Goal: Task Accomplishment & Management: Manage account settings

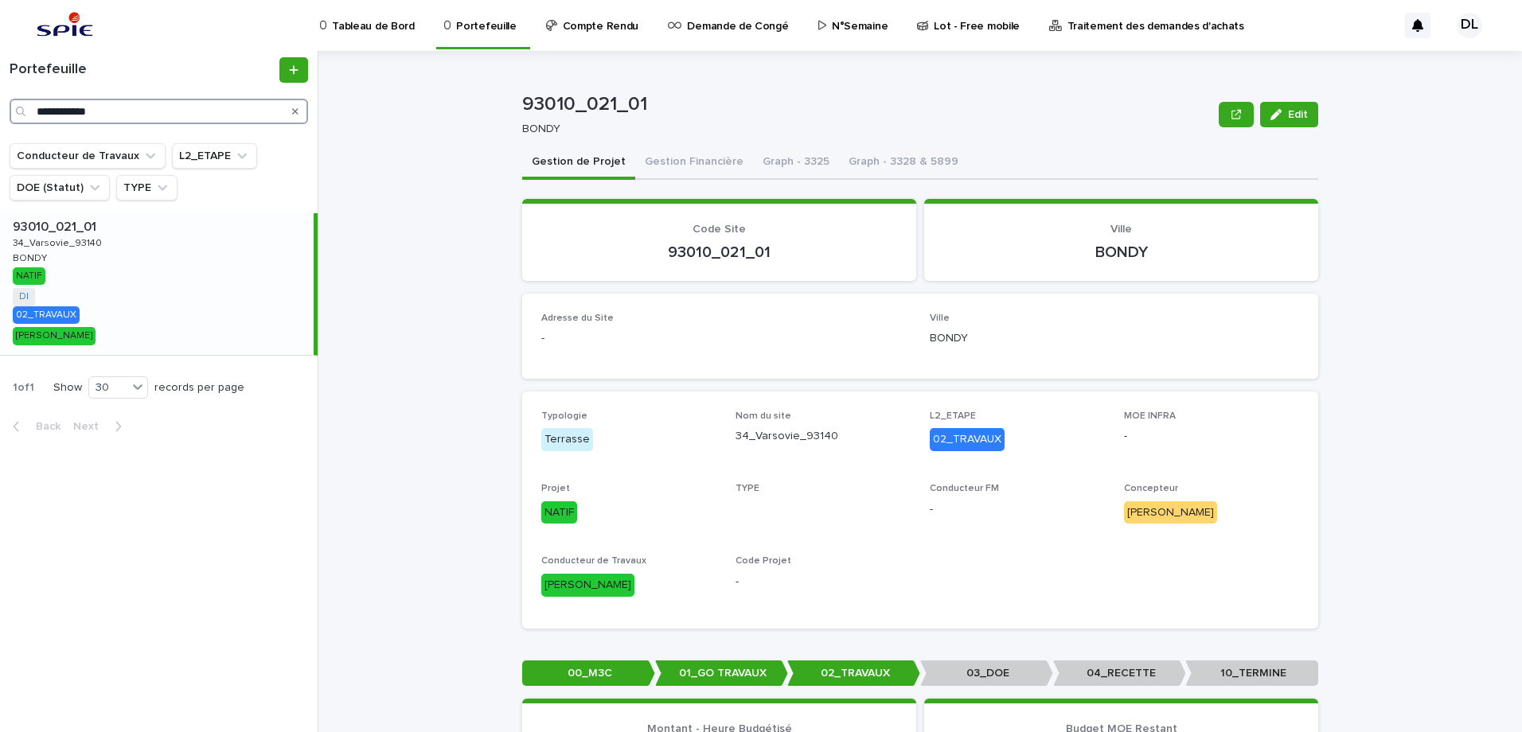
drag, startPoint x: 151, startPoint y: 104, endPoint x: 27, endPoint y: 107, distance: 124.2
click at [27, 107] on div "**********" at bounding box center [159, 111] width 299 height 25
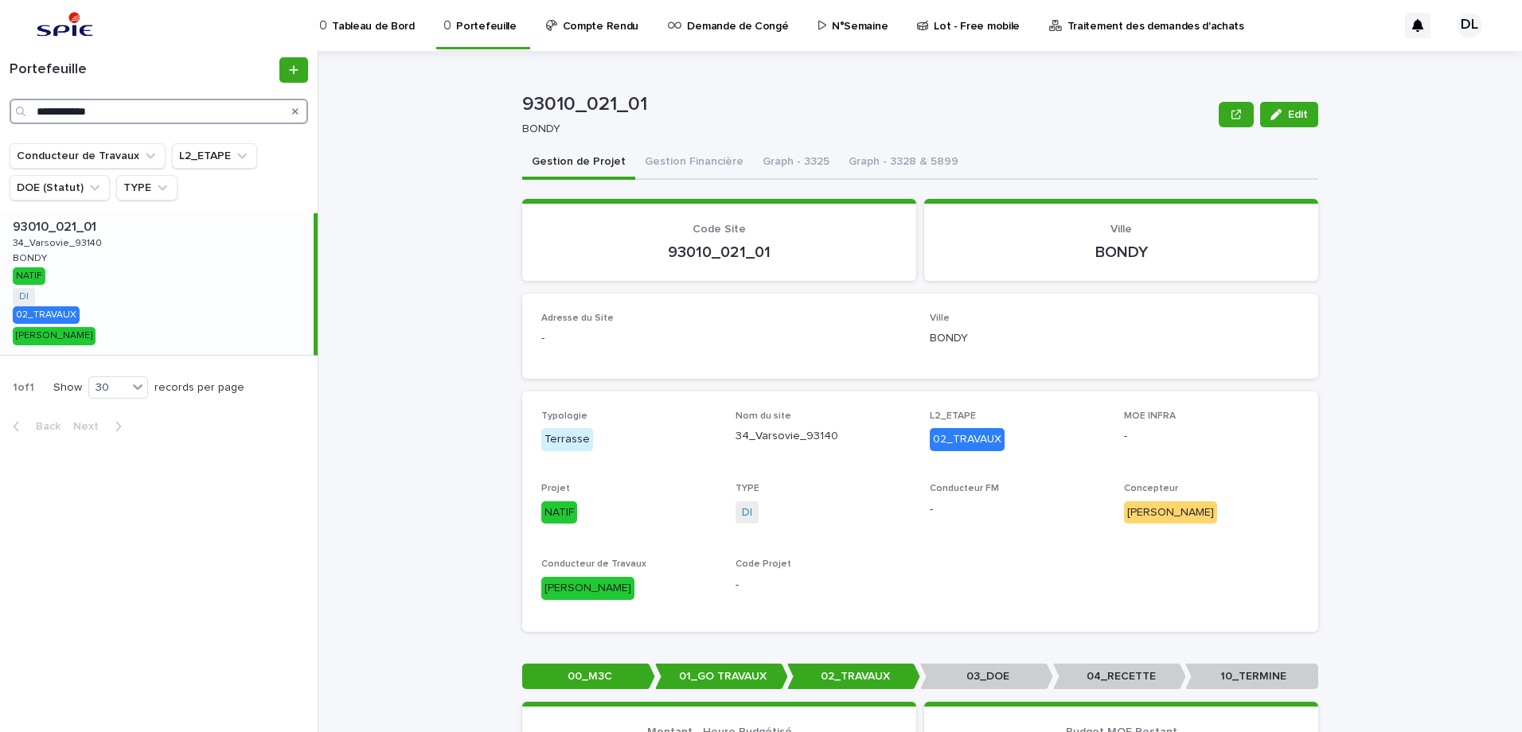
click at [189, 111] on input "**********" at bounding box center [159, 111] width 299 height 25
drag, startPoint x: 189, startPoint y: 111, endPoint x: 72, endPoint y: 122, distance: 117.5
click at [72, 122] on input "**********" at bounding box center [159, 111] width 299 height 25
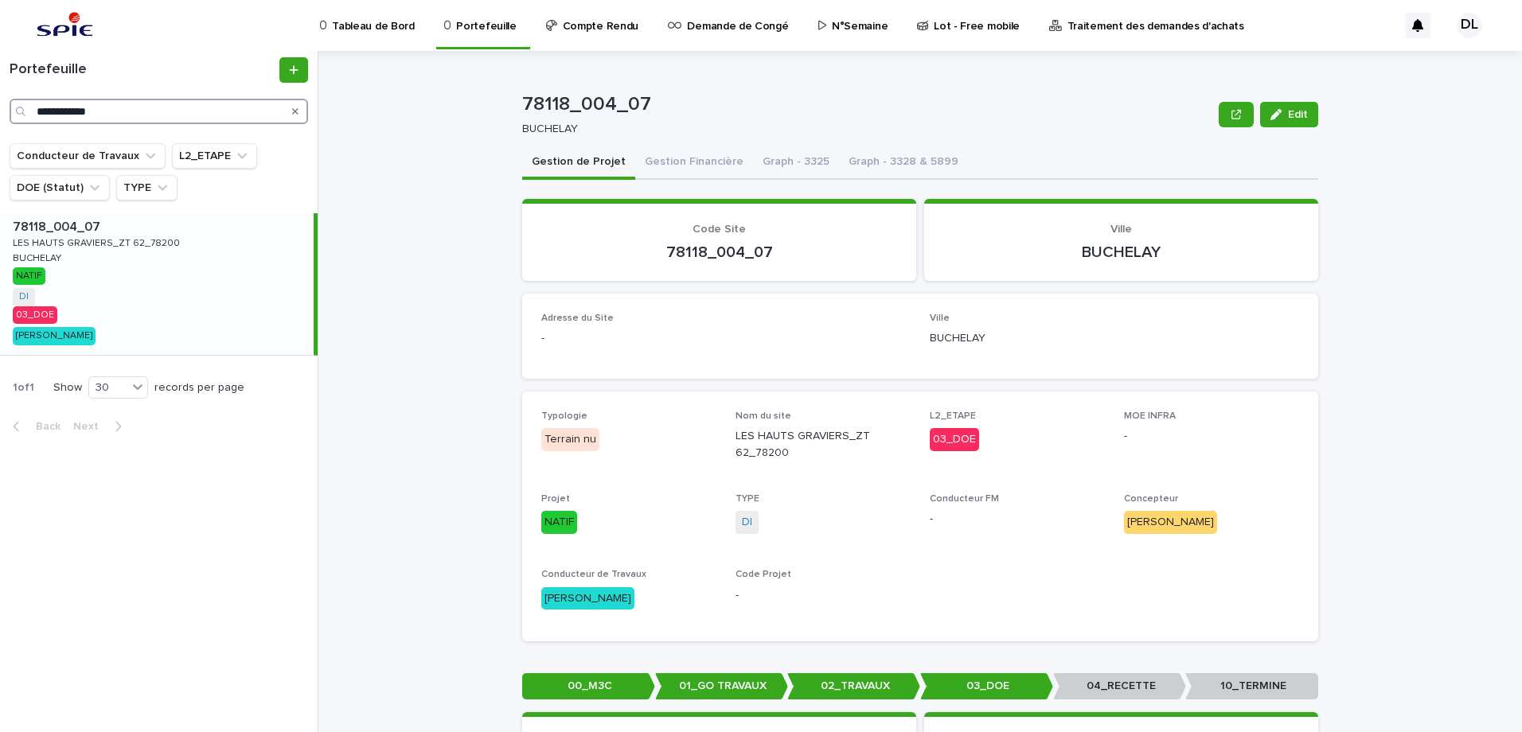
type input "**********"
click at [203, 283] on div "78118_004_07 78118_004_07 LES HAUTS GRAVIERS_ZT 62_78200 LES HAUTS GRAVIERS_ZT …" at bounding box center [157, 284] width 314 height 142
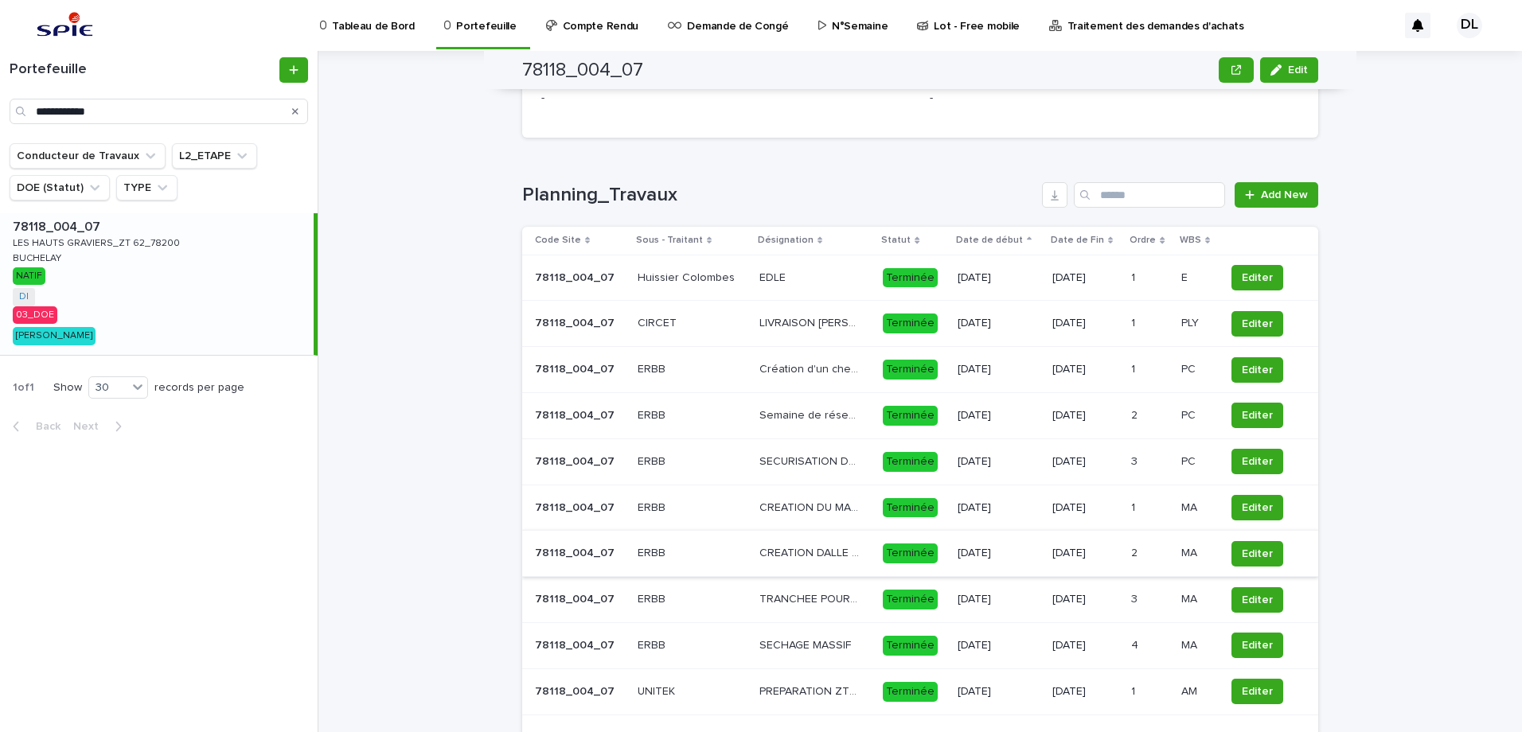
scroll to position [1353, 0]
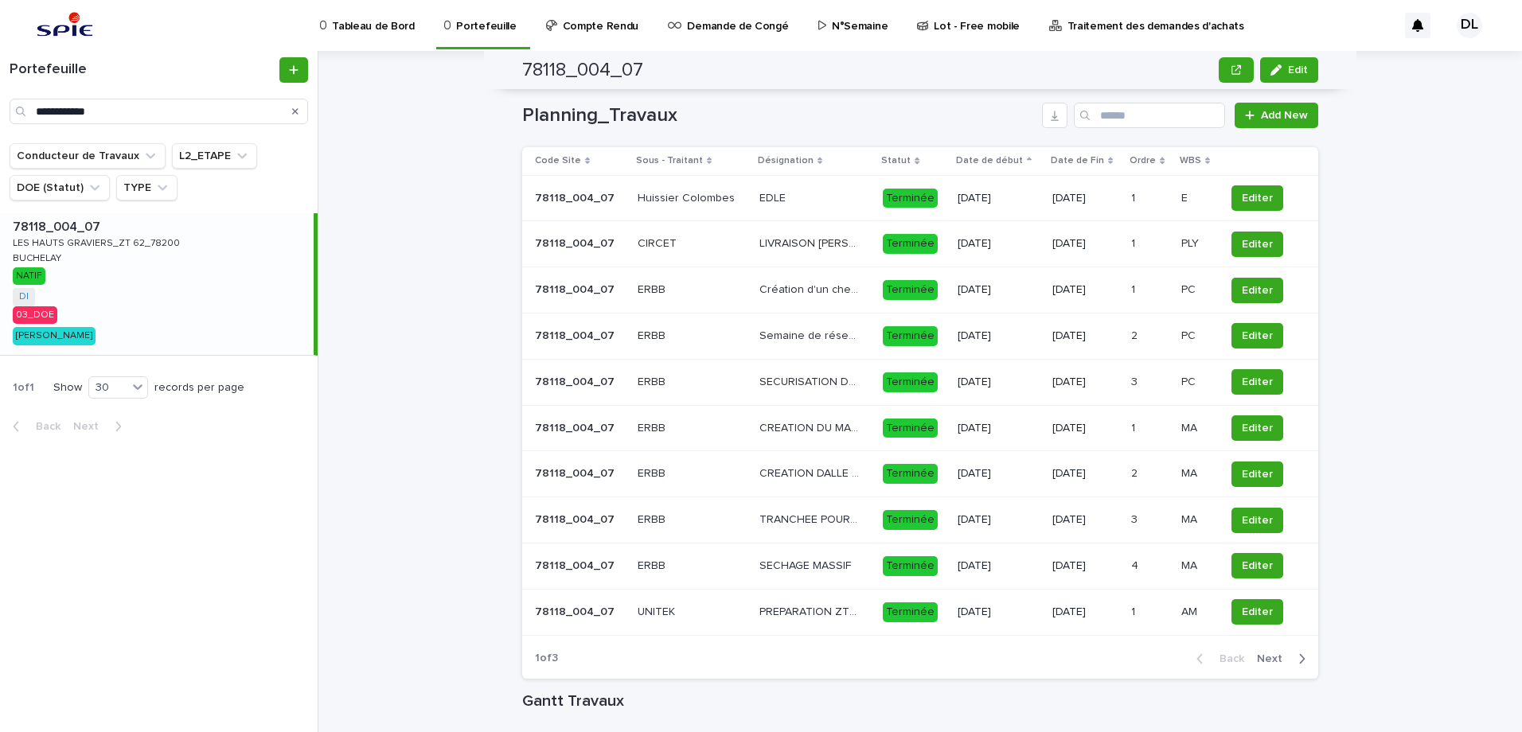
click at [1216, 636] on span "Next" at bounding box center [1274, 659] width 35 height 11
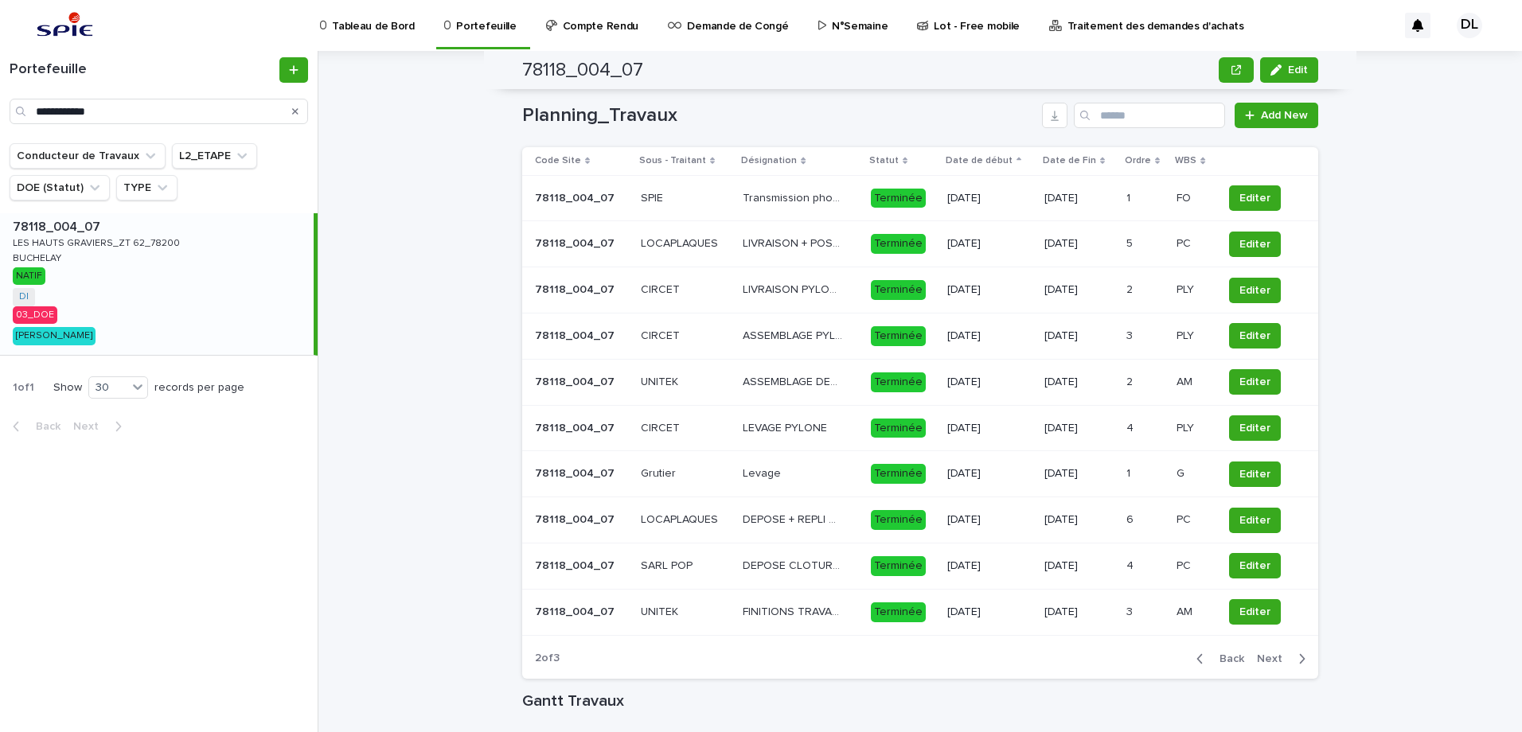
click at [1216, 636] on span "Next" at bounding box center [1274, 659] width 35 height 11
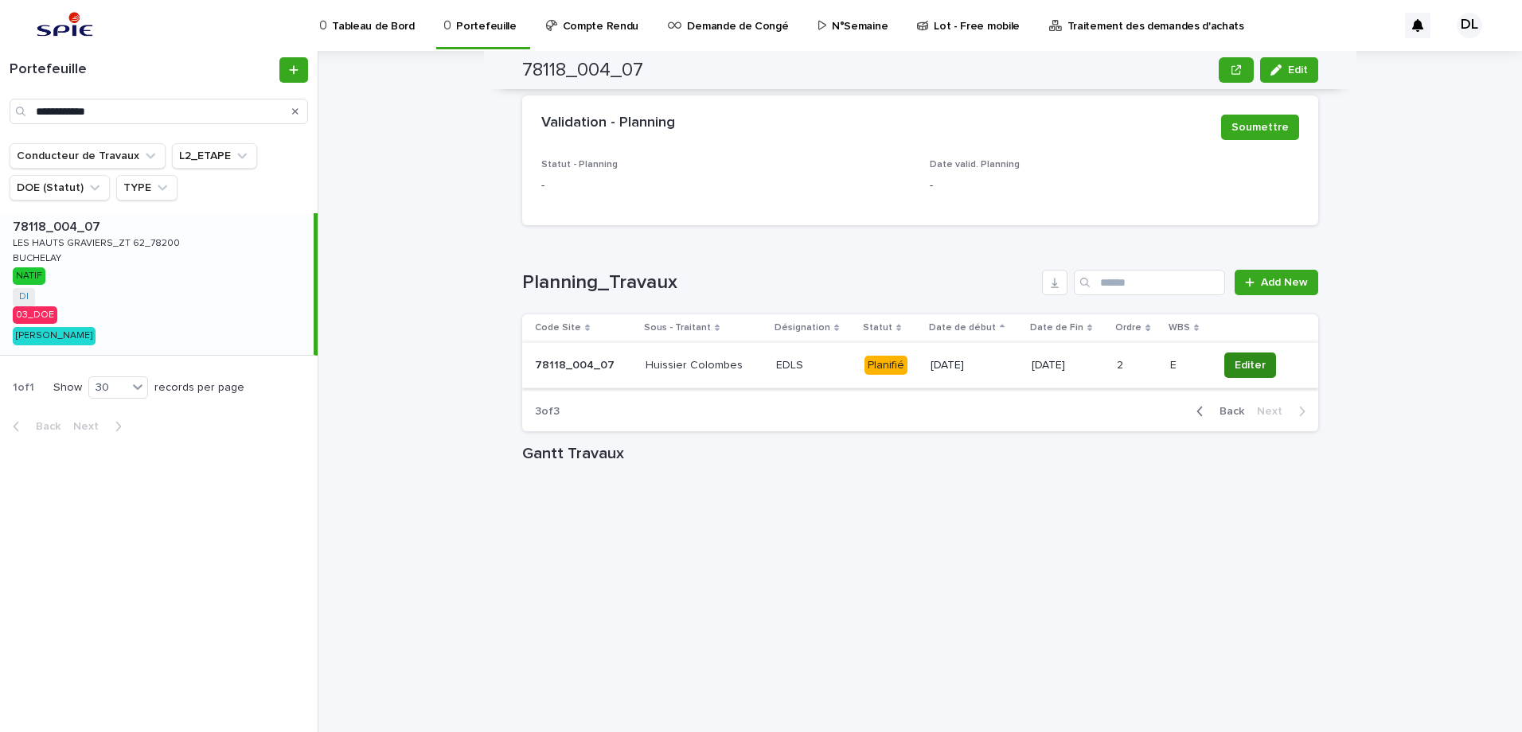
click at [1216, 360] on span "Editer" at bounding box center [1250, 365] width 31 height 16
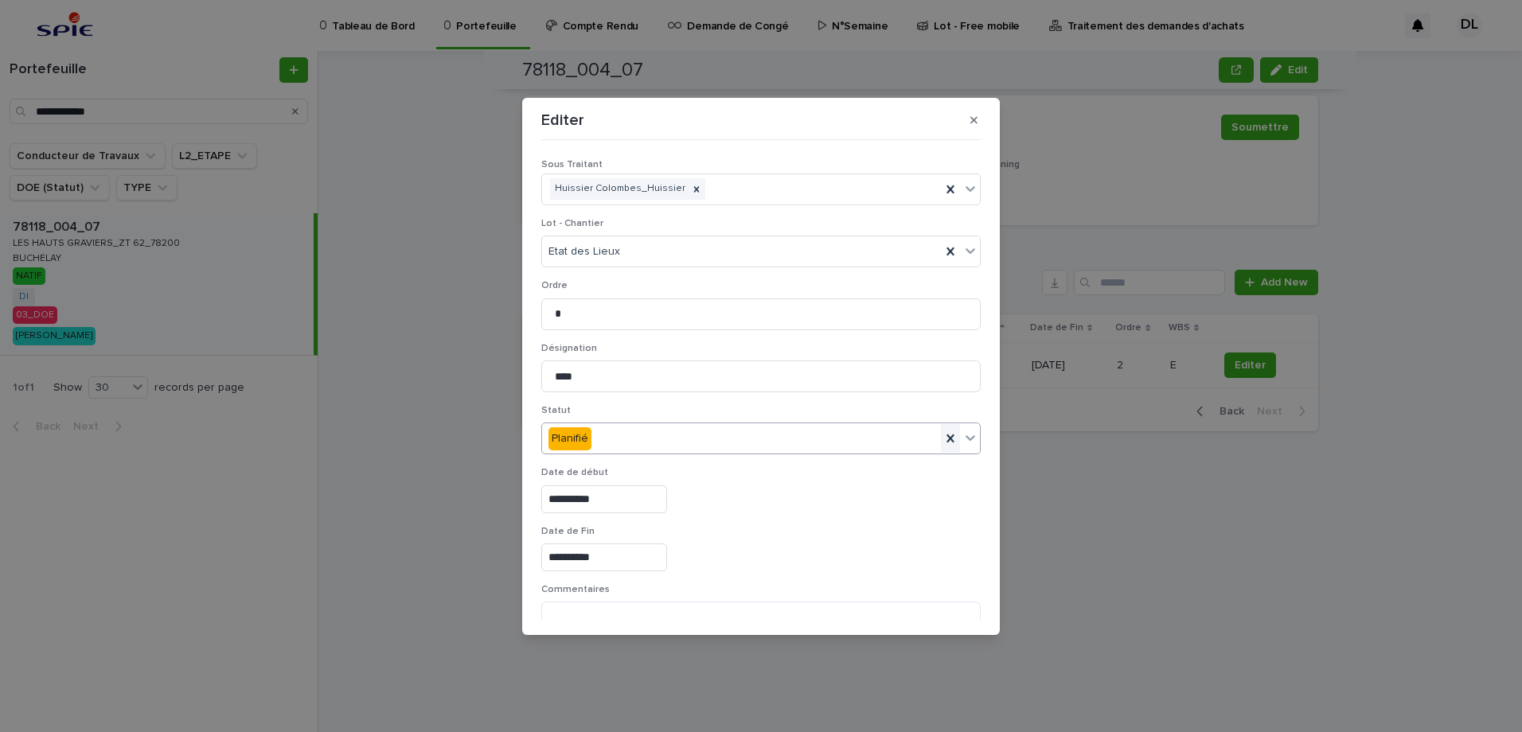
click at [946, 443] on icon at bounding box center [951, 439] width 16 height 16
click at [962, 430] on icon at bounding box center [970, 438] width 16 height 16
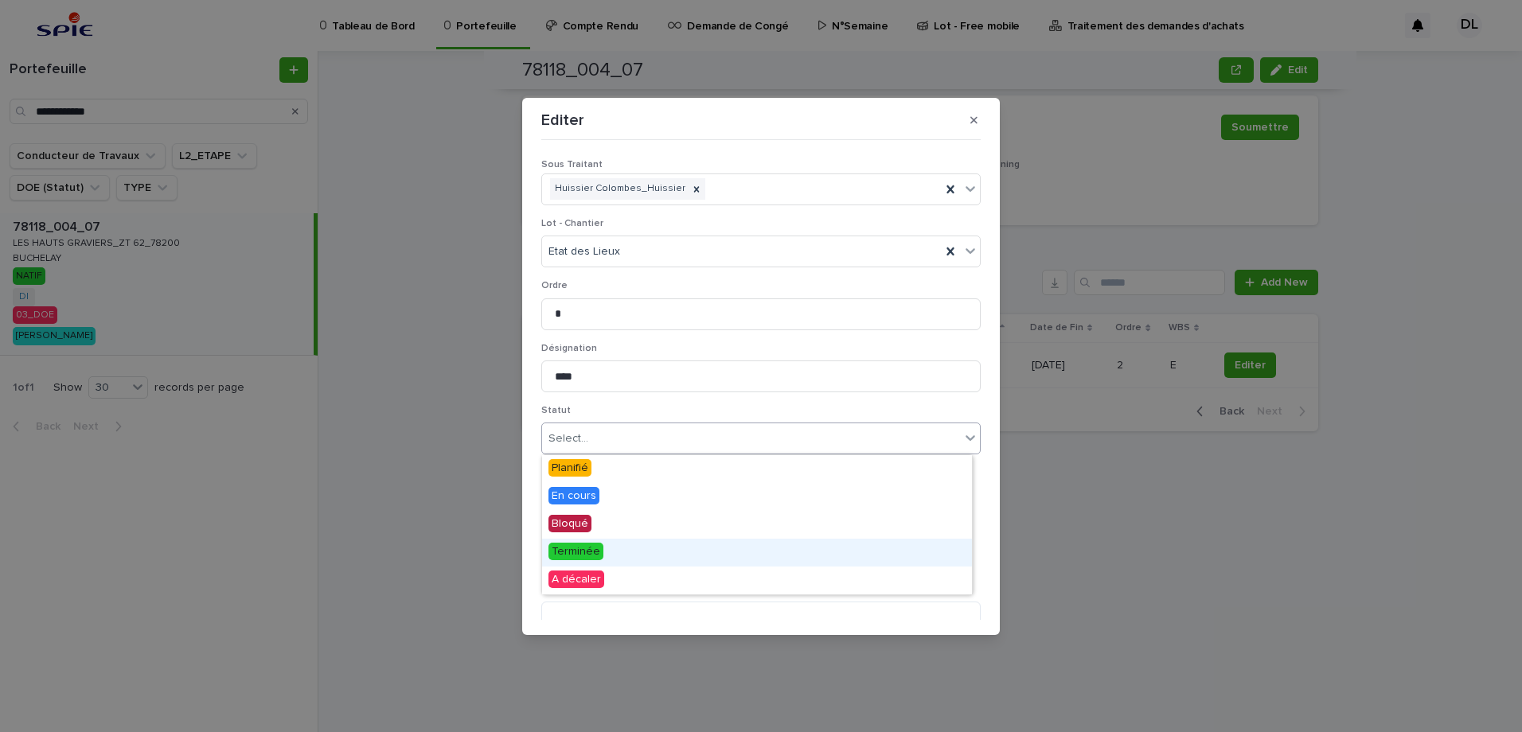
click at [665, 544] on div "Terminée" at bounding box center [757, 553] width 430 height 28
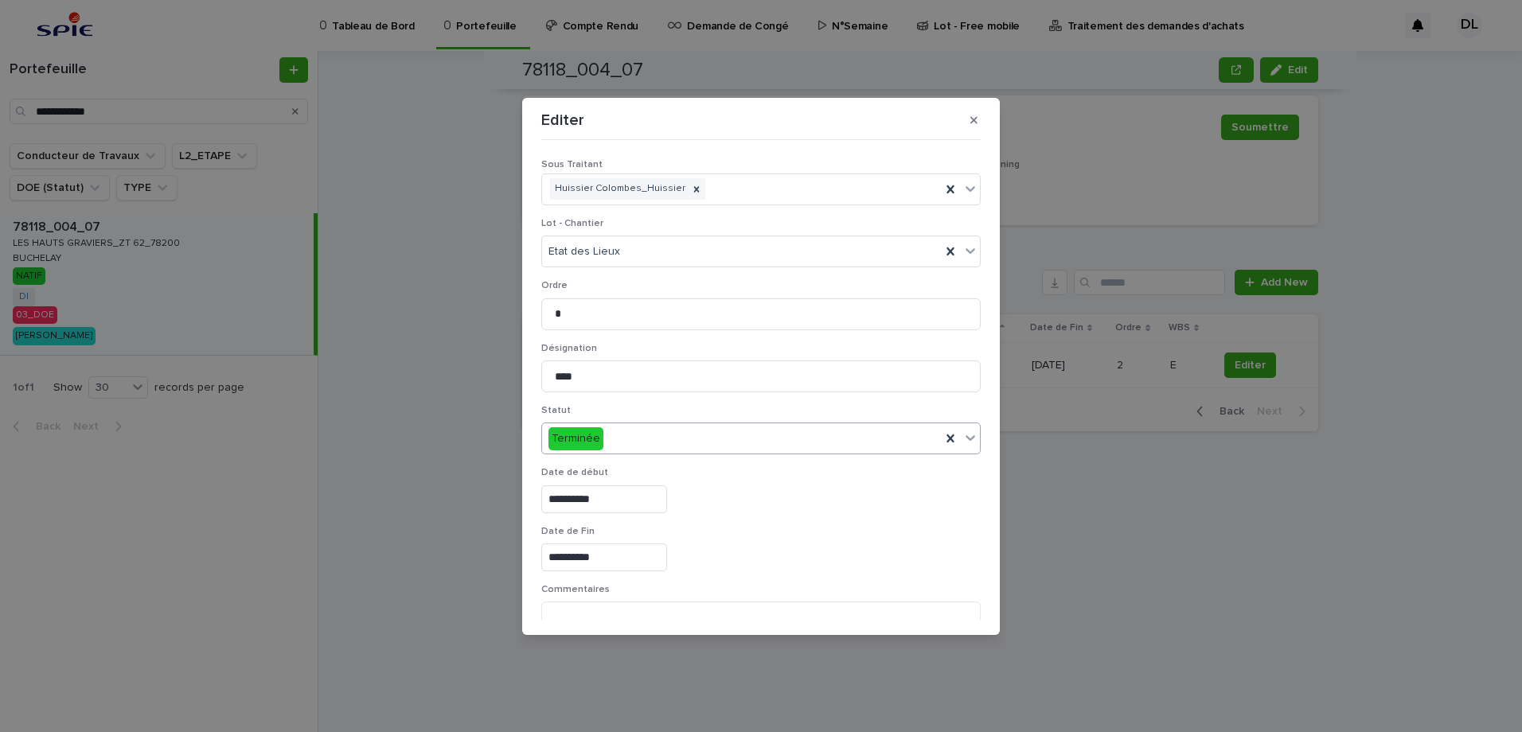
scroll to position [80, 0]
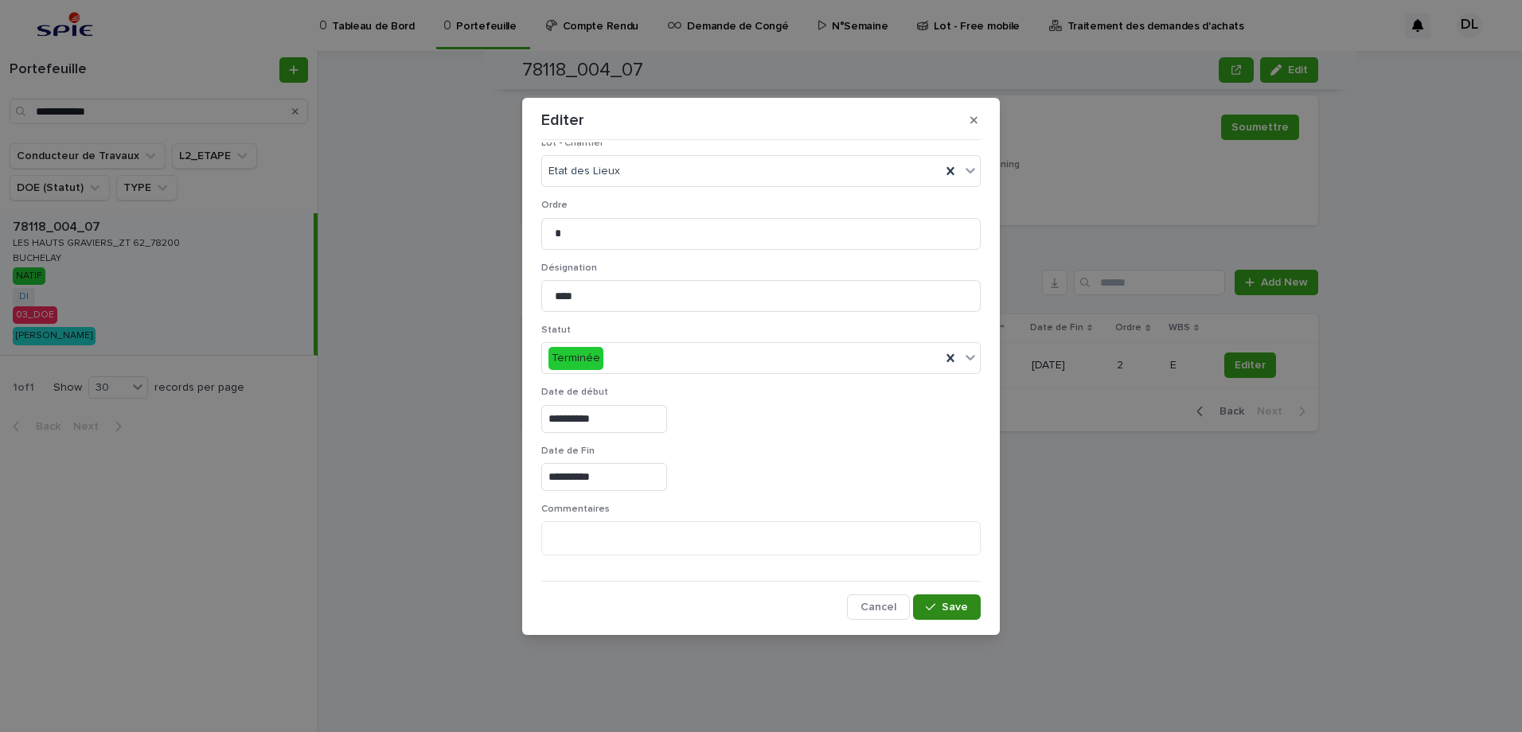
click at [947, 607] on span "Save" at bounding box center [955, 607] width 26 height 11
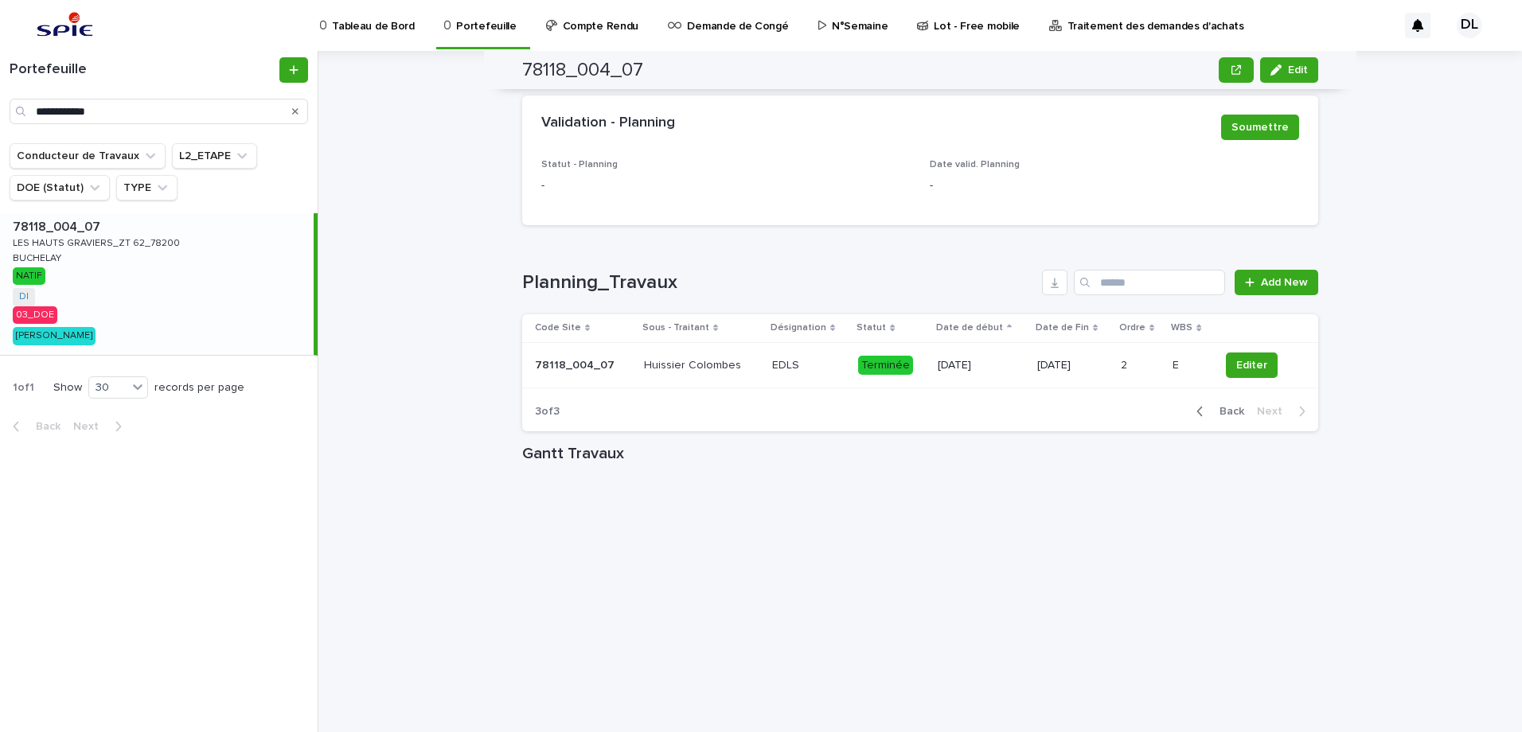
click at [1200, 418] on icon "button" at bounding box center [1199, 411] width 7 height 14
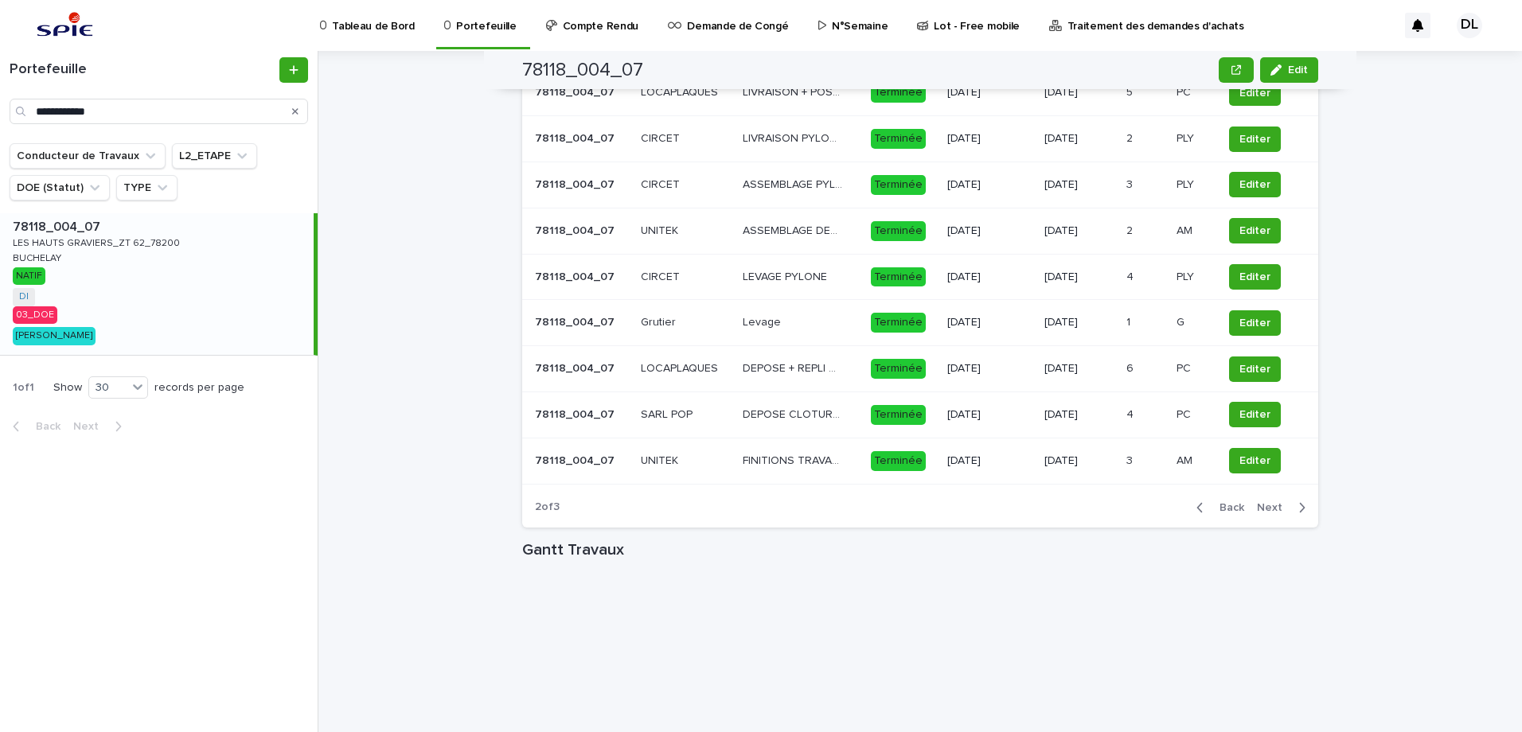
scroll to position [1345, 0]
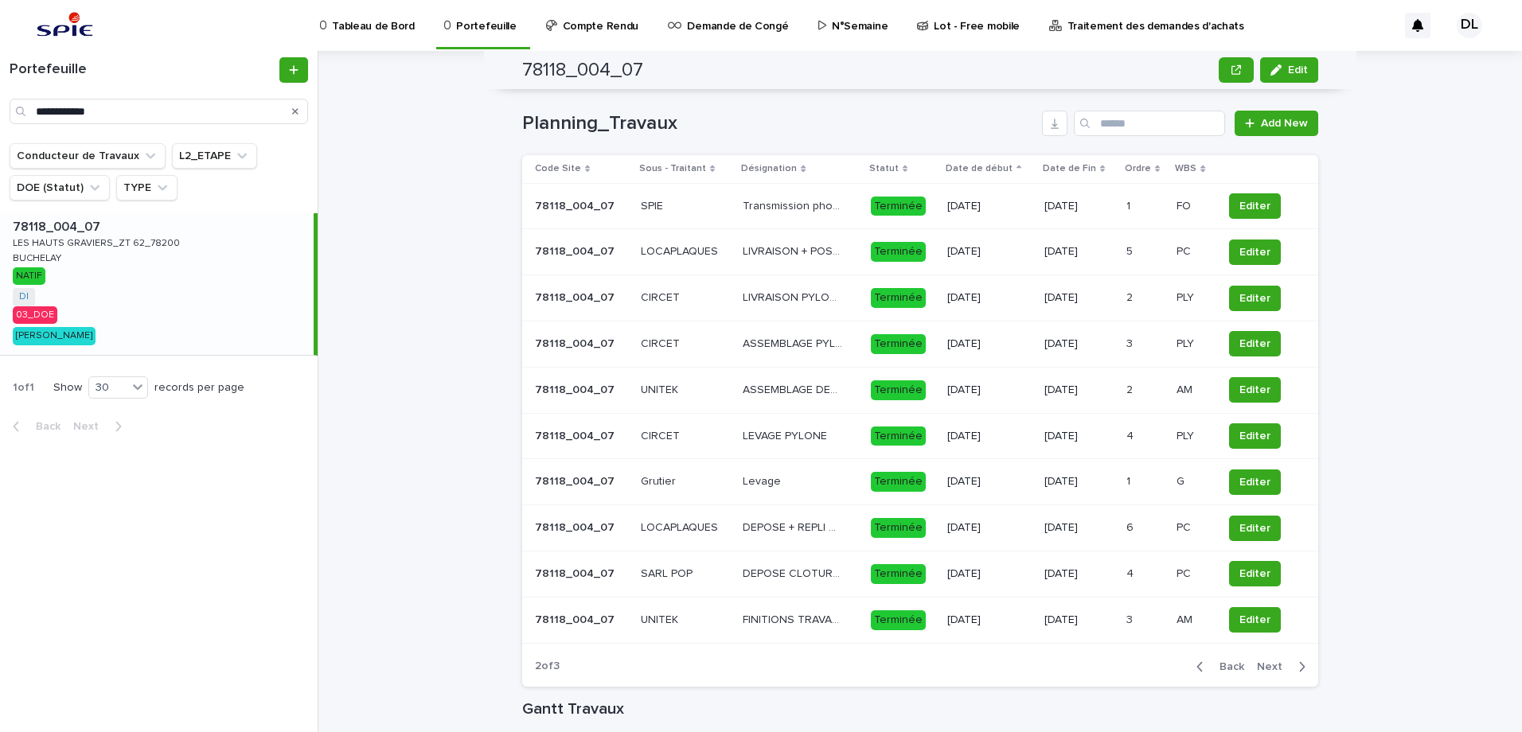
click at [1216, 636] on span "Next" at bounding box center [1274, 667] width 35 height 11
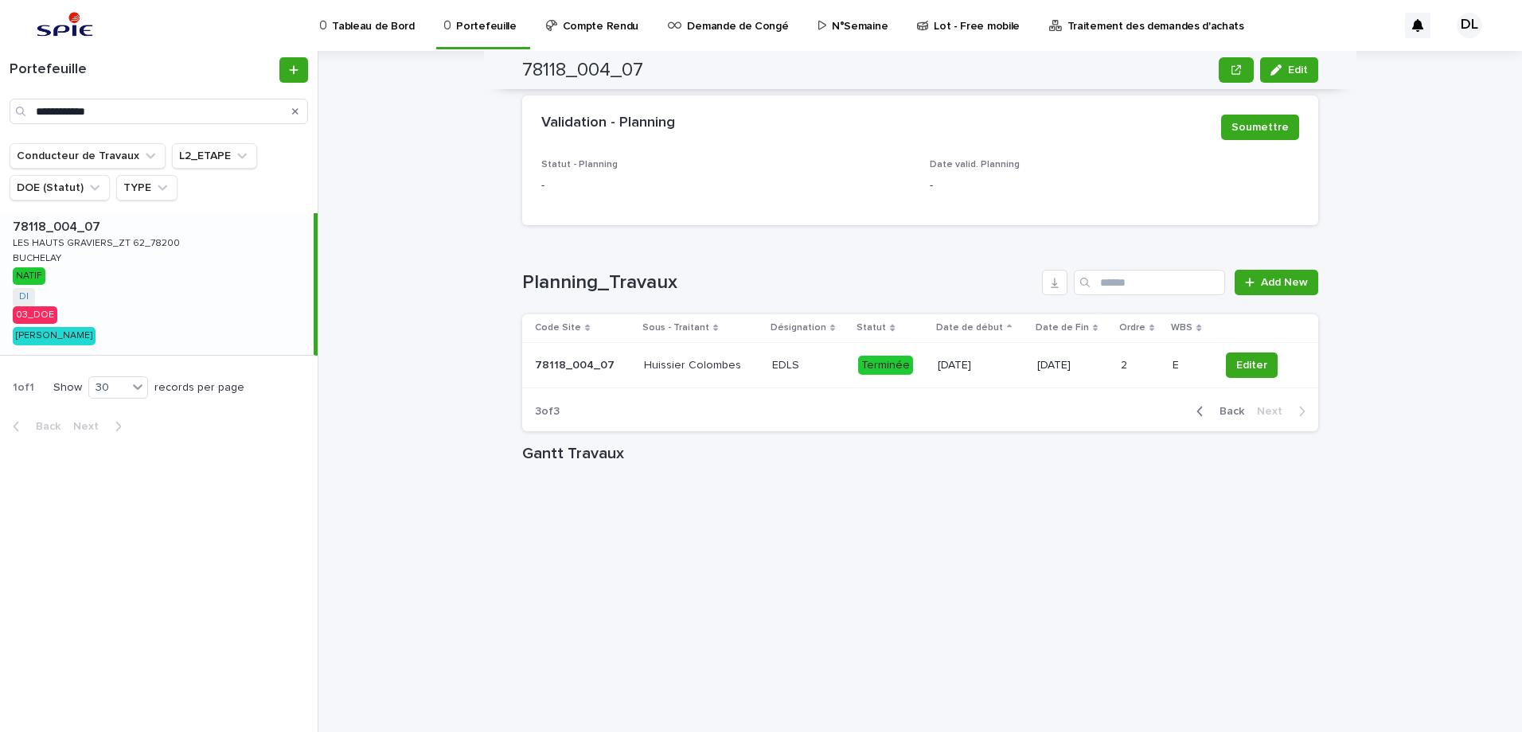
scroll to position [1186, 0]
click at [1205, 415] on div "button" at bounding box center [1203, 411] width 14 height 14
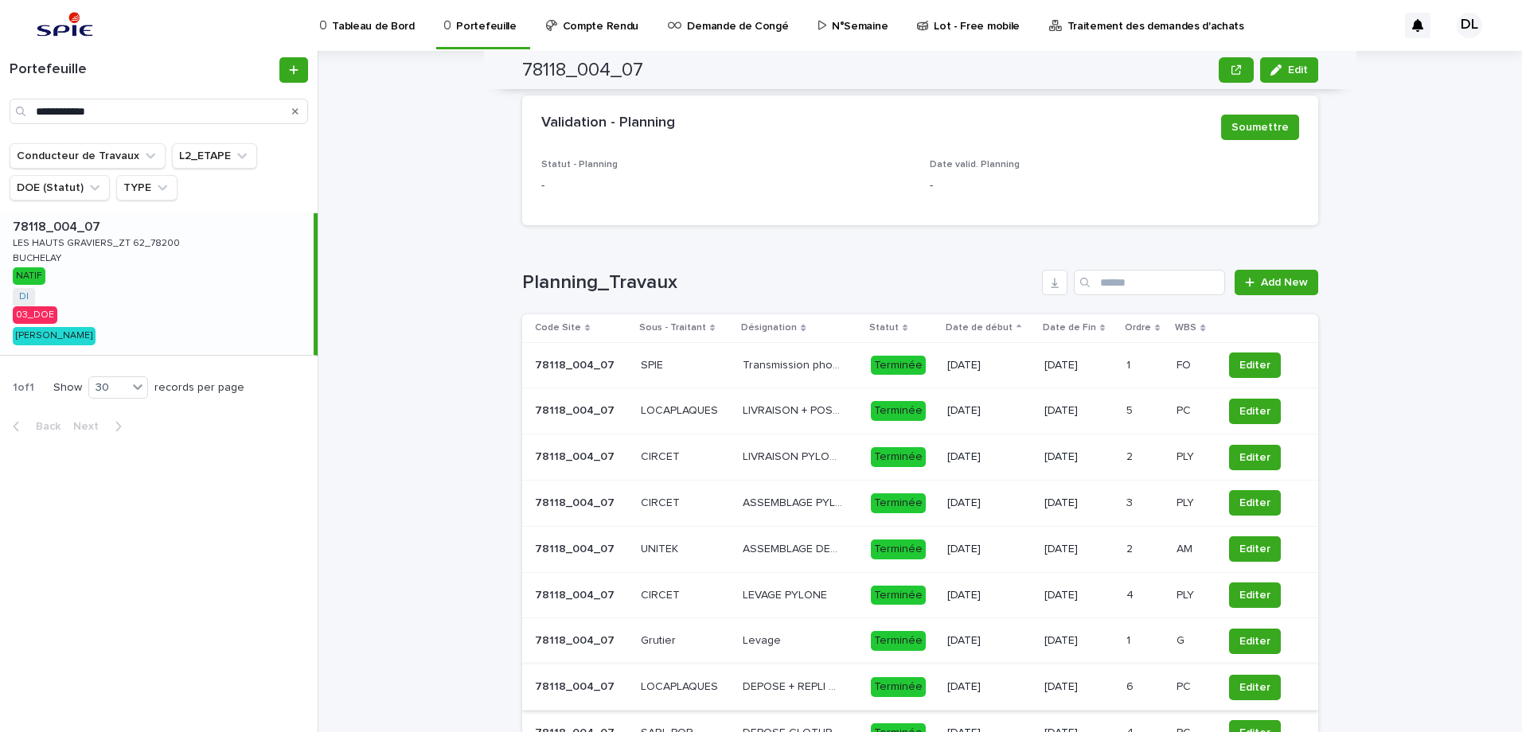
scroll to position [1425, 0]
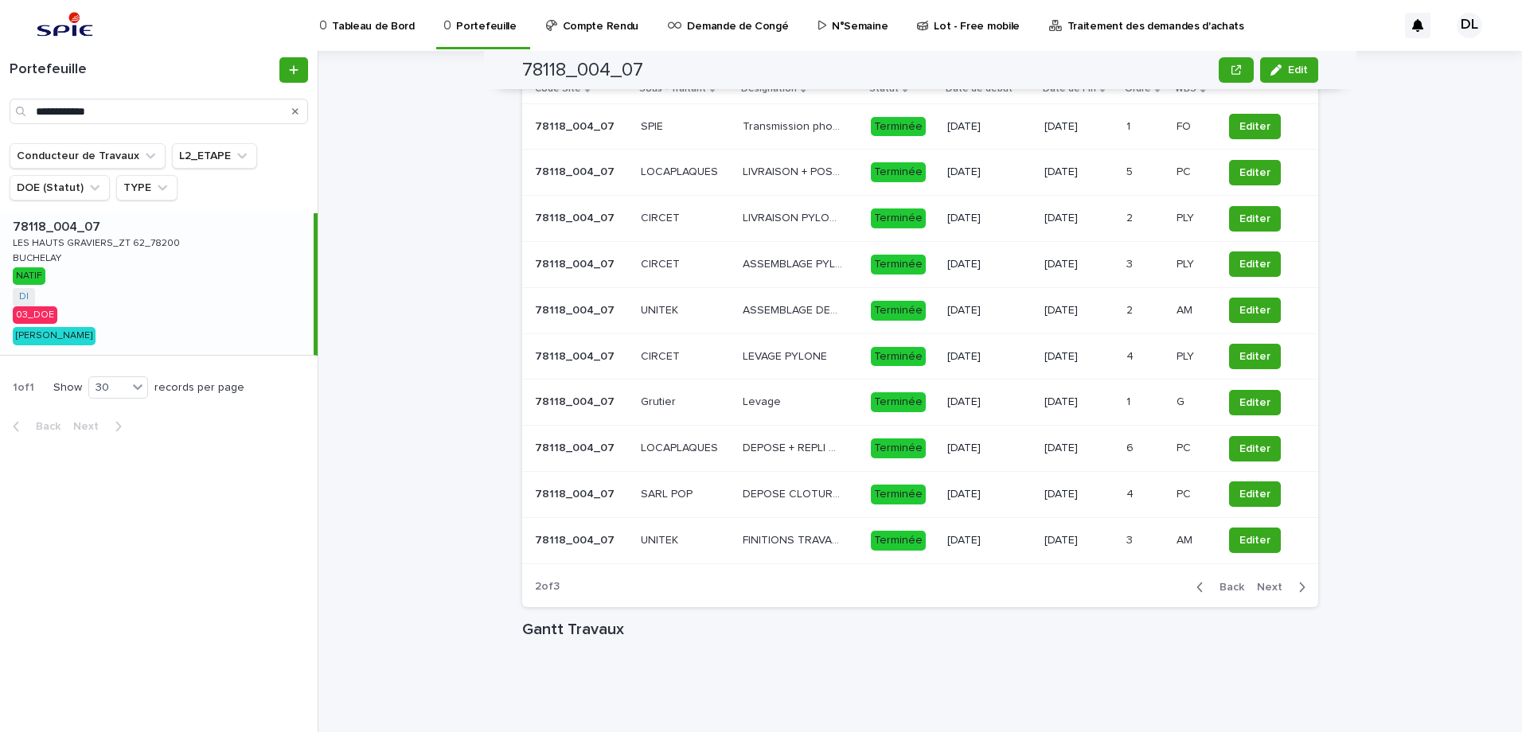
click at [1210, 582] on span "Back" at bounding box center [1227, 587] width 34 height 11
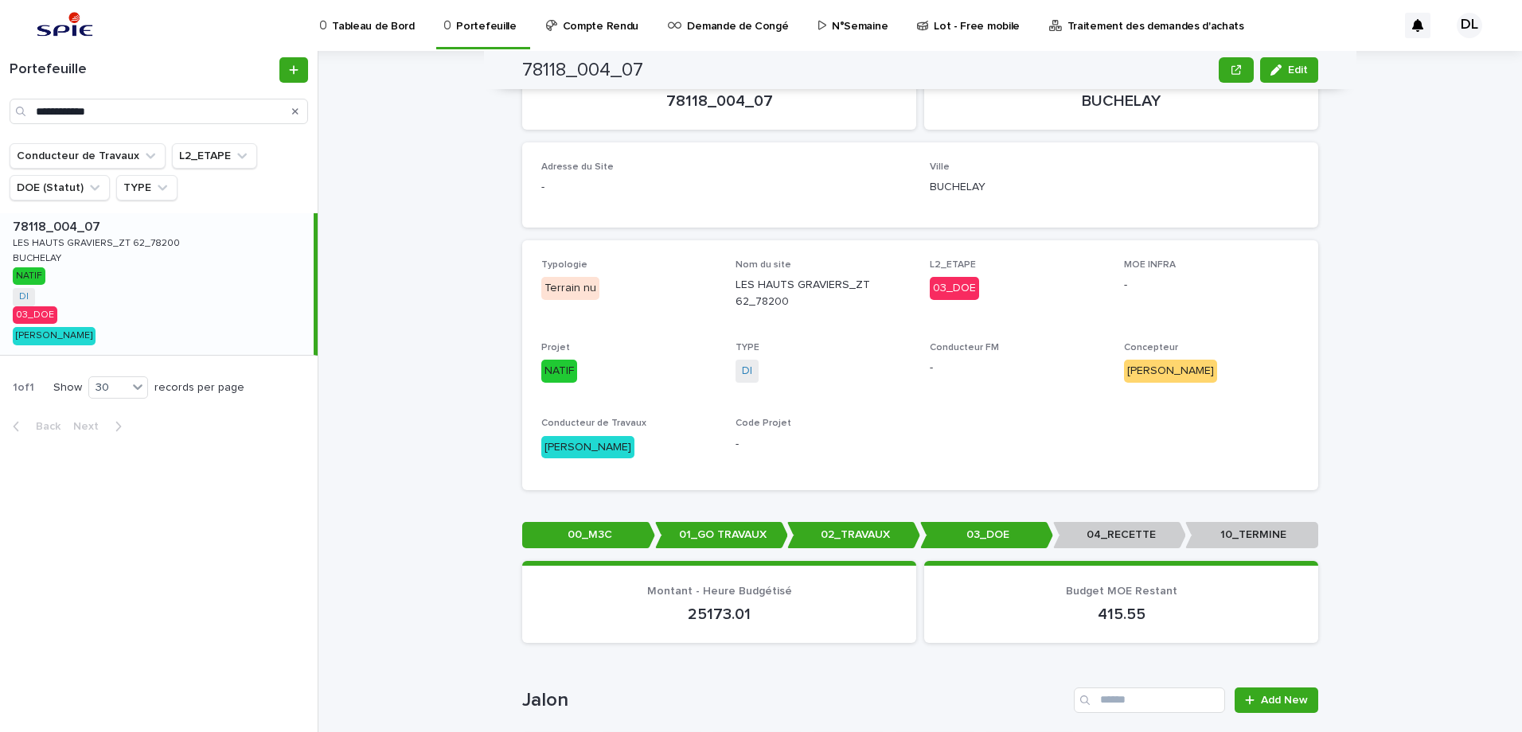
scroll to position [0, 0]
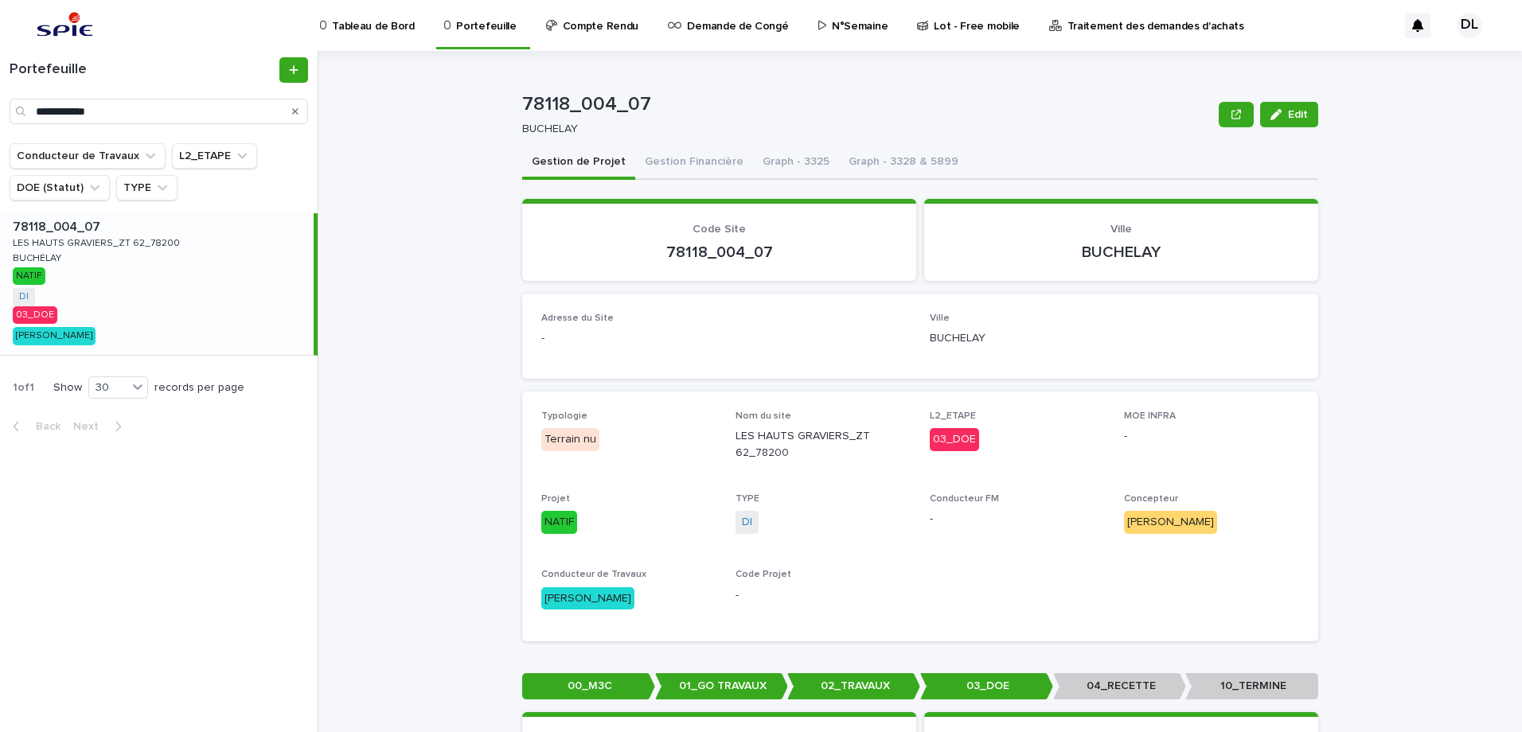
click at [840, 31] on p "N°Semaine" at bounding box center [860, 16] width 56 height 33
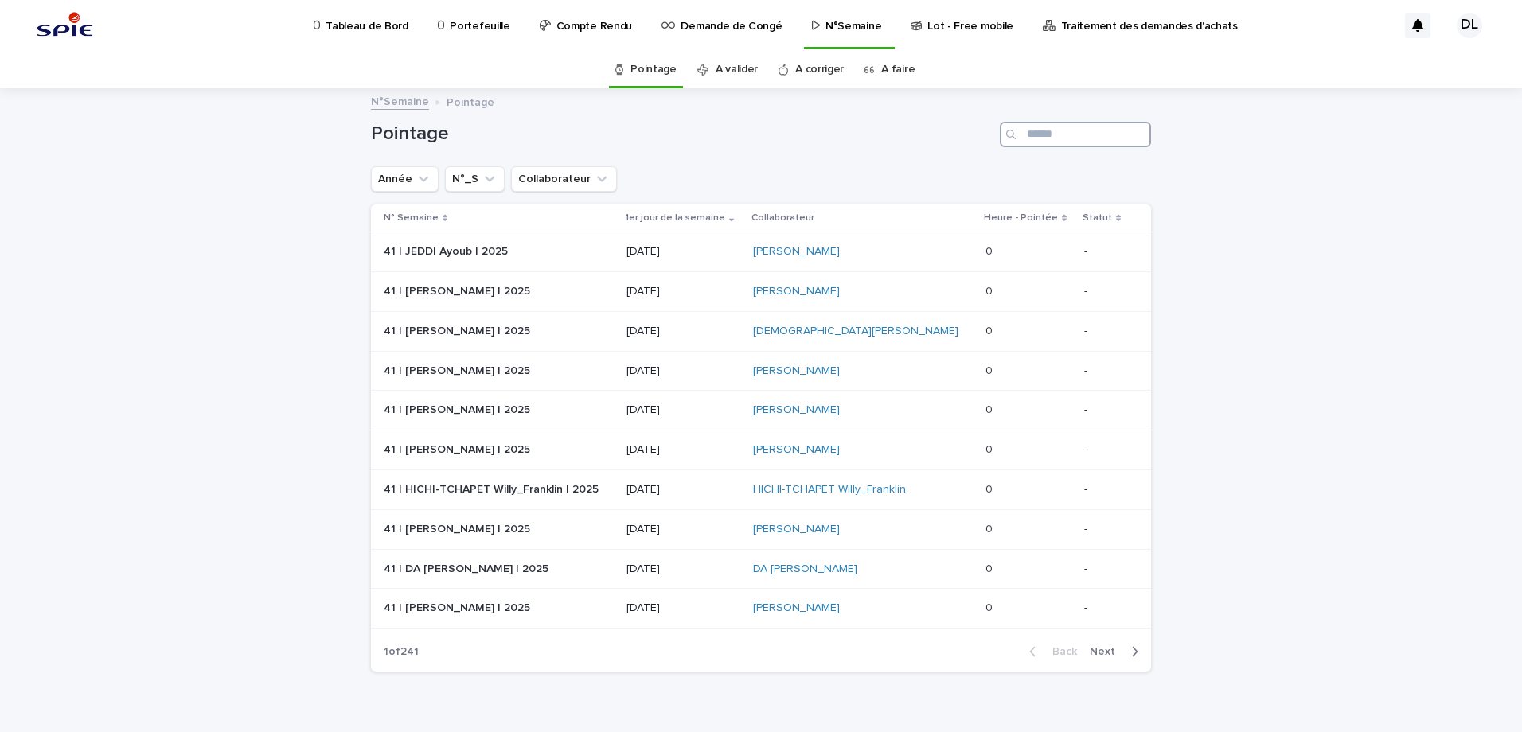
click at [1031, 132] on input "Search" at bounding box center [1075, 134] width 151 height 25
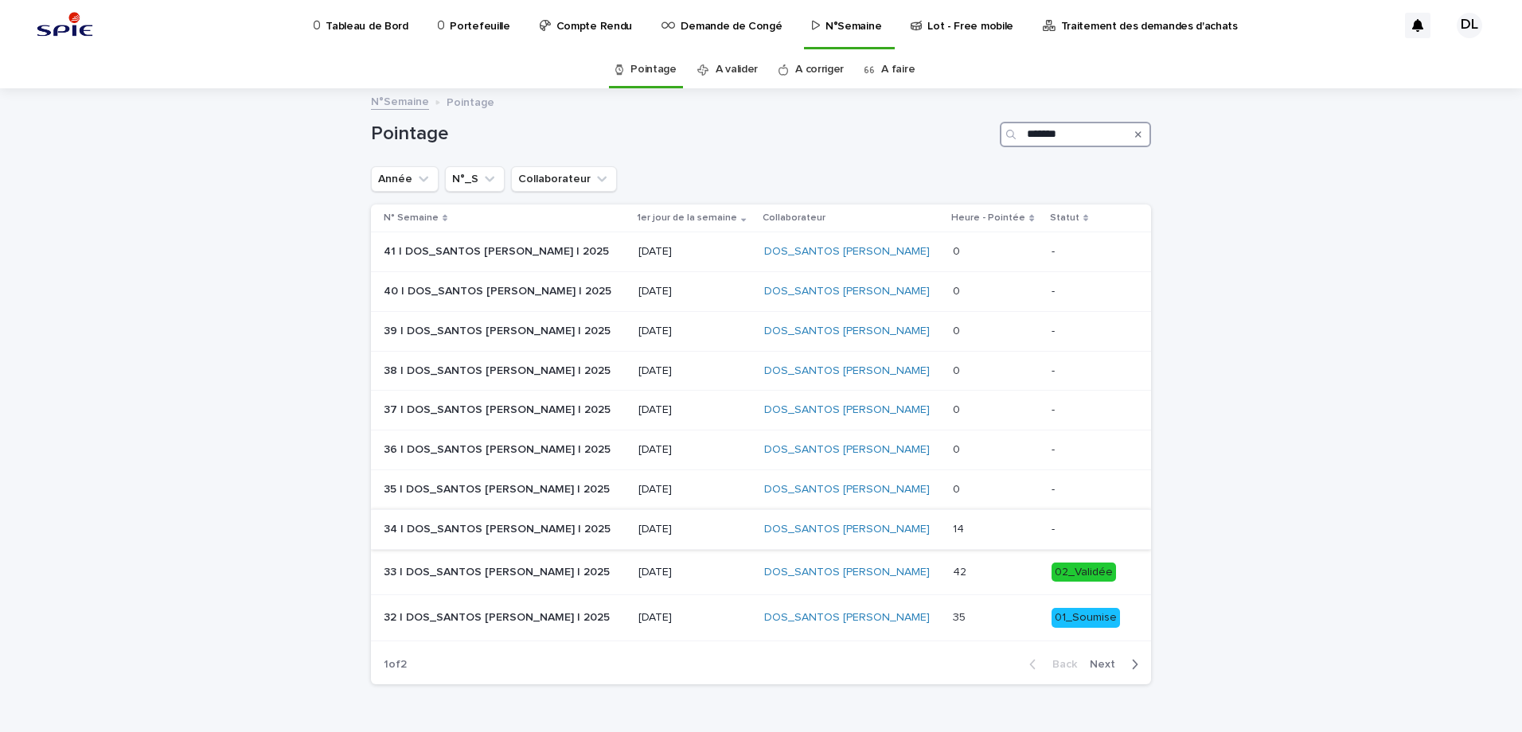
type input "*******"
click at [953, 521] on div "14 14" at bounding box center [995, 530] width 85 height 26
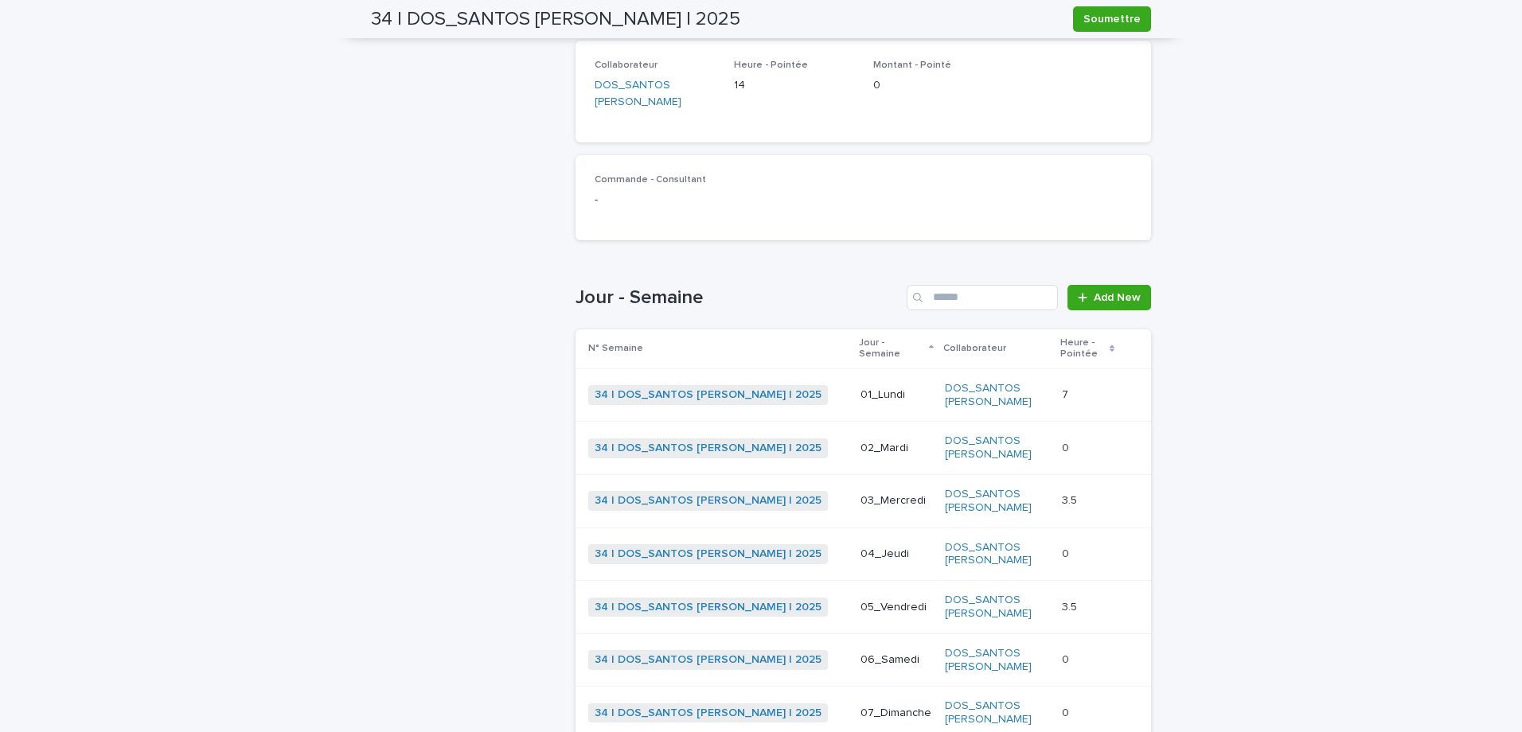
scroll to position [384, 0]
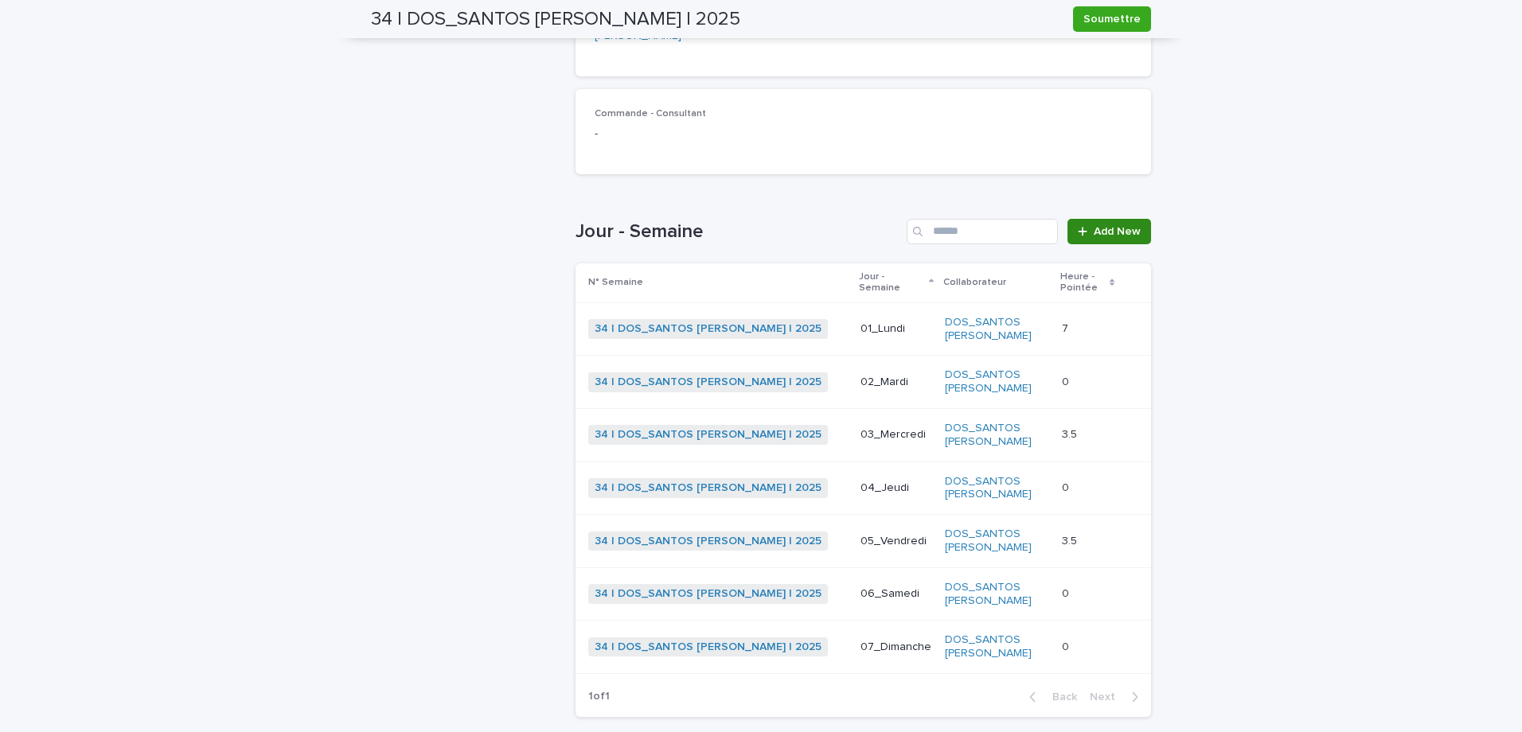
click at [1094, 226] on span "Add New" at bounding box center [1117, 231] width 47 height 11
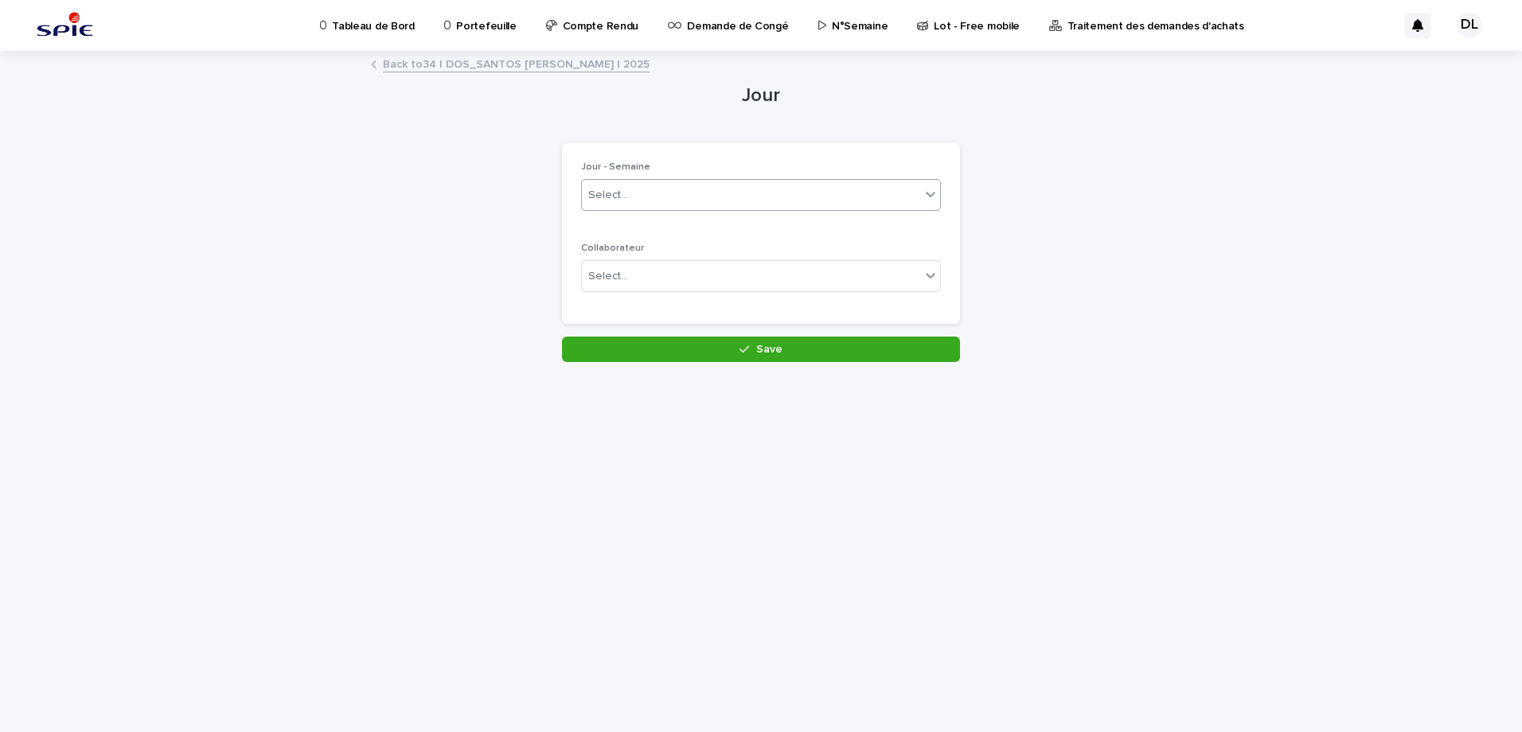
click at [865, 193] on div "Select..." at bounding box center [751, 195] width 338 height 26
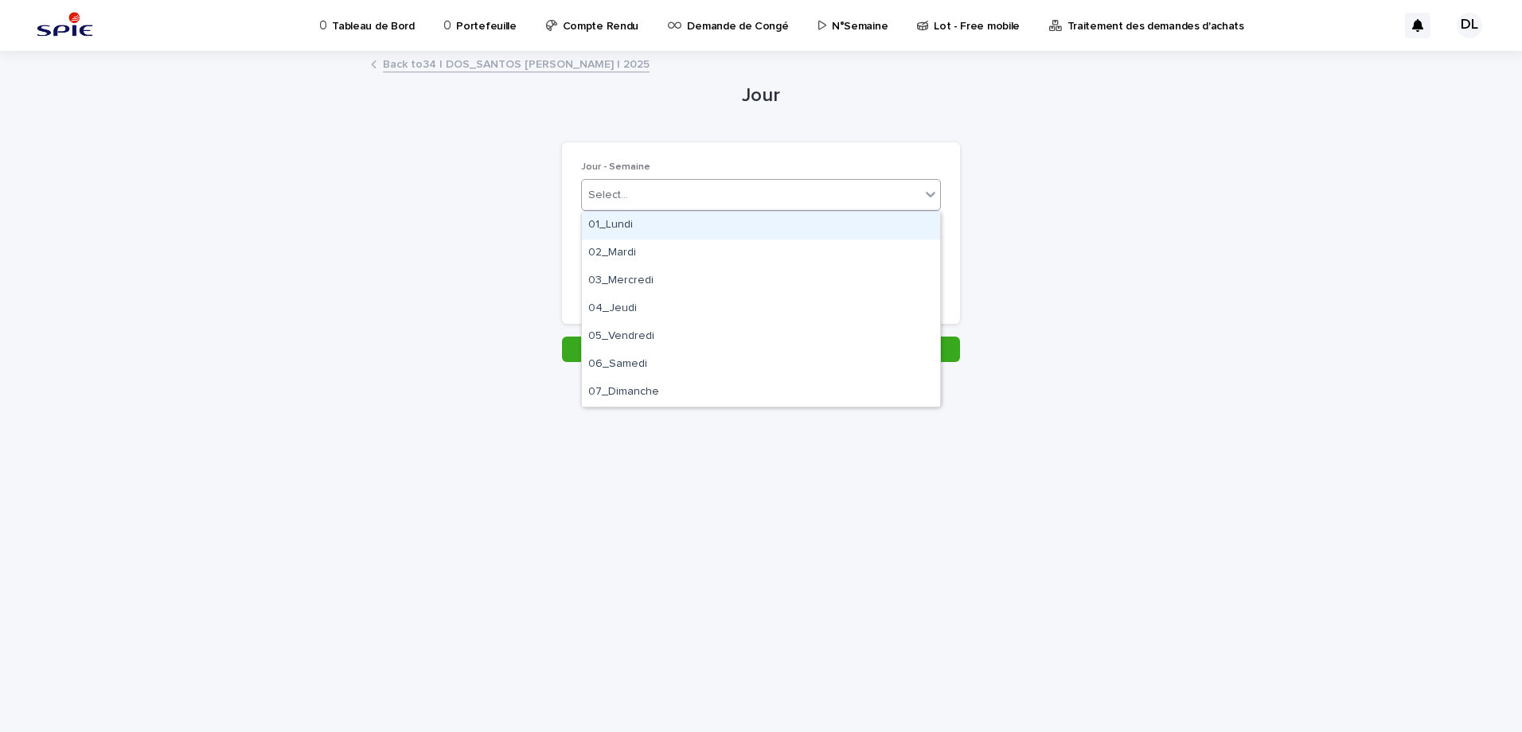
click at [723, 239] on div "01_Lundi" at bounding box center [761, 226] width 358 height 28
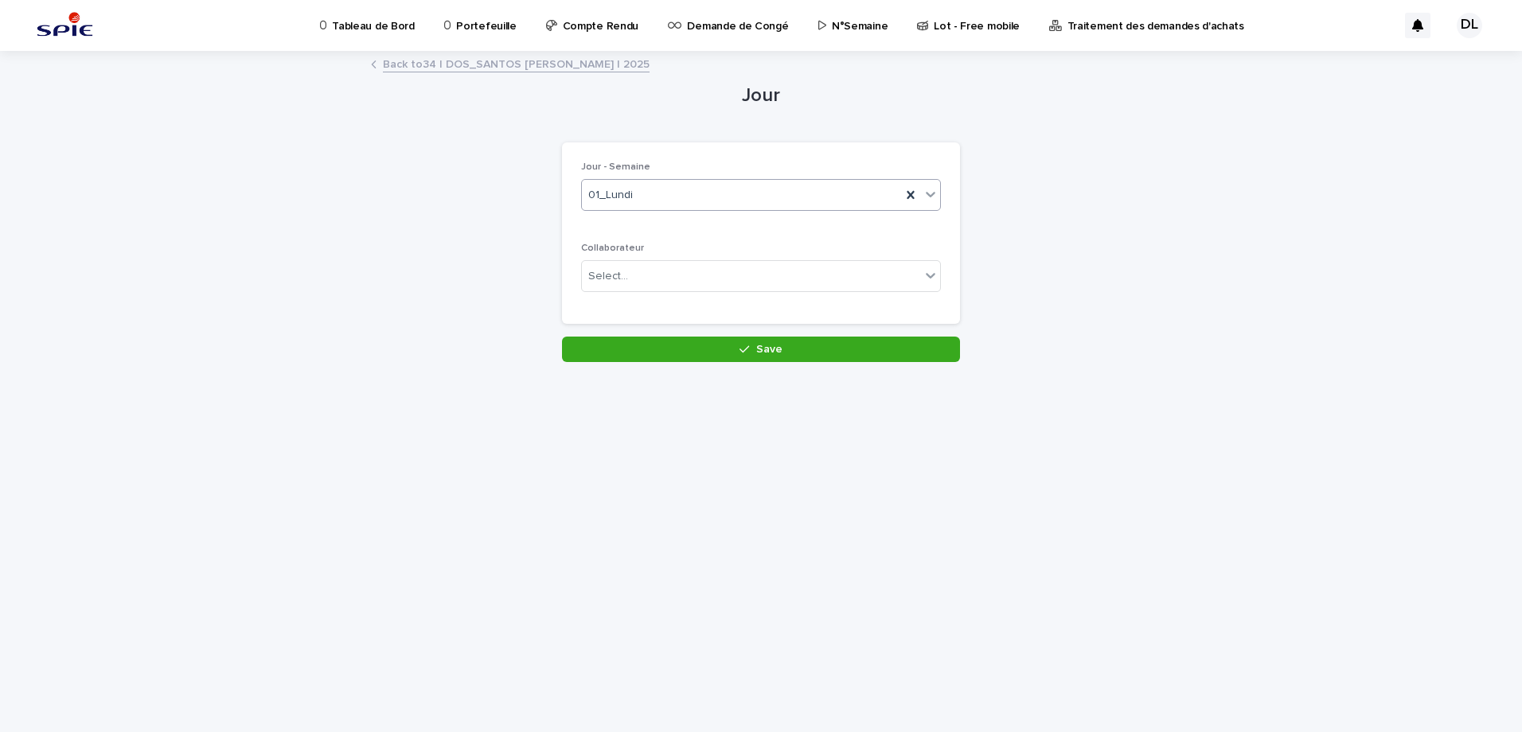
click at [925, 197] on icon at bounding box center [931, 194] width 16 height 16
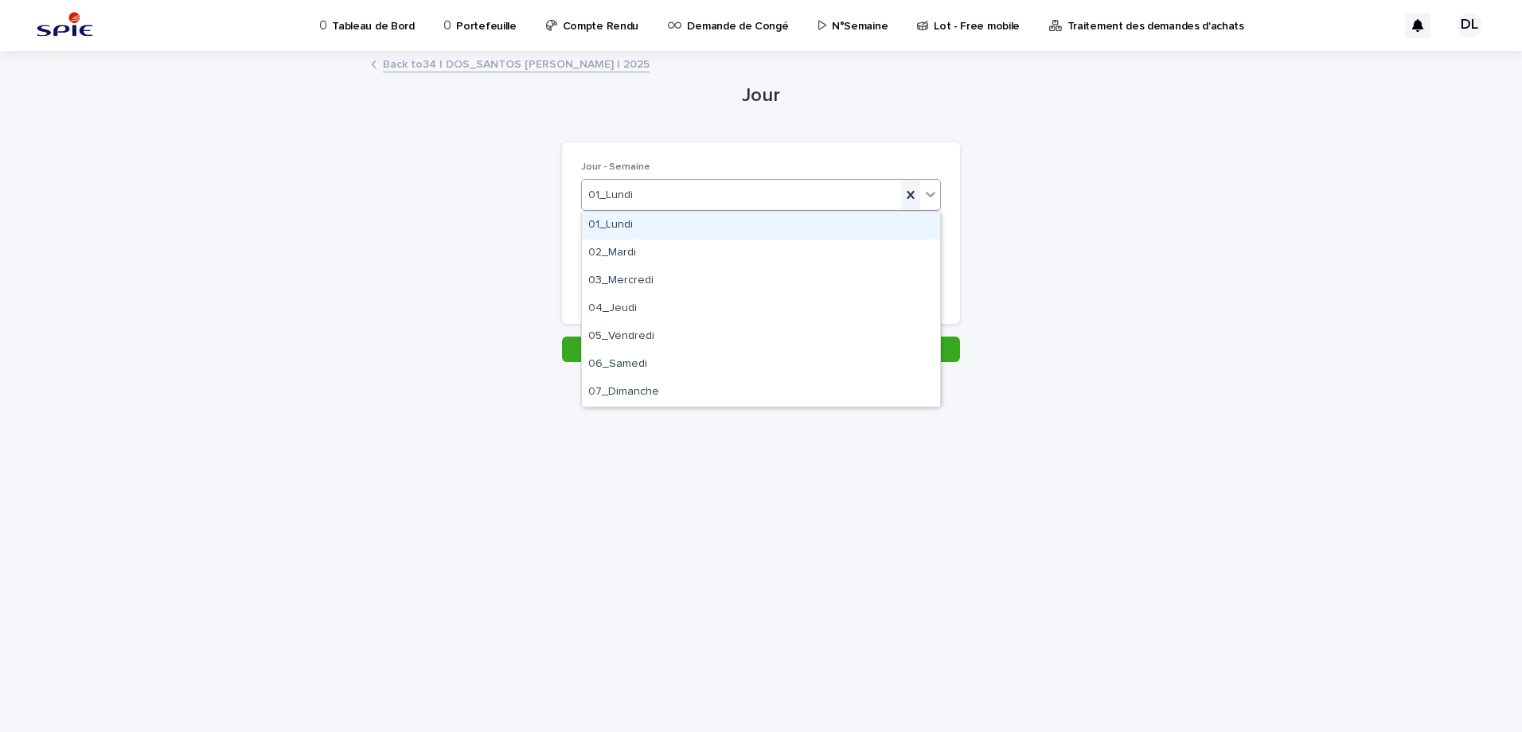
click at [914, 197] on icon at bounding box center [911, 195] width 16 height 16
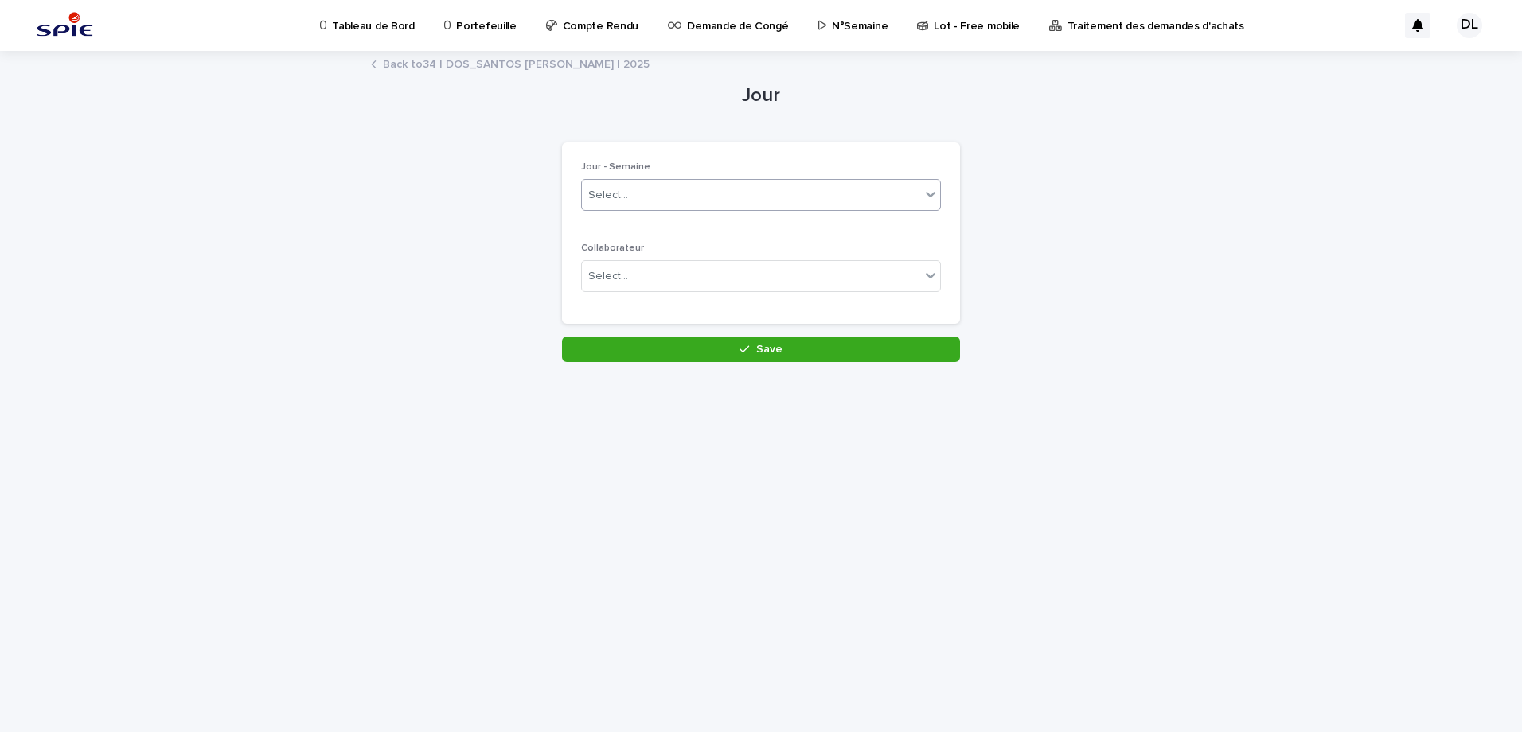
click at [927, 193] on icon at bounding box center [931, 195] width 10 height 6
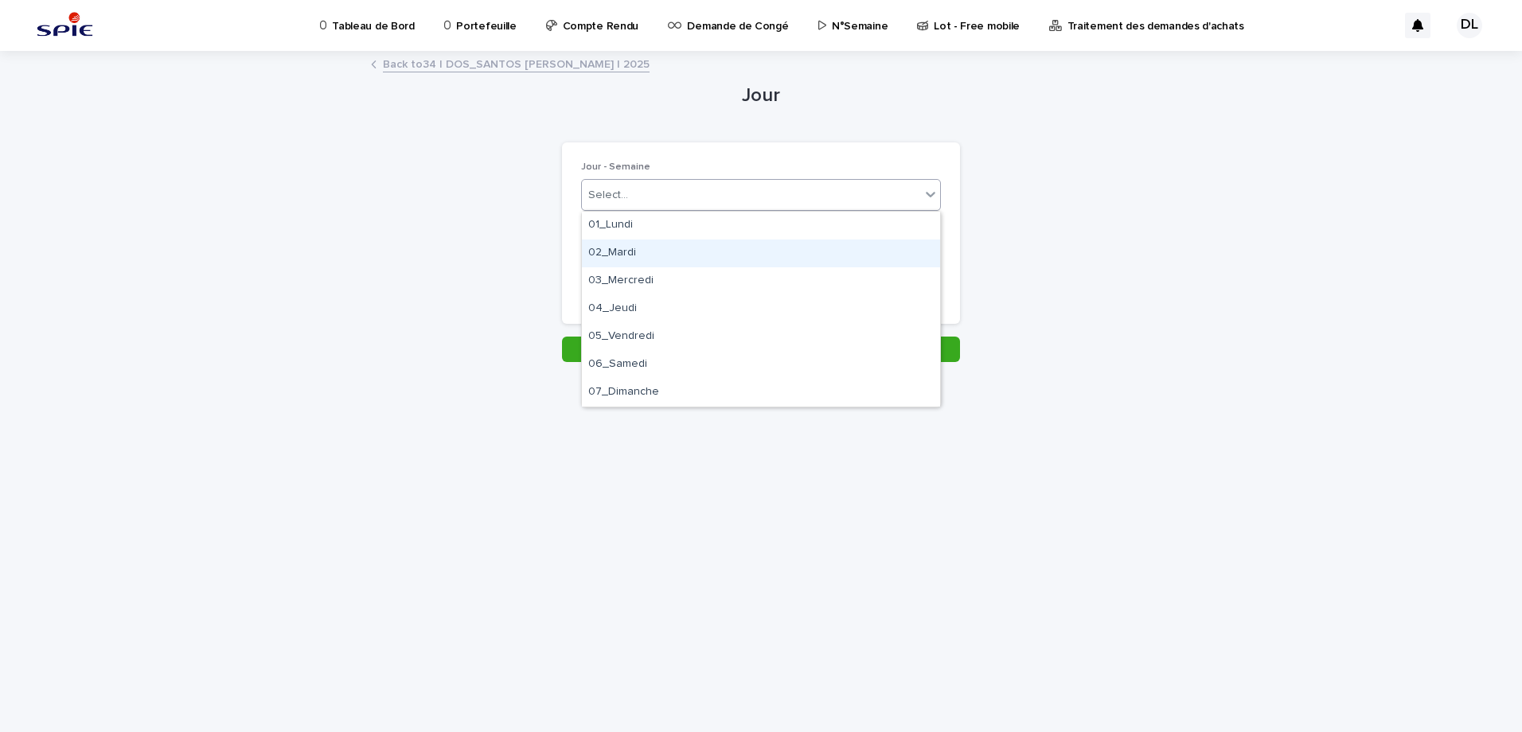
click at [735, 252] on div "02_Mardi" at bounding box center [761, 254] width 358 height 28
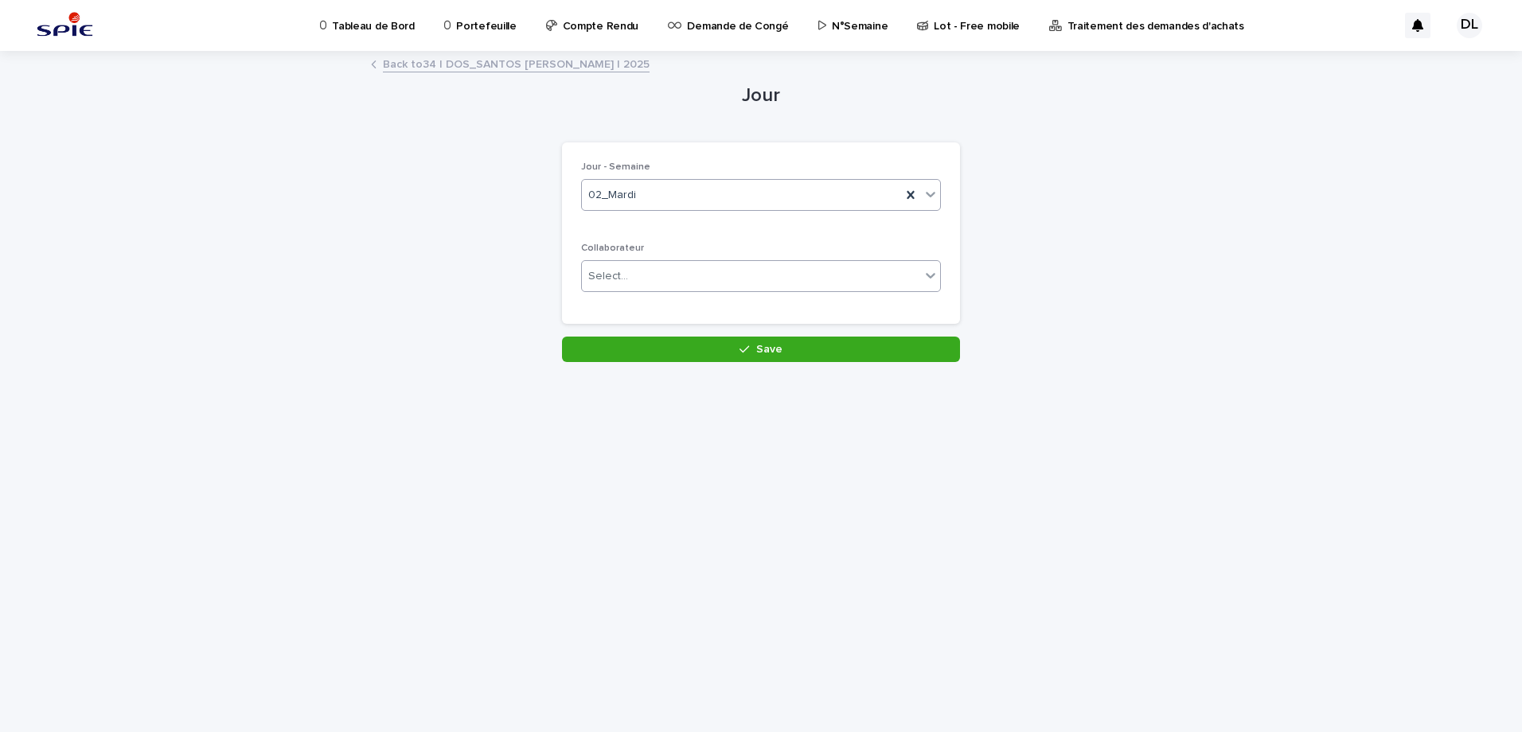
click at [681, 280] on div "Select..." at bounding box center [751, 276] width 338 height 26
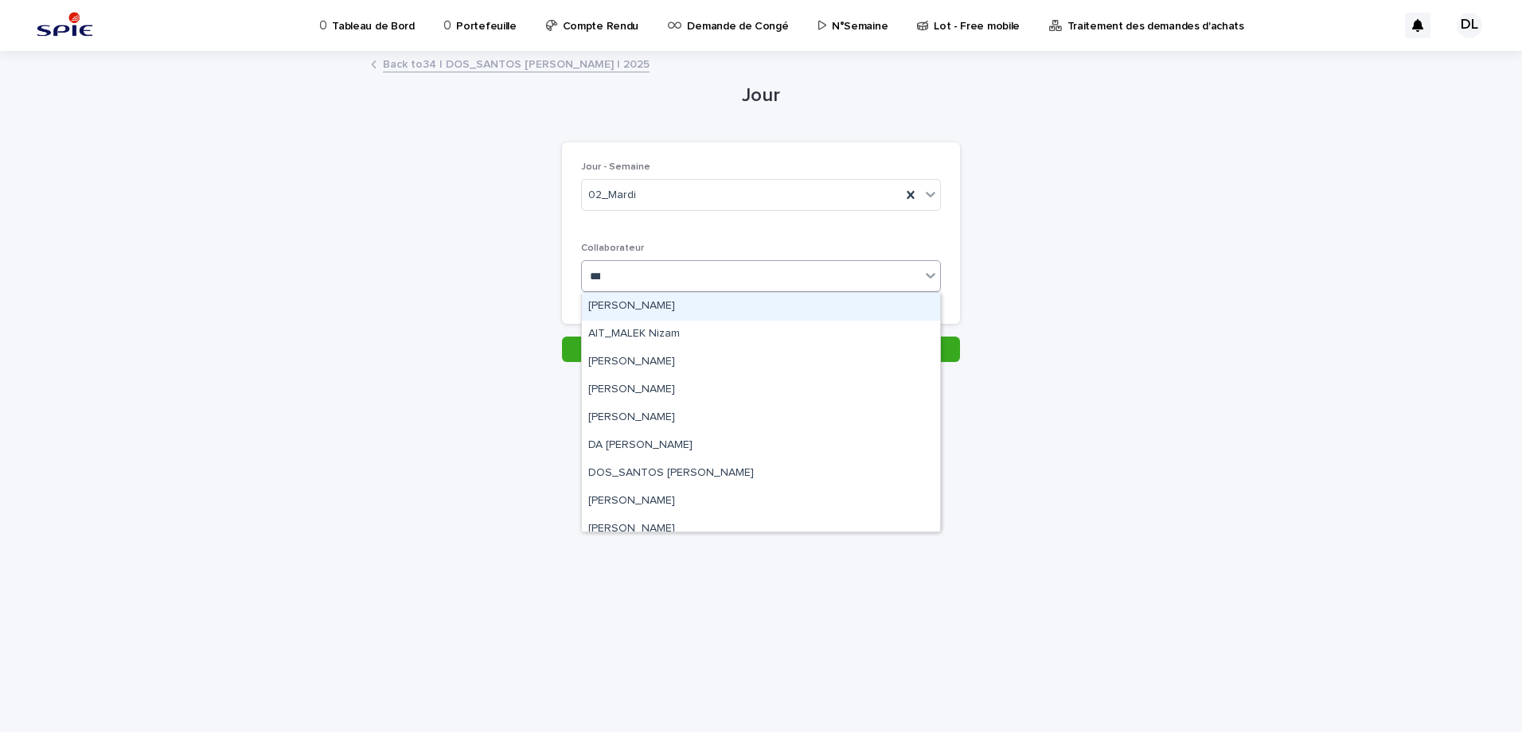
type input "****"
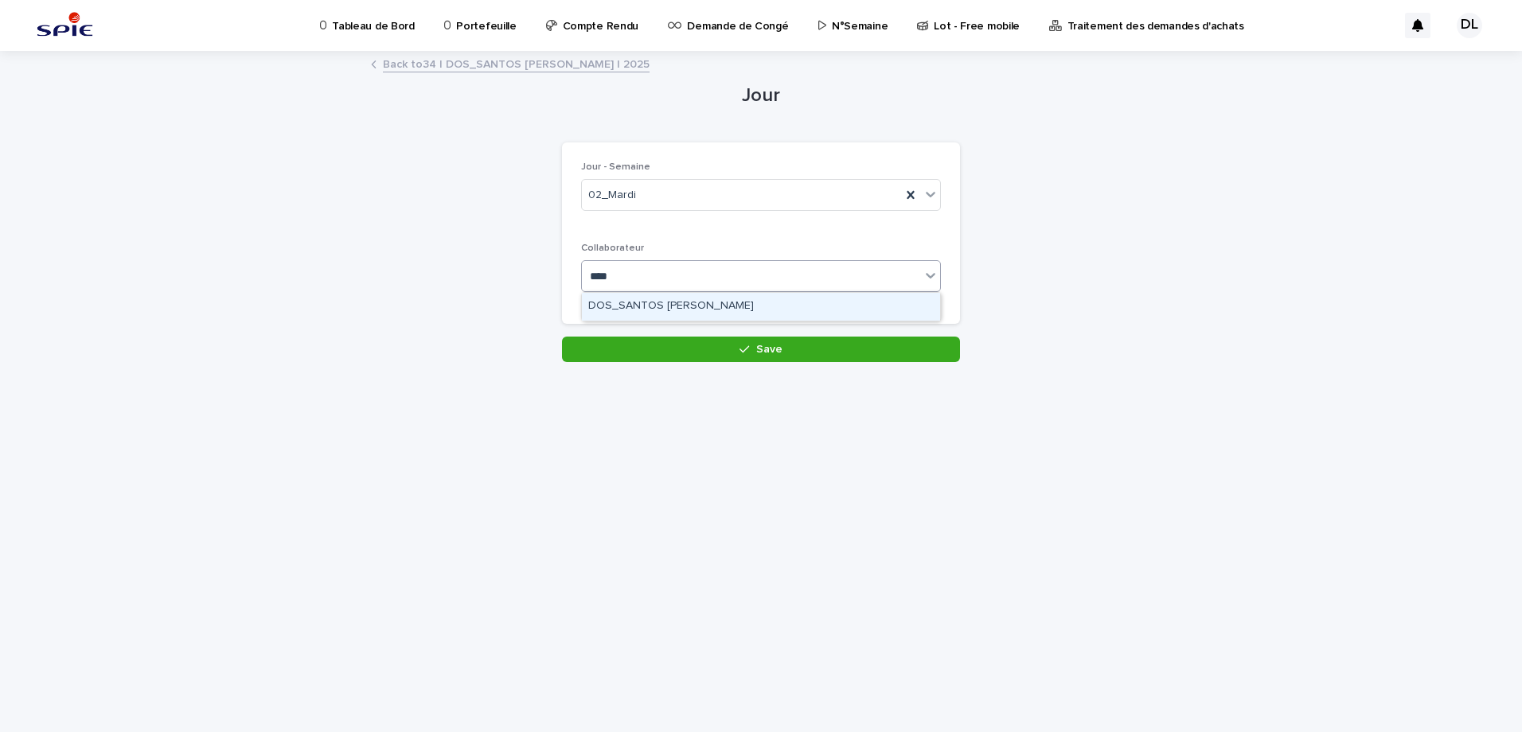
click at [707, 309] on div "DOS_SANTOS [PERSON_NAME]" at bounding box center [761, 307] width 358 height 28
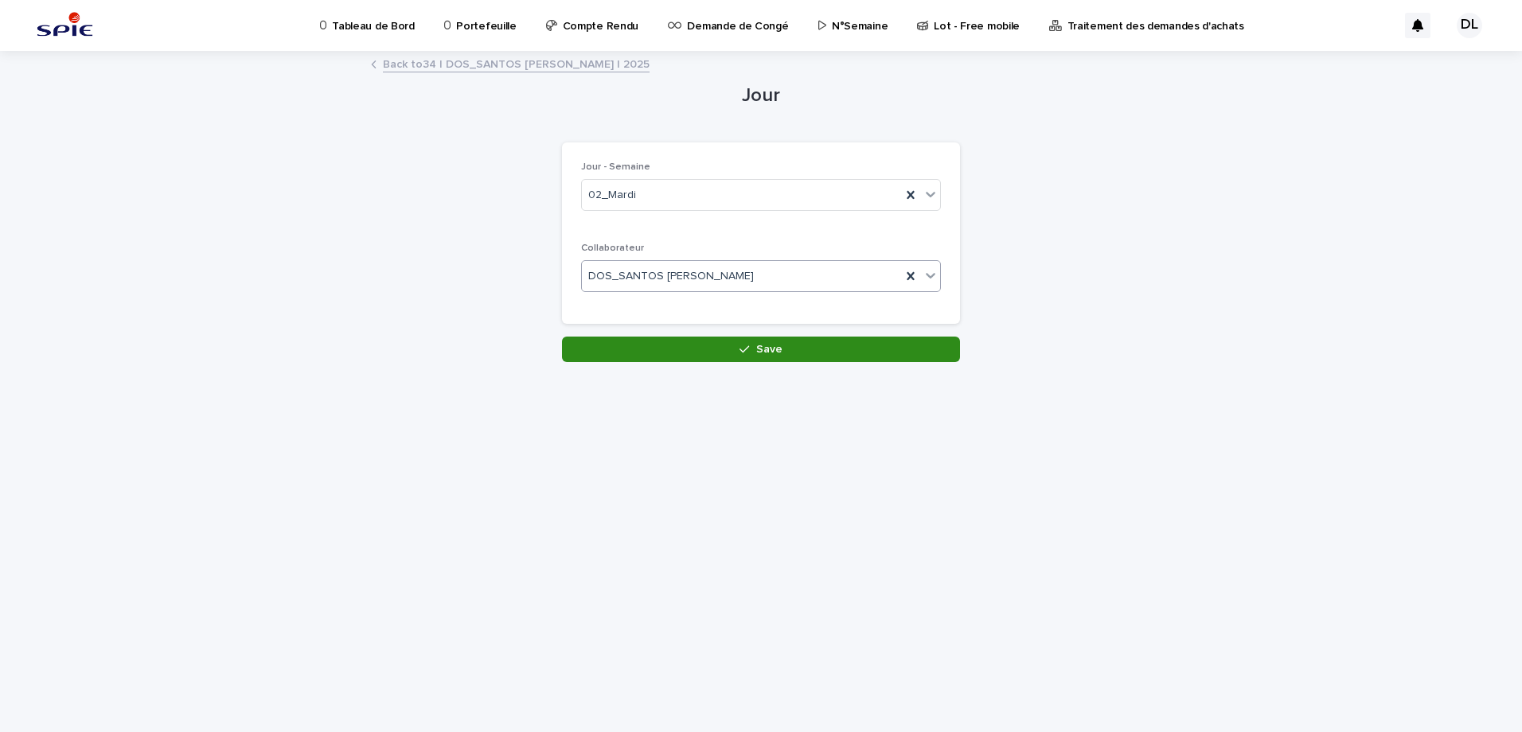
click at [752, 343] on button "Save" at bounding box center [761, 349] width 398 height 25
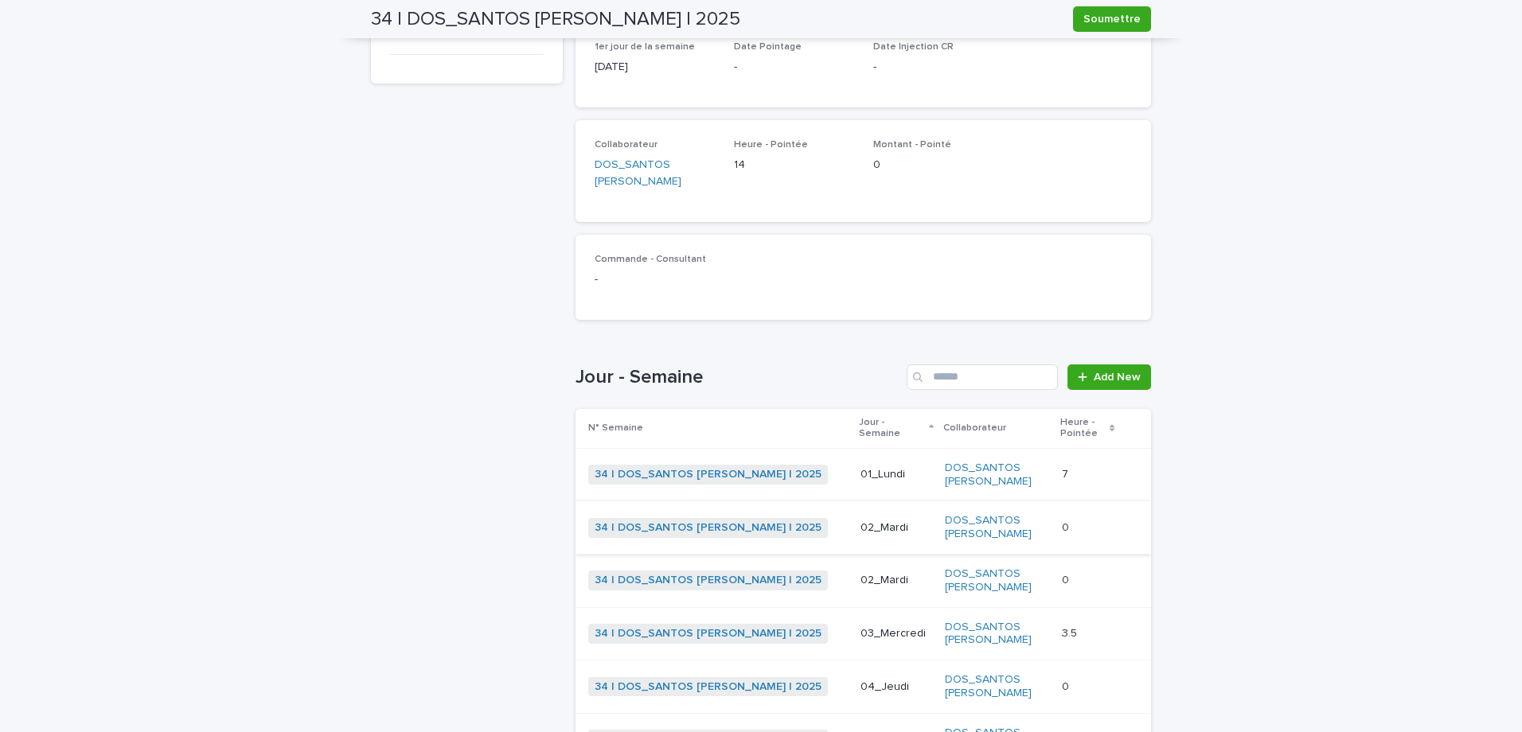
scroll to position [318, 0]
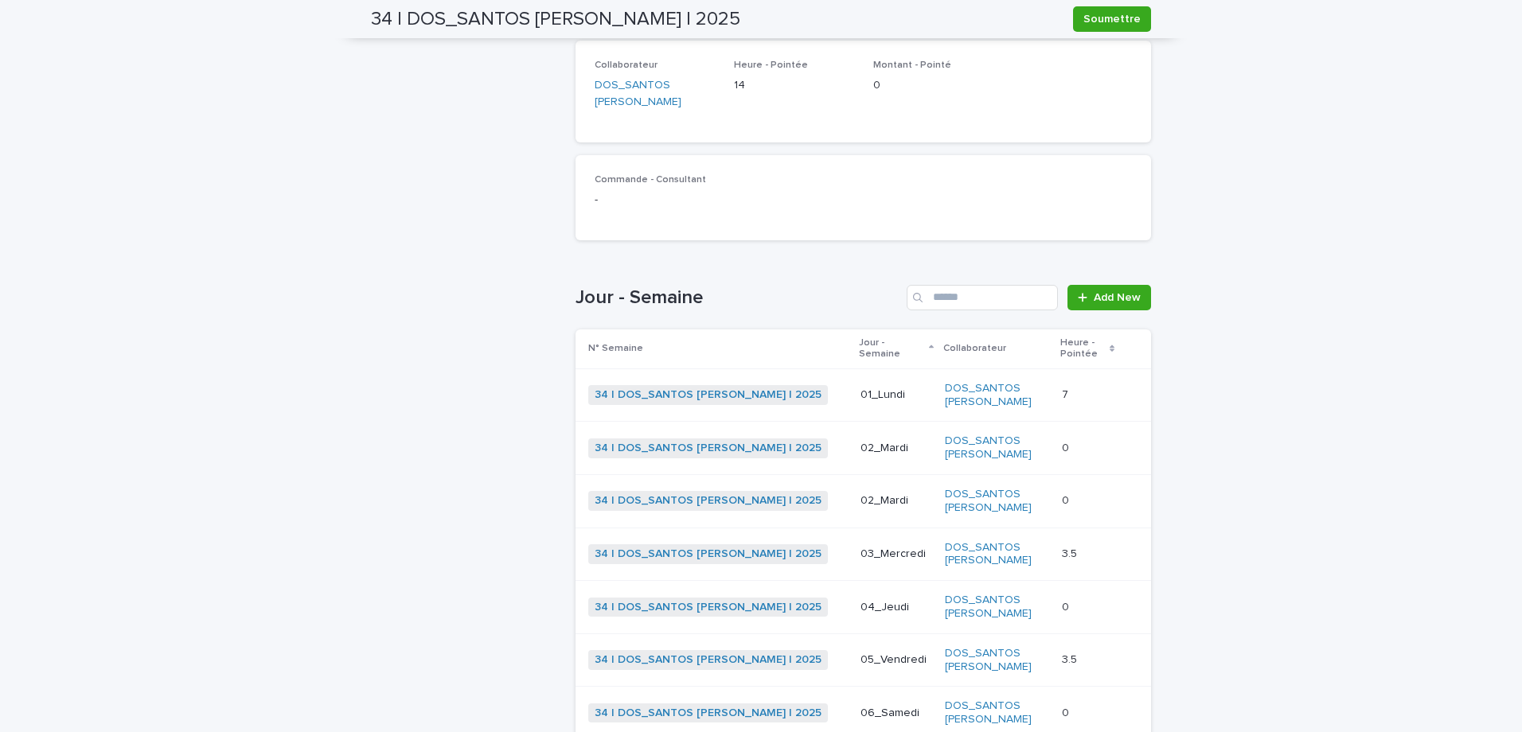
click at [1062, 488] on div "0 0" at bounding box center [1087, 501] width 51 height 26
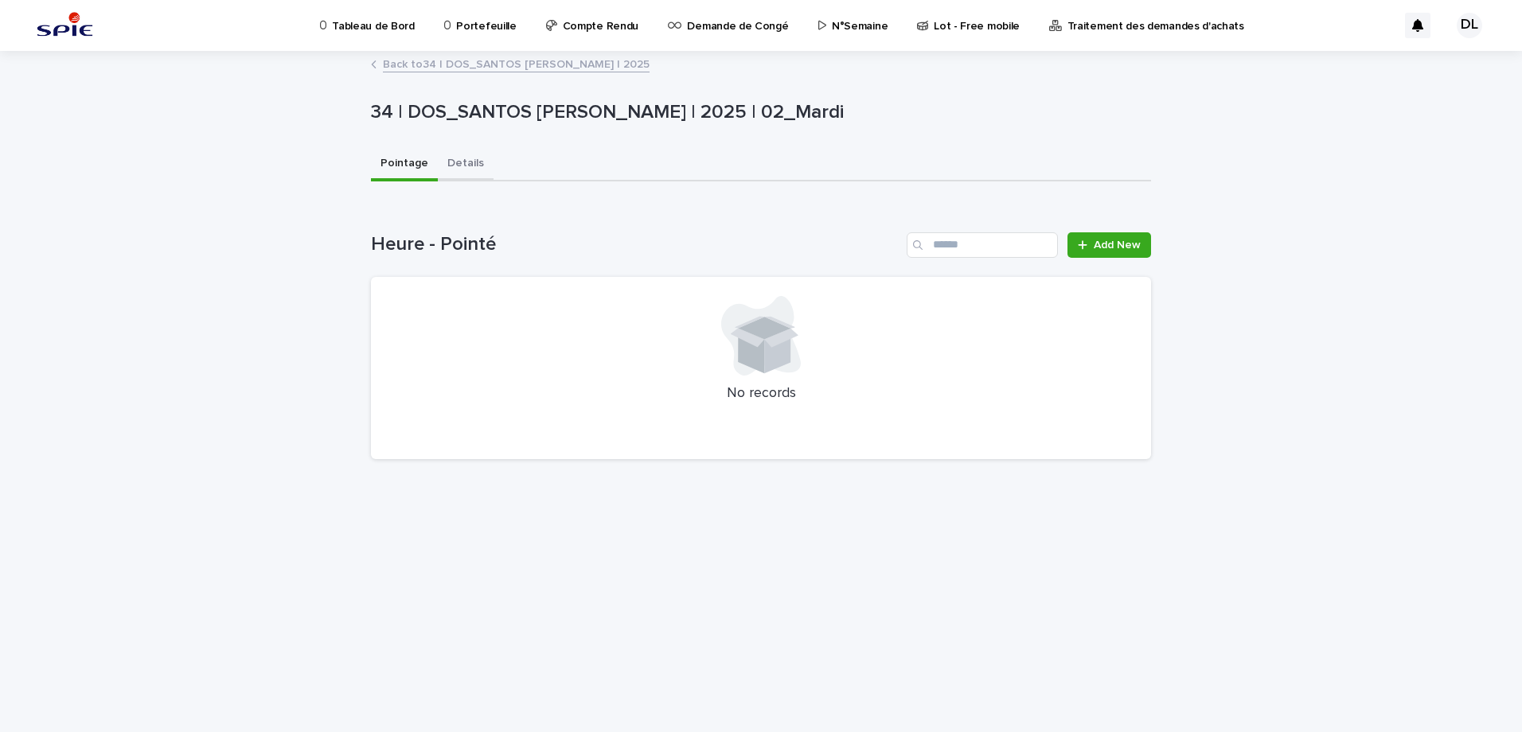
click at [477, 162] on button "Details" at bounding box center [466, 164] width 56 height 33
click at [416, 166] on button "Pointage" at bounding box center [404, 164] width 67 height 33
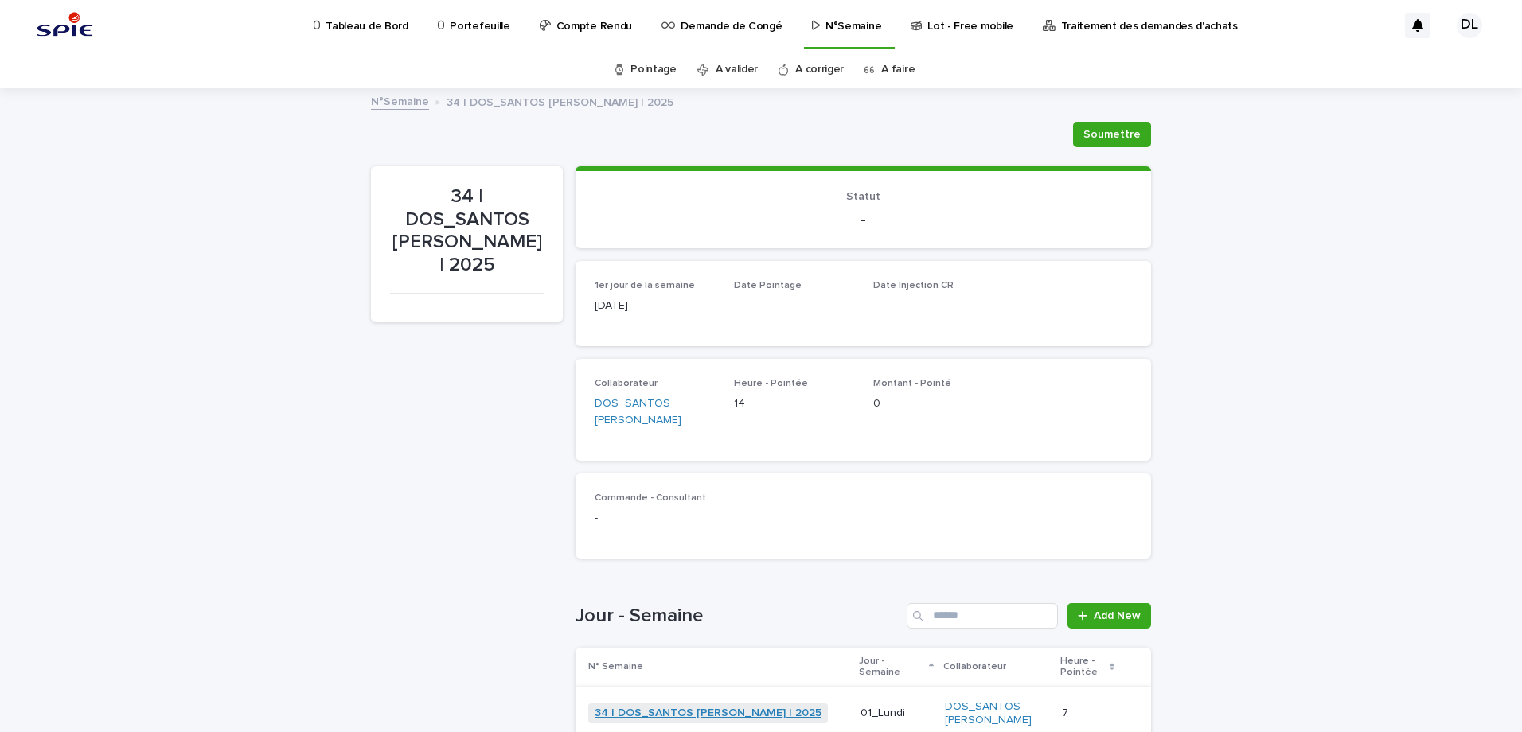
scroll to position [239, 0]
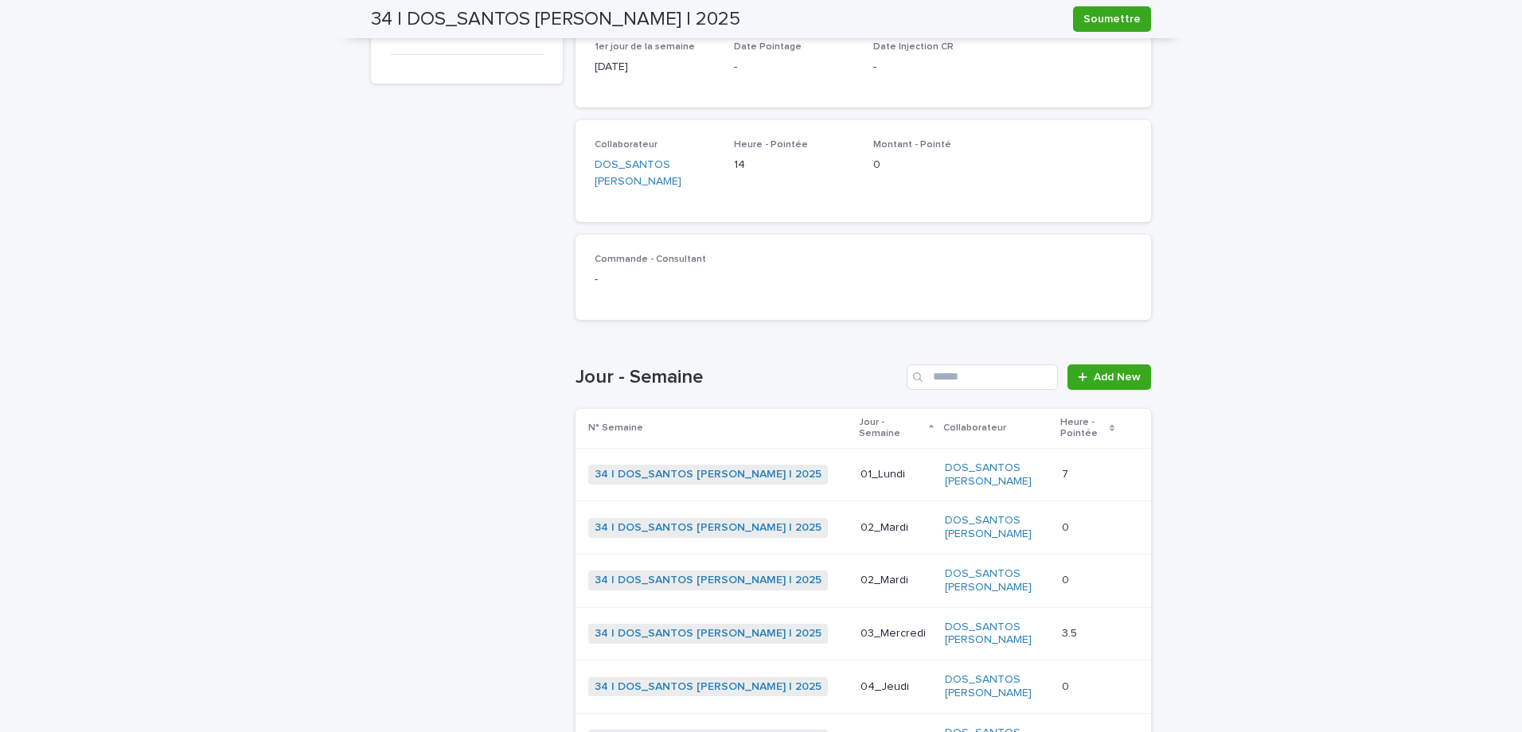
click at [1056, 501] on td "0 0" at bounding box center [1088, 527] width 64 height 53
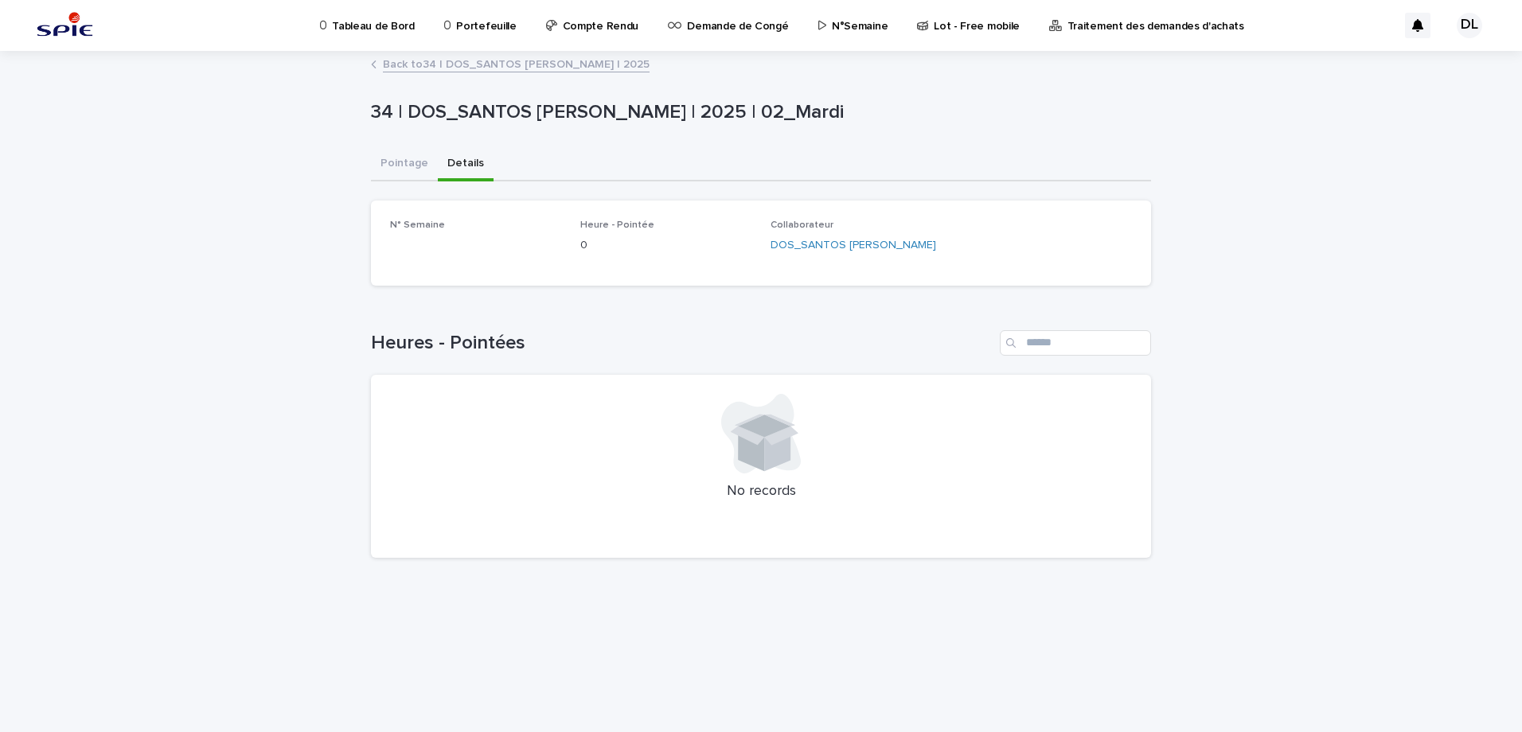
click at [459, 161] on button "Details" at bounding box center [466, 164] width 56 height 33
click at [412, 160] on button "Pointage" at bounding box center [404, 164] width 67 height 33
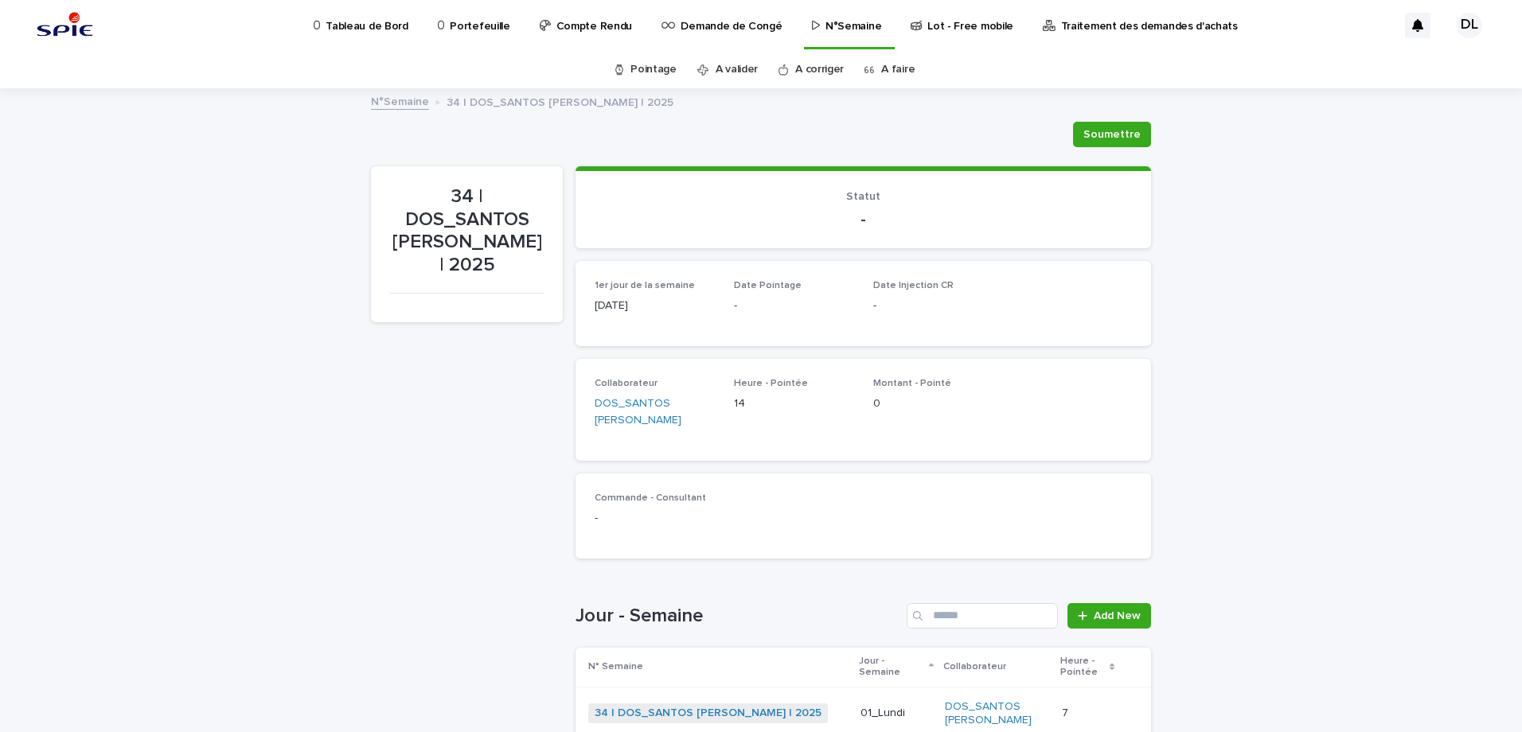
click at [643, 70] on link "Pointage" at bounding box center [653, 69] width 46 height 37
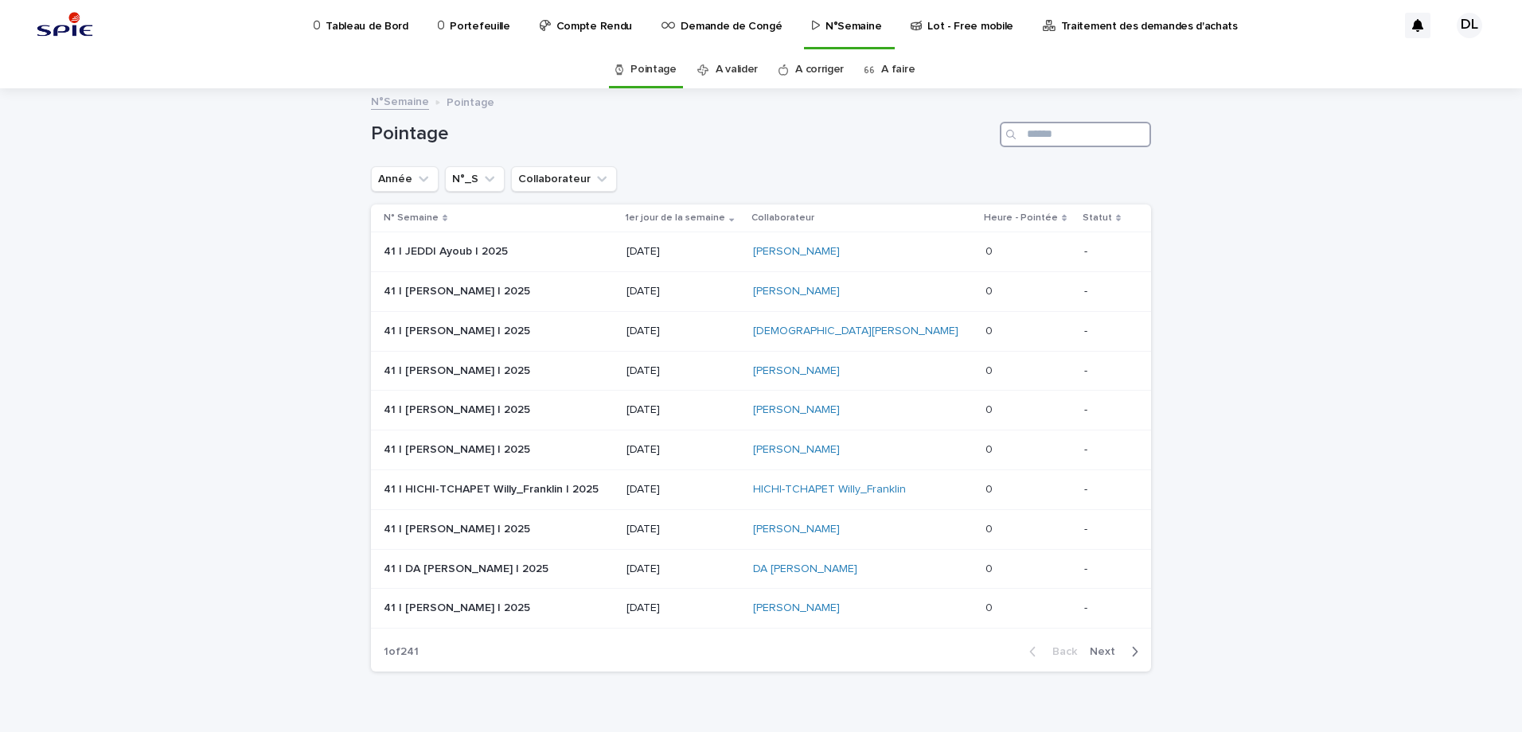
click at [1040, 134] on input "Search" at bounding box center [1075, 134] width 151 height 25
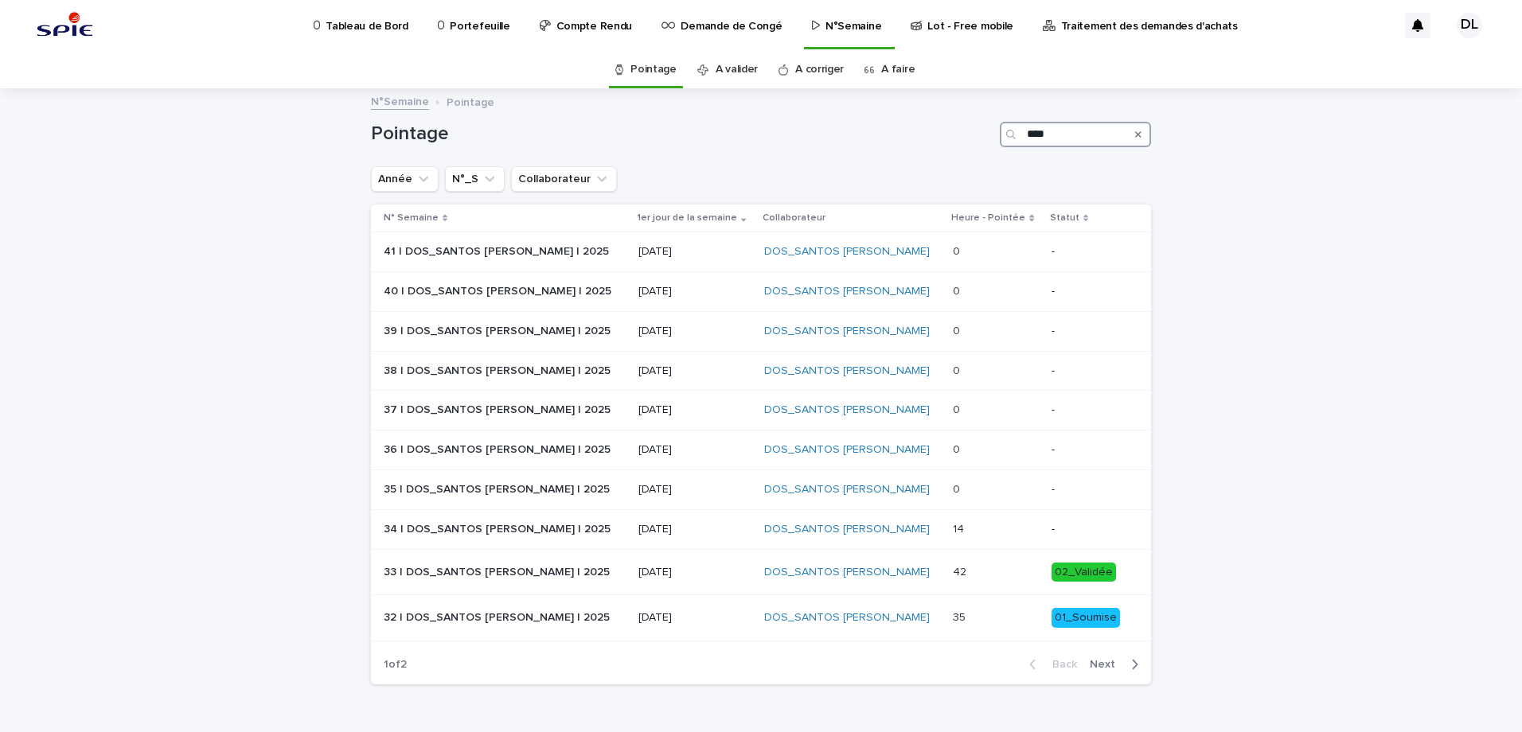
type input "****"
click at [900, 75] on link "A faire" at bounding box center [897, 69] width 33 height 37
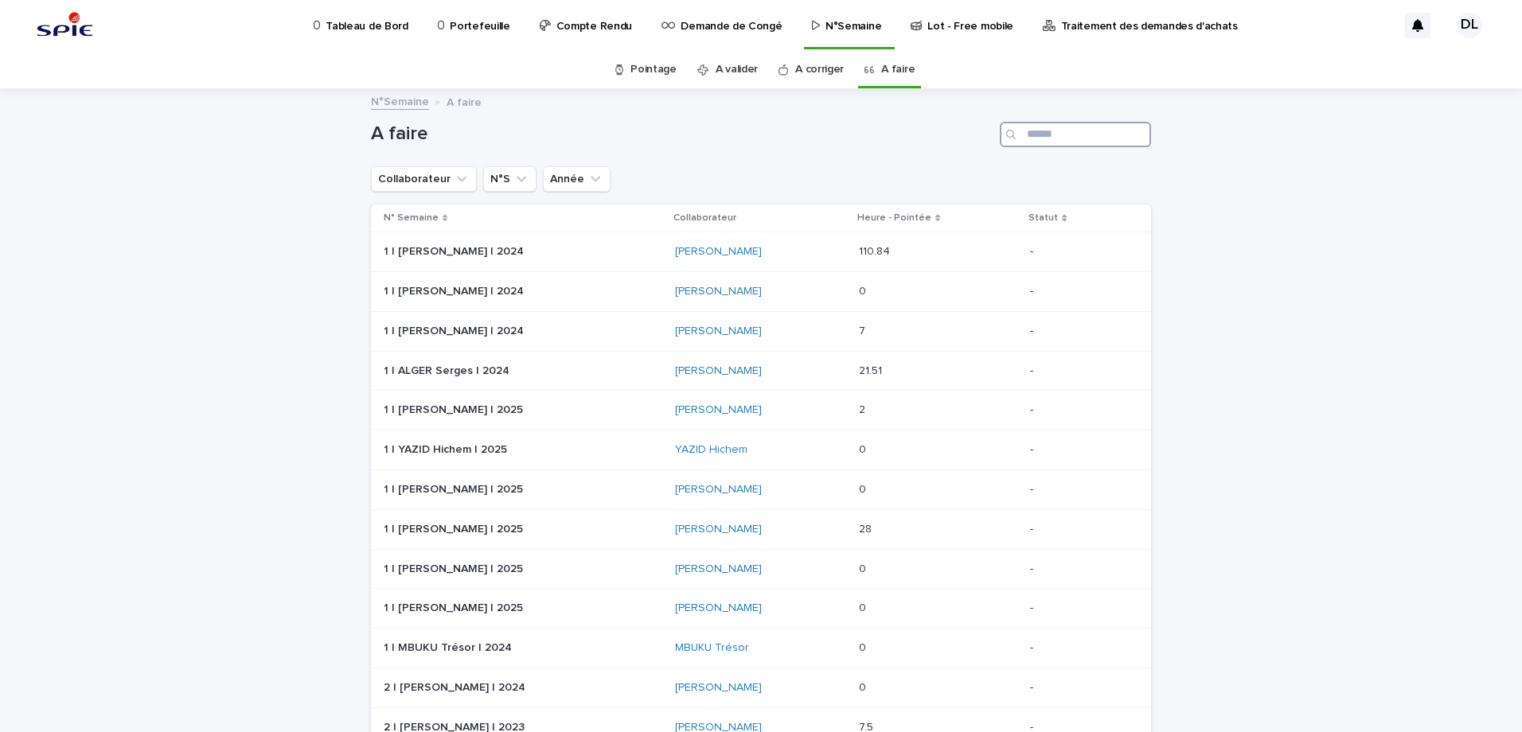
click at [1049, 134] on input "Search" at bounding box center [1075, 134] width 151 height 25
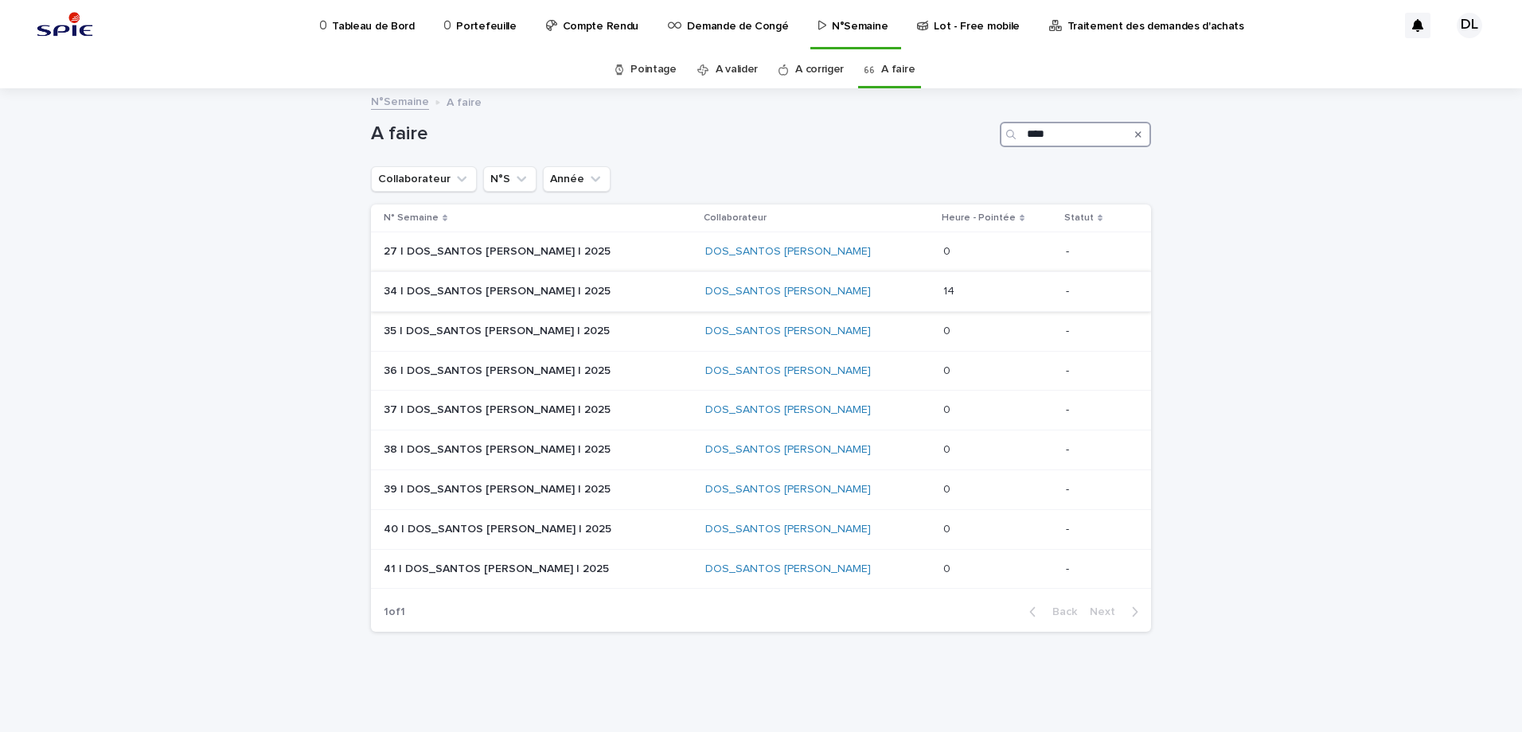
type input "****"
click at [943, 295] on p at bounding box center [998, 292] width 111 height 14
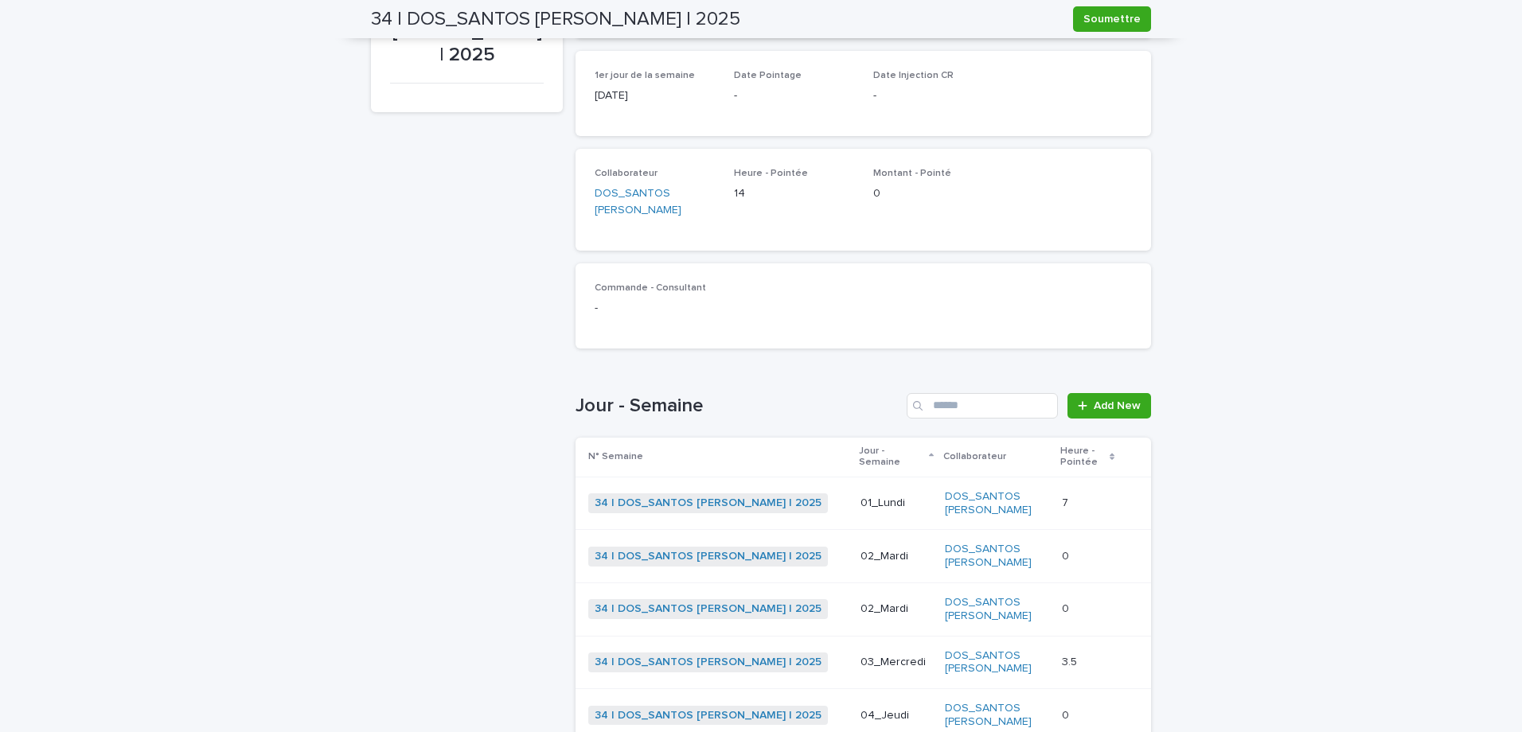
scroll to position [369, 0]
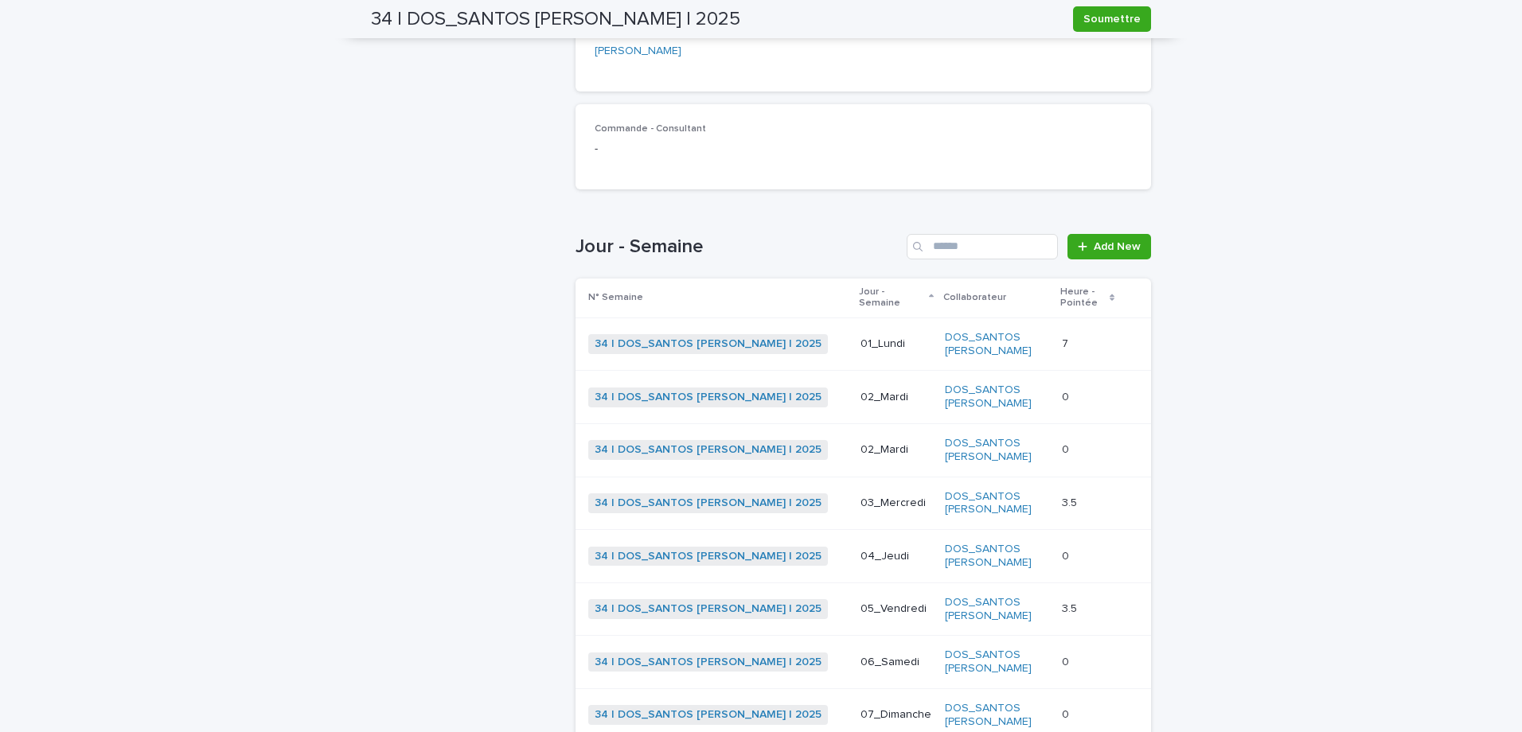
drag, startPoint x: 1056, startPoint y: 355, endPoint x: 1216, endPoint y: 414, distance: 170.5
click at [1216, 414] on div "Loading... Saving… Loading... Saving… 34 | DOS_SANTOS Leandro | 2025 Soumettre …" at bounding box center [761, 299] width 1522 height 1157
click at [1067, 544] on div "0 0" at bounding box center [1087, 557] width 51 height 26
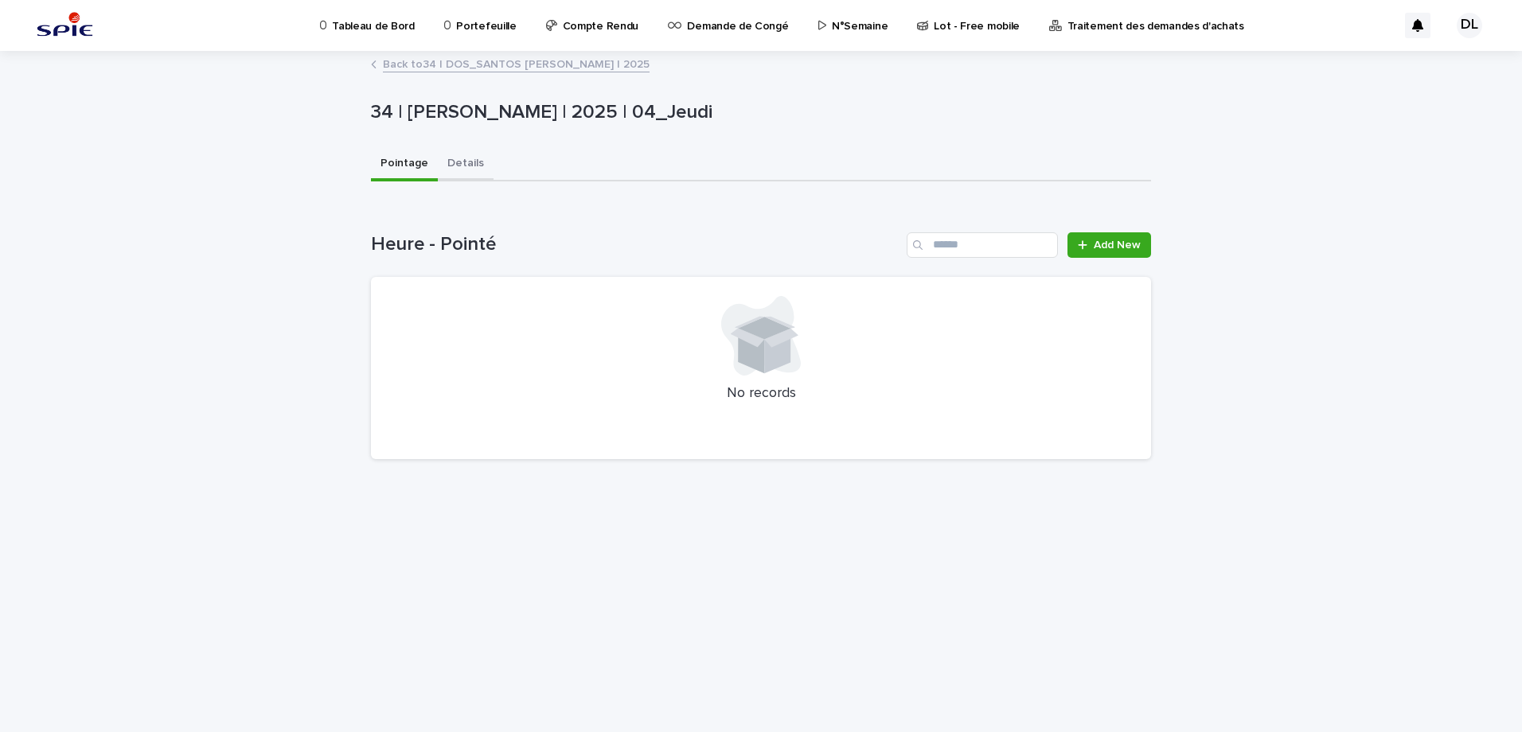
click at [438, 164] on button "Details" at bounding box center [466, 164] width 56 height 33
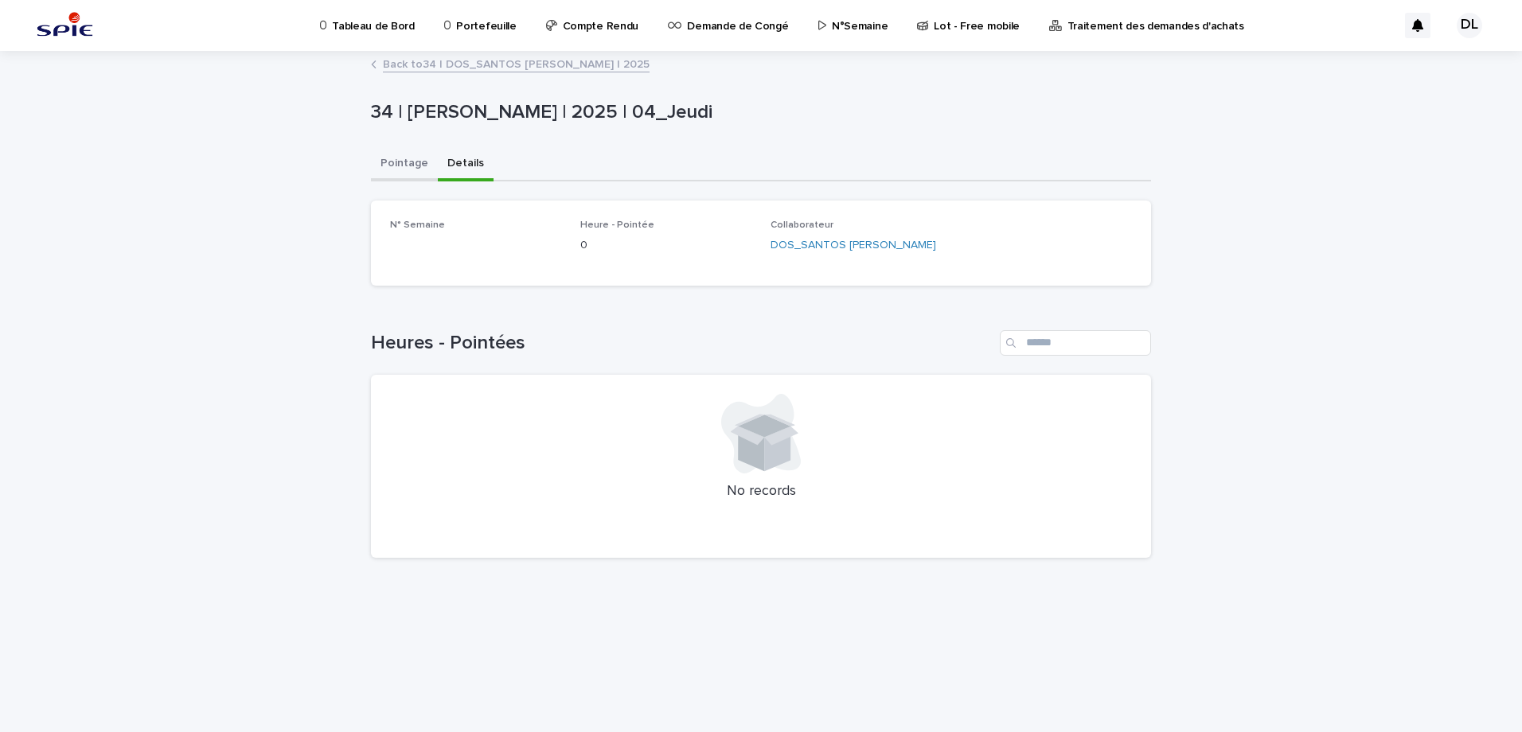
click at [408, 172] on button "Pointage" at bounding box center [404, 164] width 67 height 33
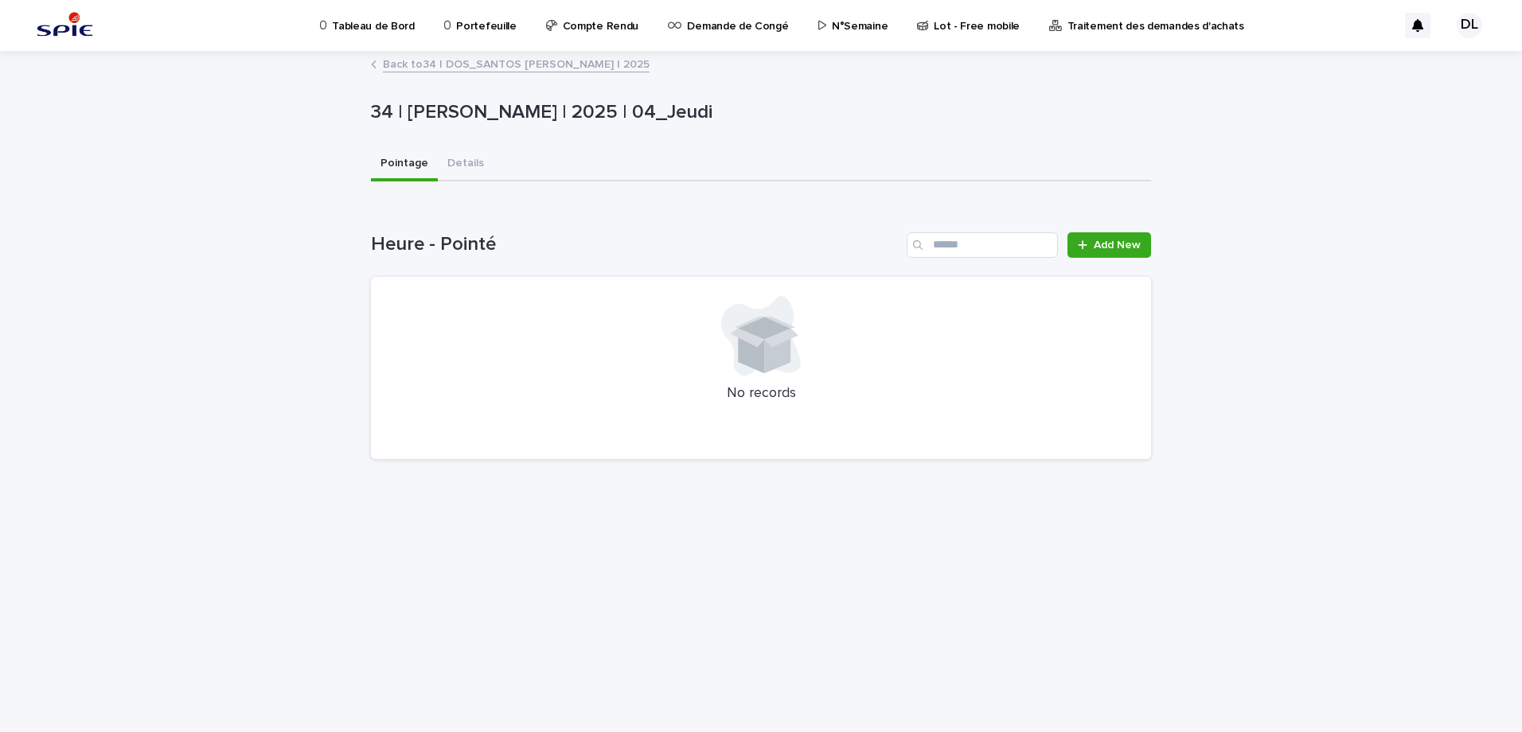
click at [837, 27] on p "N°Semaine" at bounding box center [860, 16] width 56 height 33
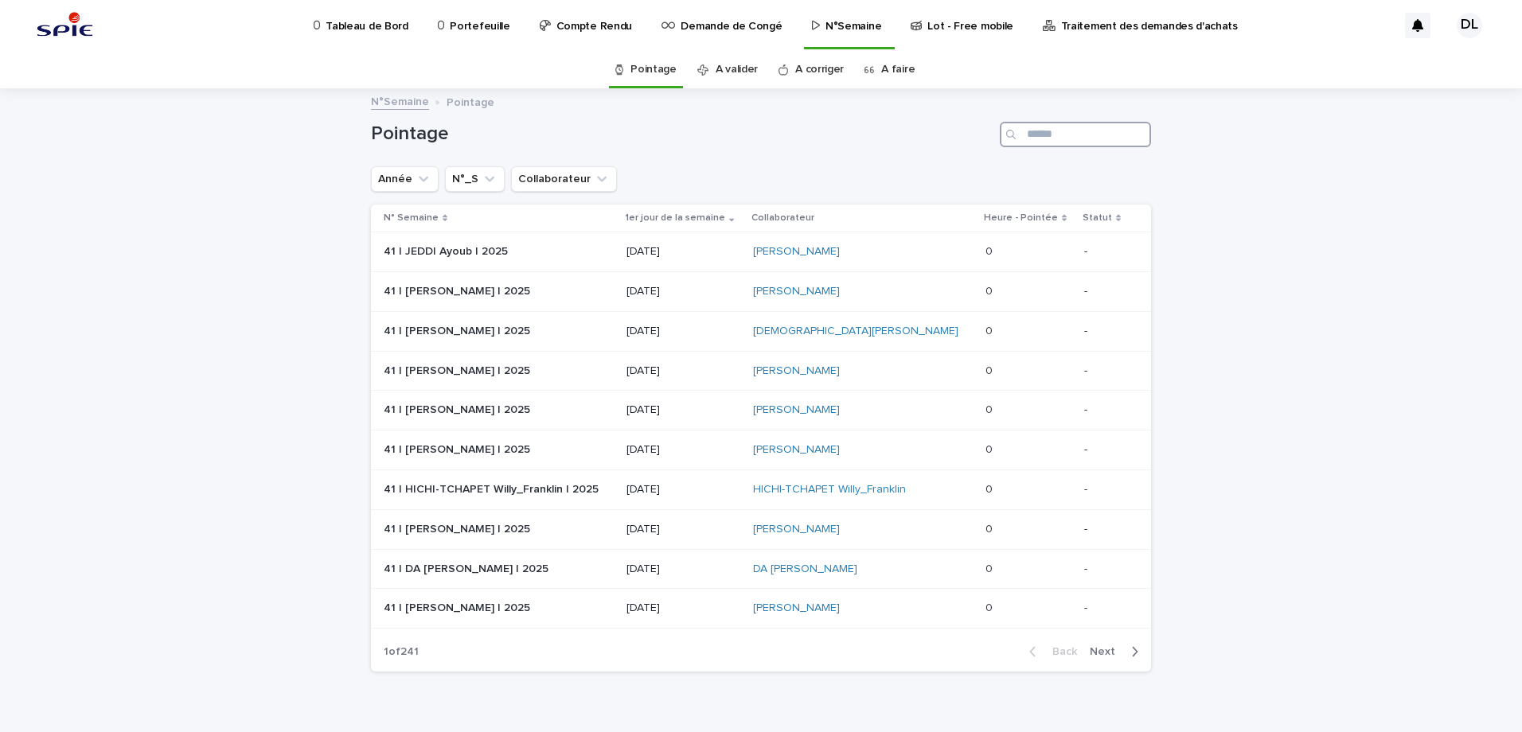
click at [1038, 137] on input "Search" at bounding box center [1075, 134] width 151 height 25
click at [572, 183] on button "Collaborateur" at bounding box center [564, 178] width 106 height 25
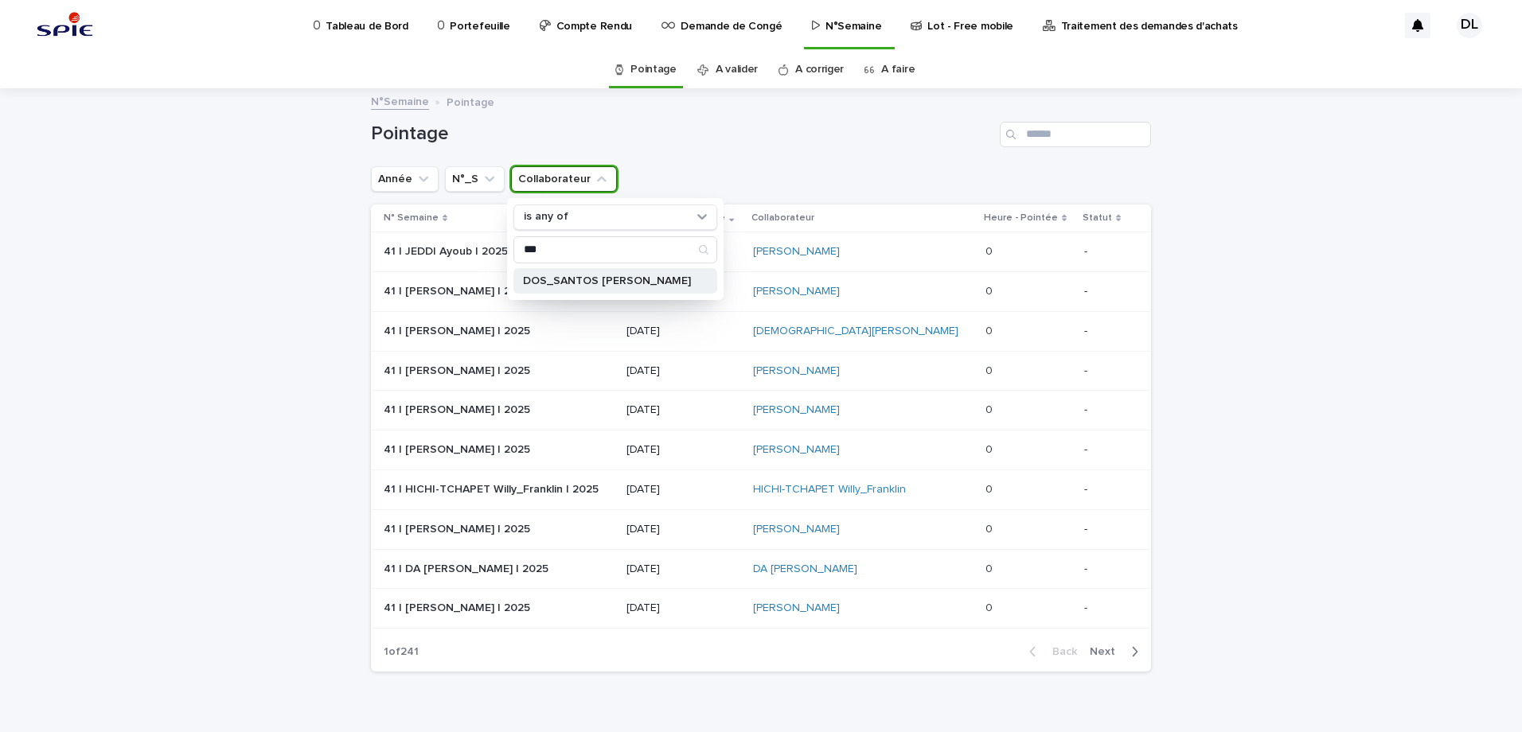
type input "***"
click at [601, 275] on p "DOS_SANTOS [PERSON_NAME]" at bounding box center [607, 280] width 169 height 11
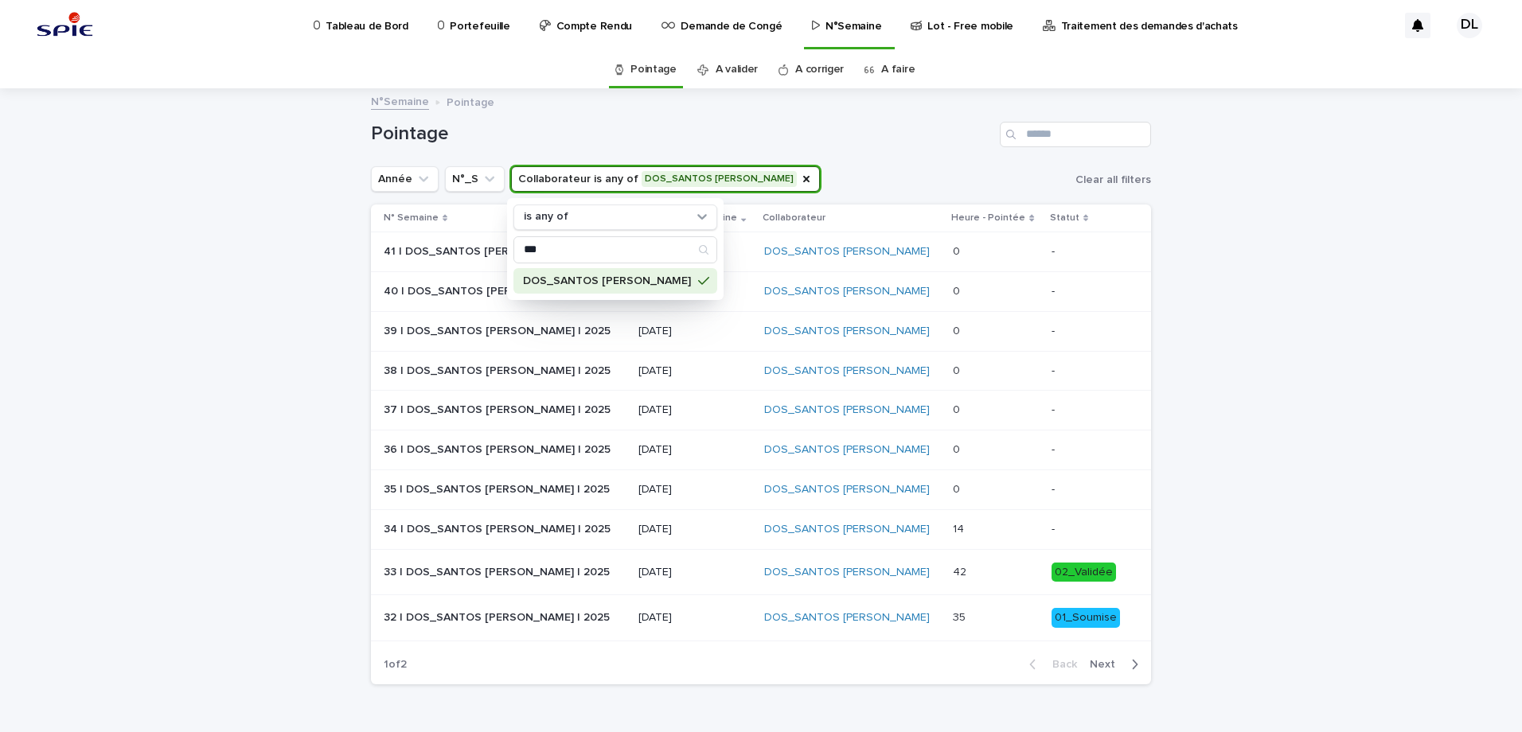
click at [808, 167] on div "Année N°_S Collaborateur is any of DOS_SANTOS Leandro is any of *** DOS_SANTOS …" at bounding box center [761, 178] width 780 height 25
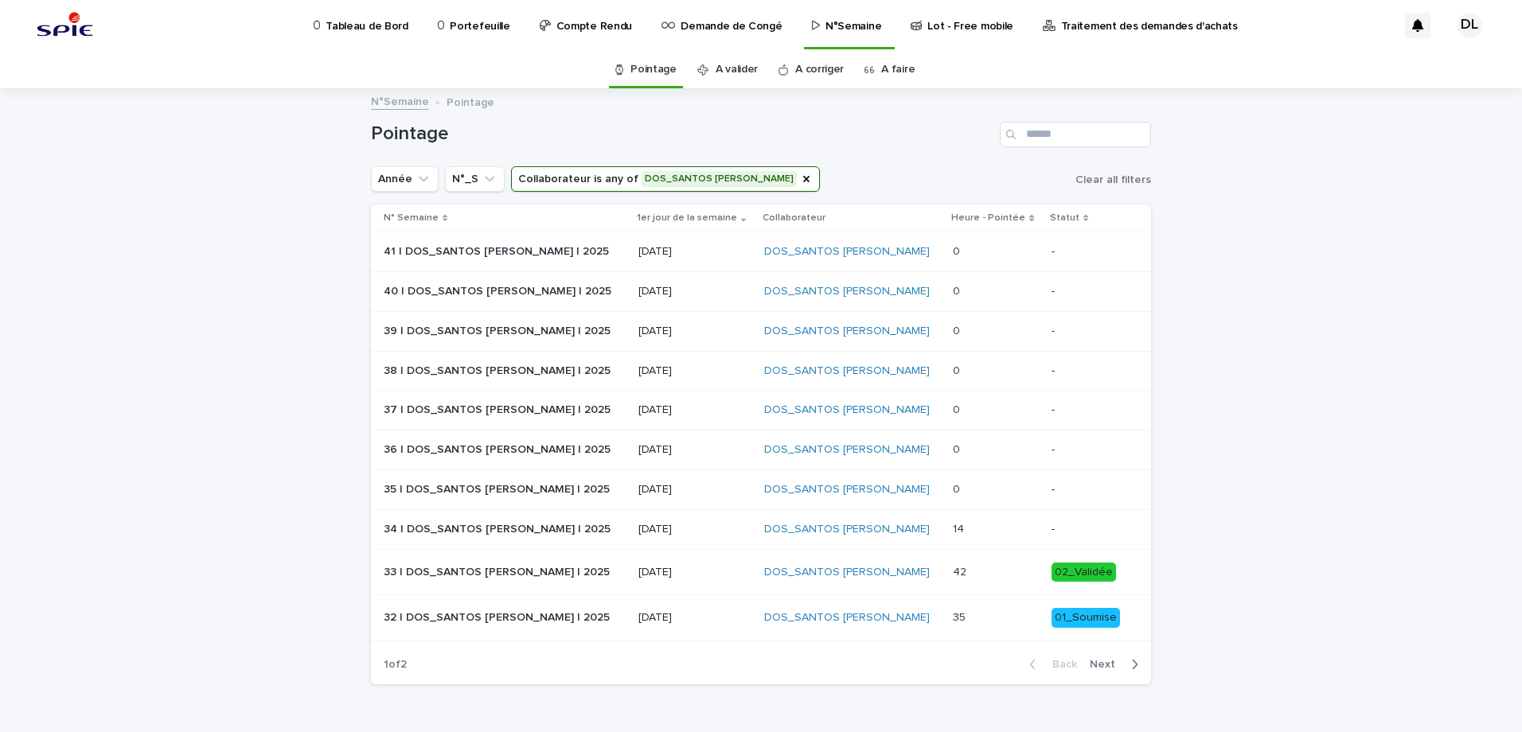
click at [953, 494] on p "0" at bounding box center [958, 488] width 10 height 17
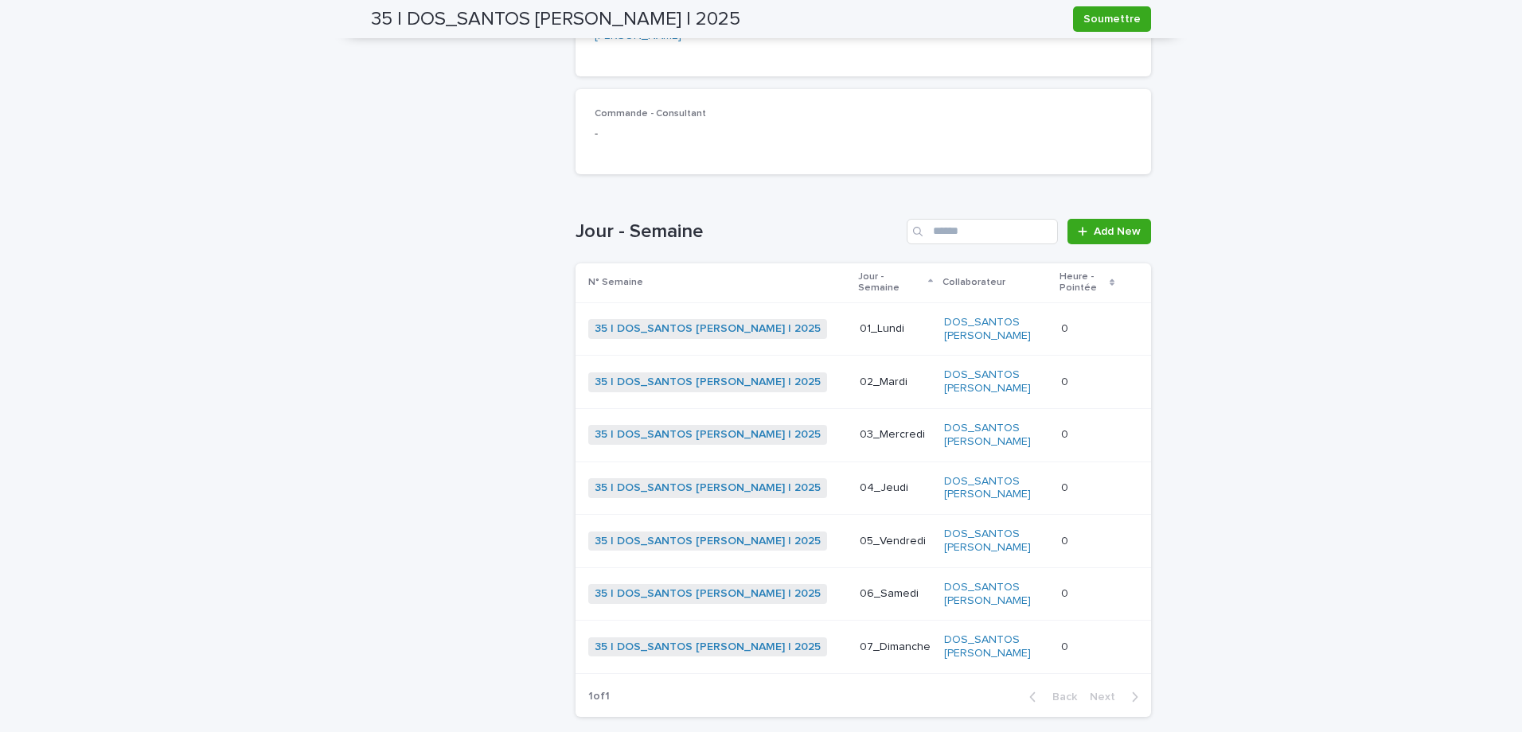
scroll to position [146, 0]
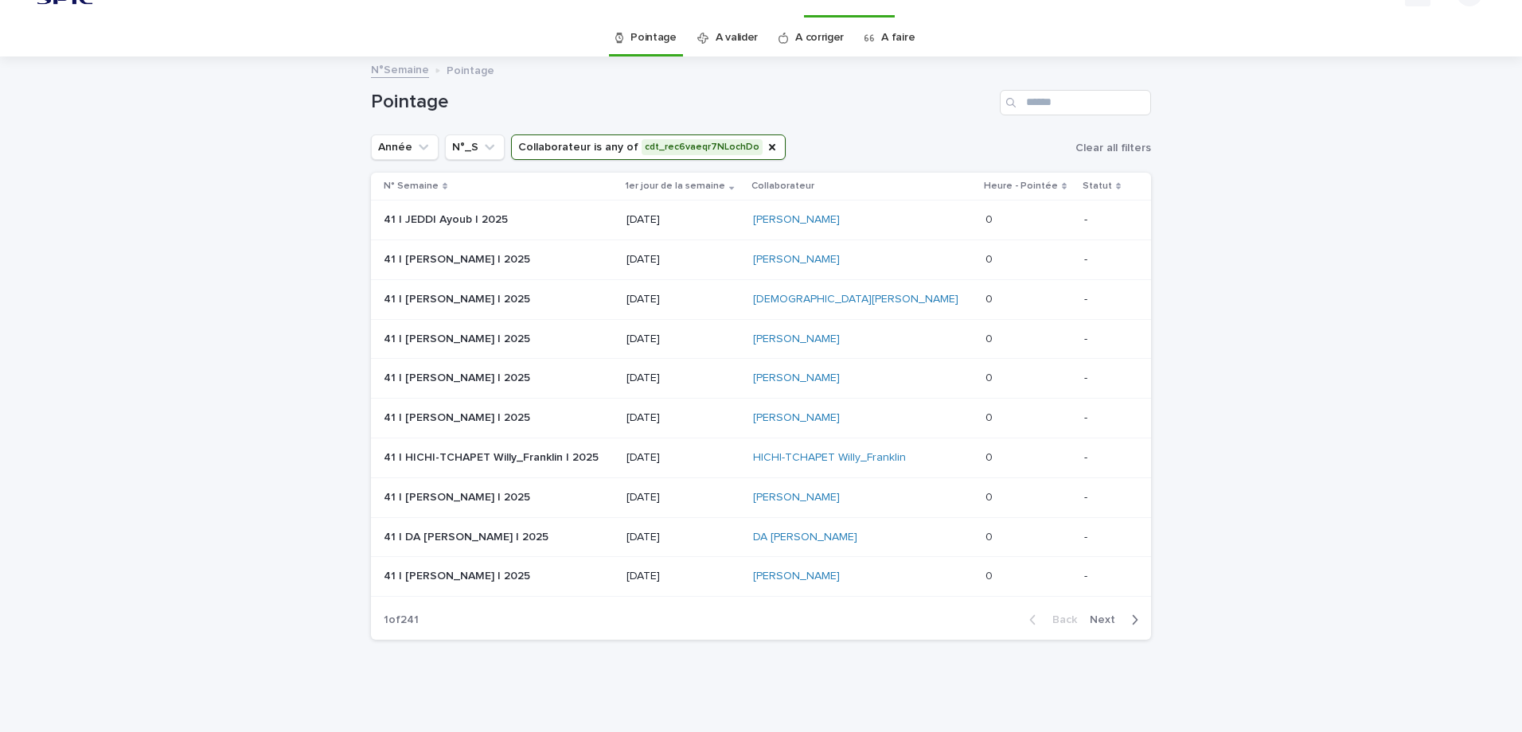
scroll to position [32, 0]
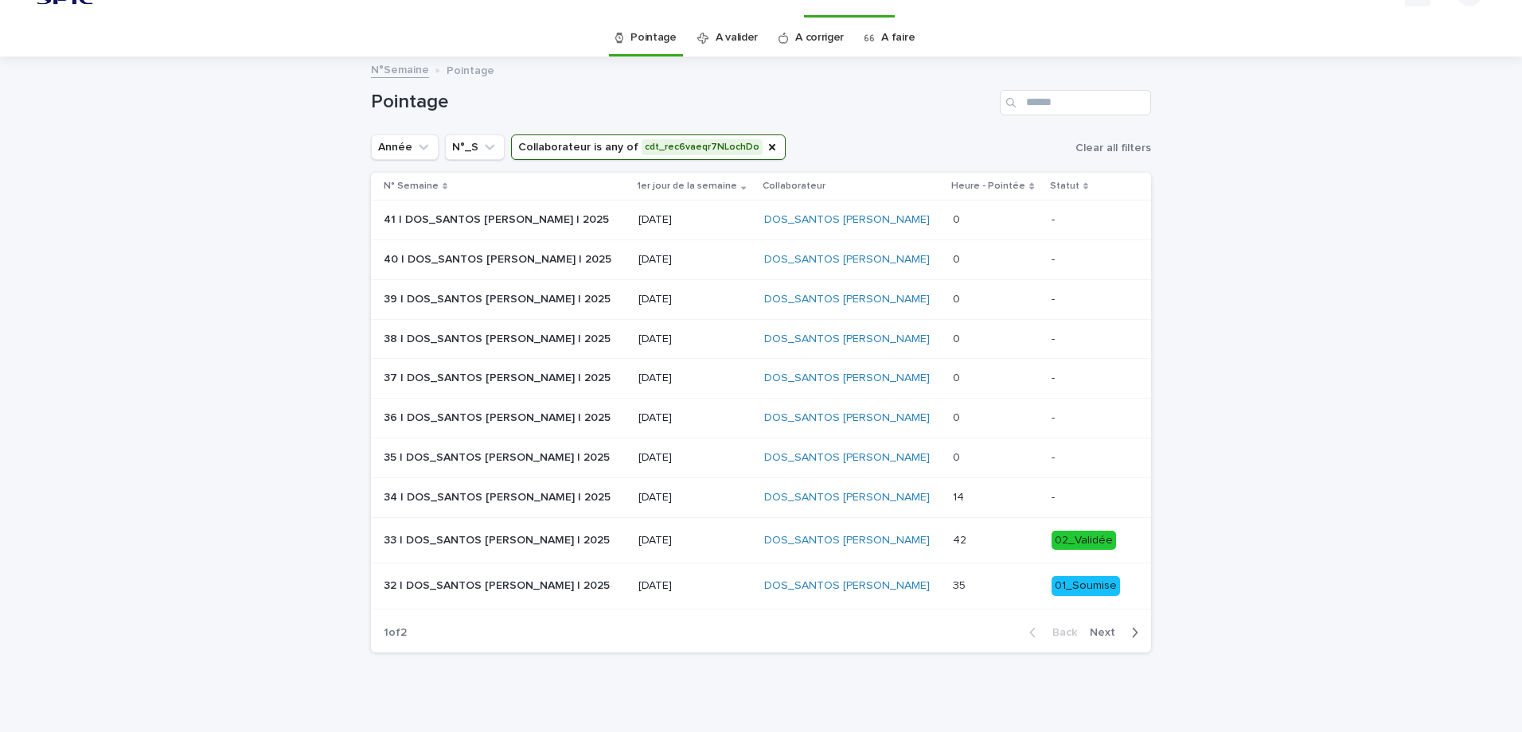
click at [953, 498] on p at bounding box center [995, 498] width 85 height 14
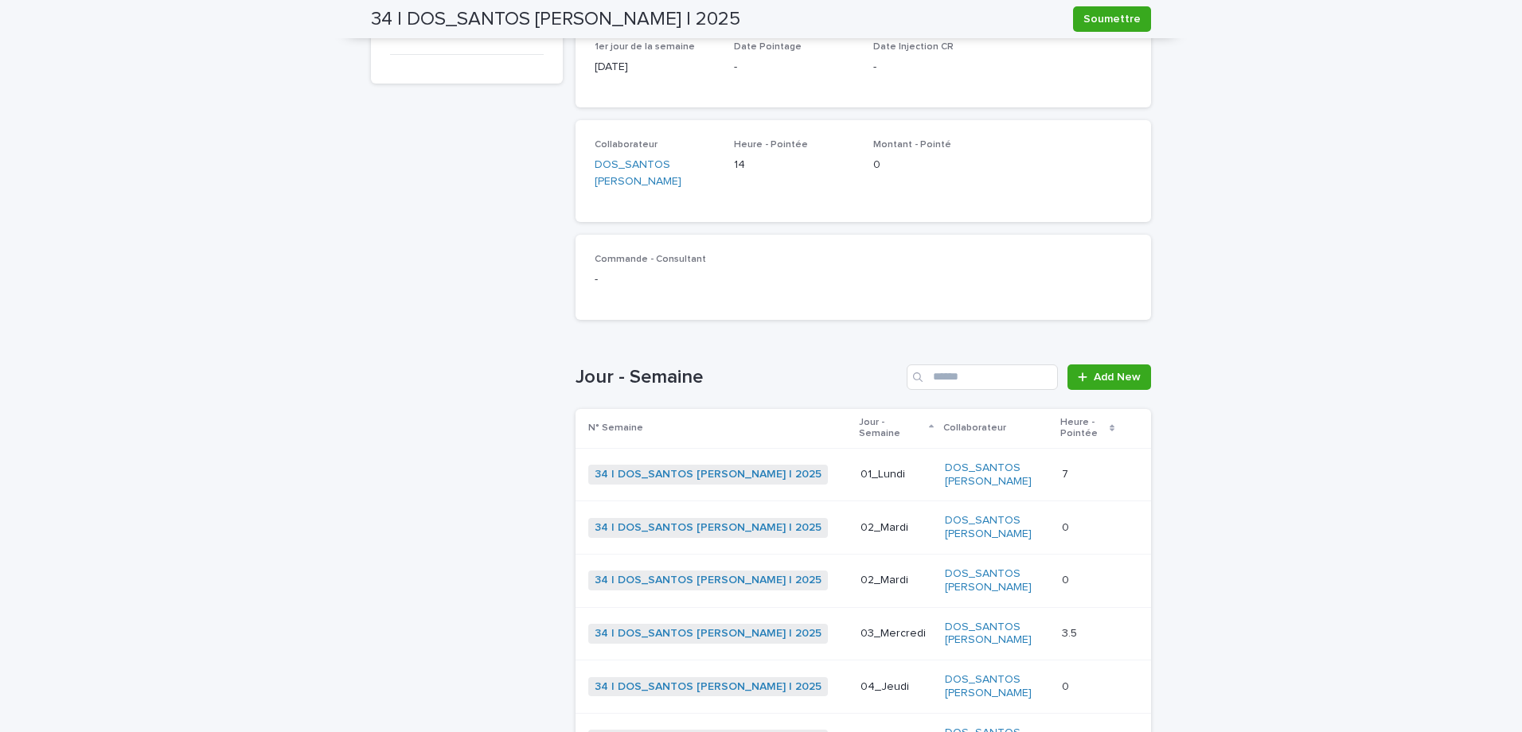
scroll to position [318, 0]
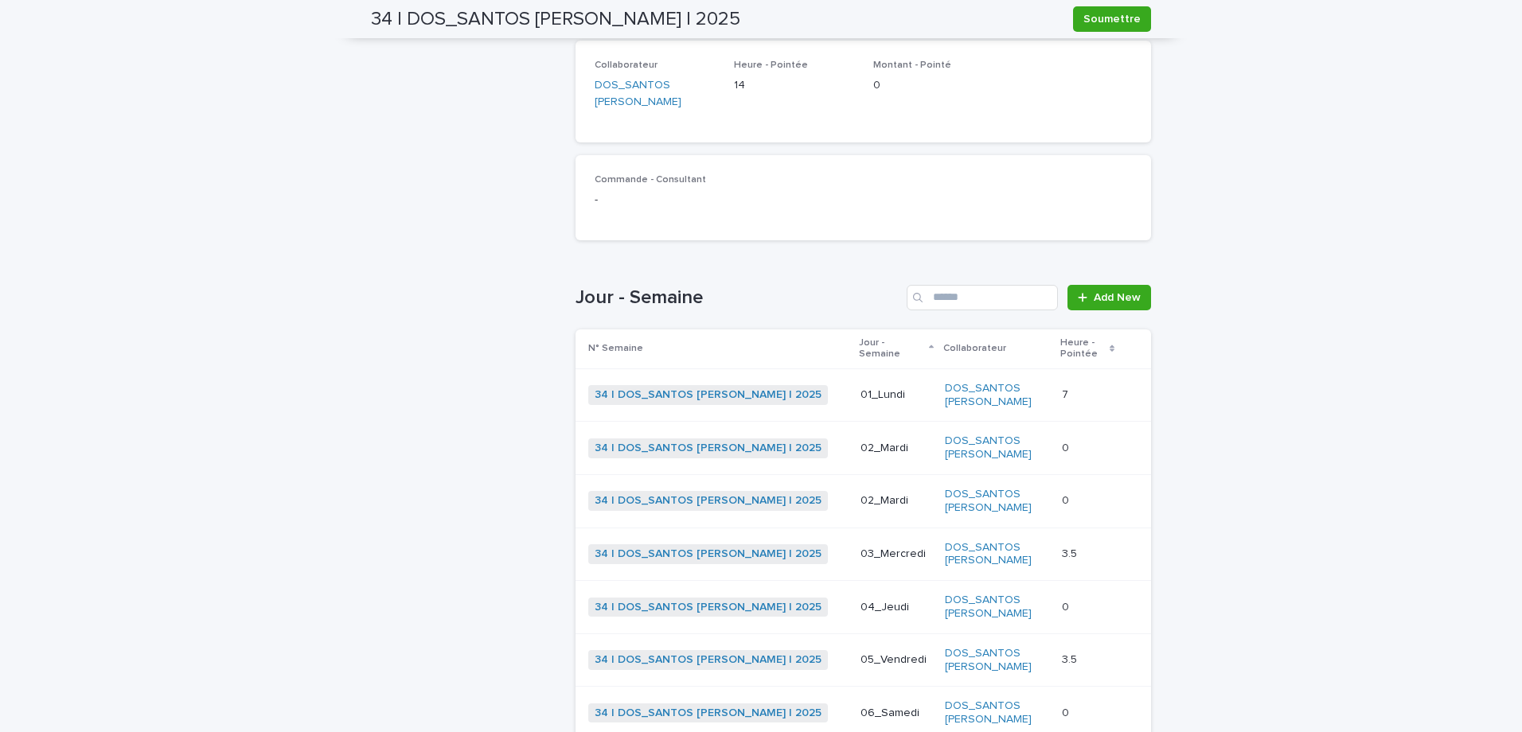
click at [929, 345] on icon at bounding box center [931, 349] width 5 height 8
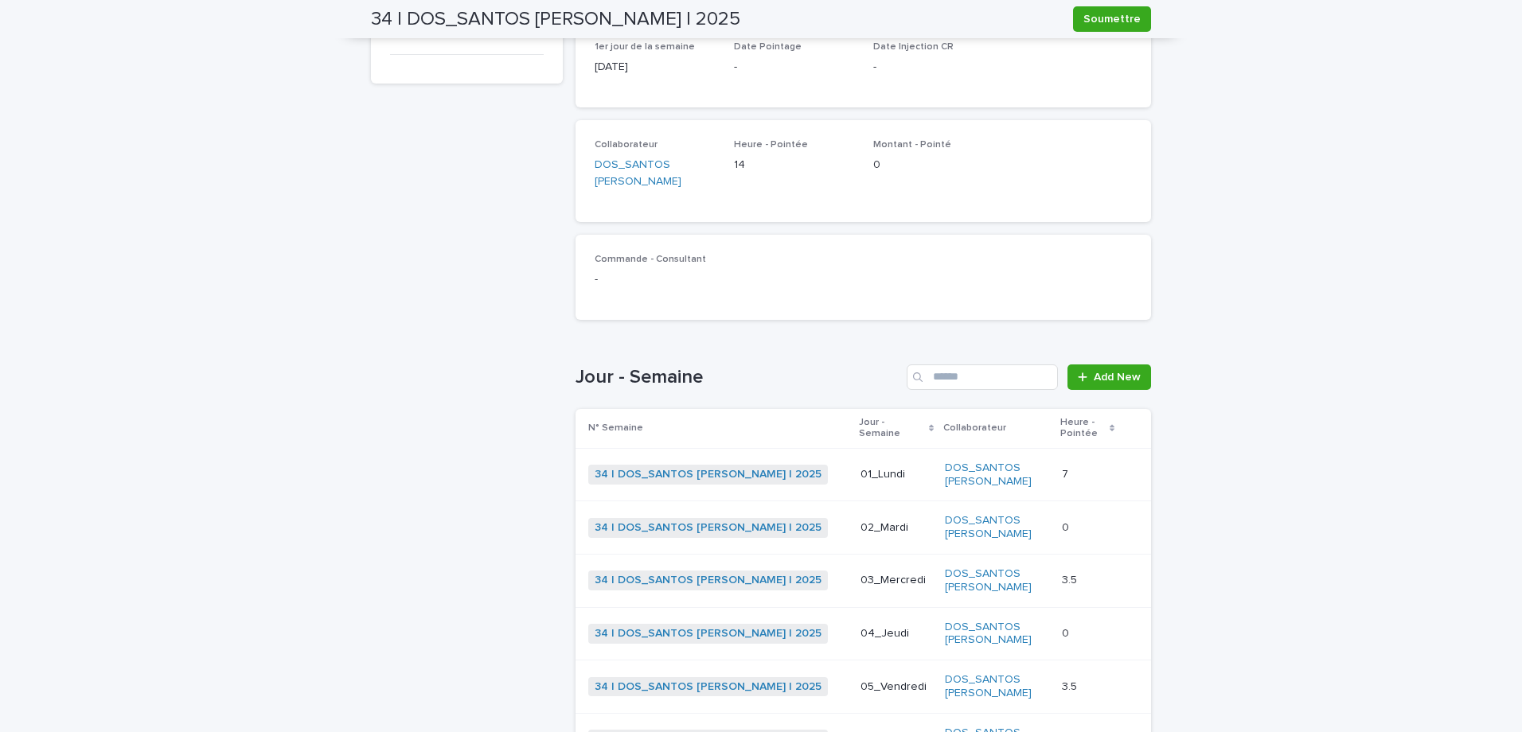
scroll to position [0, 0]
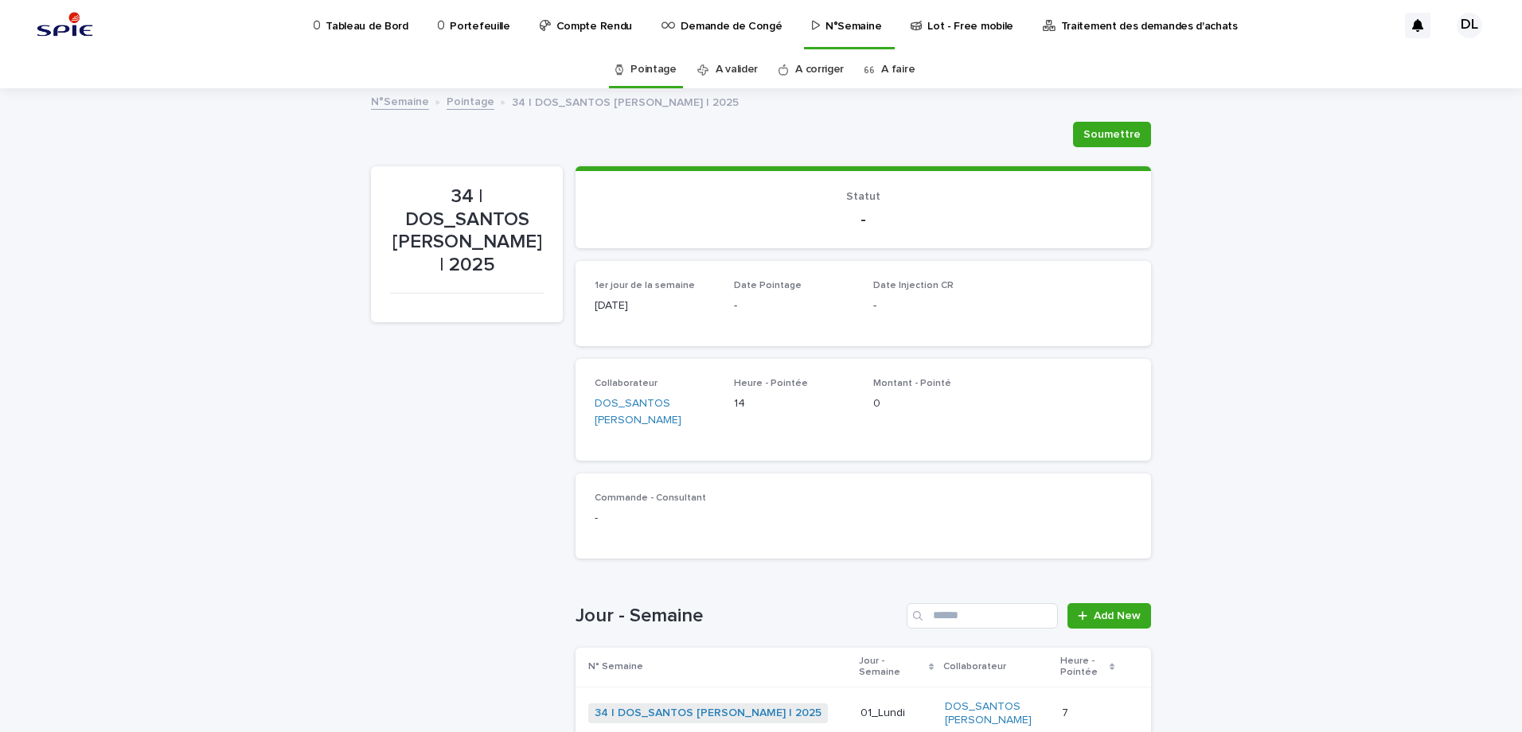
click at [736, 72] on link "A valider" at bounding box center [737, 69] width 42 height 37
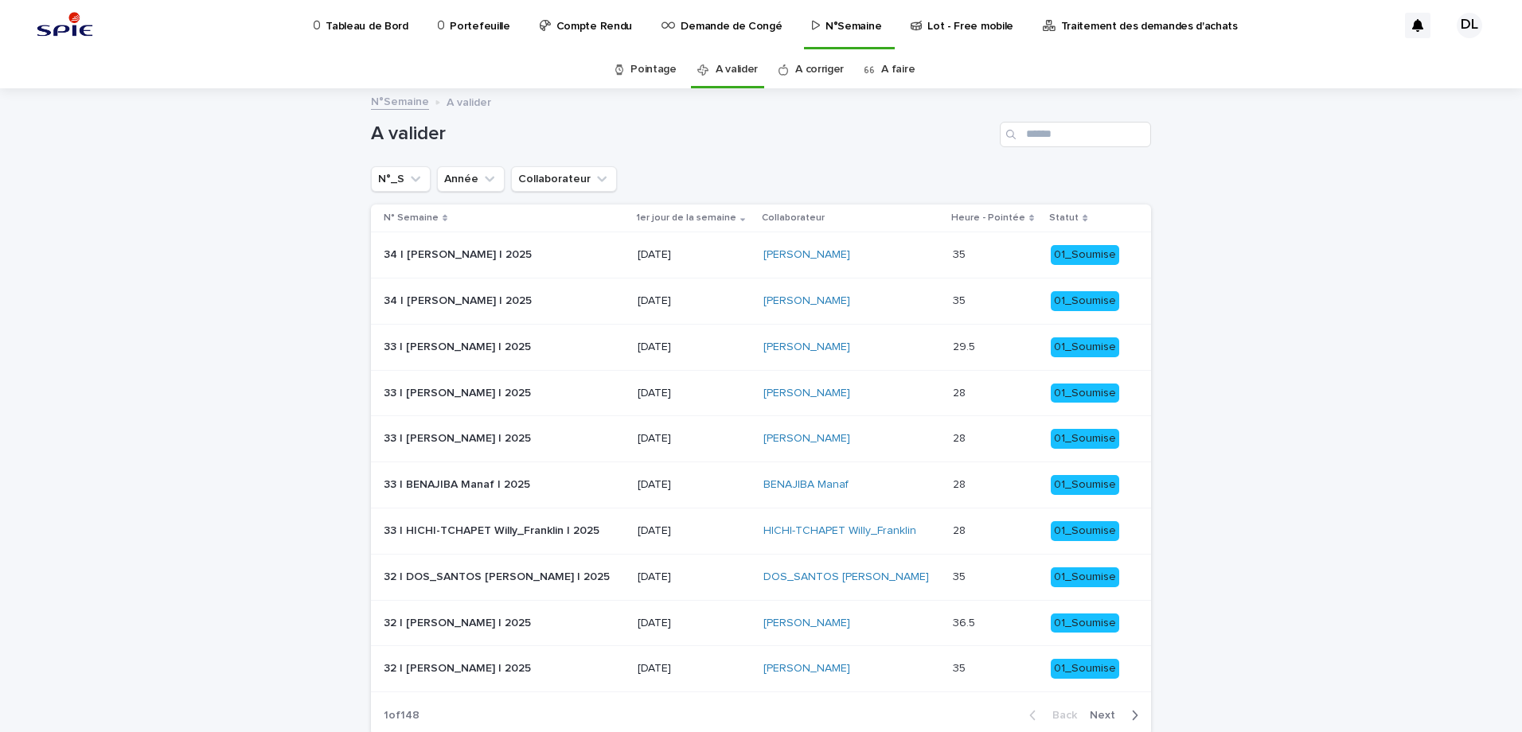
click at [798, 67] on link "A corriger" at bounding box center [819, 69] width 49 height 37
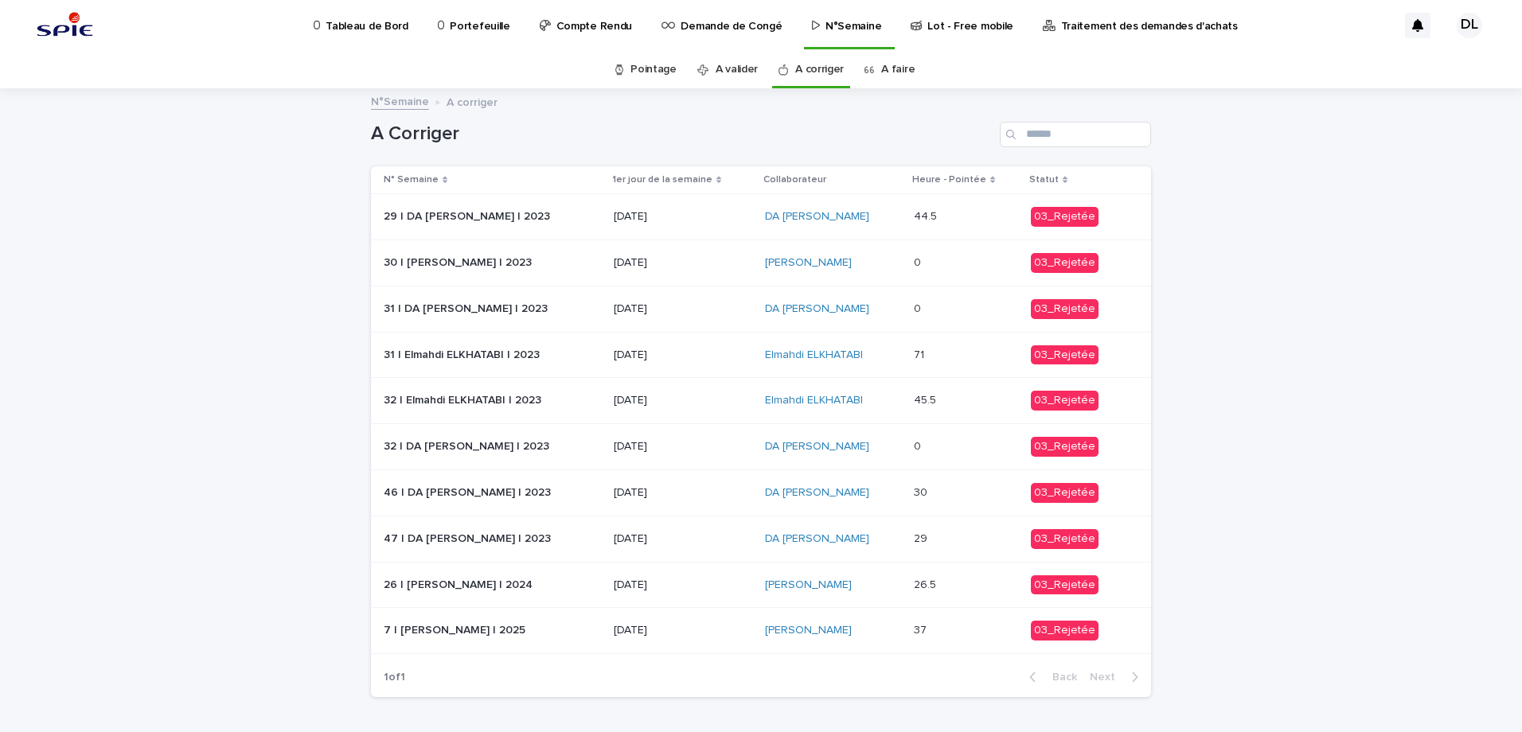
click at [884, 71] on link "A faire" at bounding box center [897, 69] width 33 height 37
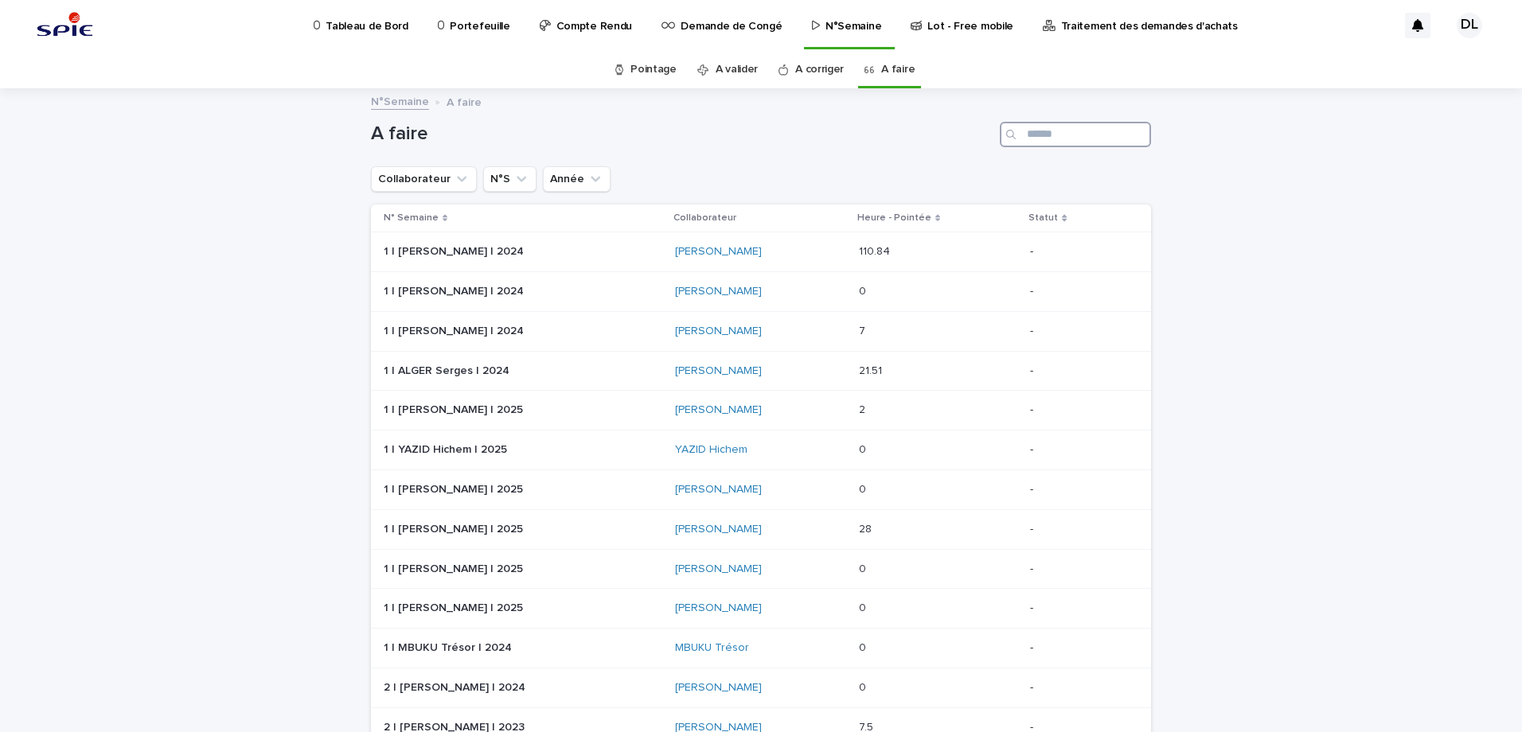
click at [1034, 137] on input "Search" at bounding box center [1075, 134] width 151 height 25
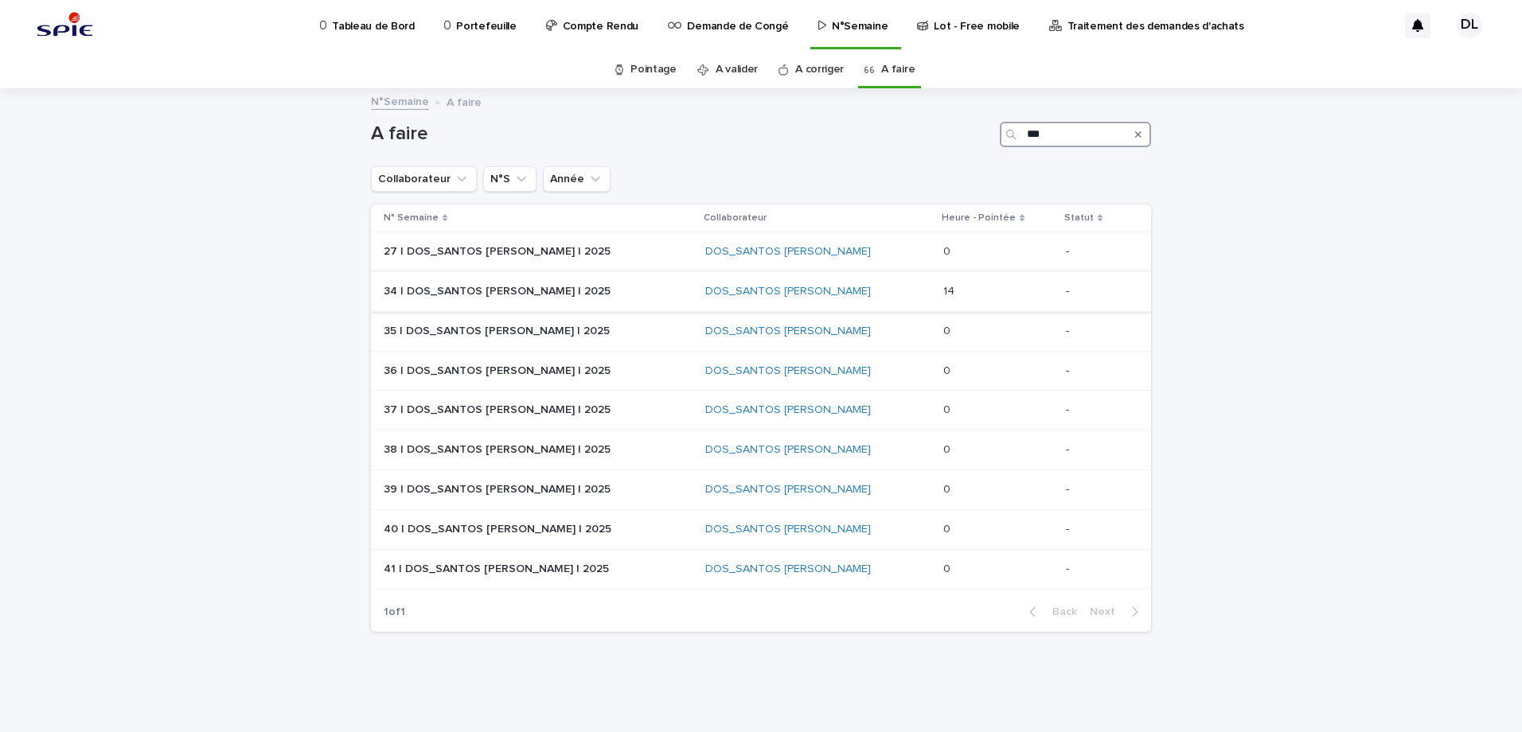
type input "***"
click at [847, 293] on div "DOS_SANTOS [PERSON_NAME]" at bounding box center [817, 292] width 224 height 14
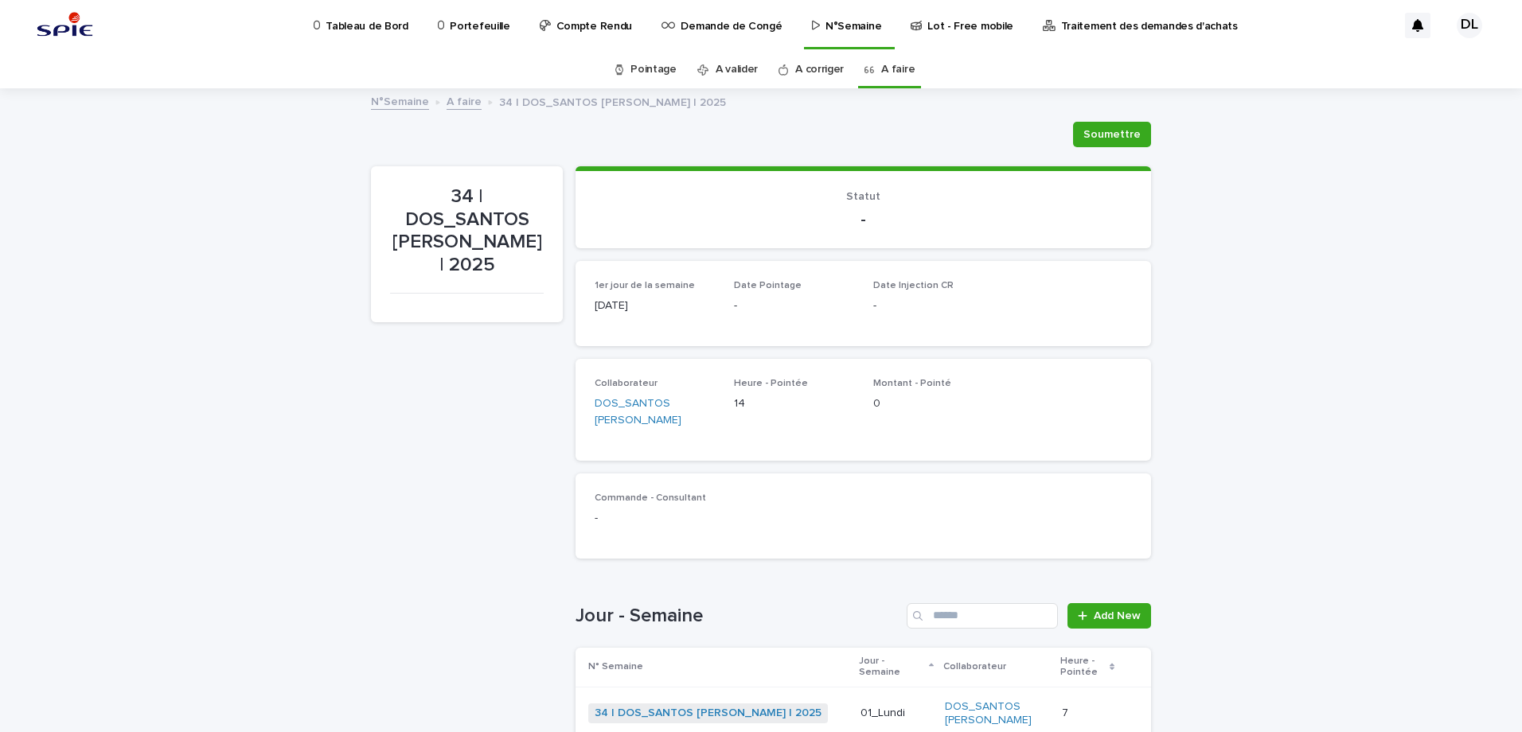
click at [577, 21] on p "Compte Rendu" at bounding box center [594, 16] width 76 height 33
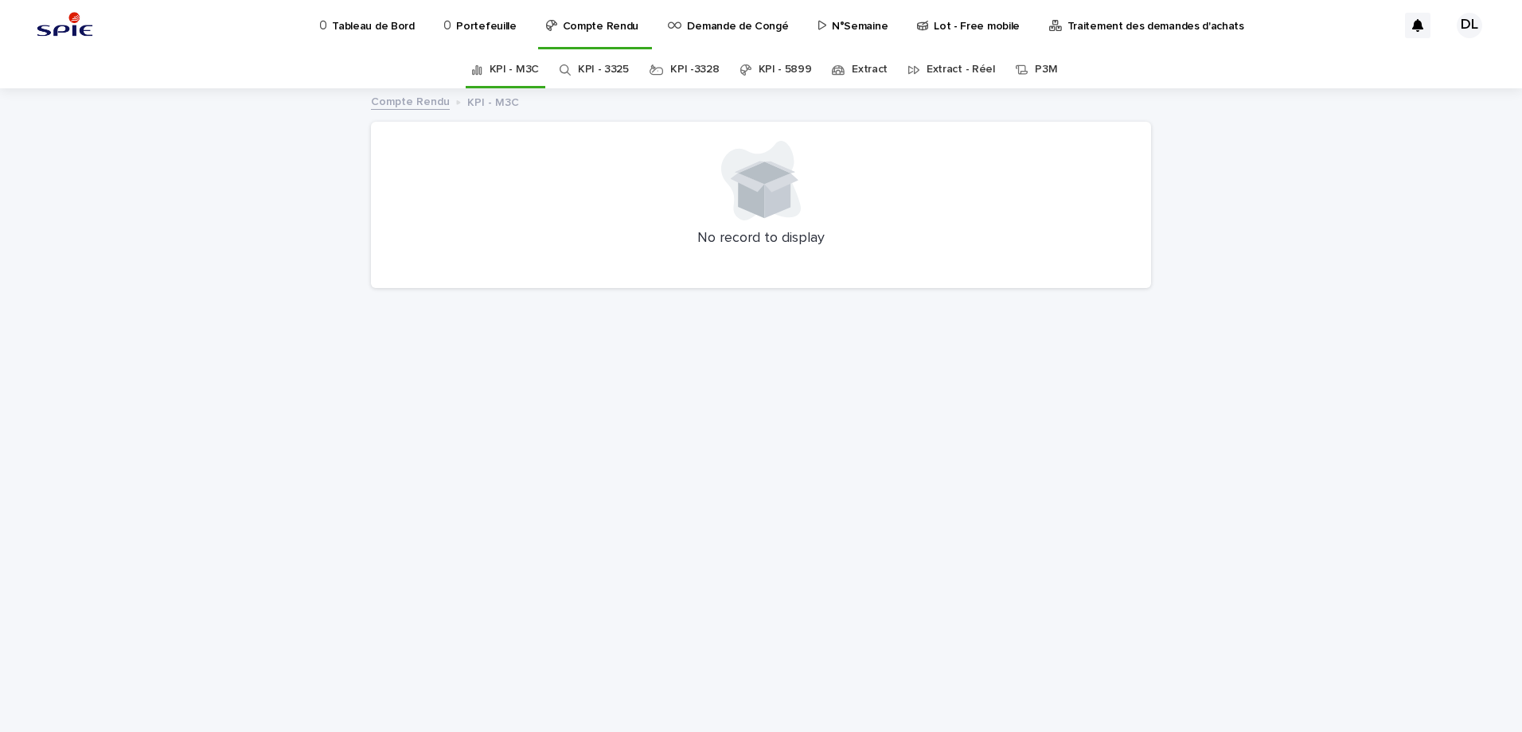
click at [792, 69] on link "KPI - 5899" at bounding box center [785, 69] width 53 height 37
click at [850, 71] on div "Extract" at bounding box center [860, 69] width 56 height 37
click at [862, 69] on link "Extract" at bounding box center [870, 69] width 36 height 37
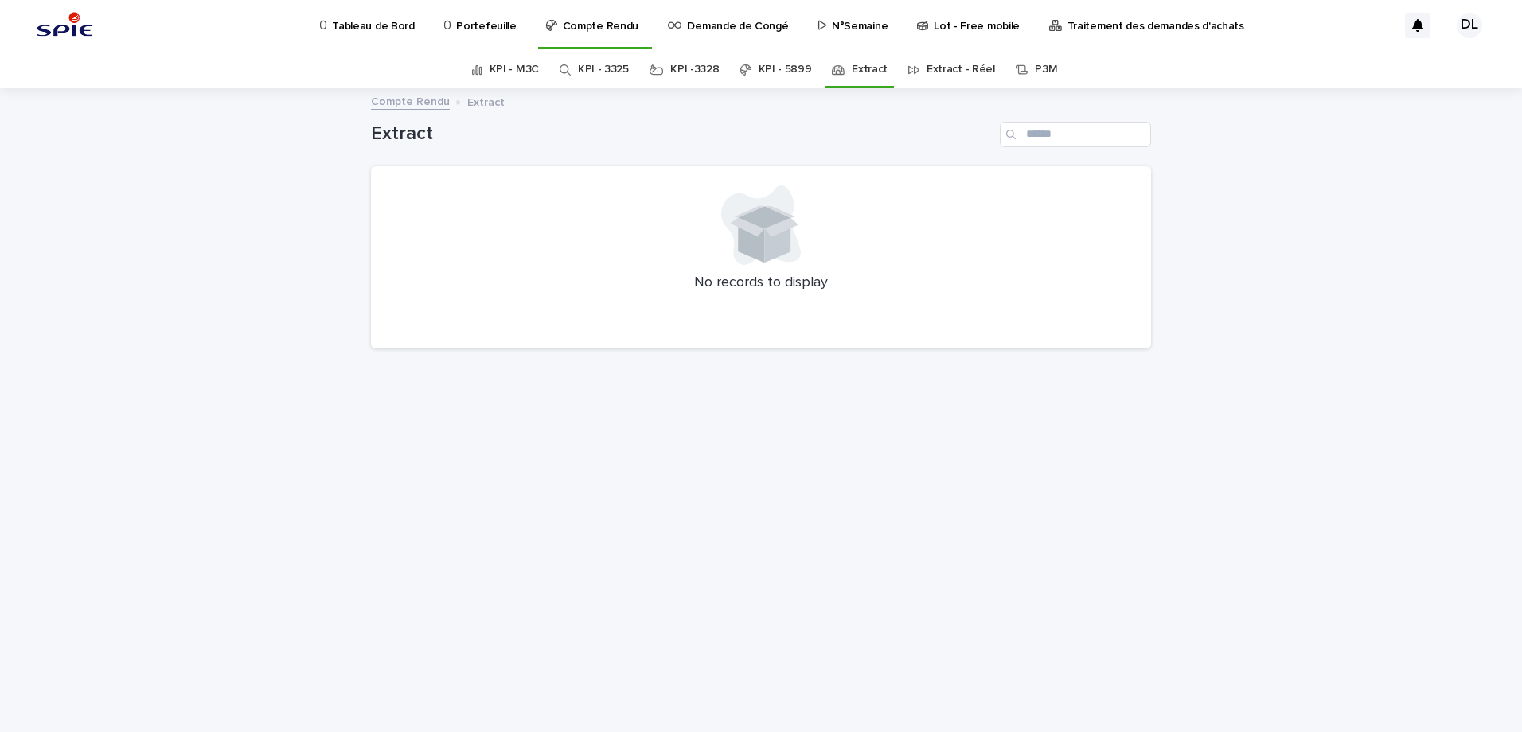
click at [373, 28] on p "Tableau de Bord" at bounding box center [373, 16] width 82 height 33
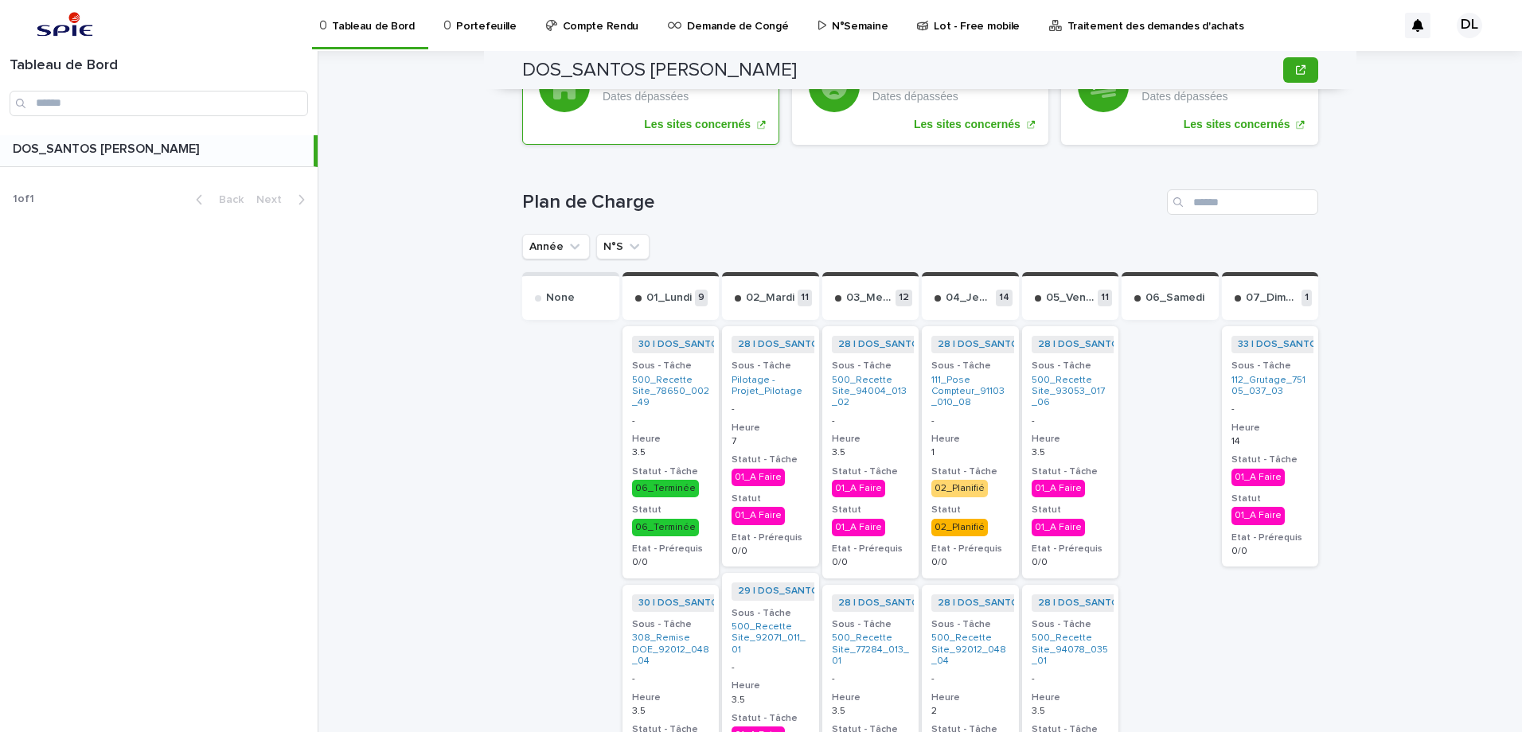
scroll to position [398, 0]
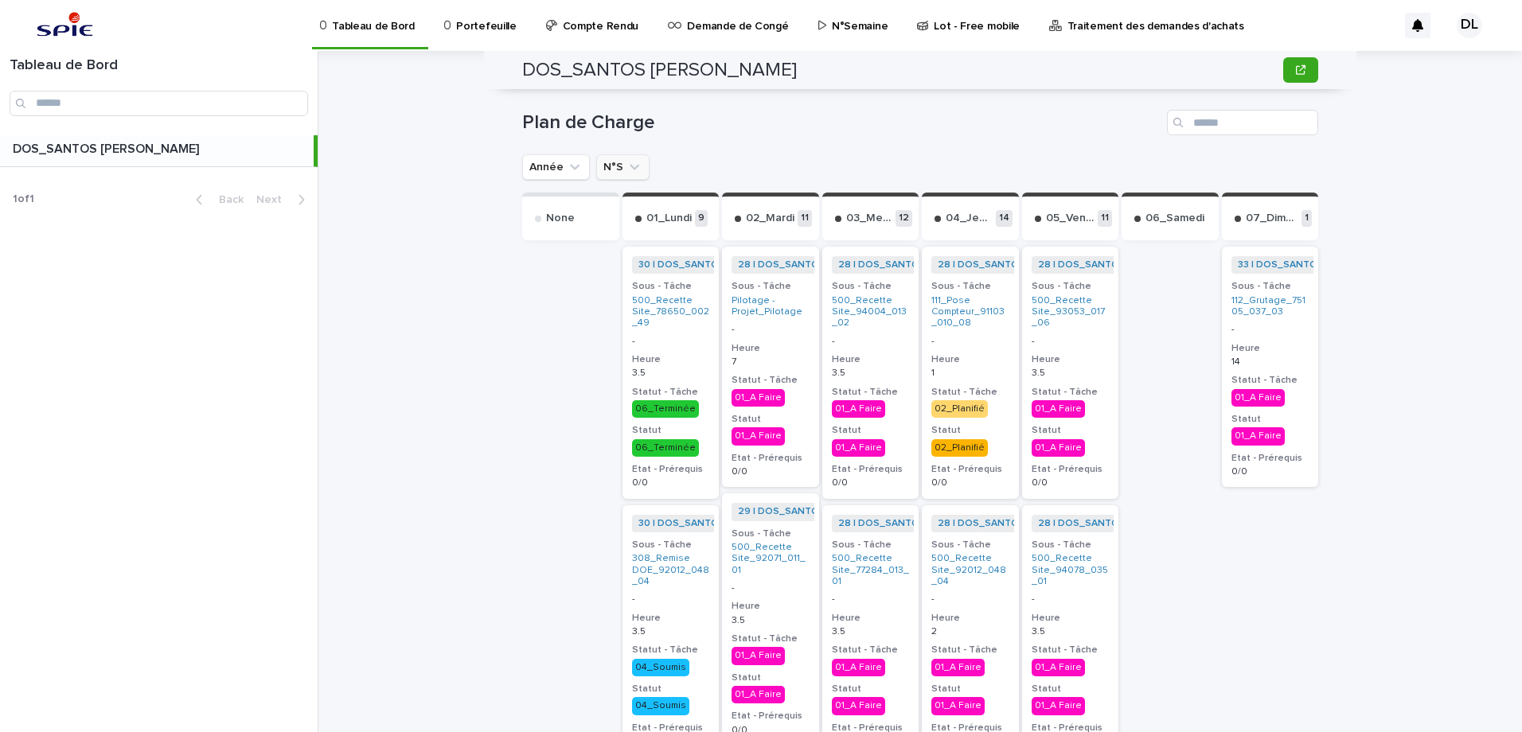
click at [626, 170] on icon "N°S" at bounding box center [634, 167] width 16 height 16
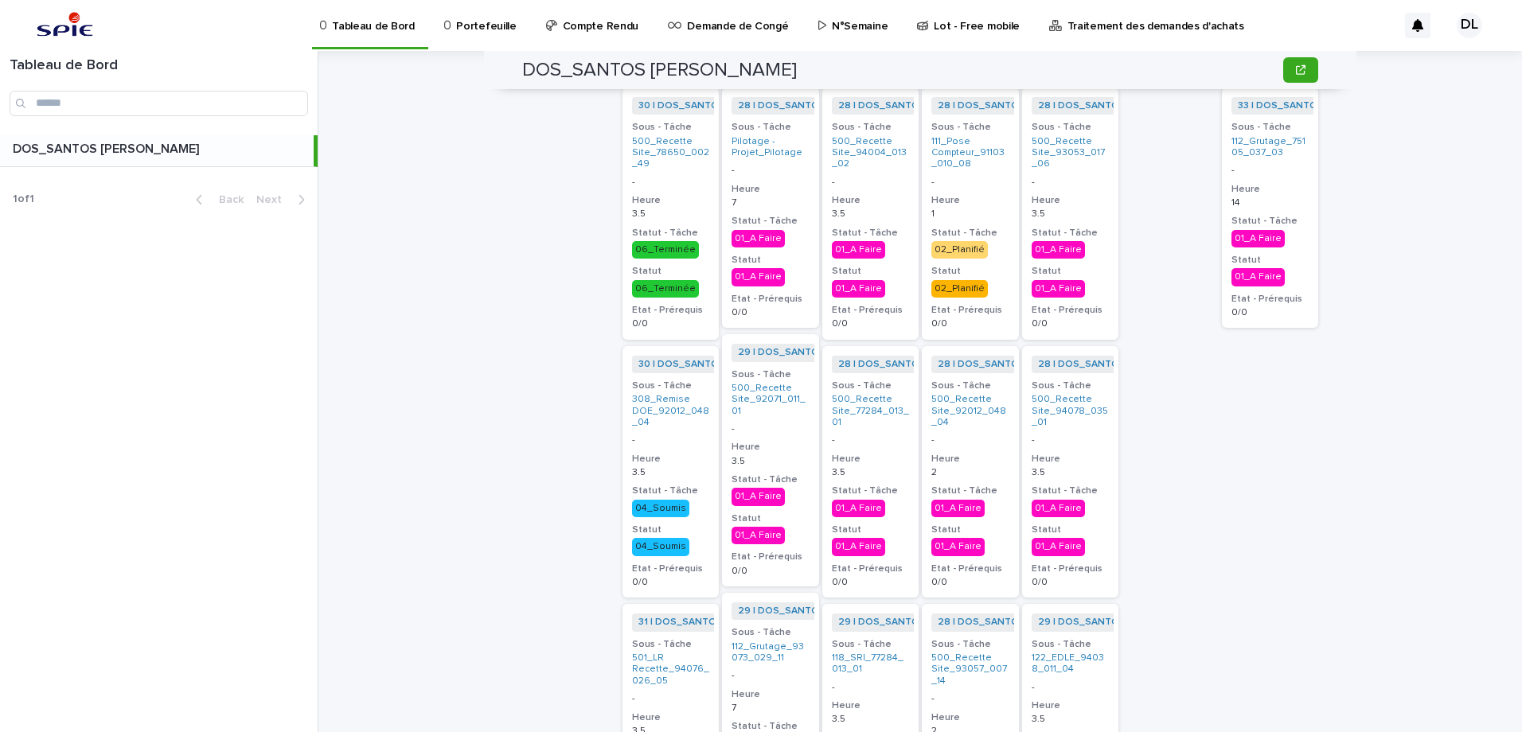
scroll to position [318, 0]
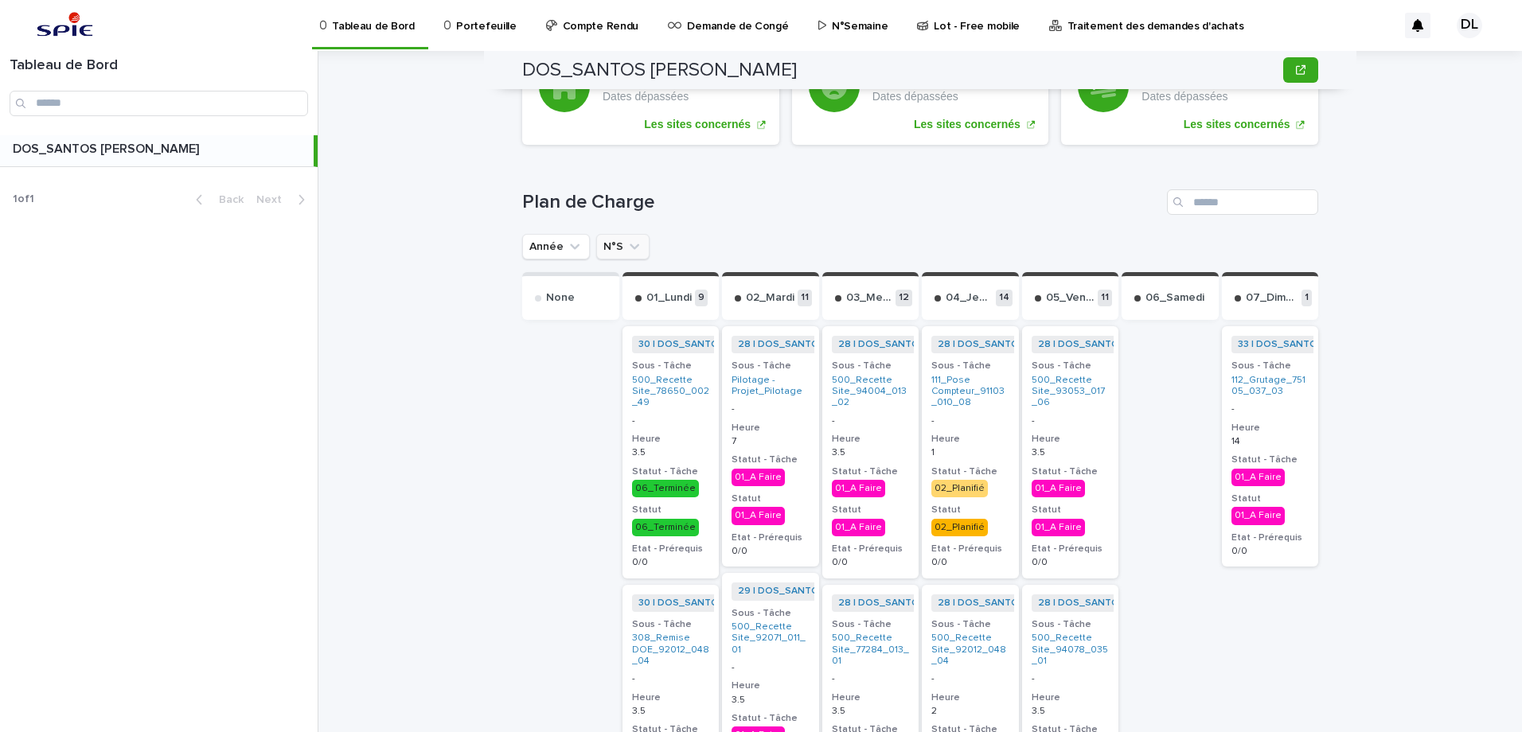
click at [630, 243] on icon "N°S" at bounding box center [634, 247] width 16 height 16
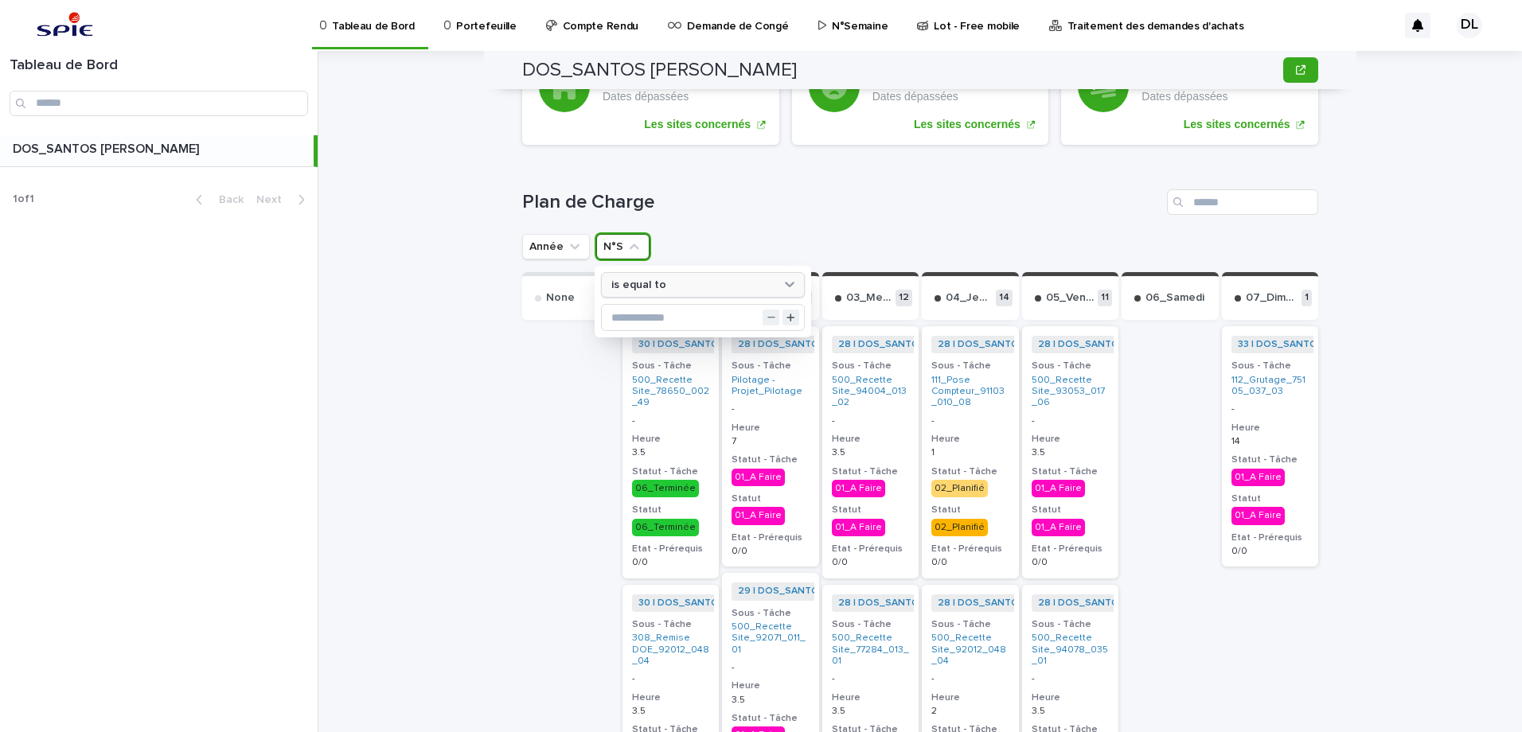
click at [745, 286] on div "is equal to" at bounding box center [693, 285] width 176 height 17
click at [646, 312] on input "text" at bounding box center [703, 317] width 202 height 25
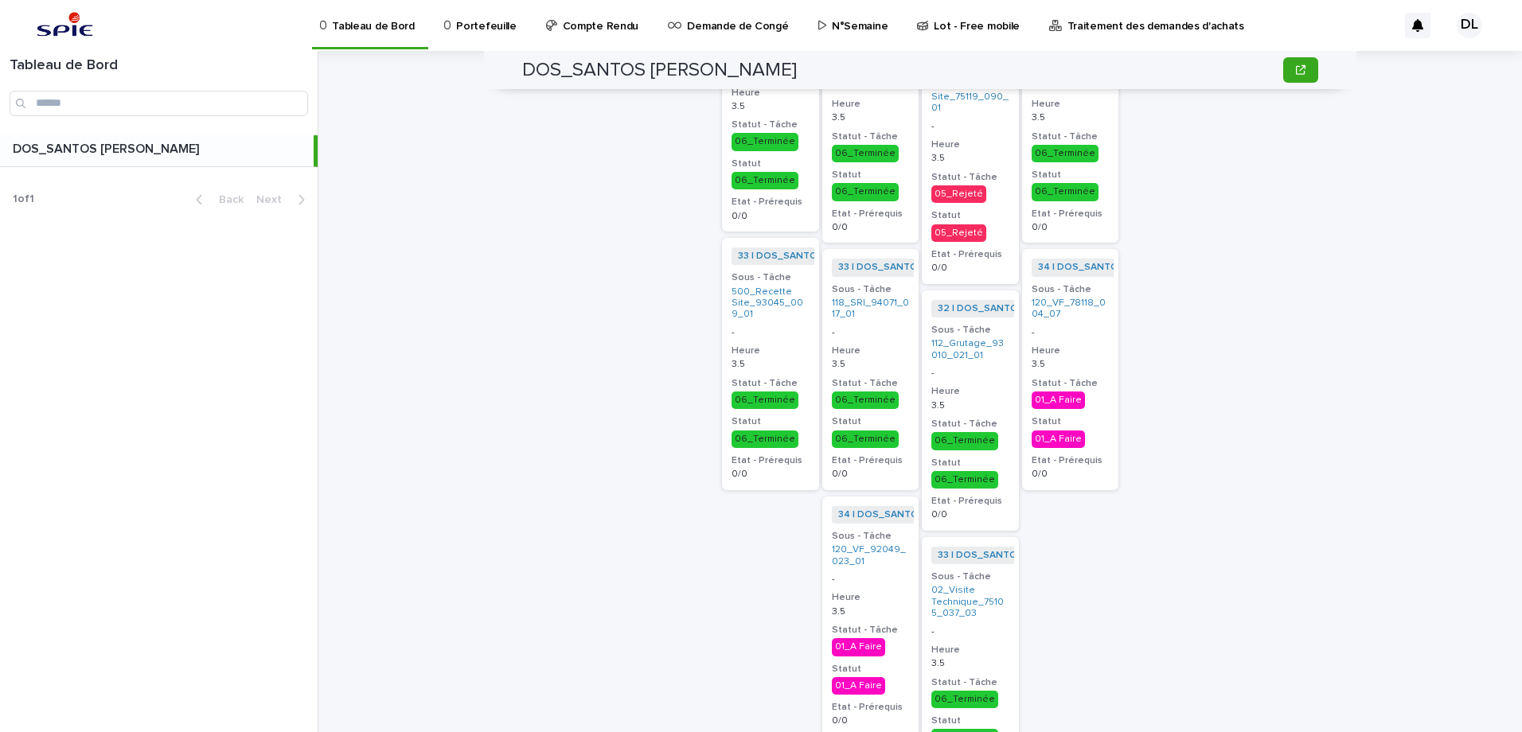
scroll to position [2866, 0]
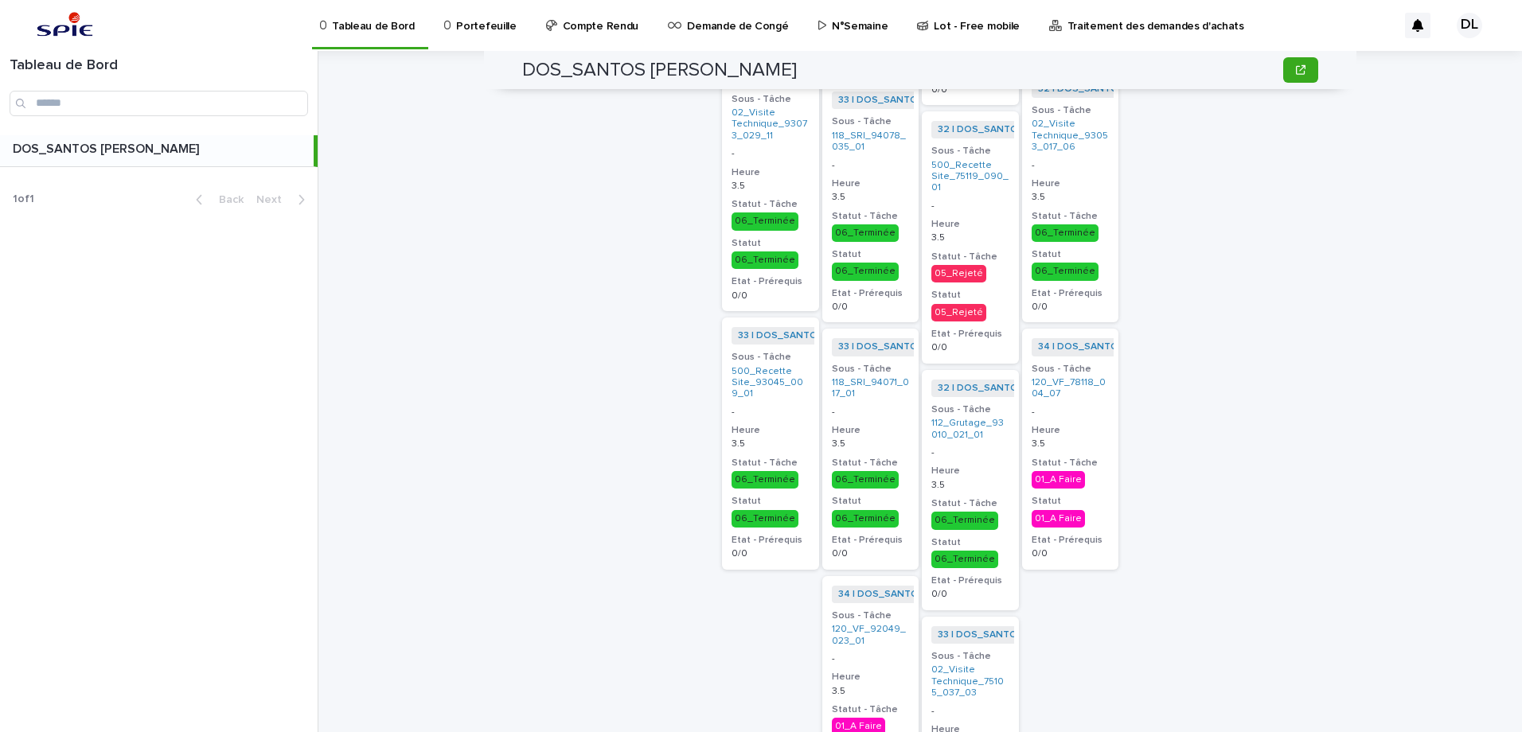
click at [1046, 476] on div "01_A Faire" at bounding box center [1058, 480] width 53 height 18
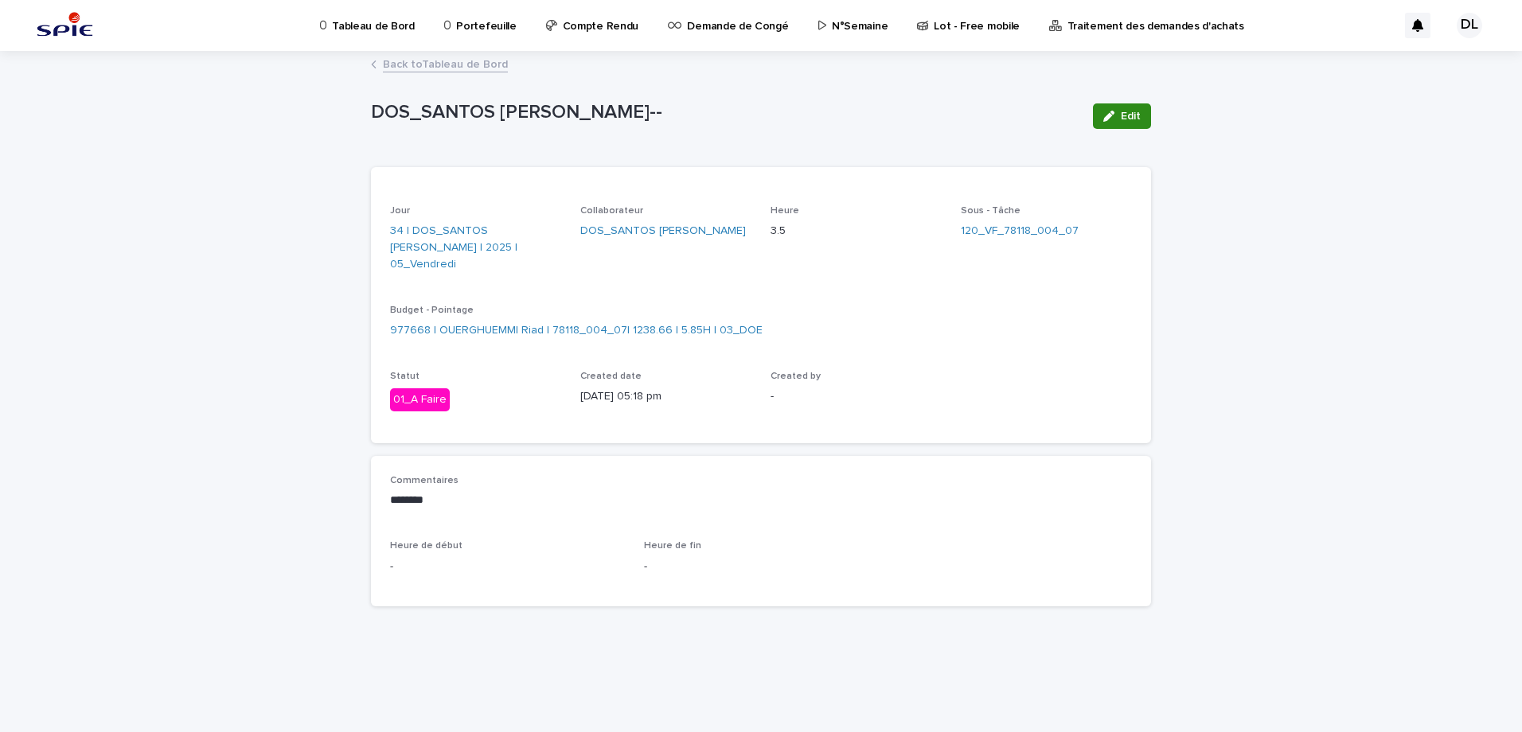
click at [1143, 123] on button "Edit" at bounding box center [1122, 115] width 58 height 25
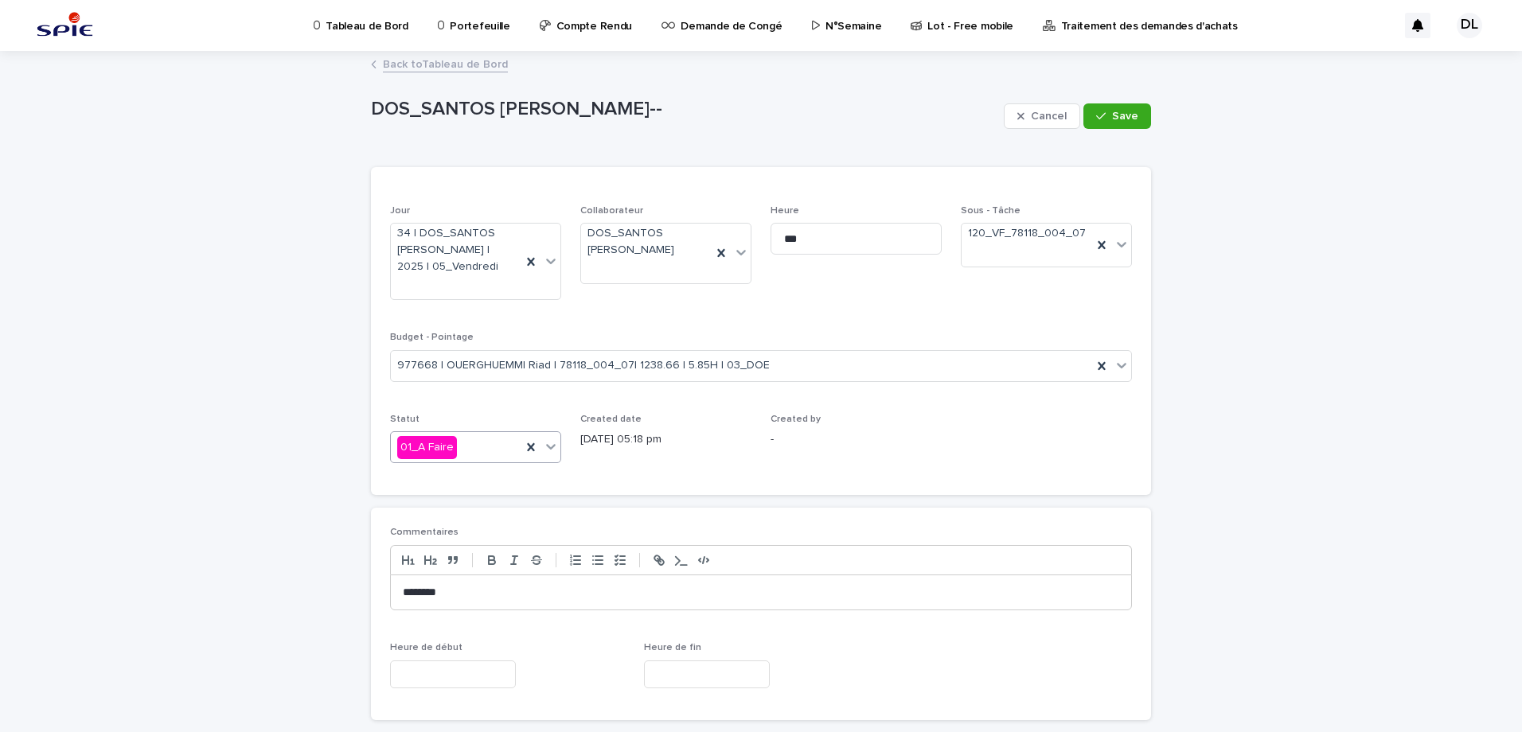
click at [545, 447] on icon at bounding box center [551, 447] width 16 height 16
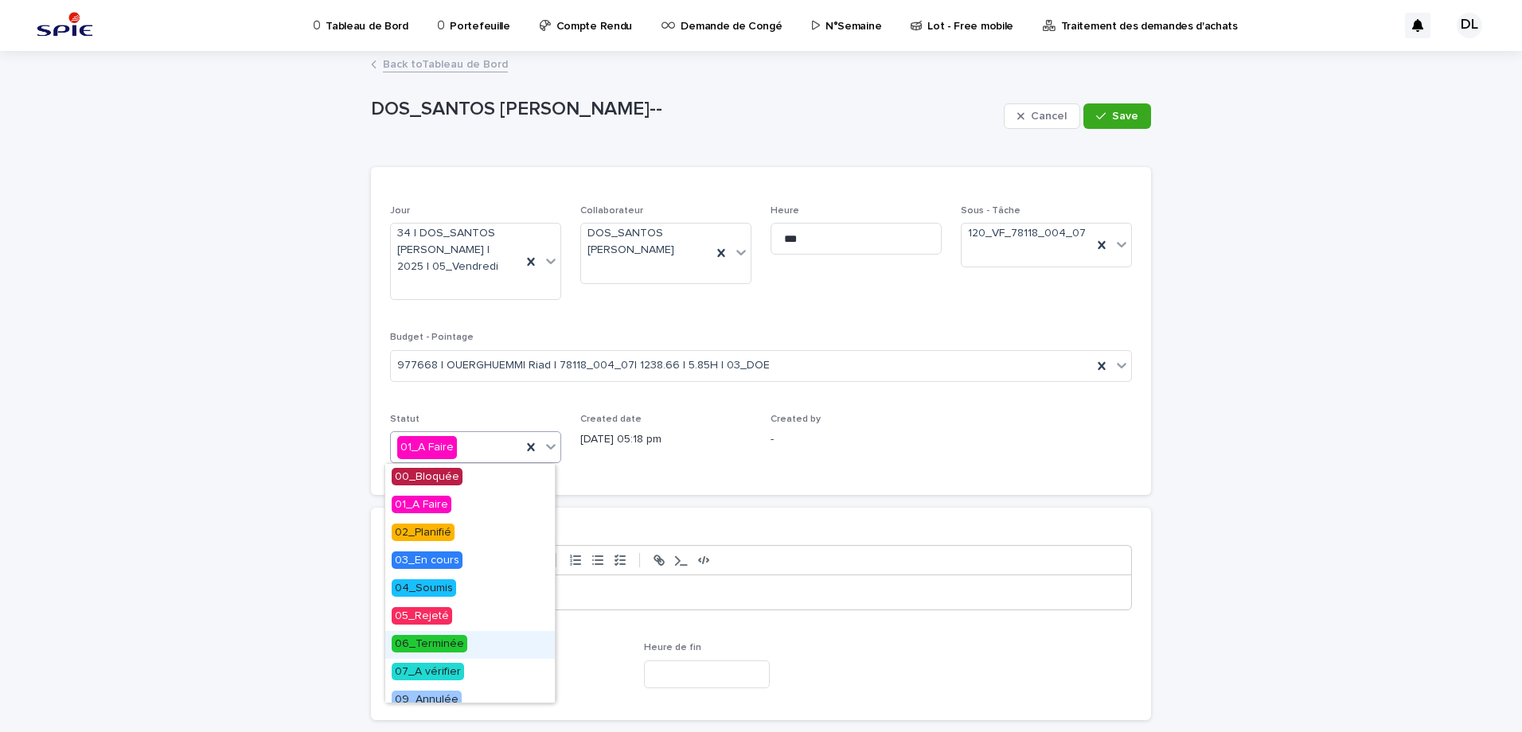
click at [442, 639] on span "06_Terminée" at bounding box center [430, 644] width 76 height 18
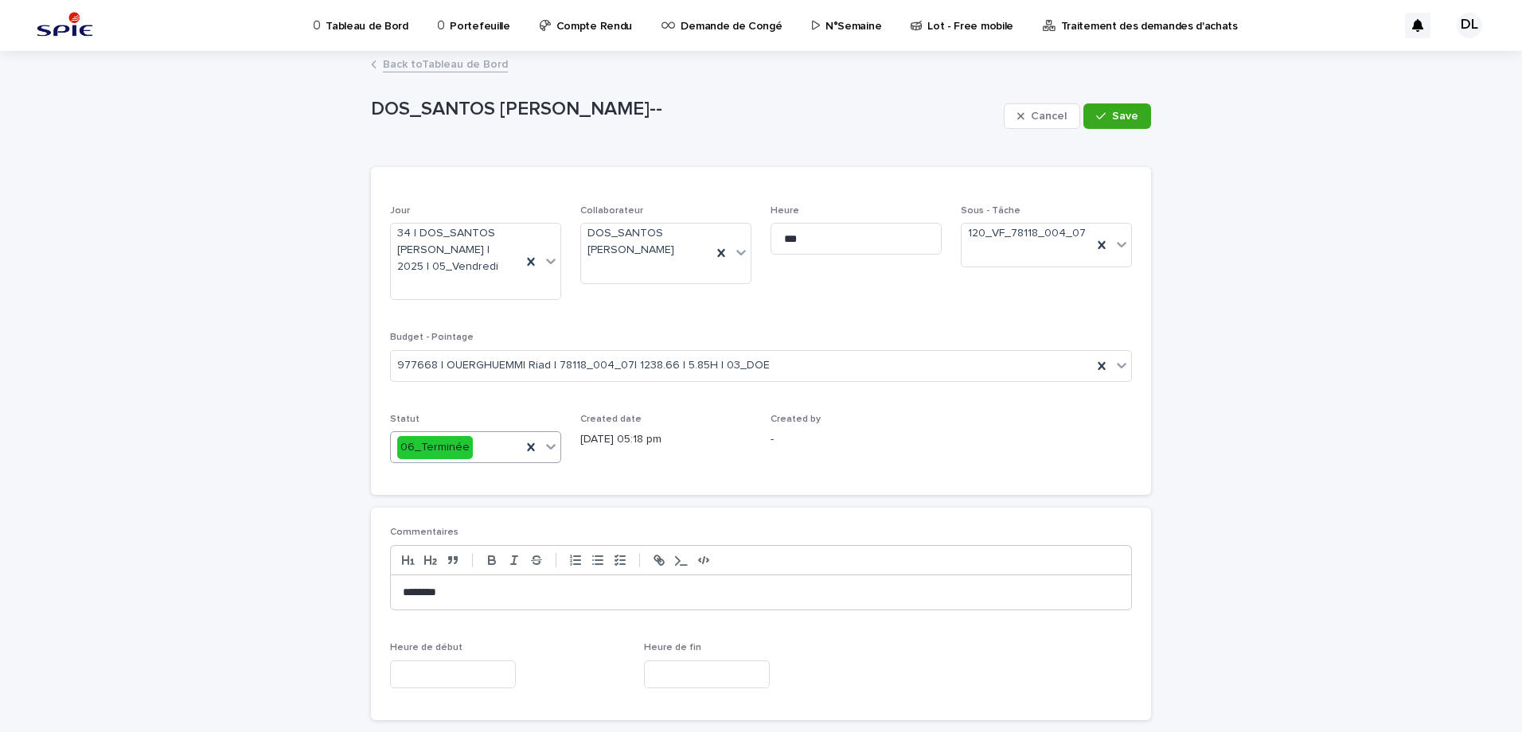
scroll to position [80, 0]
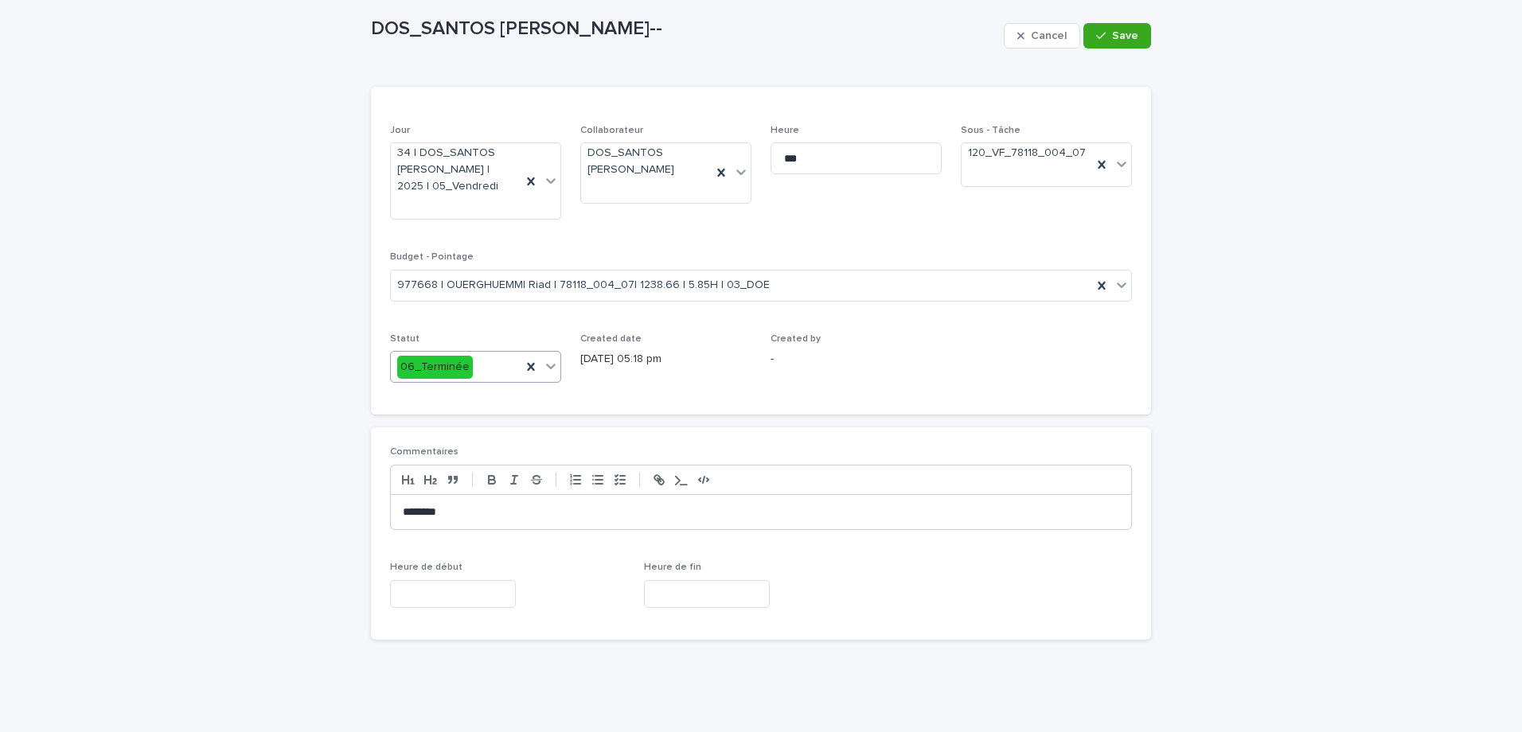
click at [480, 601] on input "text" at bounding box center [453, 594] width 126 height 28
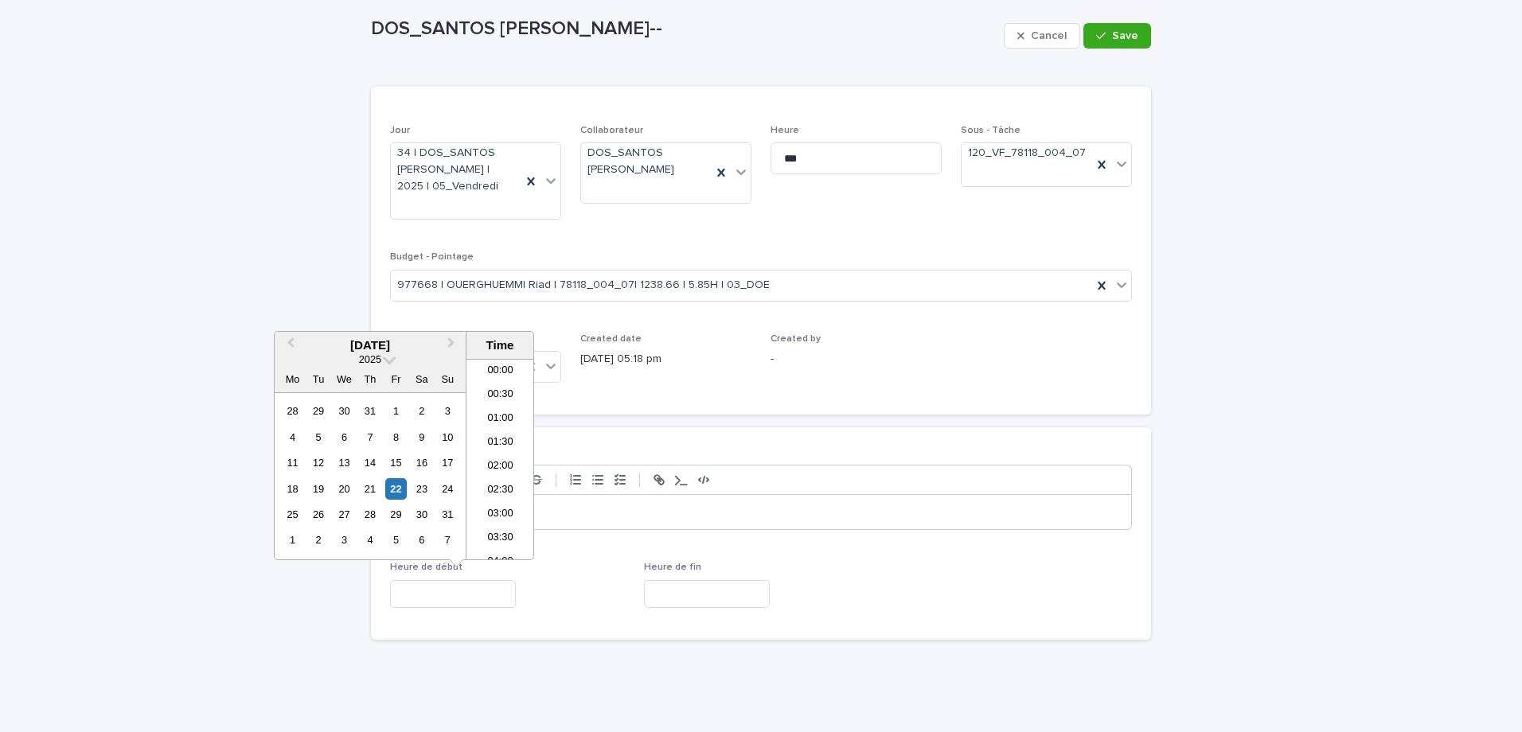
scroll to position [438, 0]
click at [498, 368] on li "09:00" at bounding box center [500, 364] width 68 height 24
type input "**********"
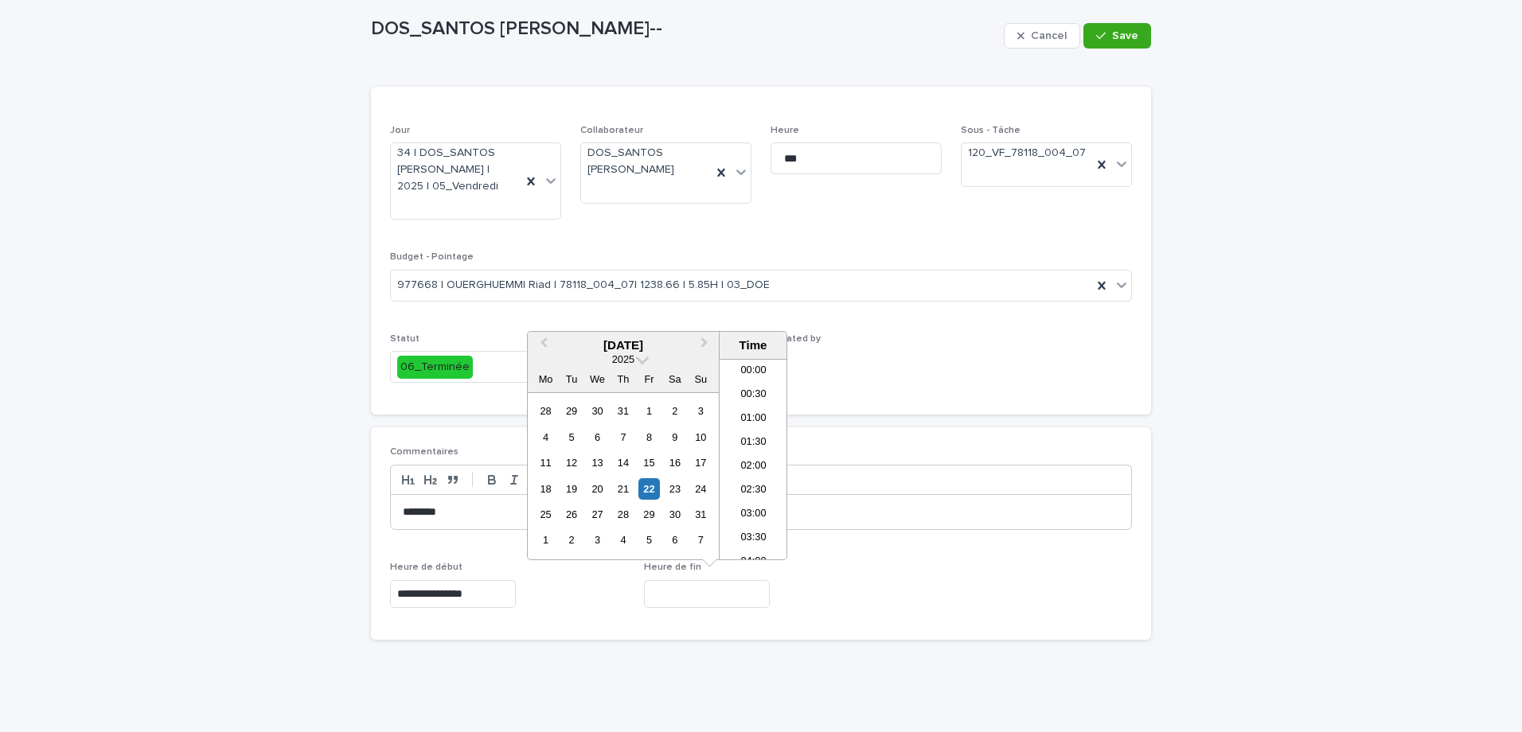
click at [681, 602] on input "text" at bounding box center [707, 594] width 126 height 28
click at [755, 407] on li "10:00" at bounding box center [754, 412] width 68 height 24
type input "**********"
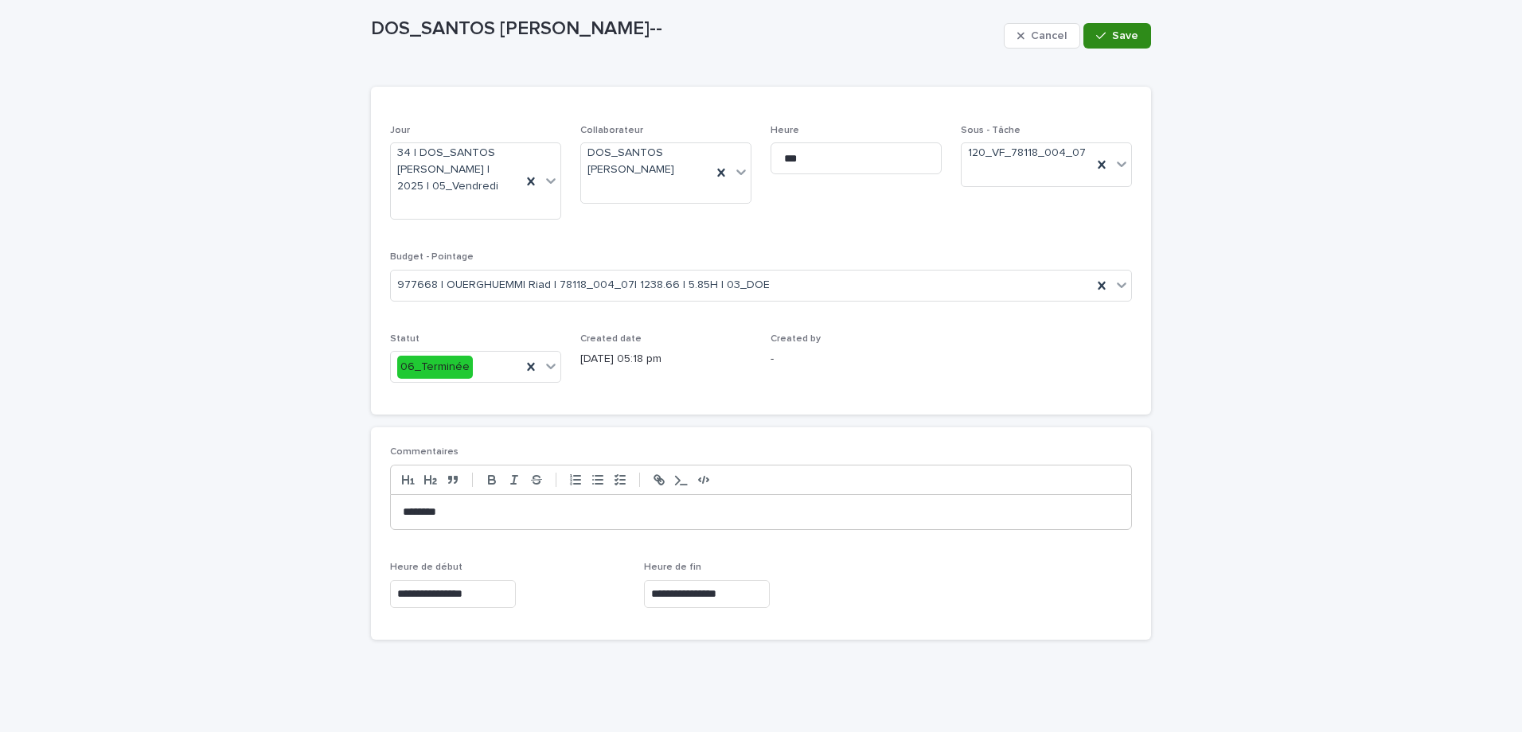
click at [1121, 34] on span "Save" at bounding box center [1125, 35] width 26 height 11
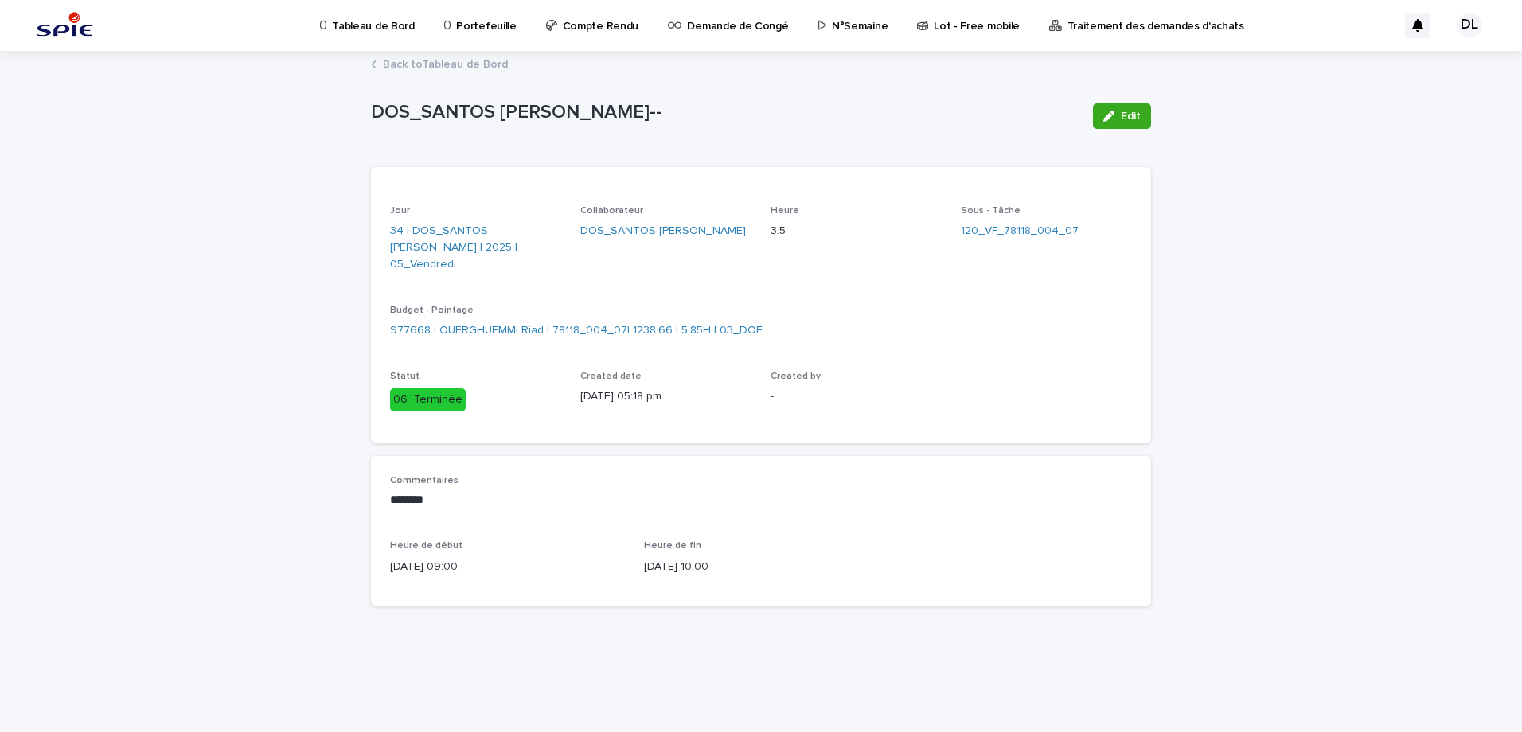
scroll to position [0, 0]
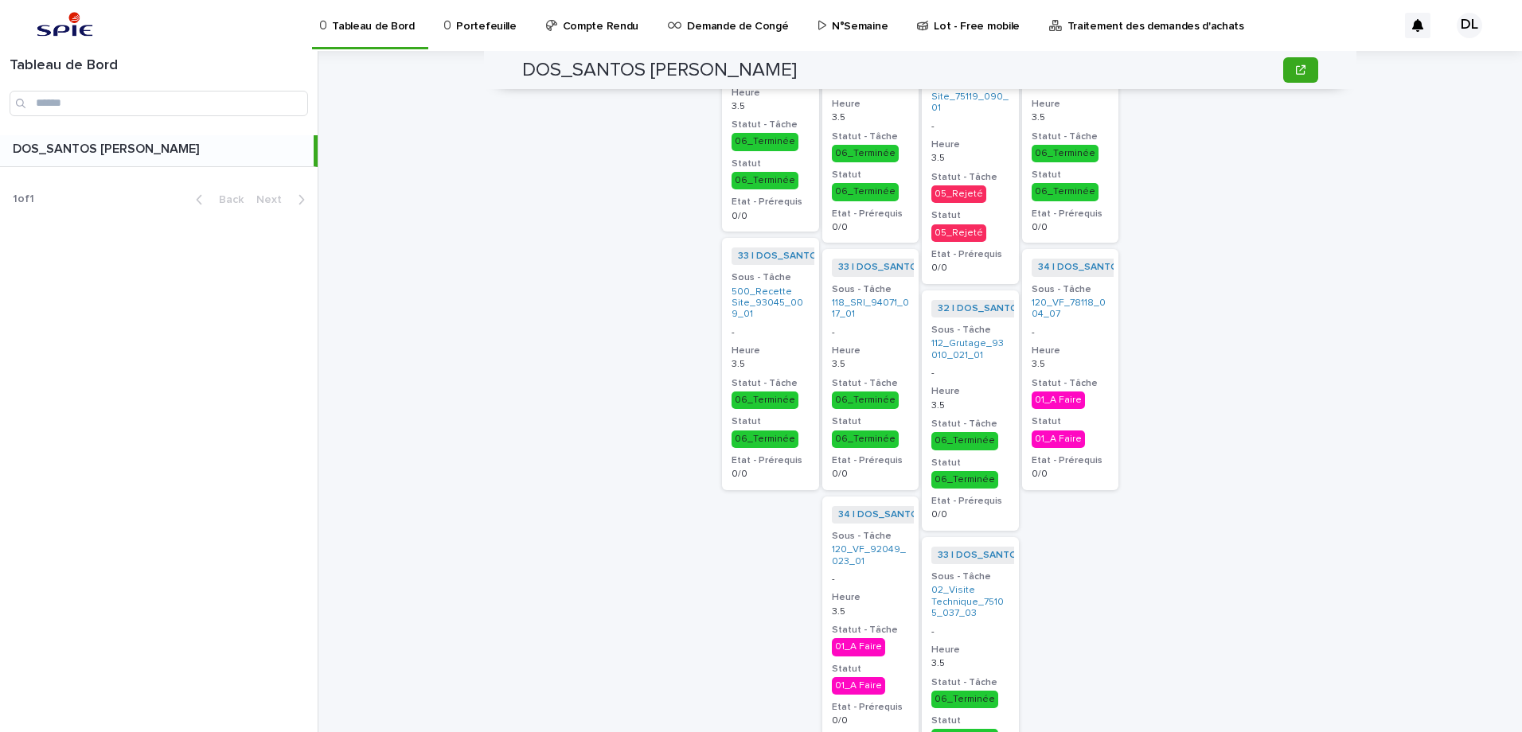
scroll to position [2866, 0]
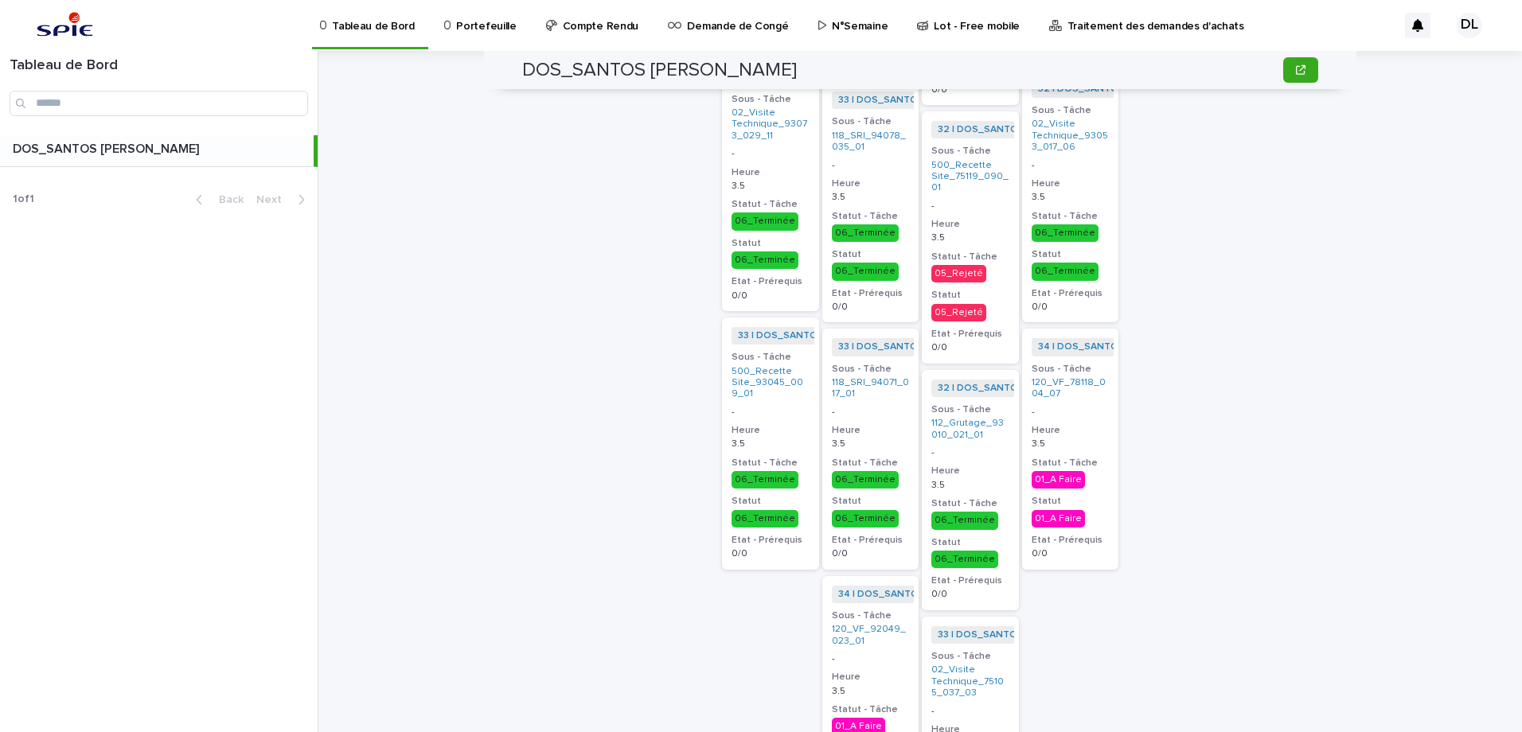
click at [1050, 518] on div "01_A Faire" at bounding box center [1058, 519] width 53 height 18
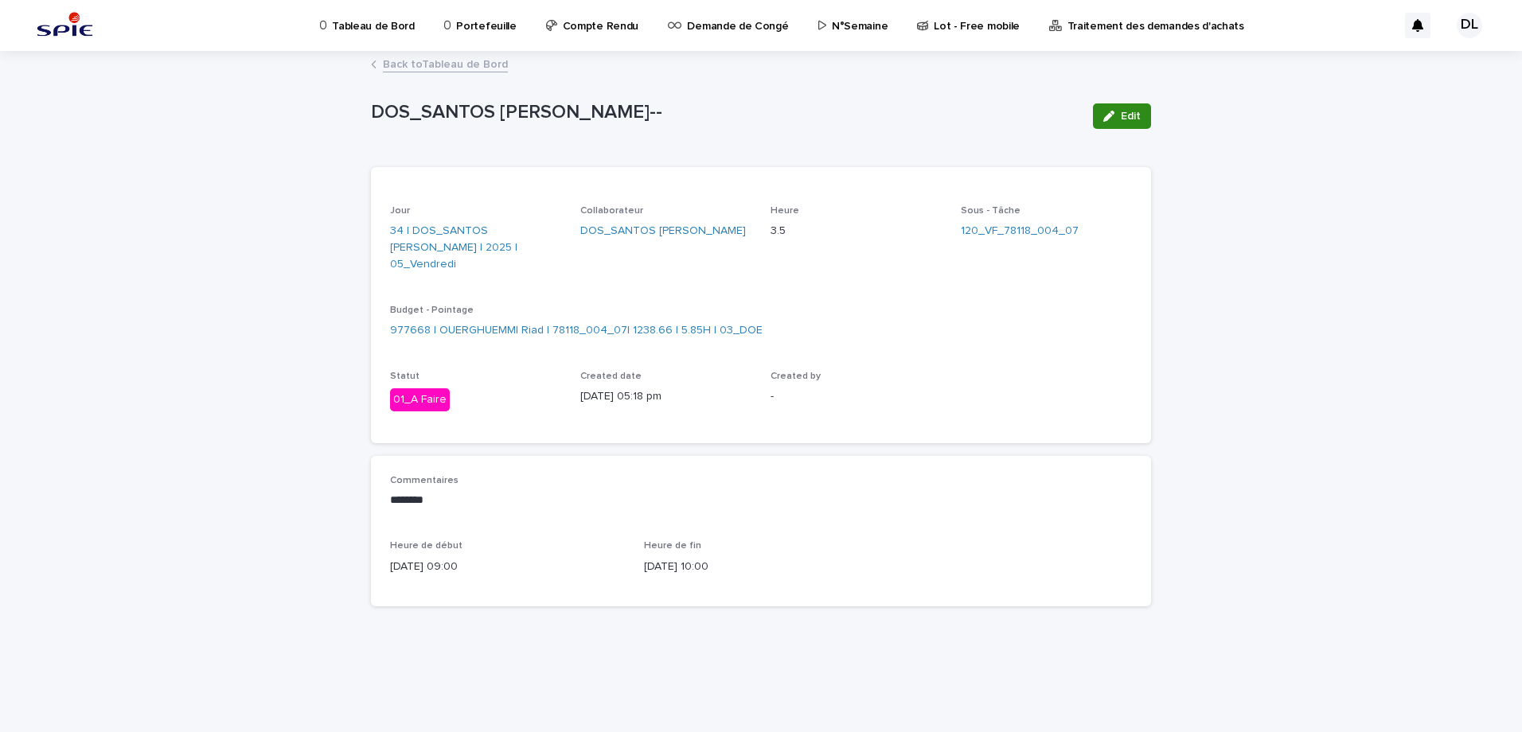
click at [1141, 125] on button "Edit" at bounding box center [1122, 115] width 58 height 25
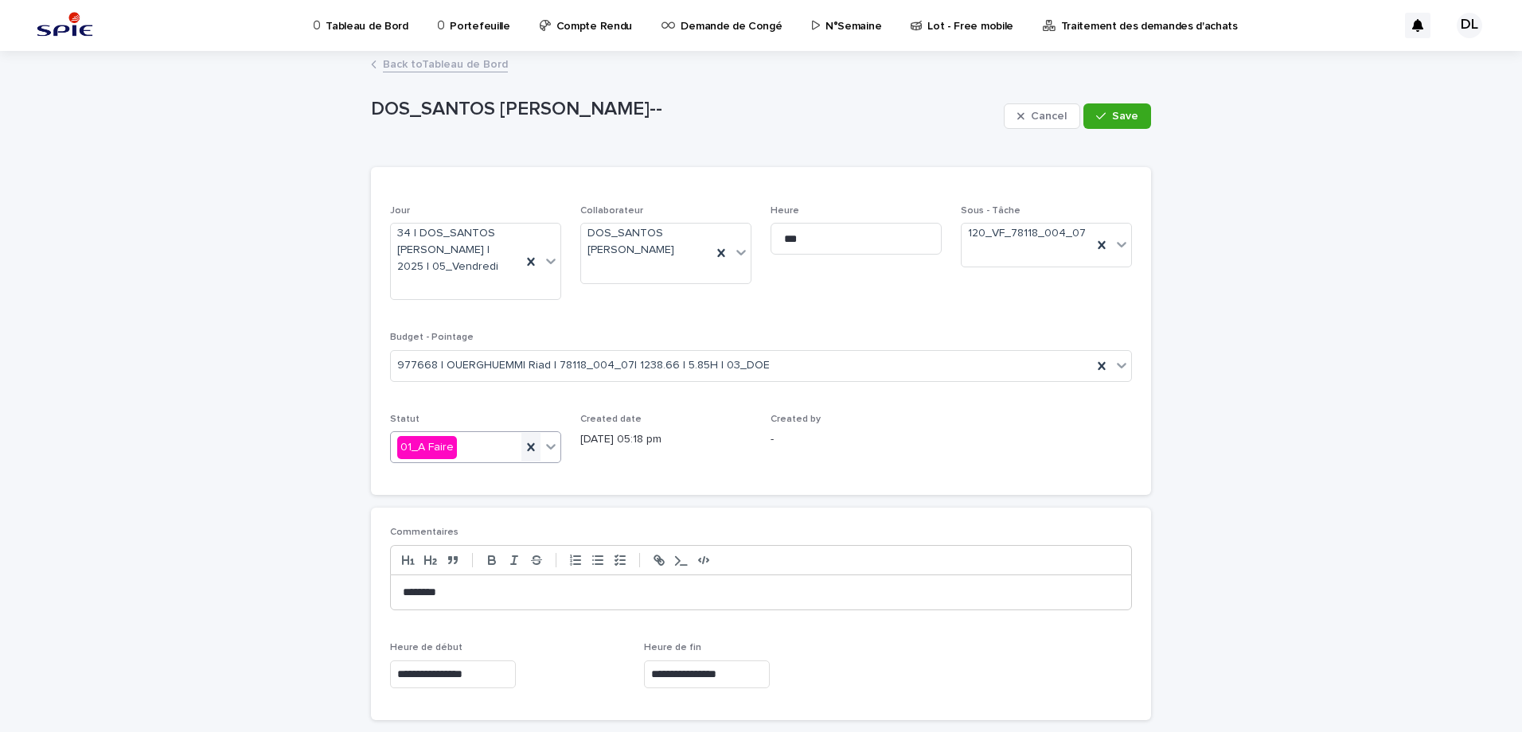
click at [524, 442] on icon at bounding box center [531, 447] width 16 height 16
click at [543, 448] on icon at bounding box center [551, 447] width 16 height 16
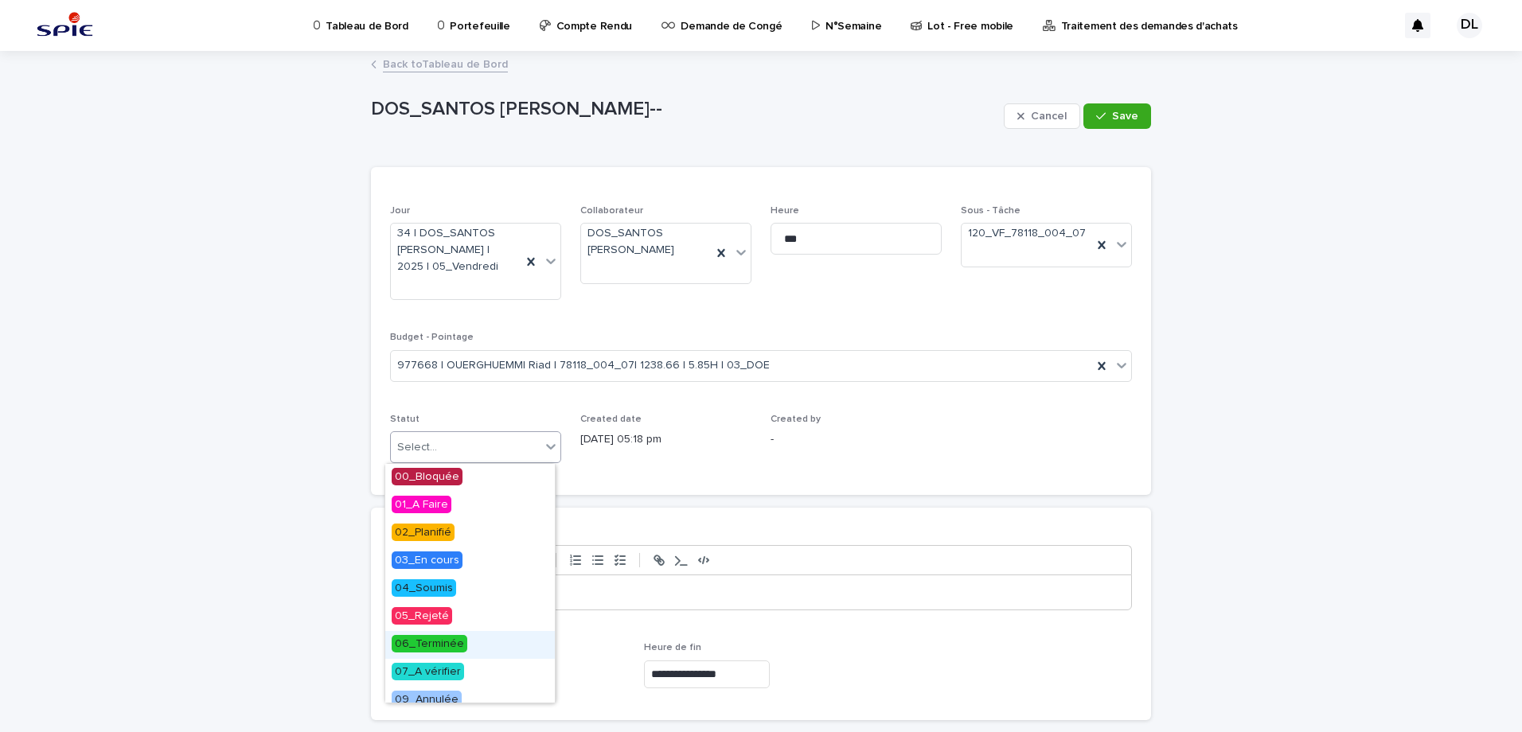
click at [458, 639] on span "06_Terminée" at bounding box center [430, 644] width 76 height 18
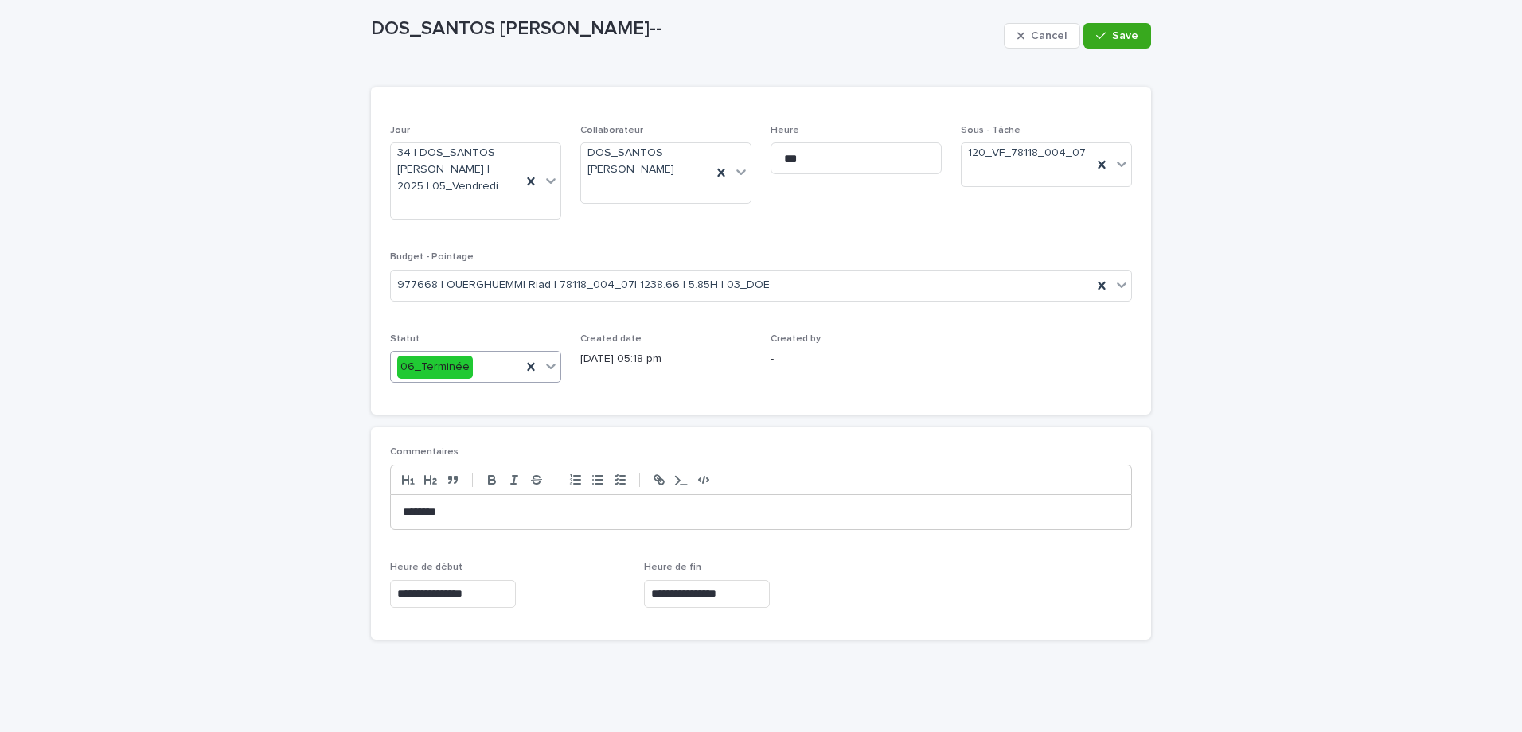
scroll to position [1, 0]
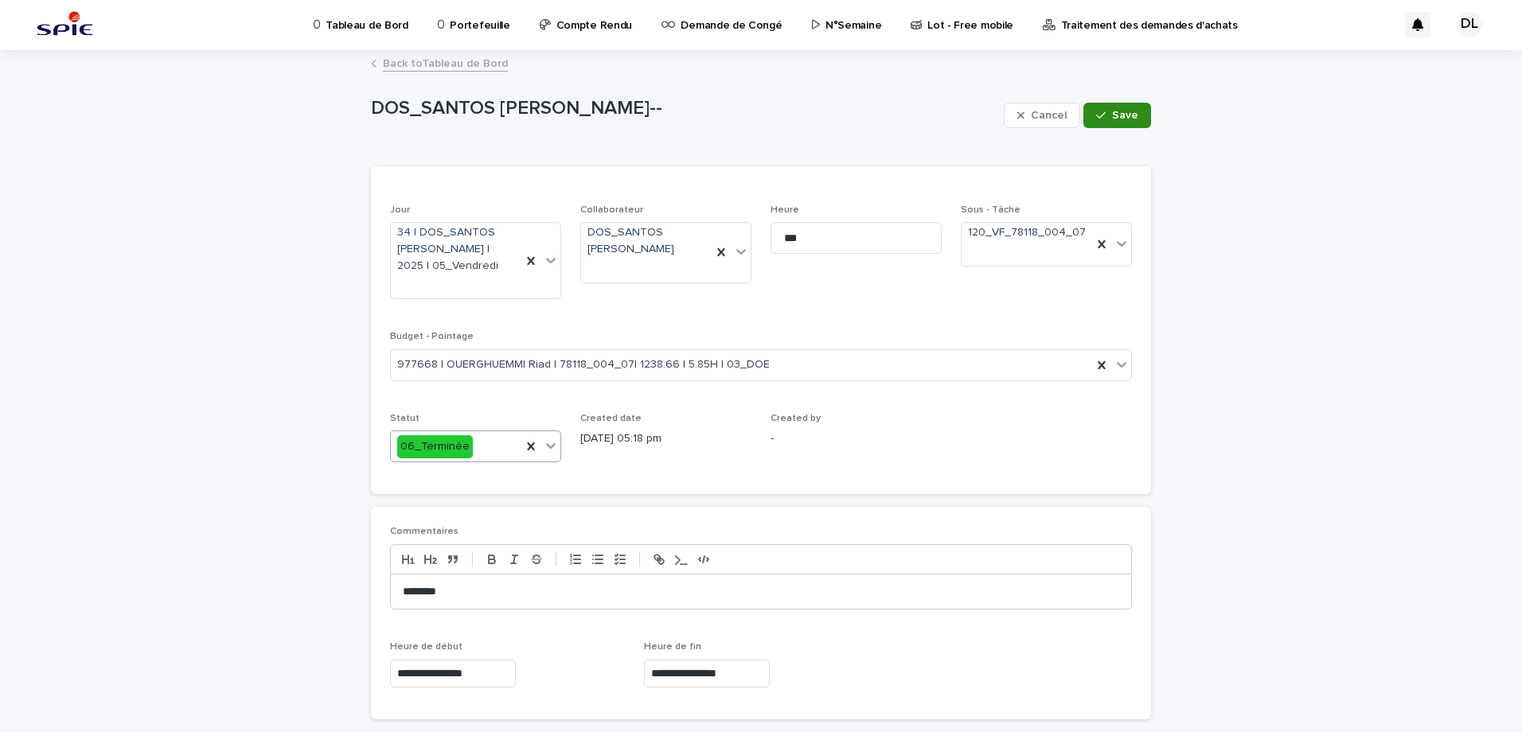
click at [1103, 119] on div "button" at bounding box center [1104, 115] width 16 height 11
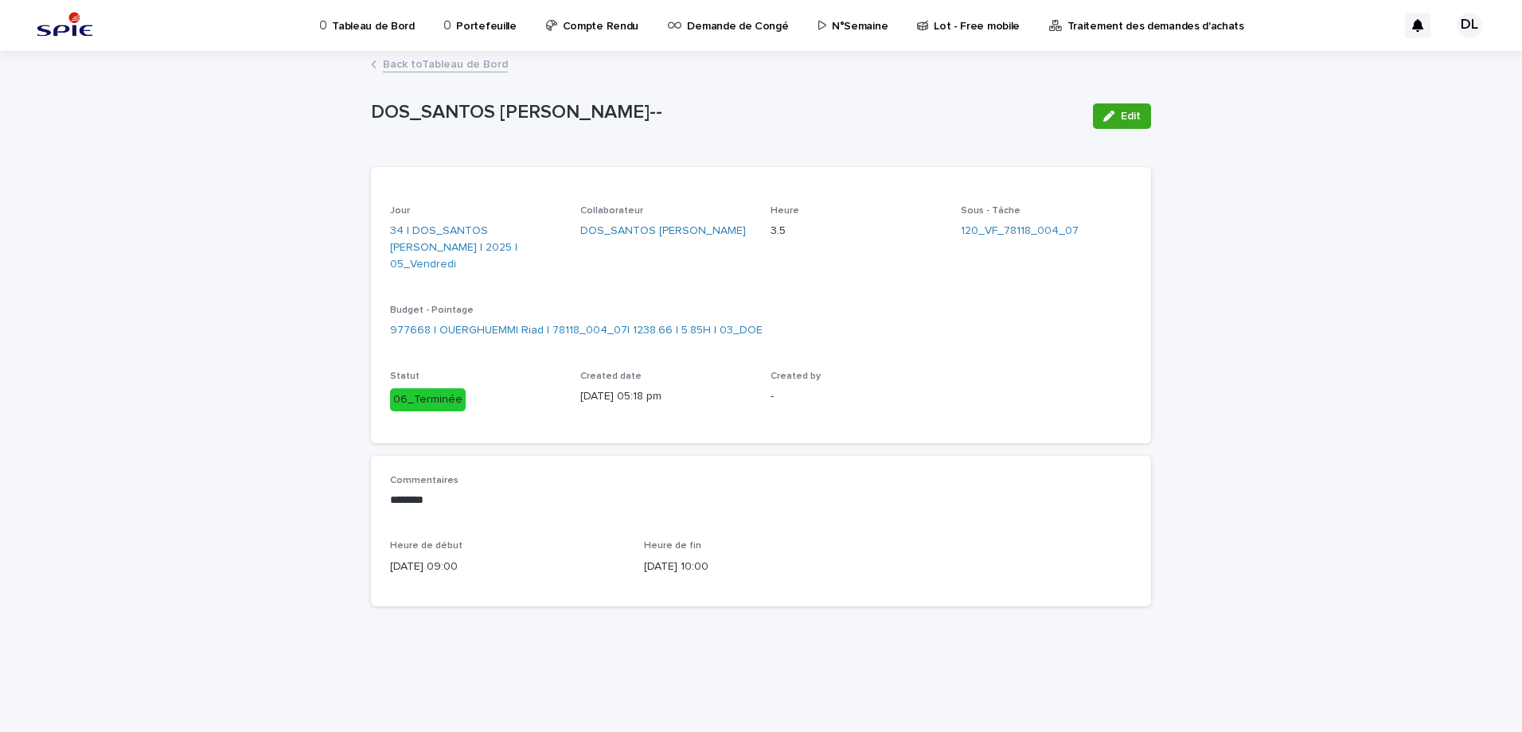
scroll to position [0, 0]
click at [1106, 124] on button "Edit" at bounding box center [1122, 115] width 58 height 25
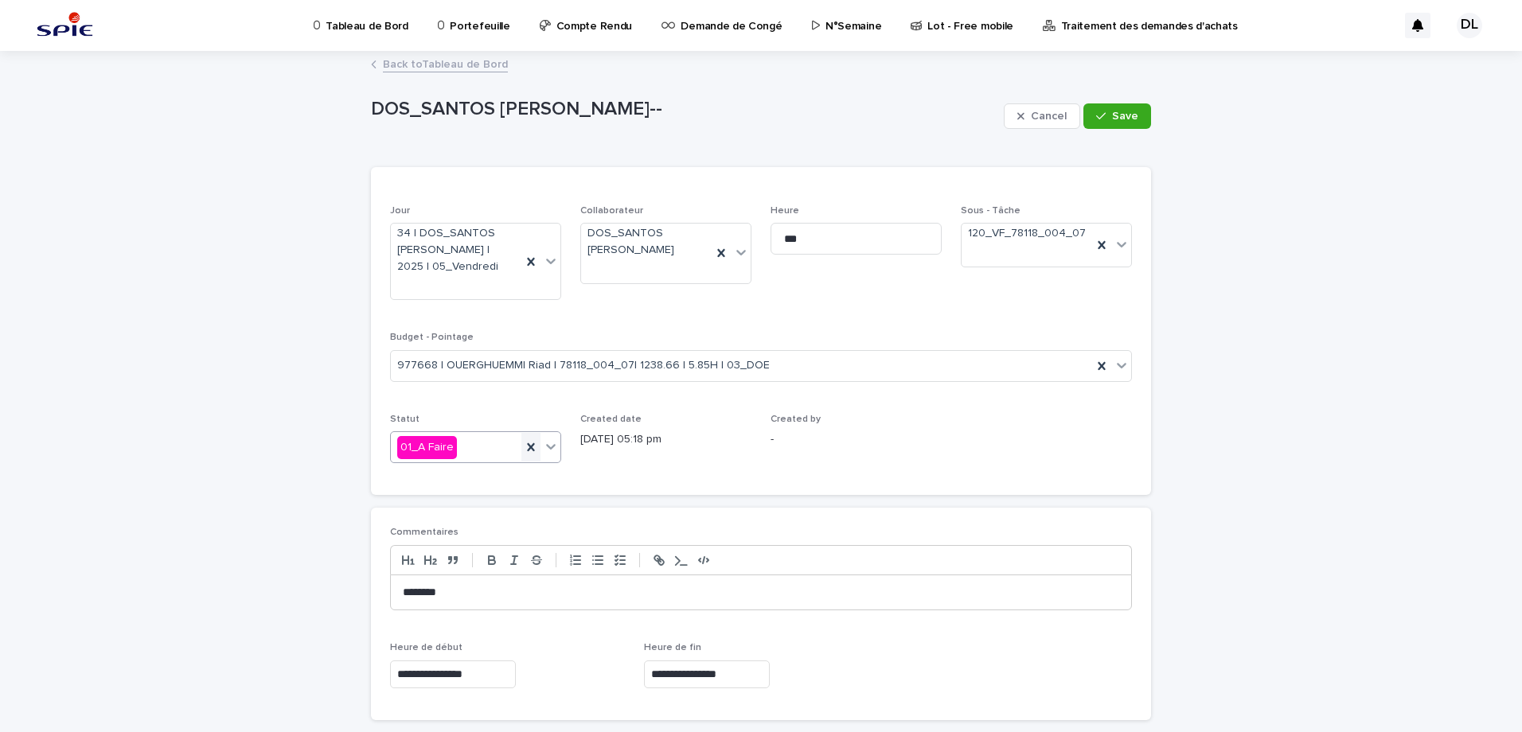
click at [531, 449] on icon at bounding box center [531, 447] width 16 height 16
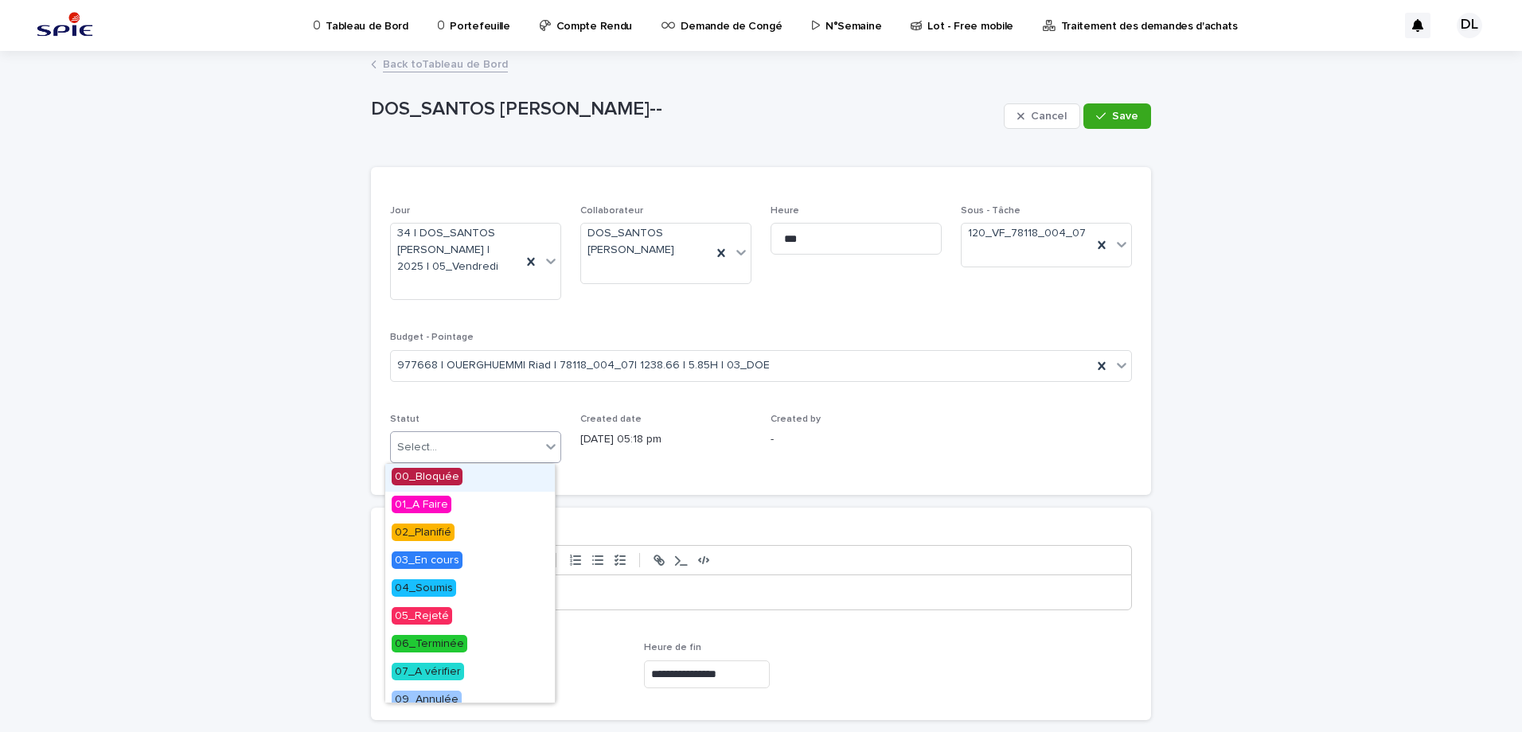
click at [550, 443] on icon at bounding box center [551, 447] width 16 height 16
click at [460, 646] on span "06_Terminée" at bounding box center [430, 644] width 76 height 18
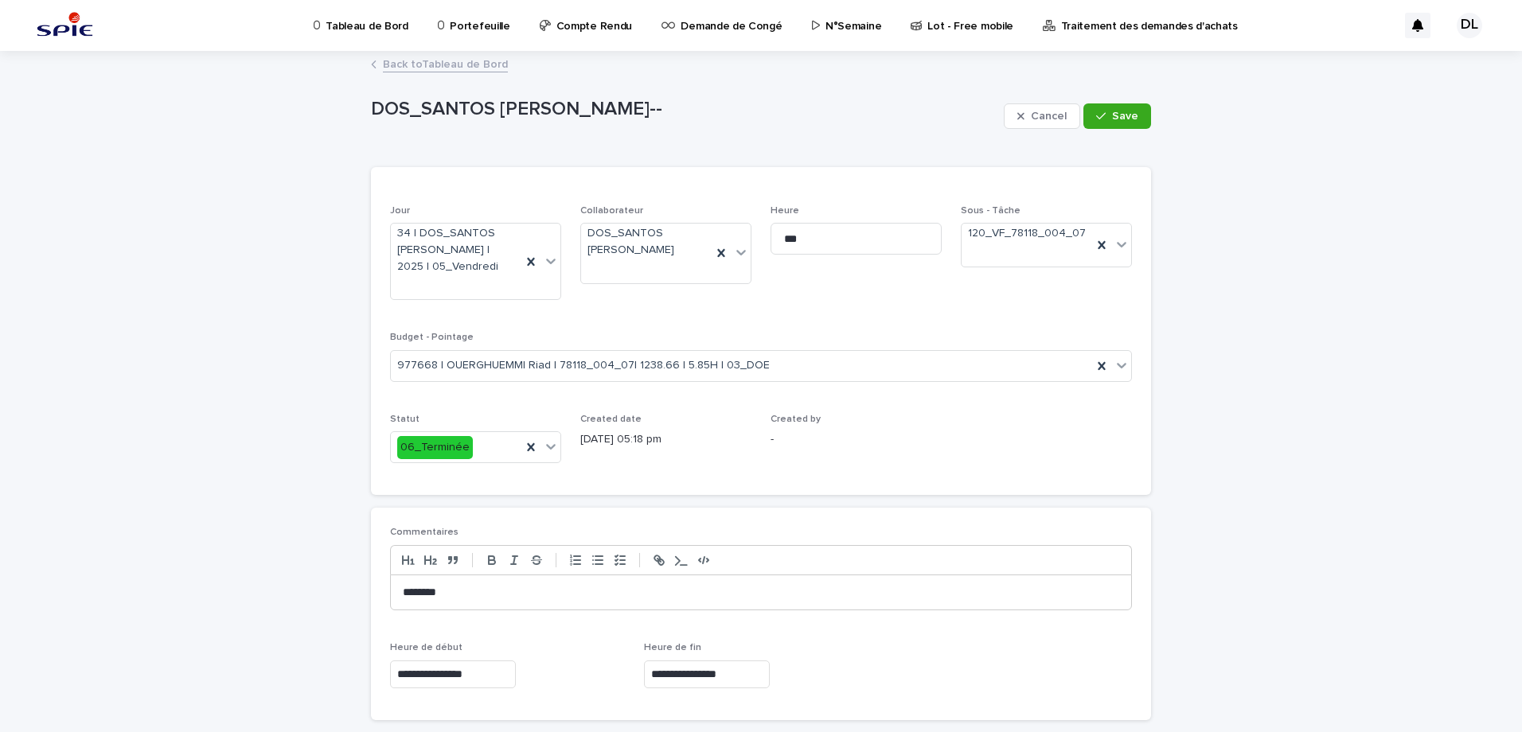
click at [792, 448] on div "Created by -" at bounding box center [856, 437] width 171 height 47
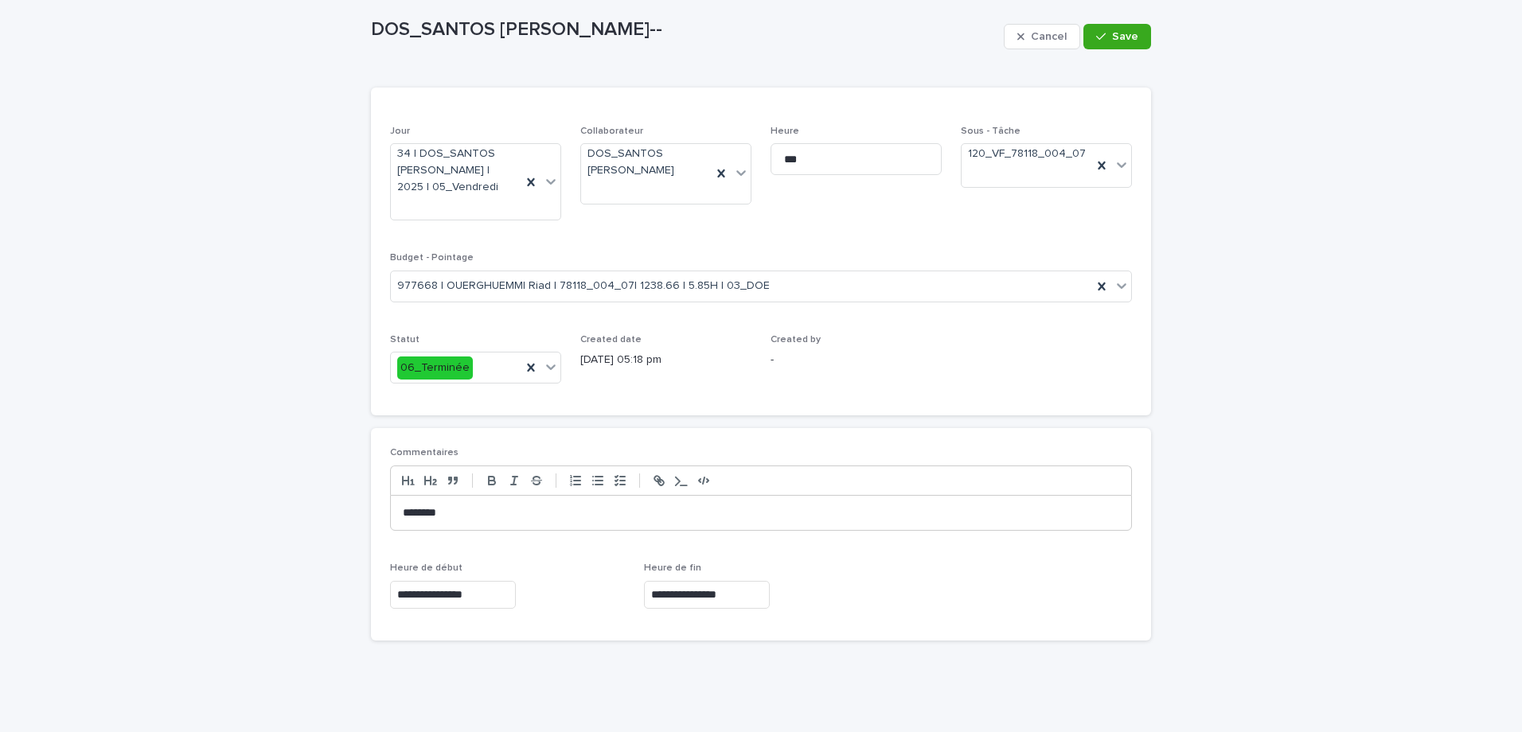
click at [493, 505] on p "********" at bounding box center [761, 513] width 716 height 16
click at [1198, 323] on div "**********" at bounding box center [761, 353] width 1522 height 760
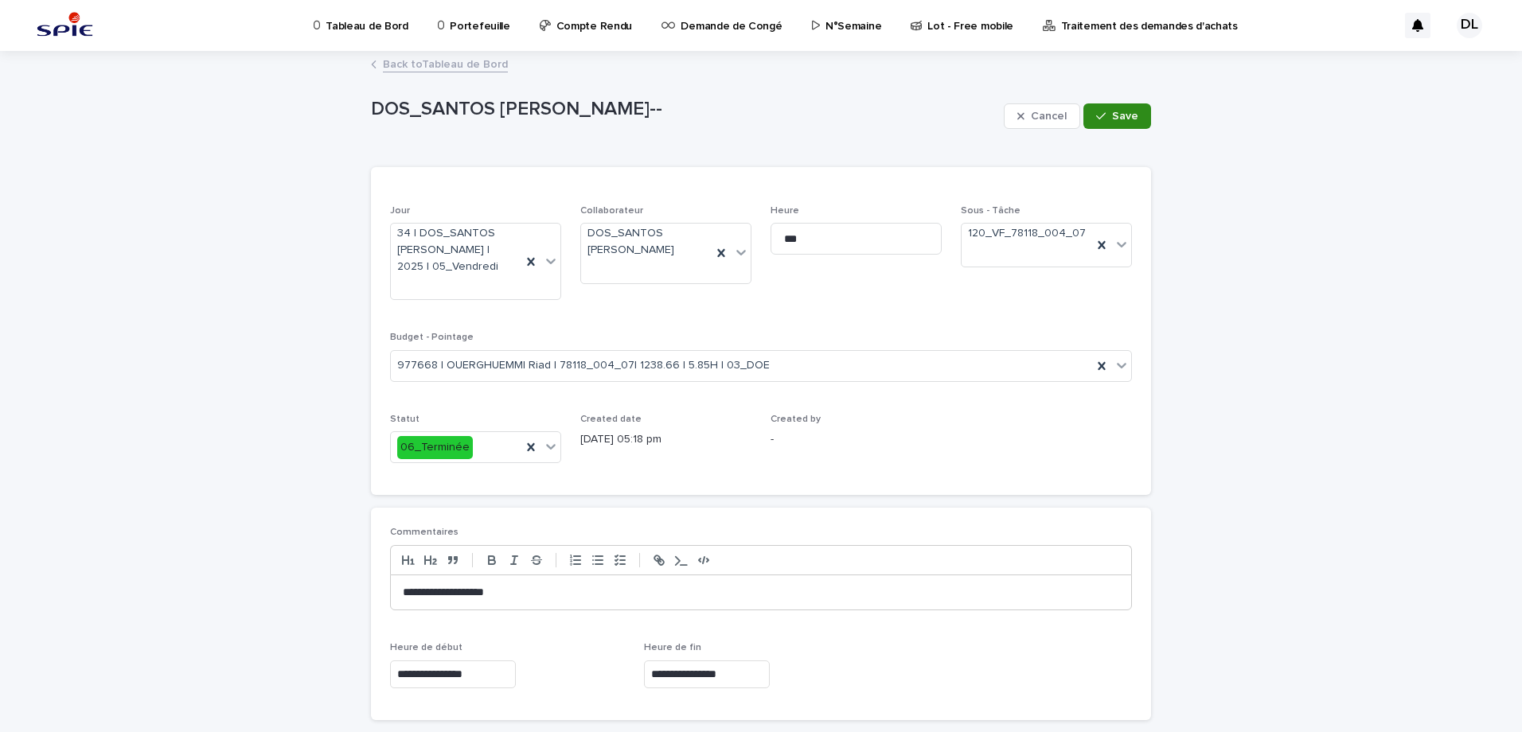
click at [1126, 117] on span "Save" at bounding box center [1125, 116] width 26 height 11
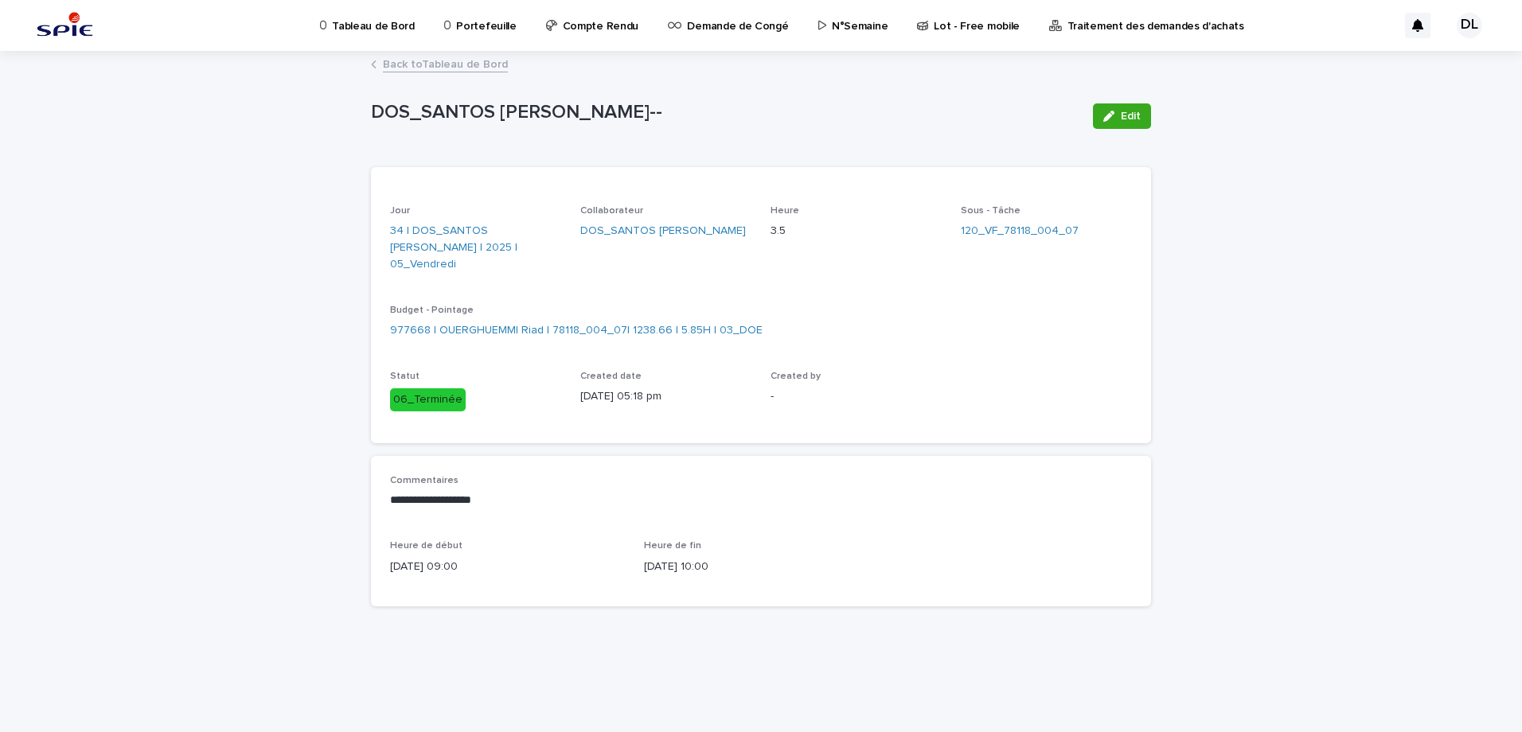
click at [400, 68] on link "Back to Tableau de Bord" at bounding box center [445, 63] width 125 height 18
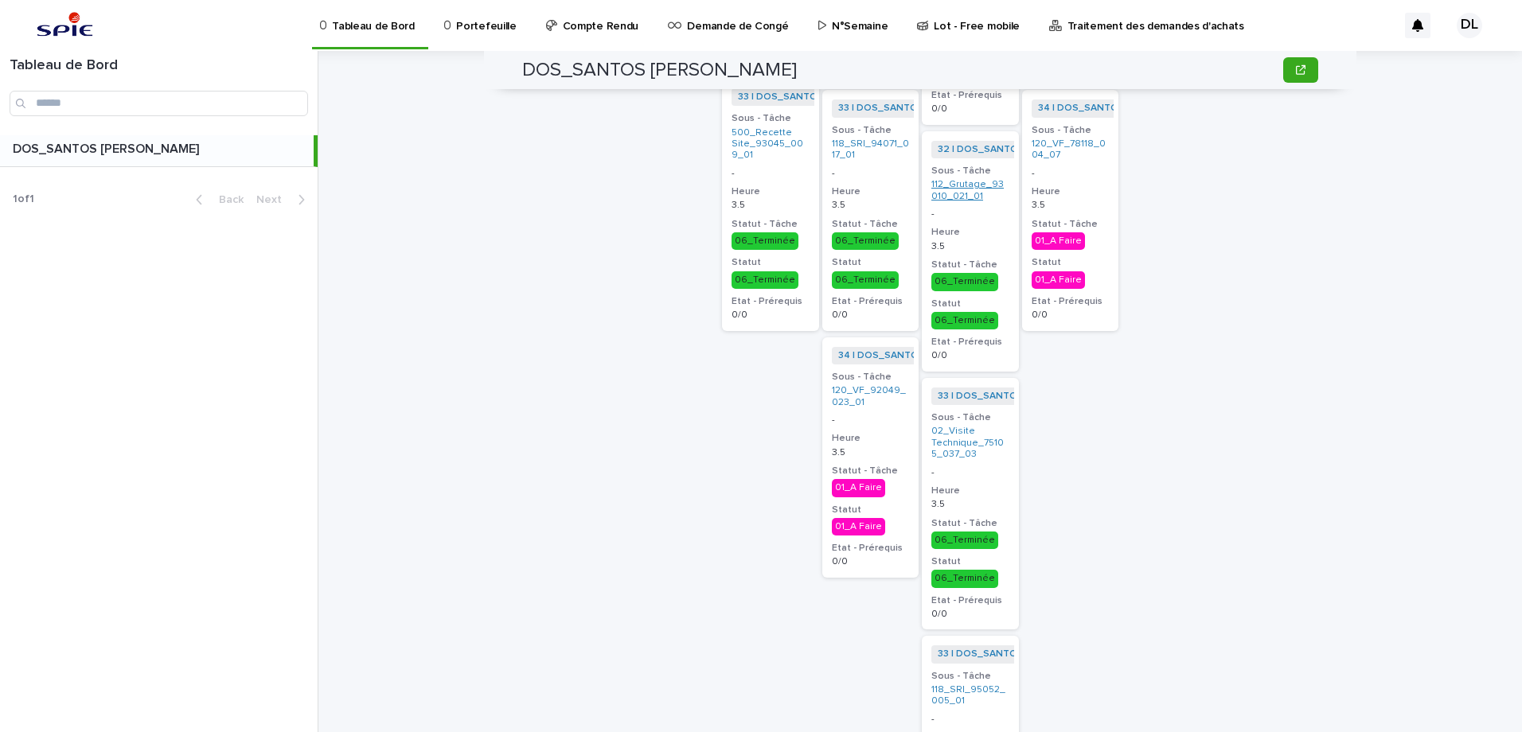
scroll to position [2945, 0]
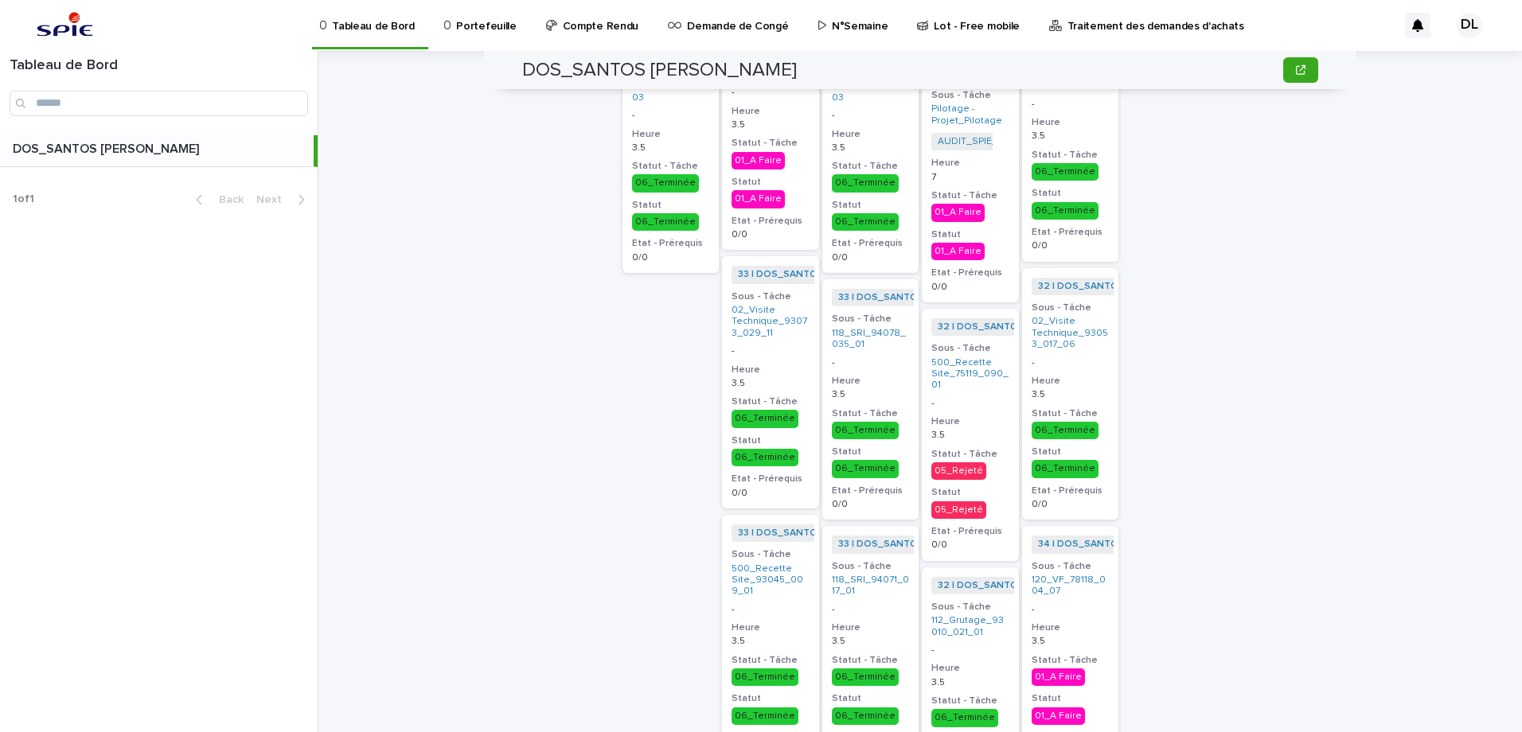
scroll to position [2589, 0]
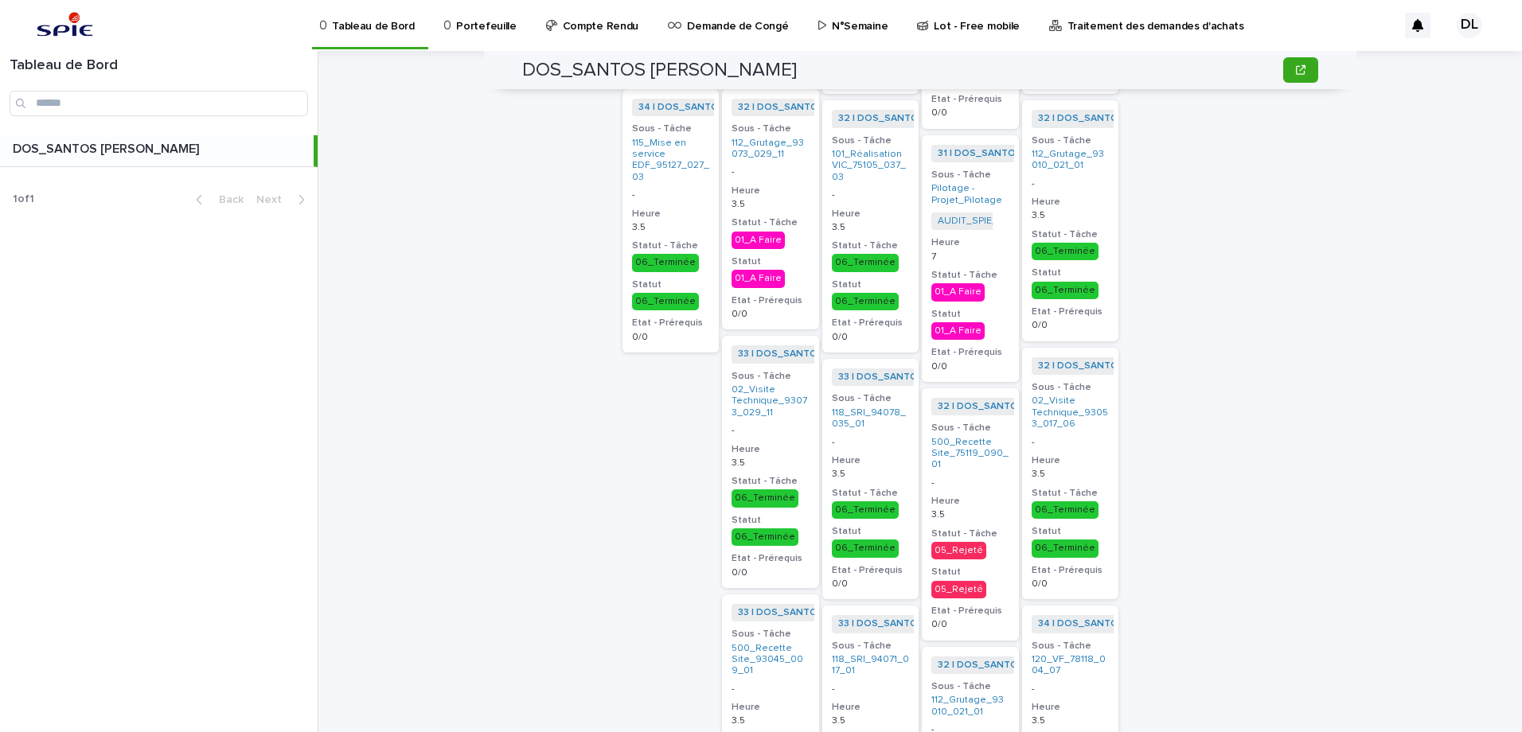
click at [747, 242] on div "01_A Faire" at bounding box center [758, 241] width 53 height 18
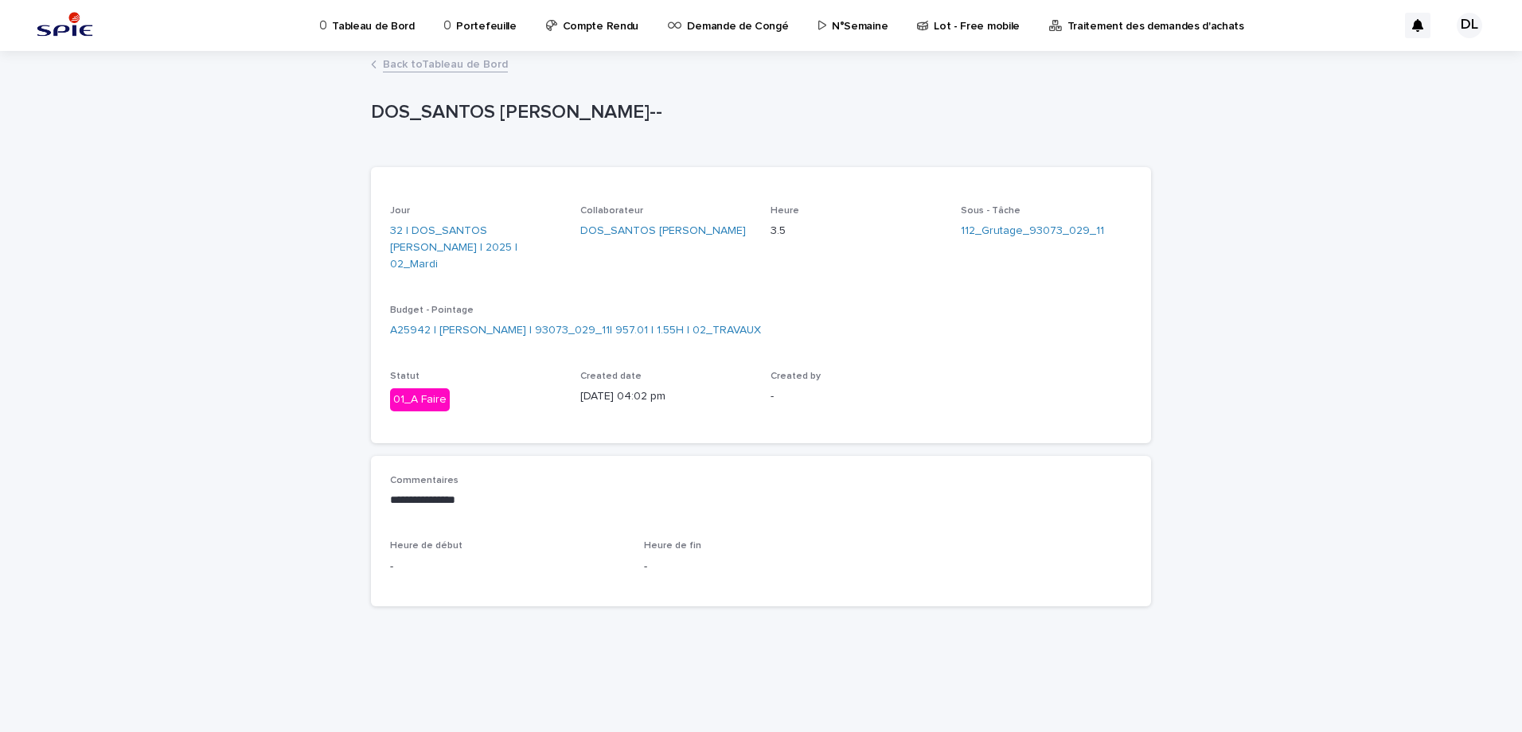
click at [413, 66] on link "Back to Tableau de Bord" at bounding box center [445, 63] width 125 height 18
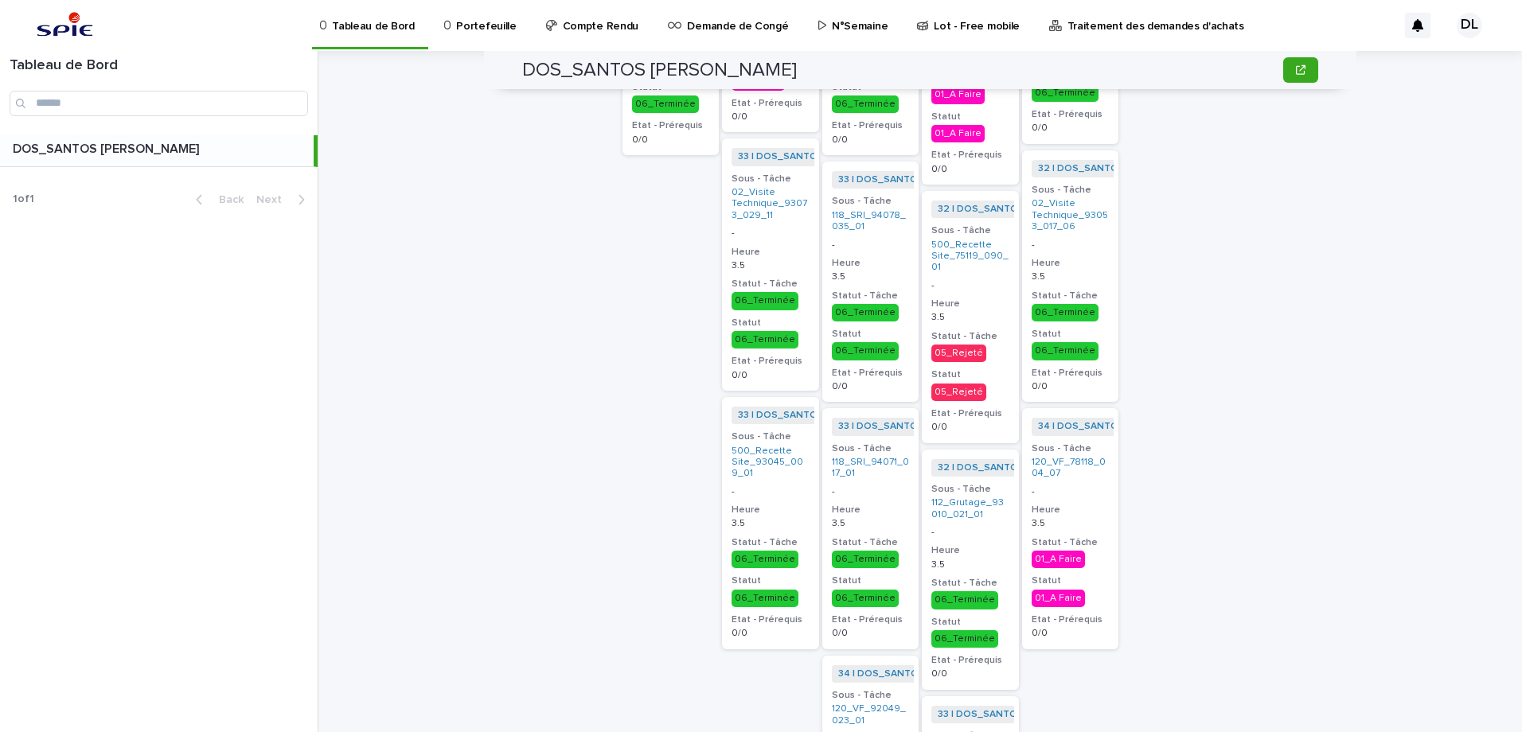
scroll to position [3105, 0]
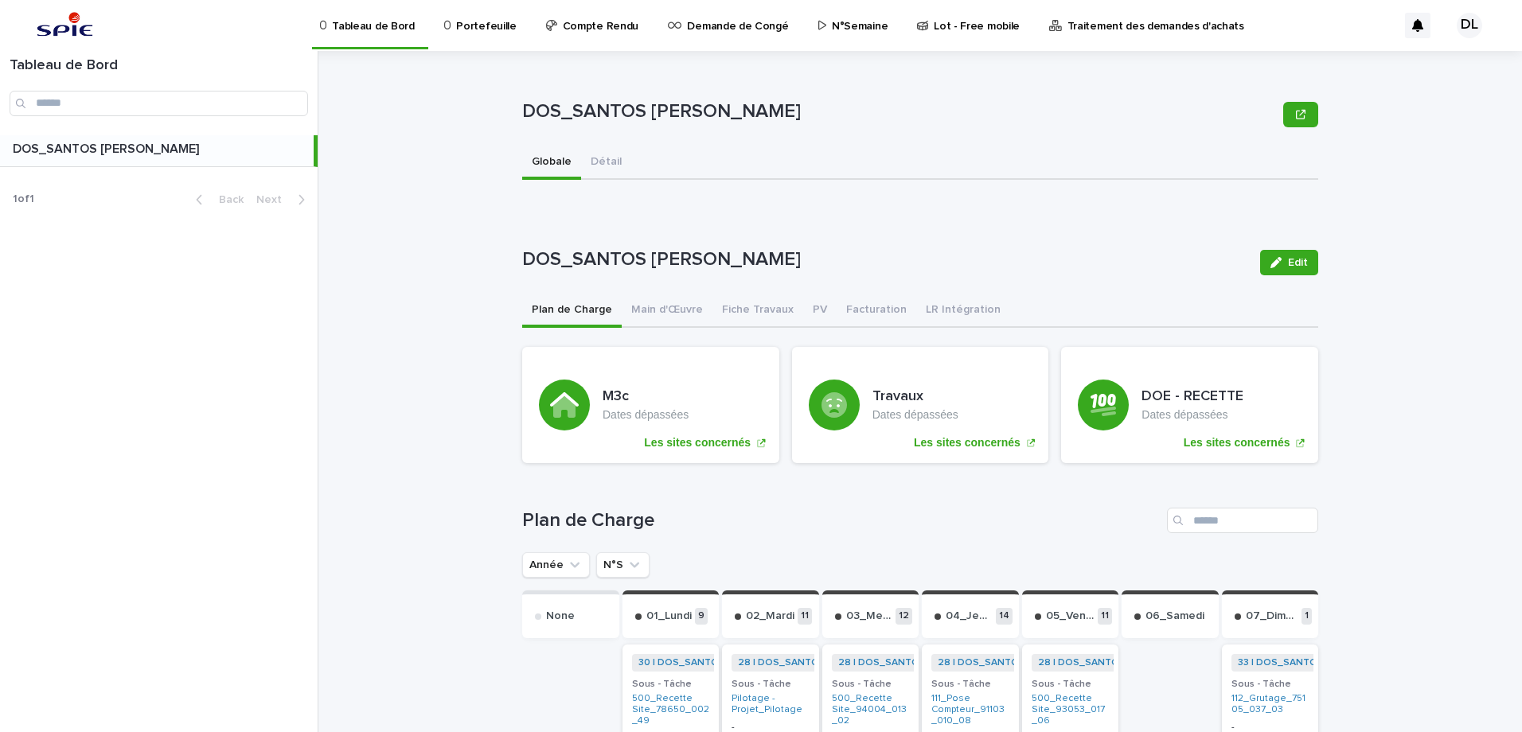
click at [495, 27] on p "Portefeuille" at bounding box center [486, 16] width 60 height 33
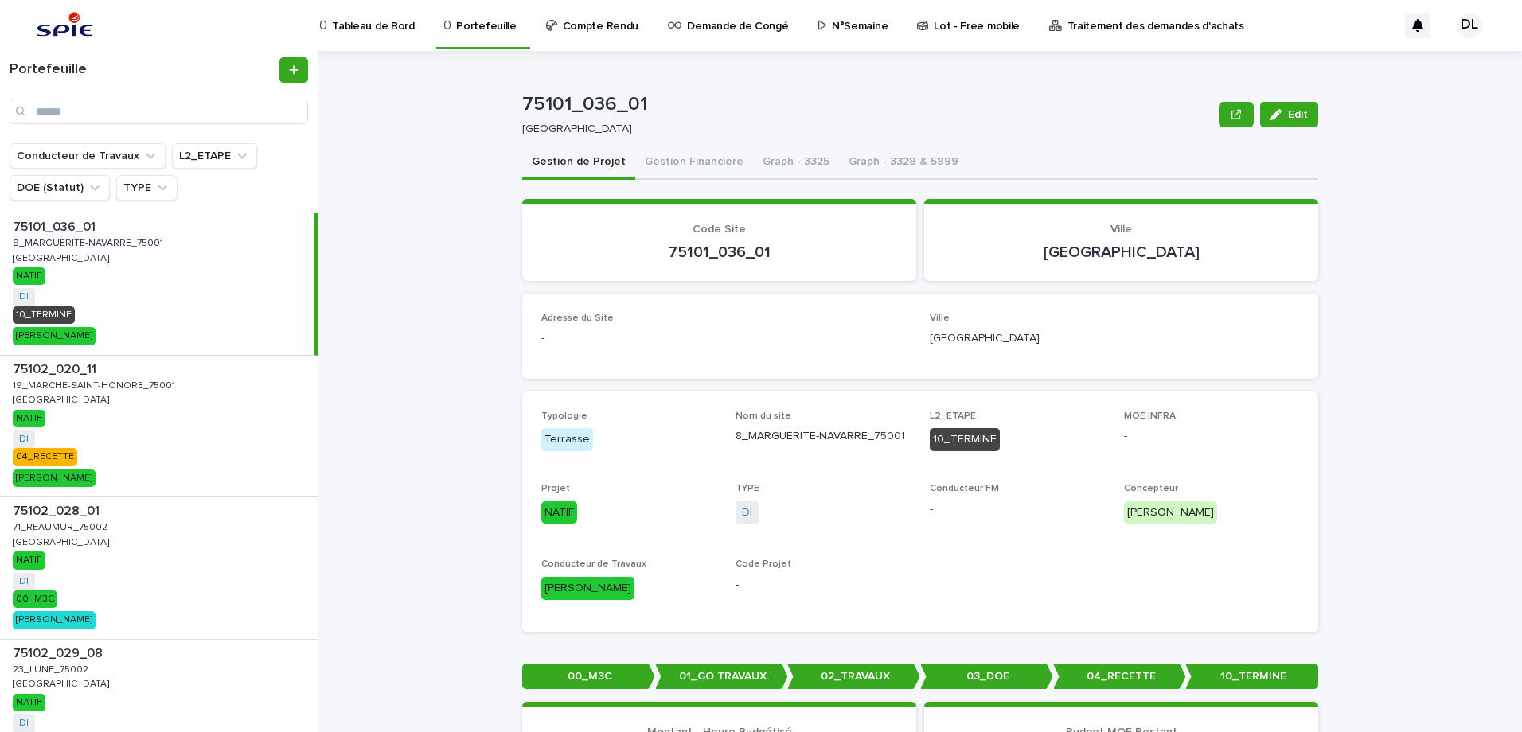
click at [832, 22] on p "N°Semaine" at bounding box center [860, 16] width 56 height 33
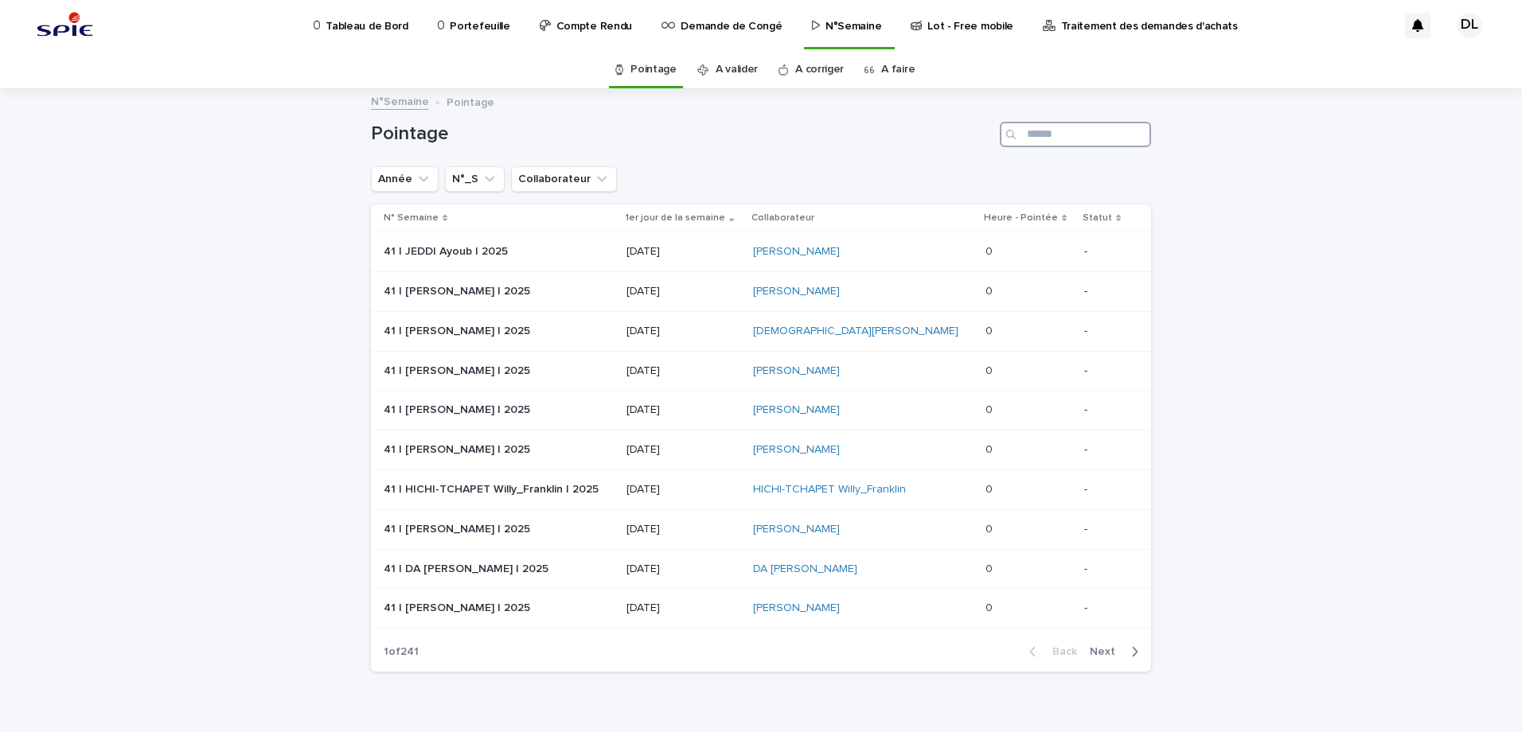
click at [1063, 129] on input "Search" at bounding box center [1075, 134] width 151 height 25
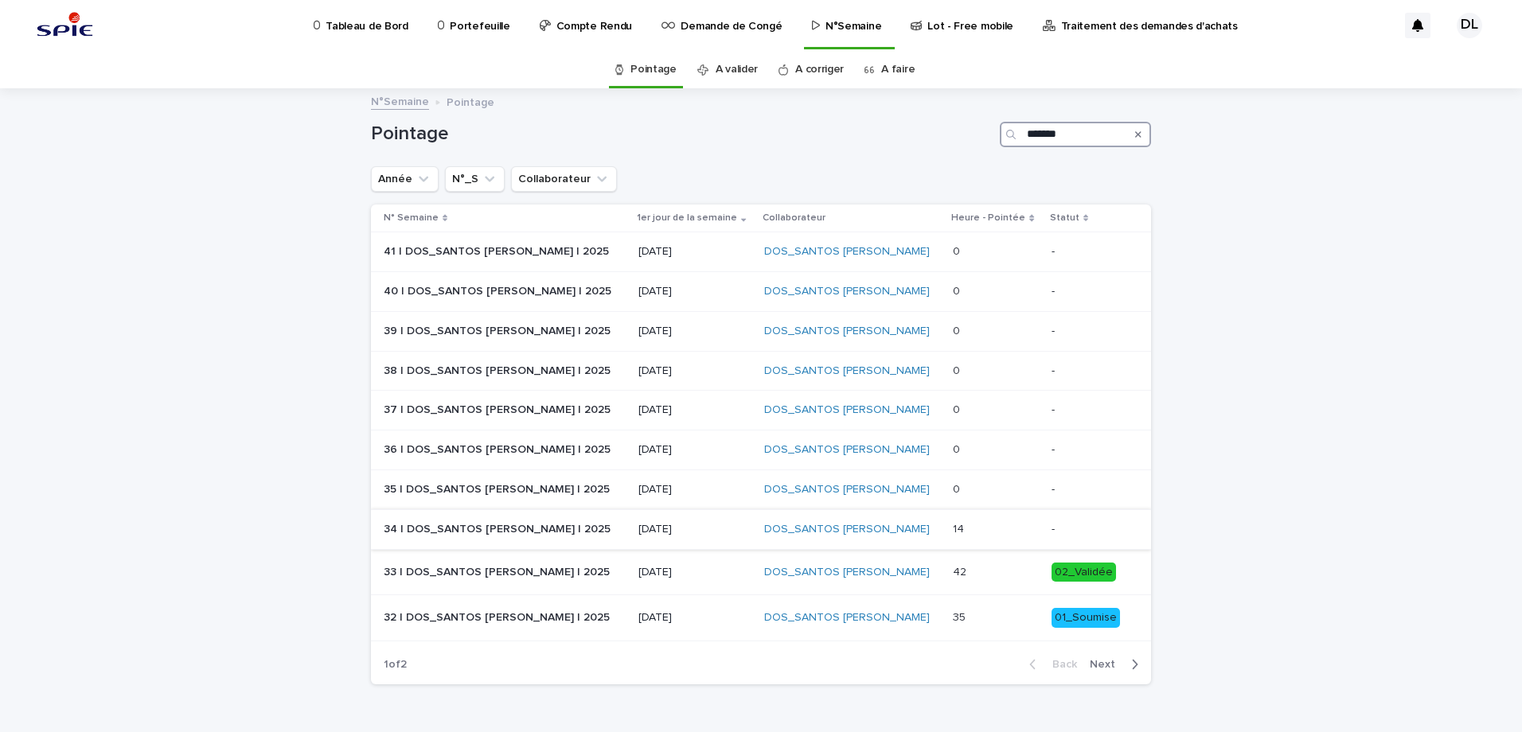
type input "*******"
click at [958, 531] on p at bounding box center [995, 530] width 85 height 14
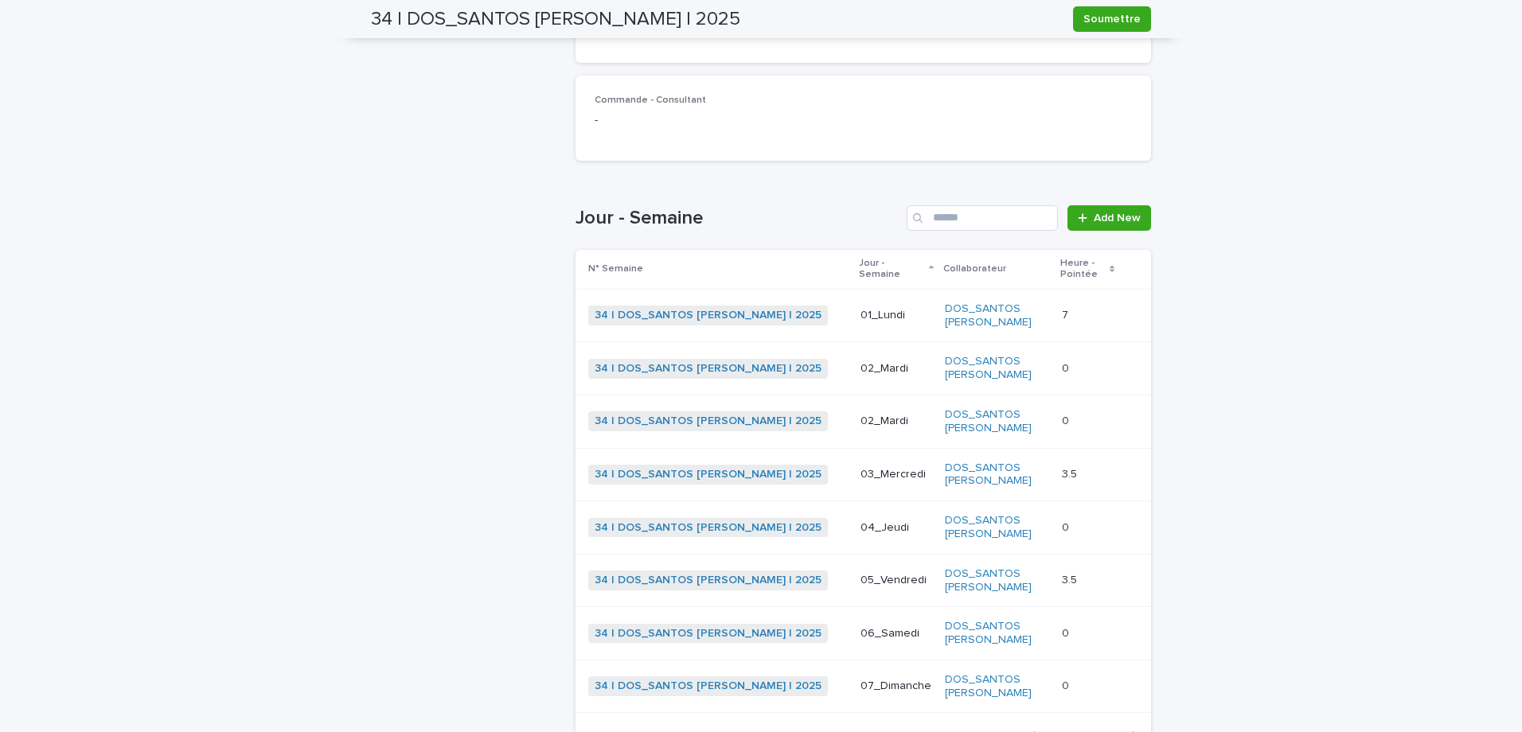
scroll to position [431, 0]
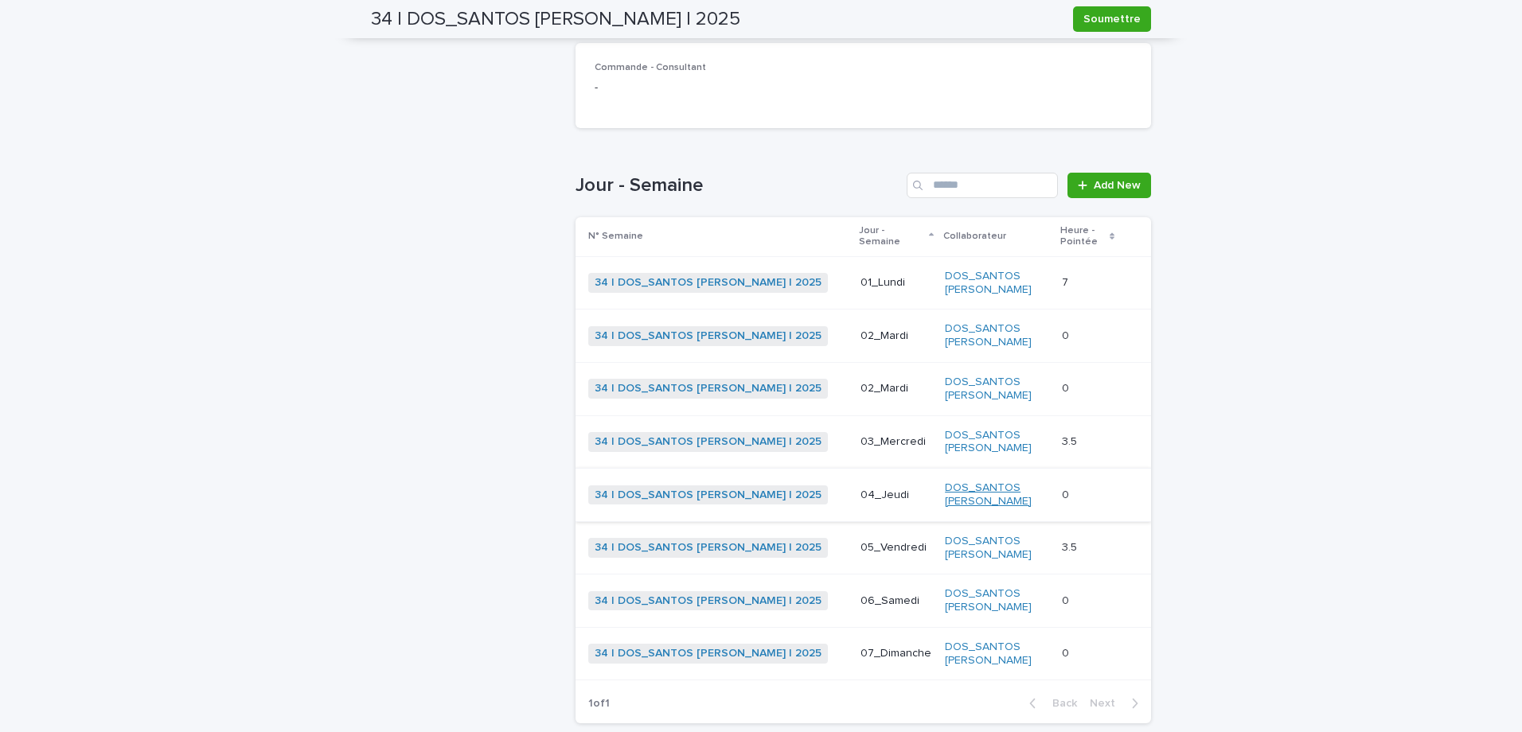
click at [1008, 482] on link "DOS_SANTOS [PERSON_NAME]" at bounding box center [997, 495] width 104 height 27
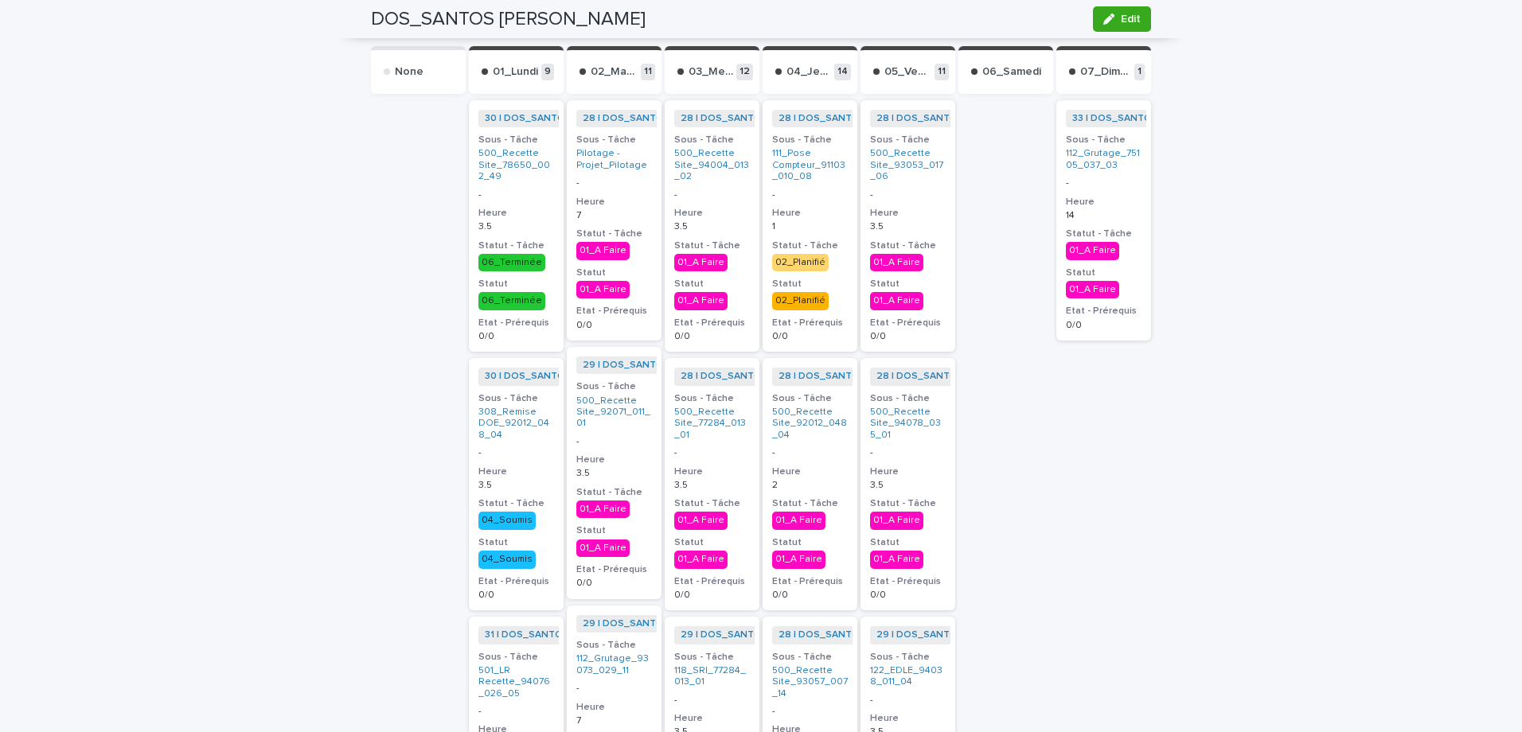
scroll to position [80, 0]
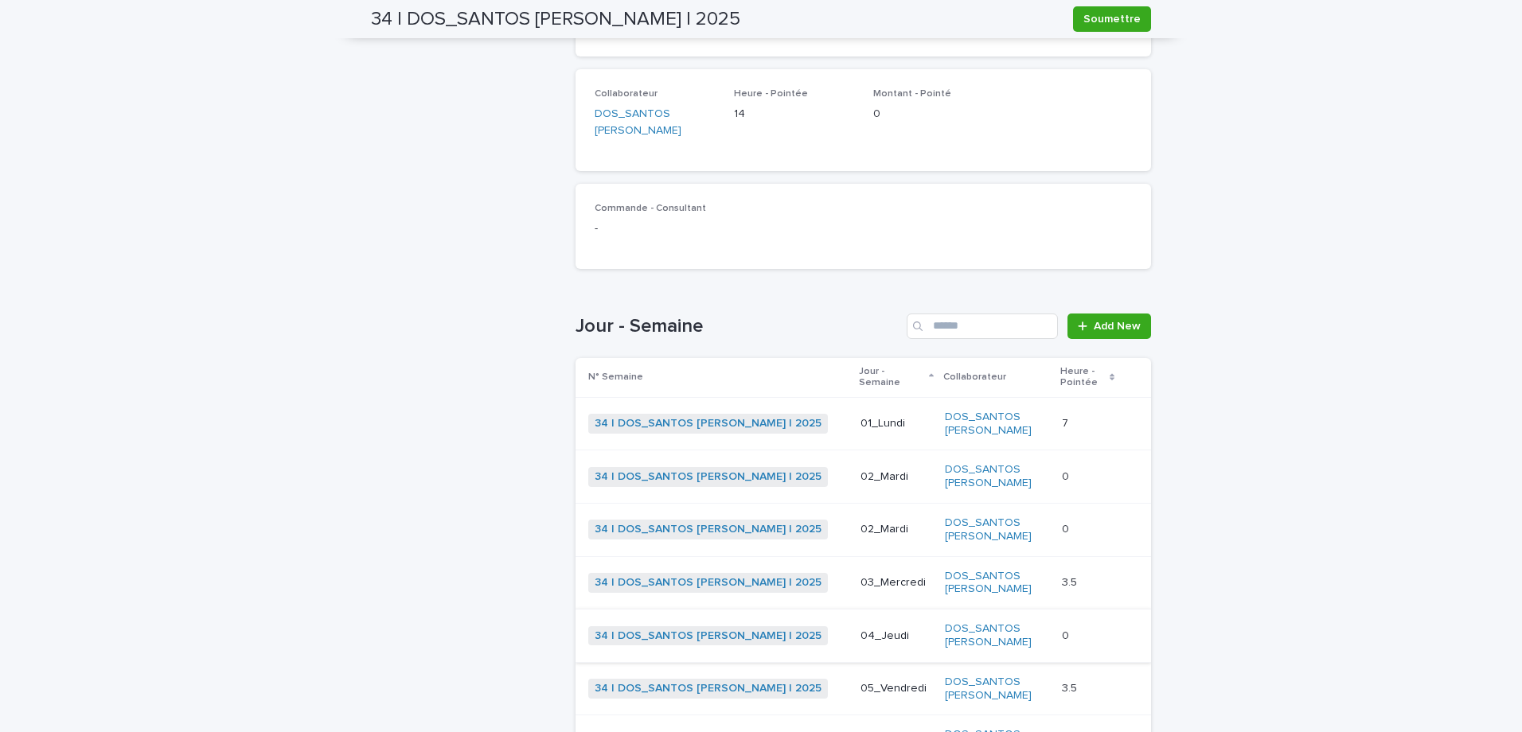
scroll to position [431, 0]
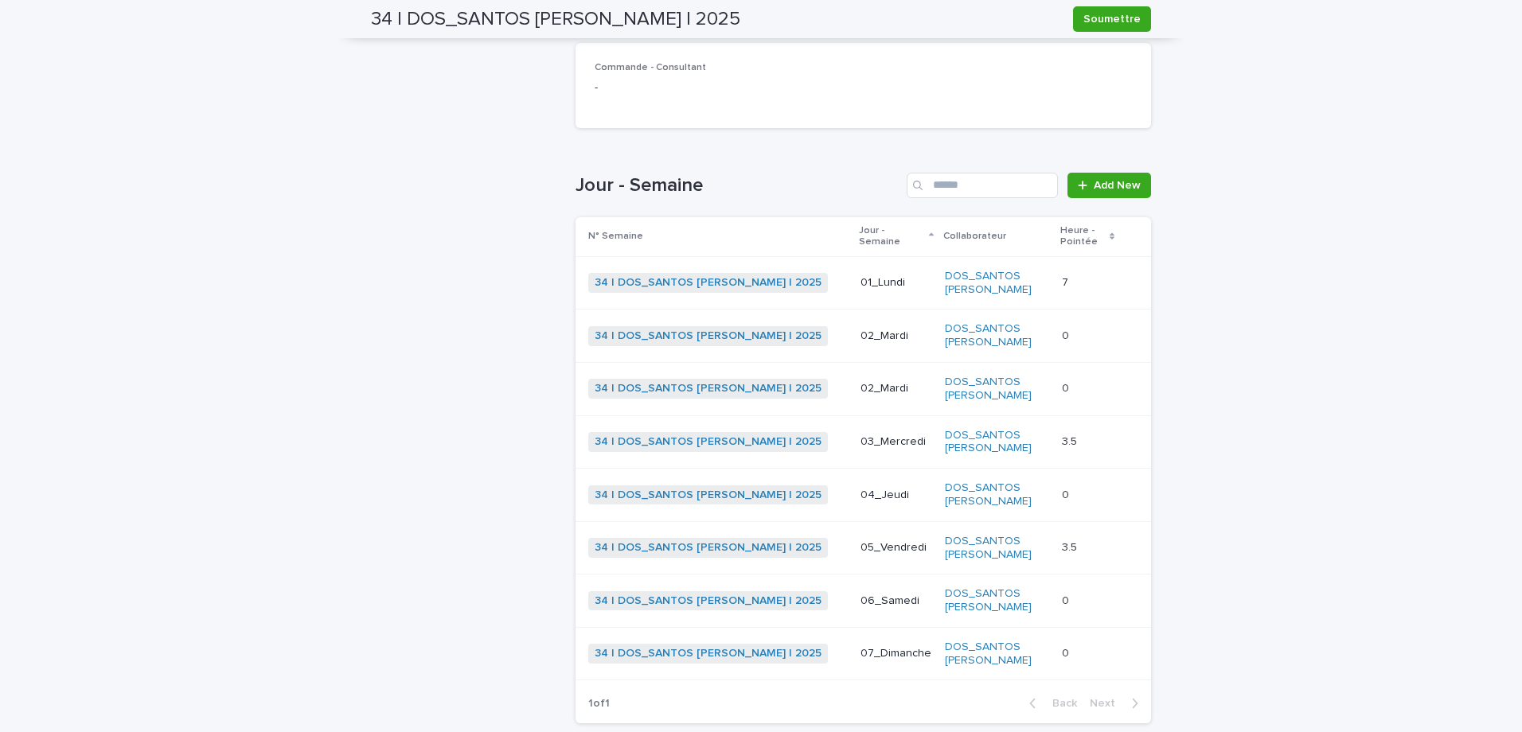
click at [1062, 489] on p at bounding box center [1087, 496] width 51 height 14
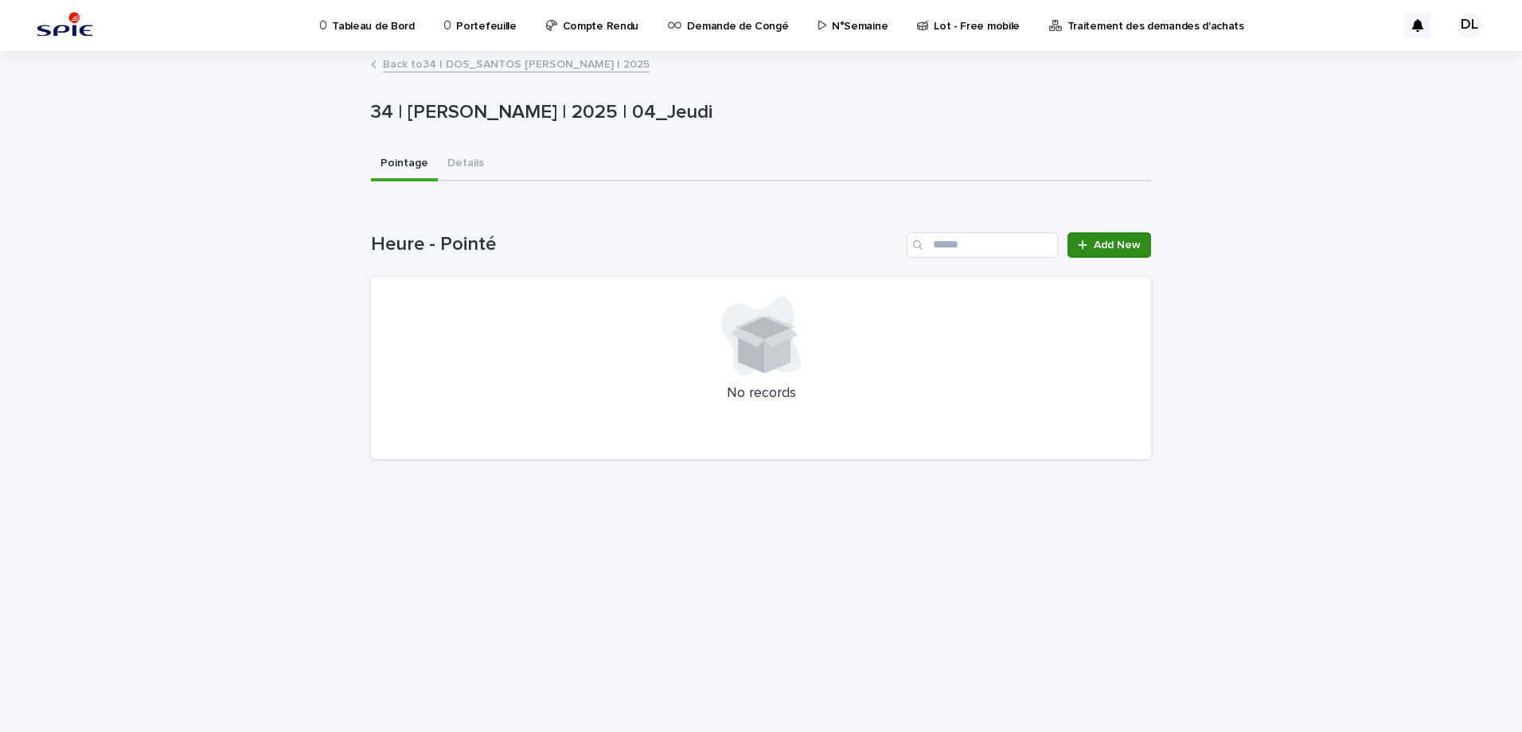
click at [1099, 247] on span "Add New" at bounding box center [1117, 245] width 47 height 11
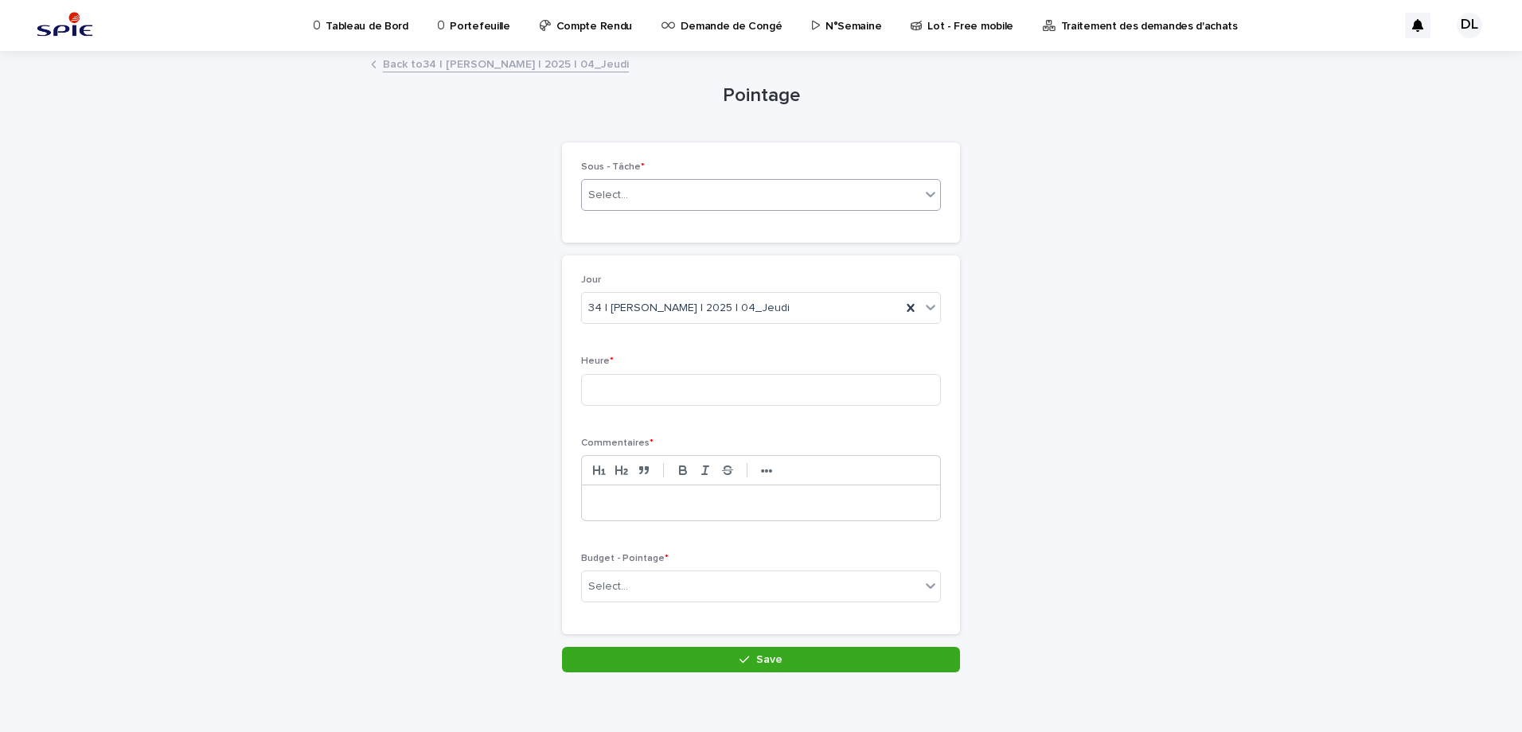
click at [693, 194] on div "Select..." at bounding box center [751, 195] width 338 height 26
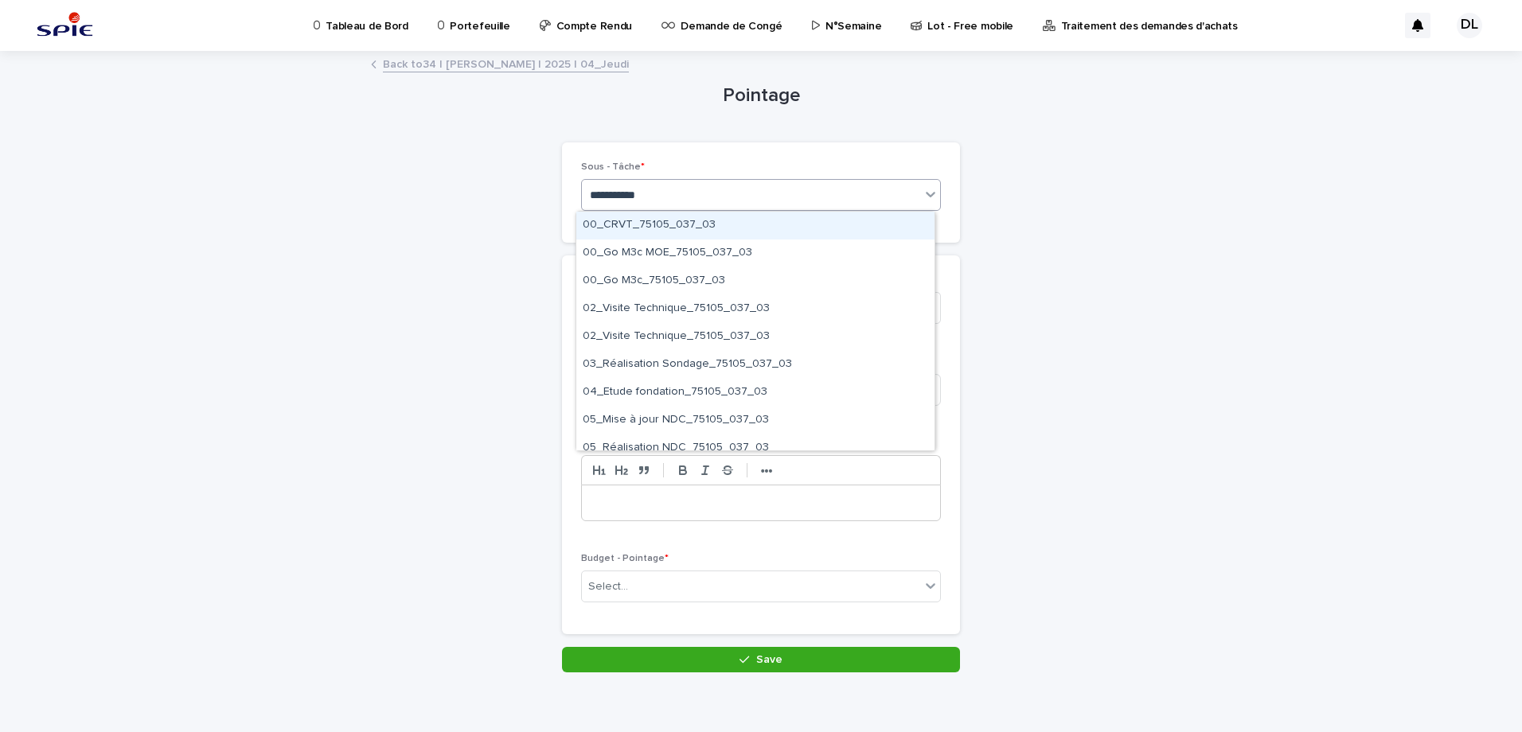
type input "**********"
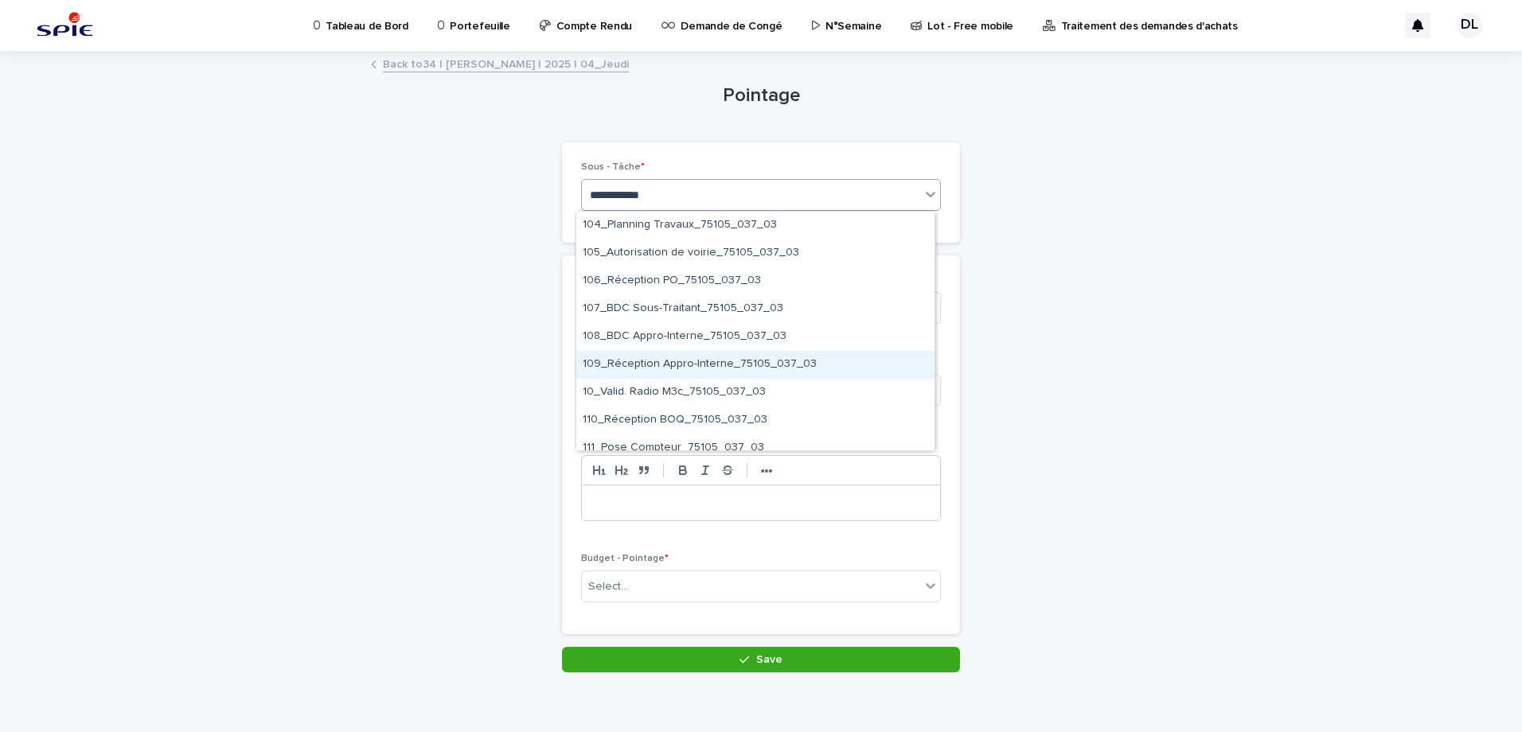
scroll to position [637, 0]
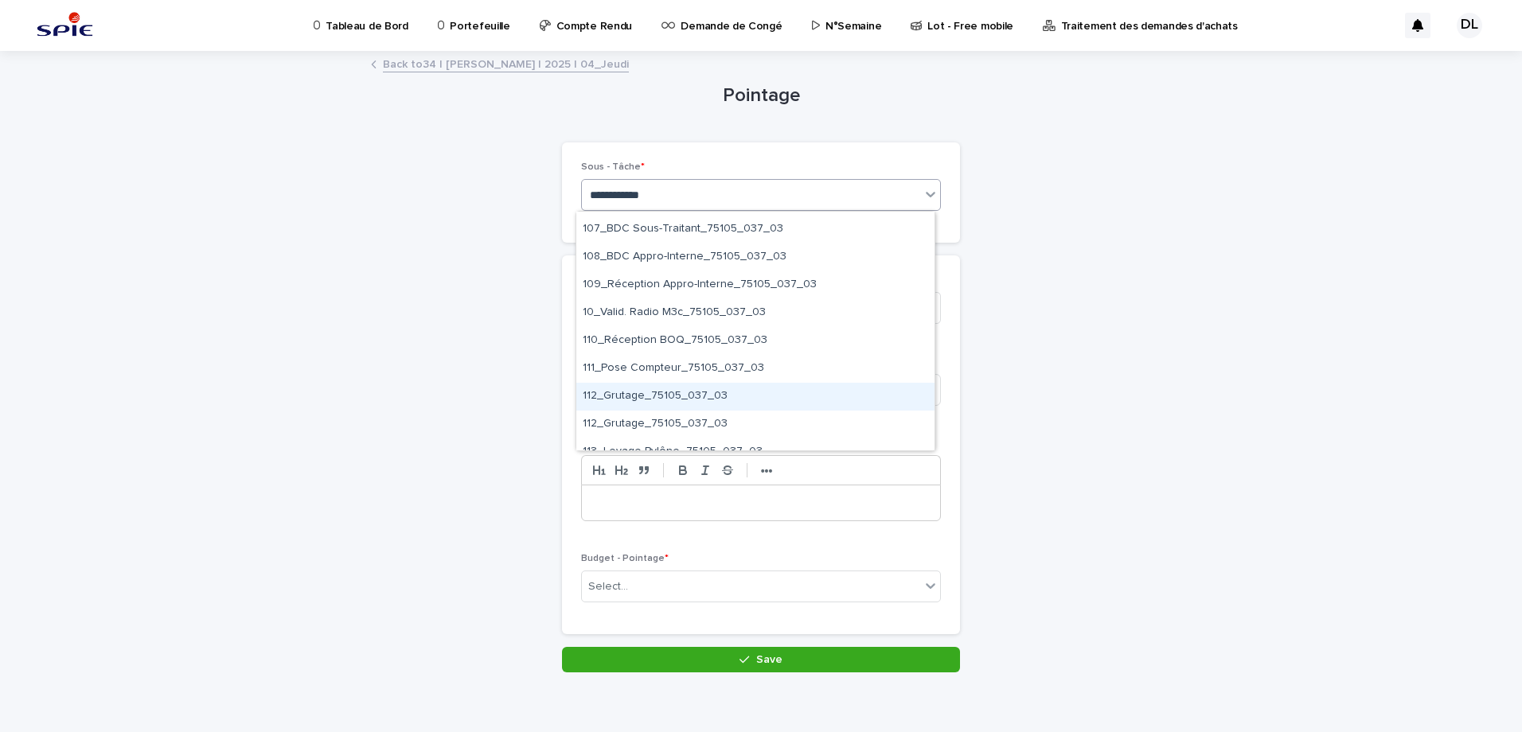
click at [785, 392] on div "112_Grutage_75105_037_03" at bounding box center [755, 397] width 358 height 28
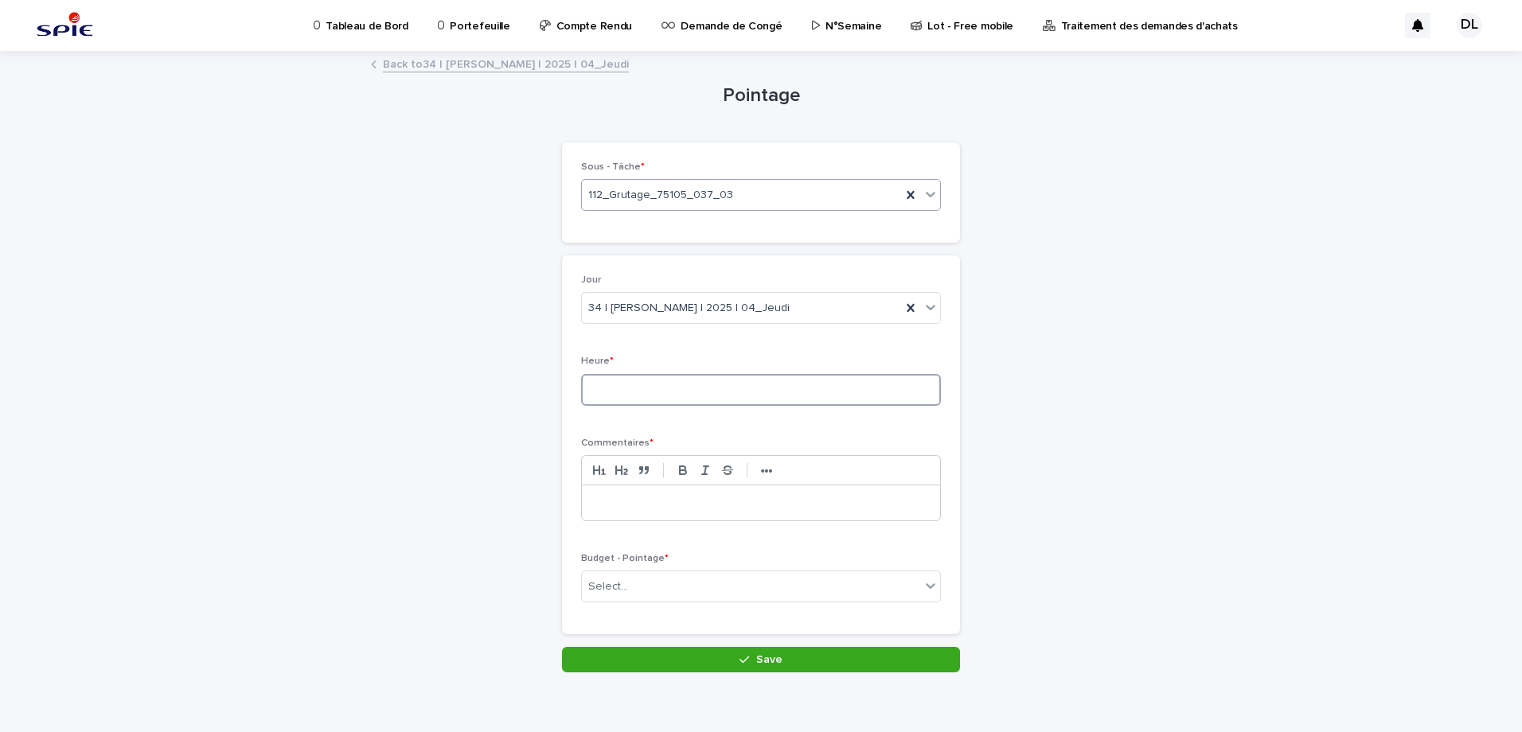
click at [842, 393] on input at bounding box center [761, 390] width 360 height 32
type input "*"
click at [1002, 386] on div "Pointage Loading... Saving… Loading... Saving… Loading... Saving… Loading... Sa…" at bounding box center [761, 363] width 780 height 621
click at [736, 507] on p at bounding box center [761, 503] width 334 height 16
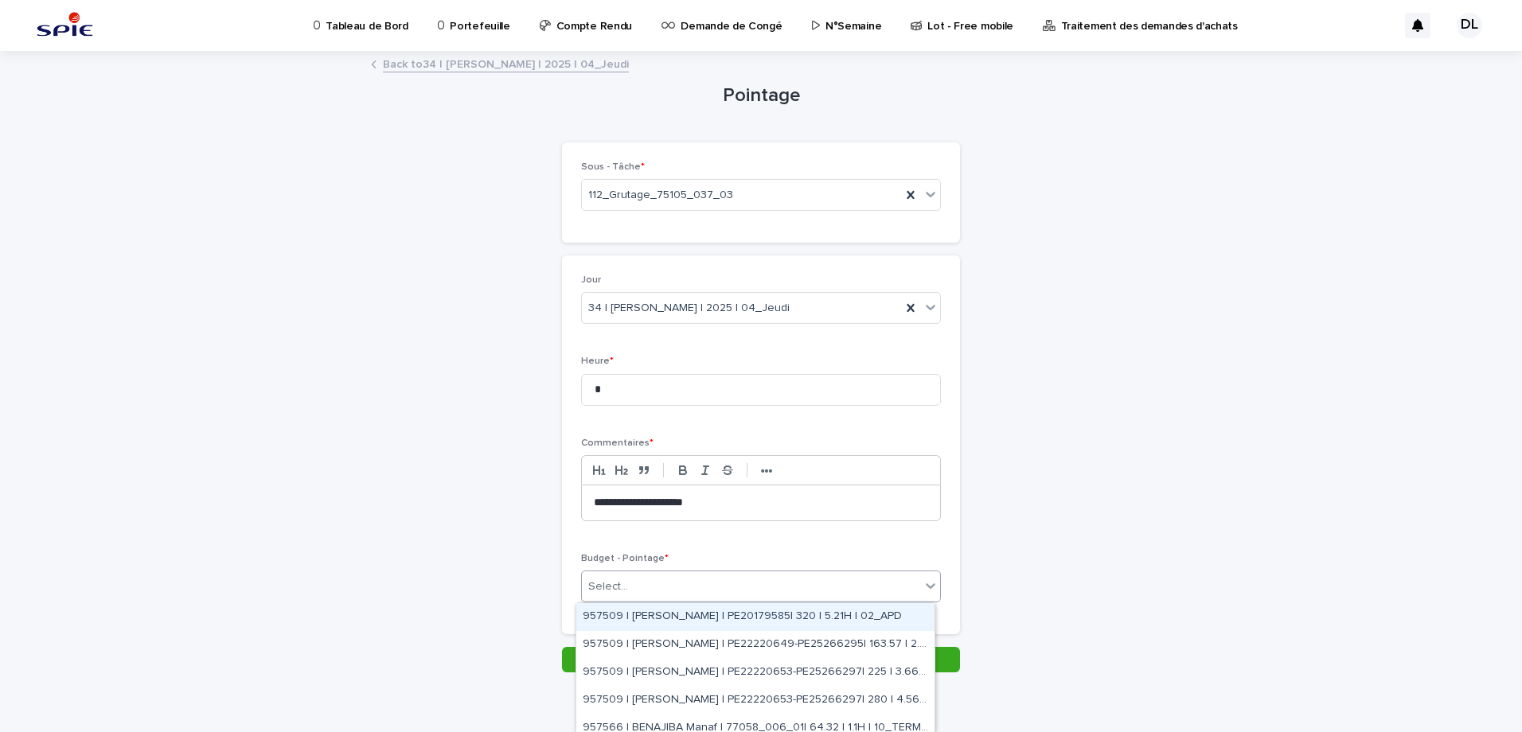
click at [760, 582] on div "Select..." at bounding box center [751, 587] width 338 height 26
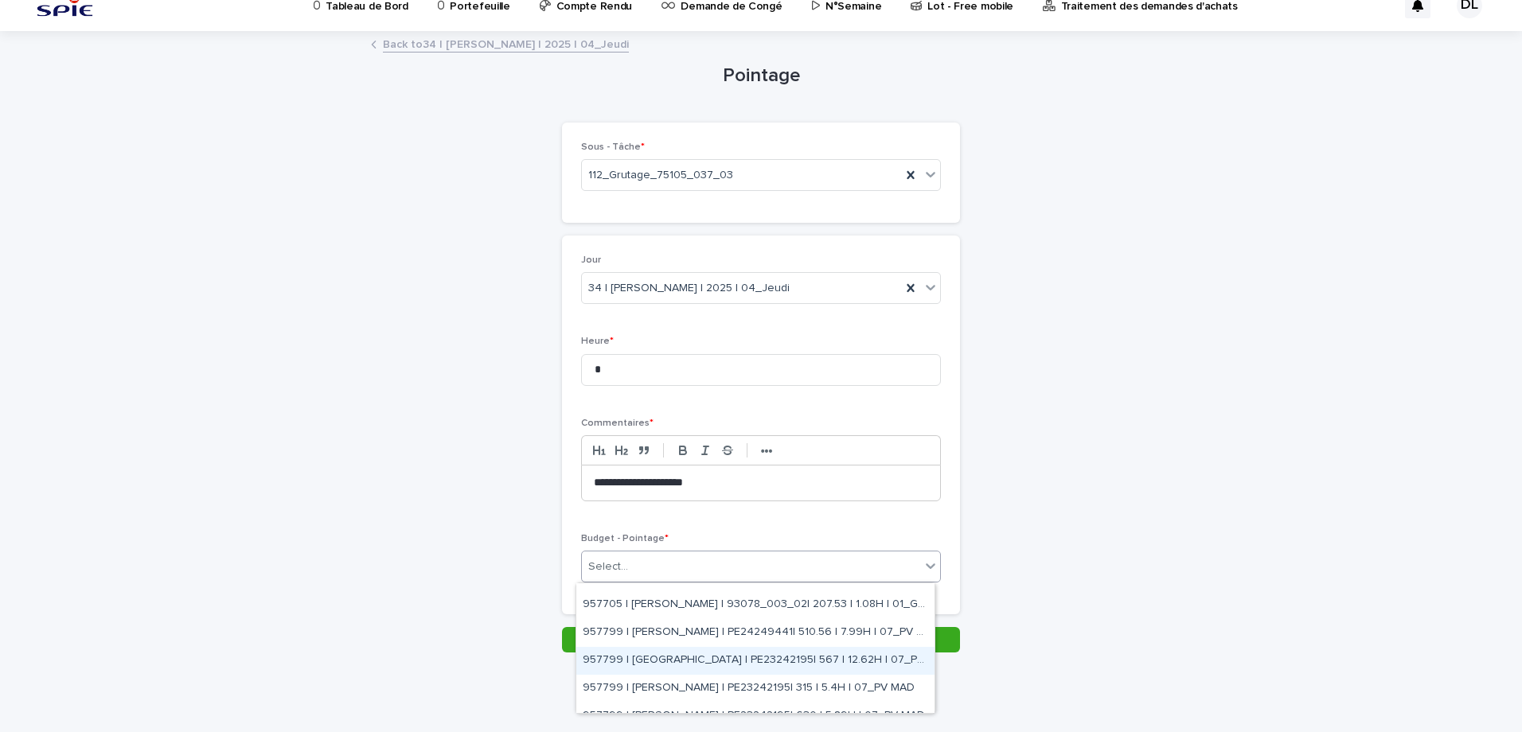
scroll to position [239, 0]
type input "*"
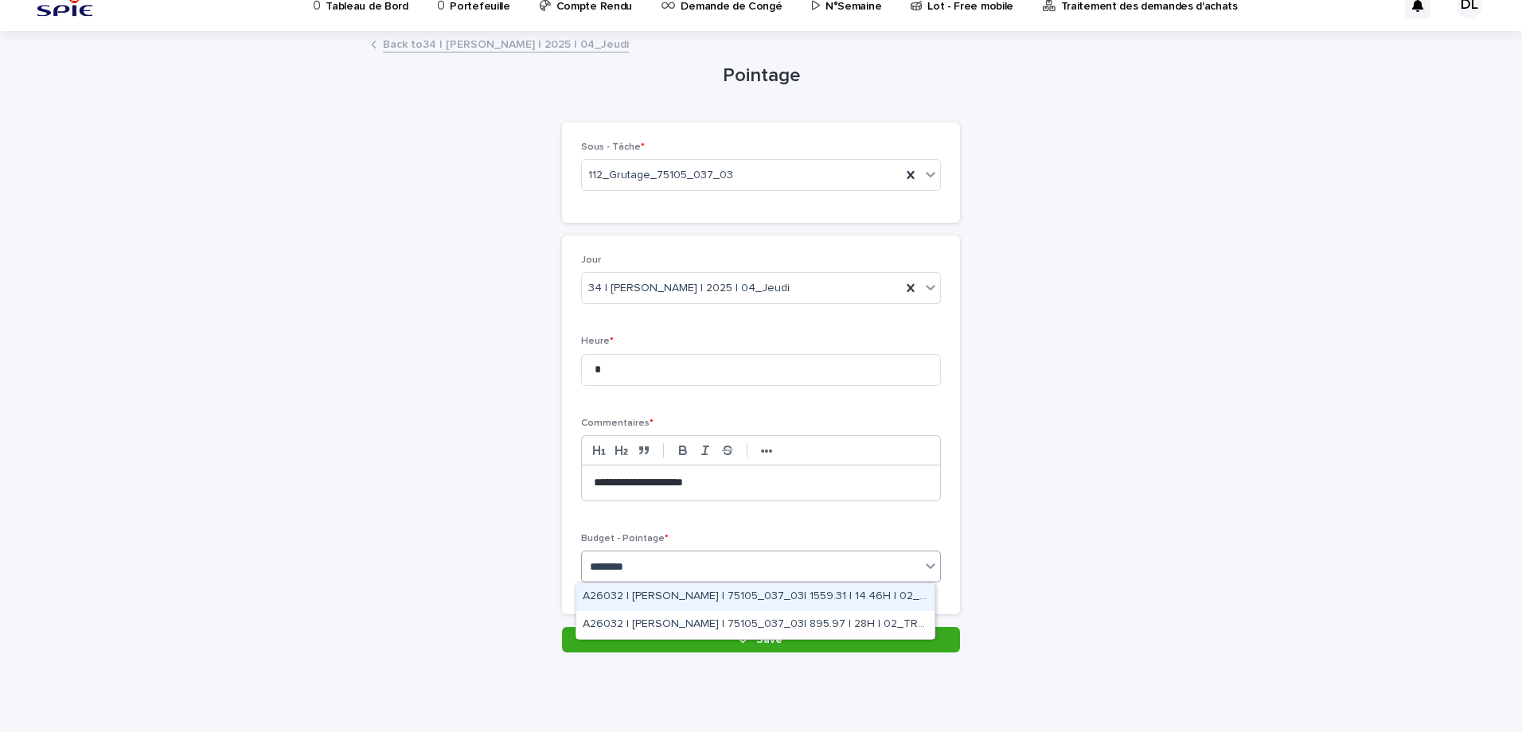
type input "*********"
click at [782, 619] on div "A26032 | [PERSON_NAME] | 75105_037_03| 895.97 | 28H | 02_TRAVAUX" at bounding box center [755, 625] width 358 height 28
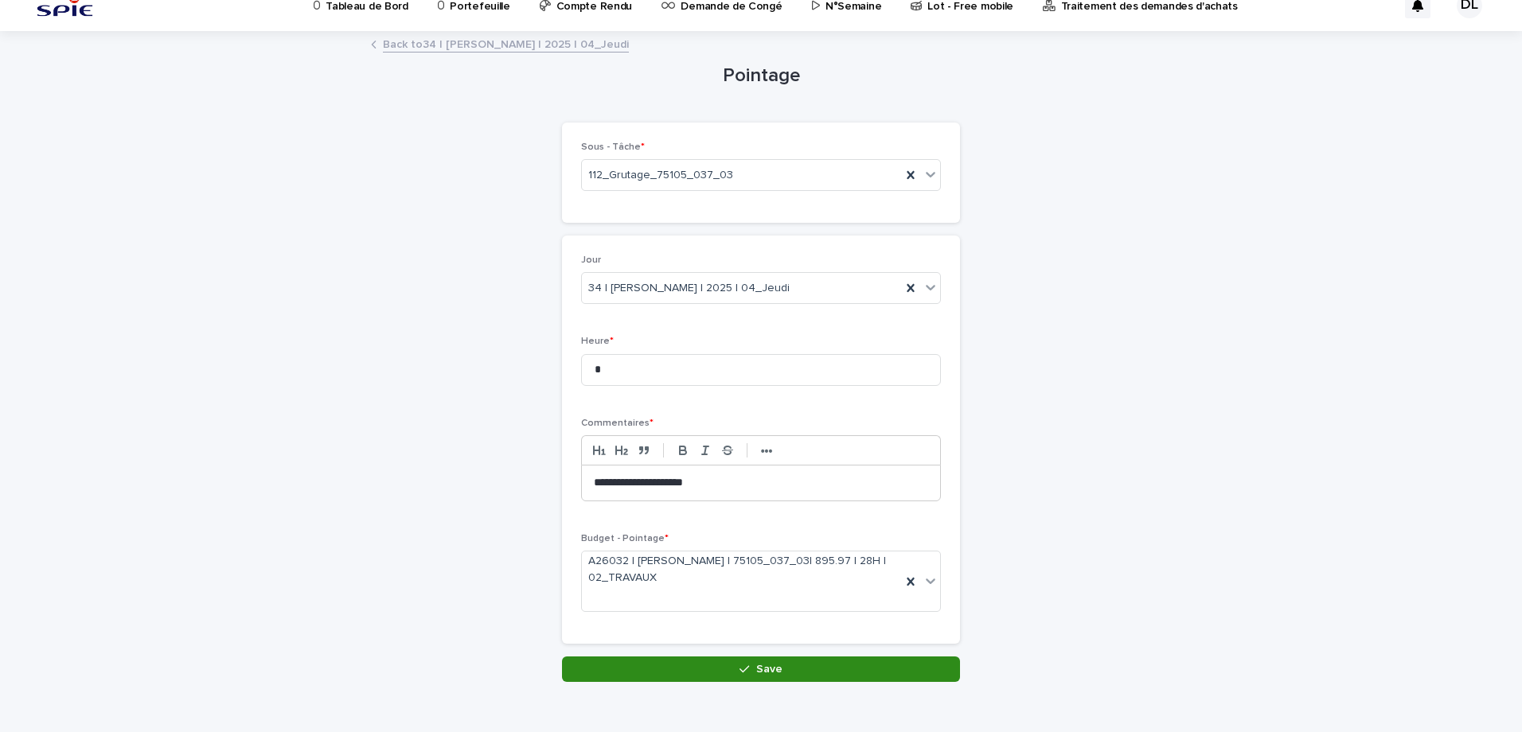
click at [757, 661] on button "Save" at bounding box center [761, 669] width 398 height 25
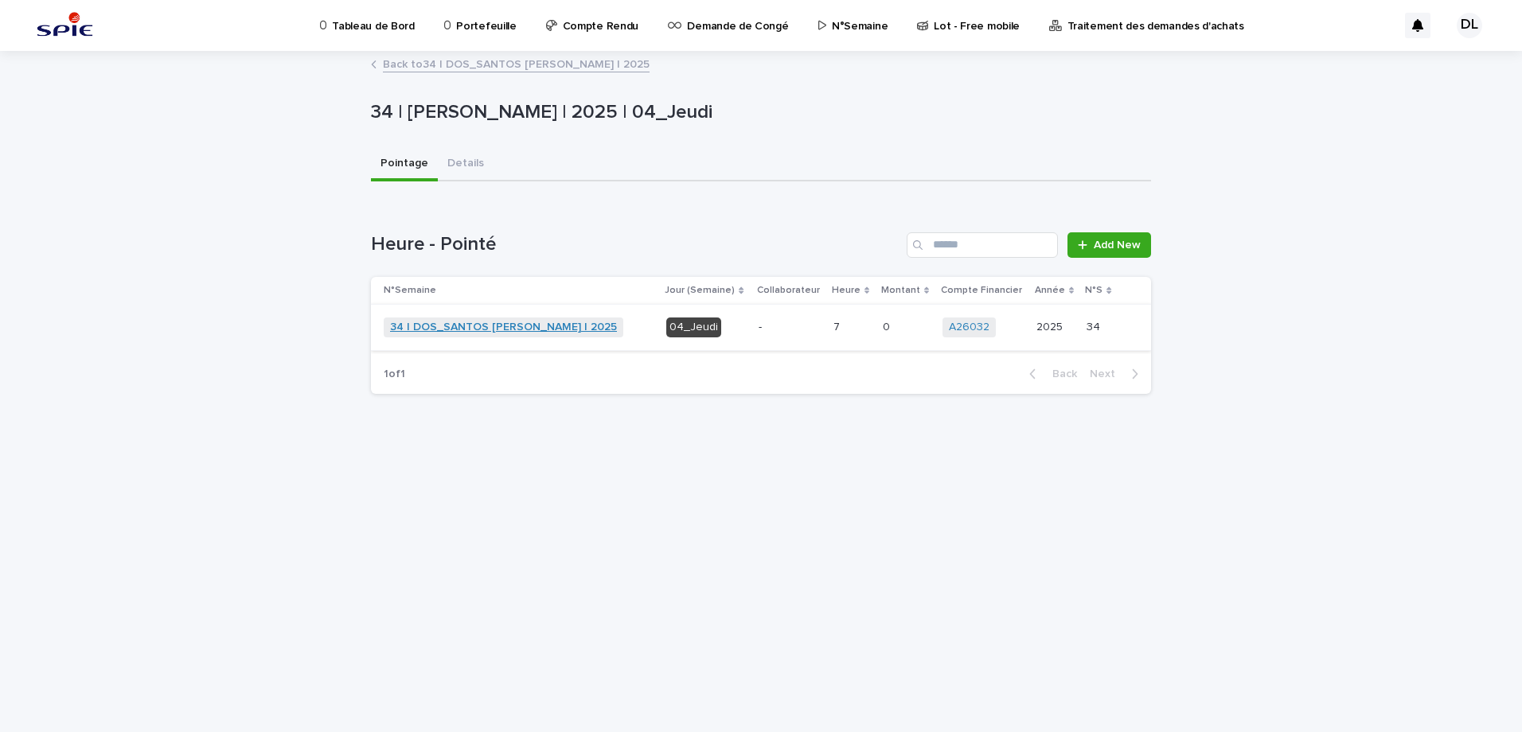
click at [466, 330] on link "34 | DOS_SANTOS [PERSON_NAME] | 2025" at bounding box center [503, 328] width 227 height 14
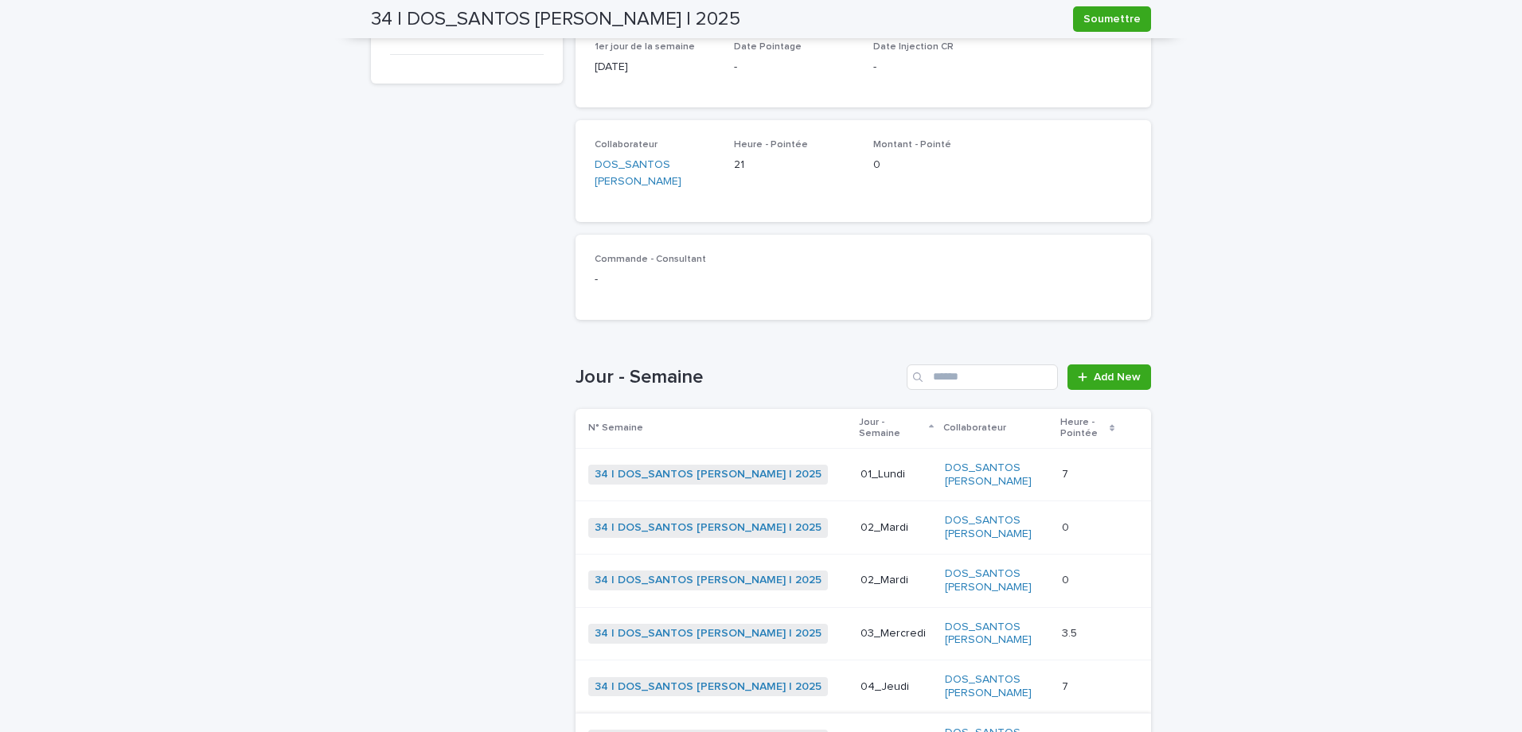
scroll to position [398, 0]
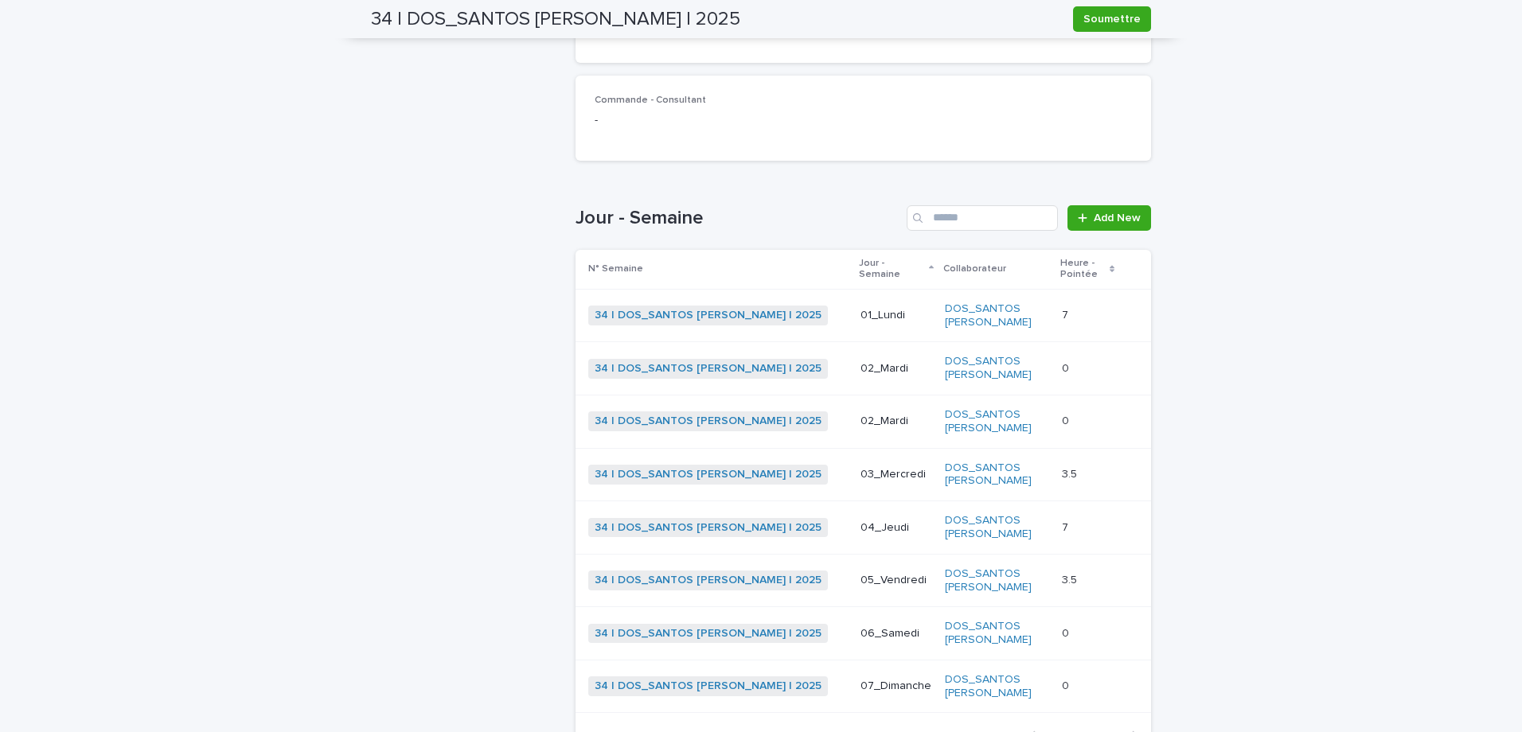
click at [1062, 415] on p at bounding box center [1087, 422] width 51 height 14
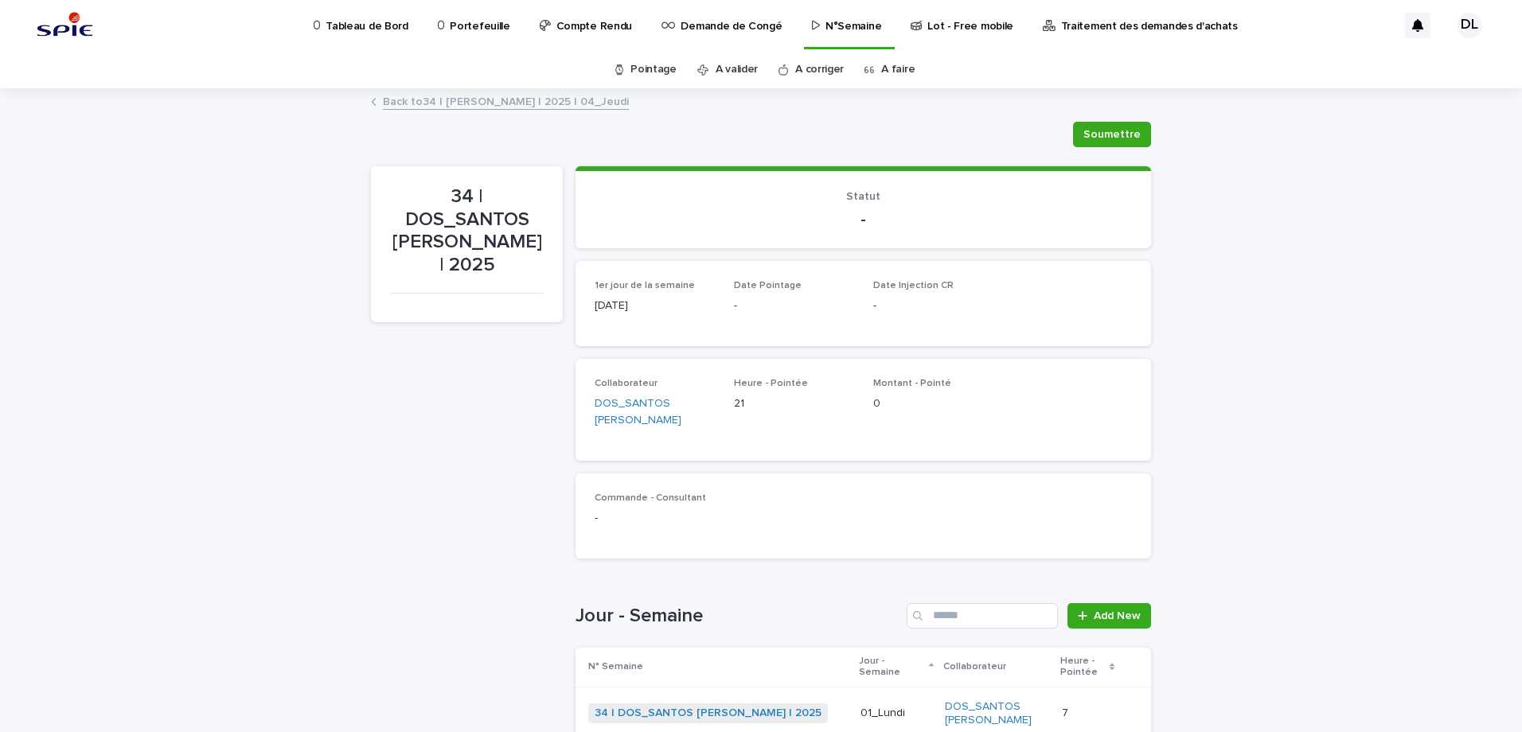
scroll to position [239, 0]
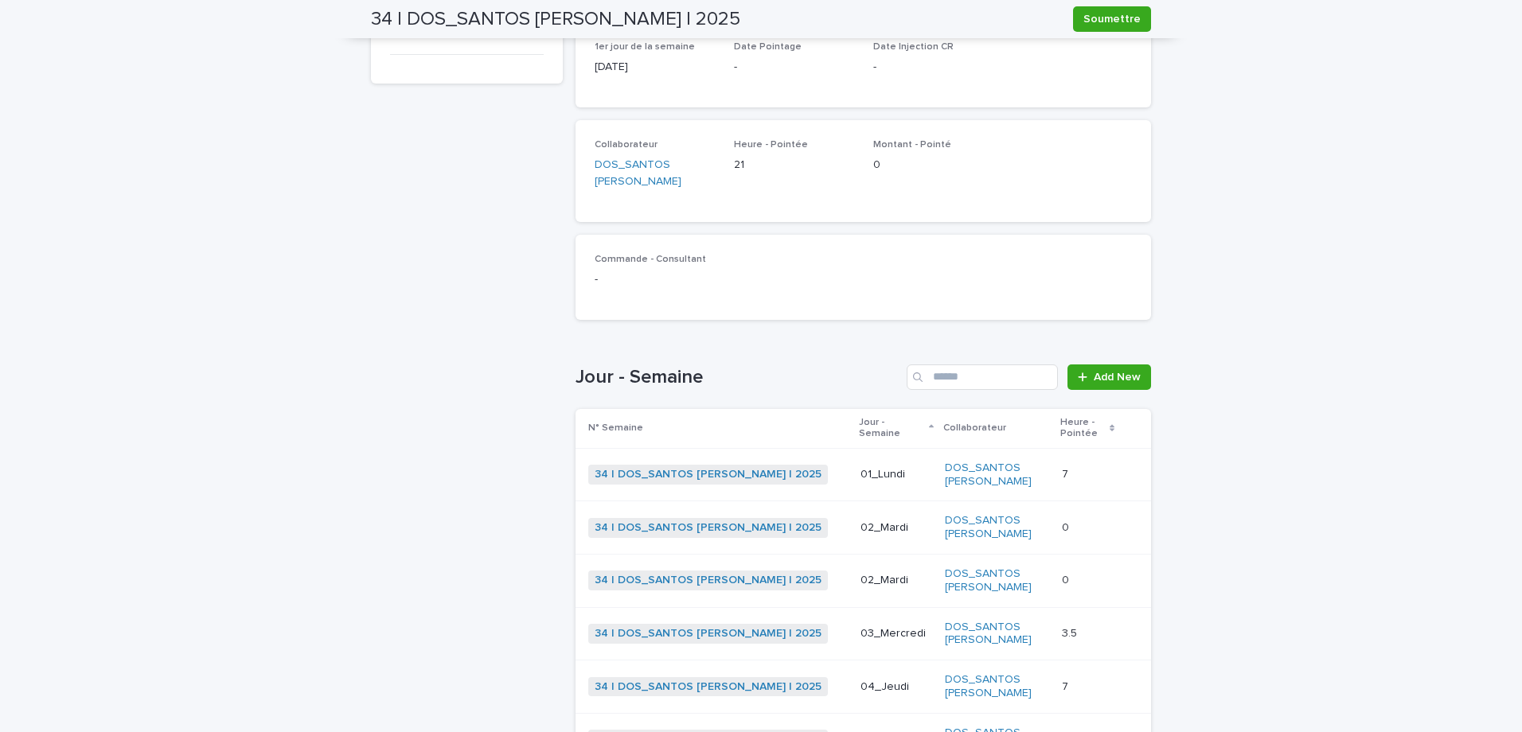
click at [1074, 515] on div "0 0" at bounding box center [1087, 528] width 51 height 26
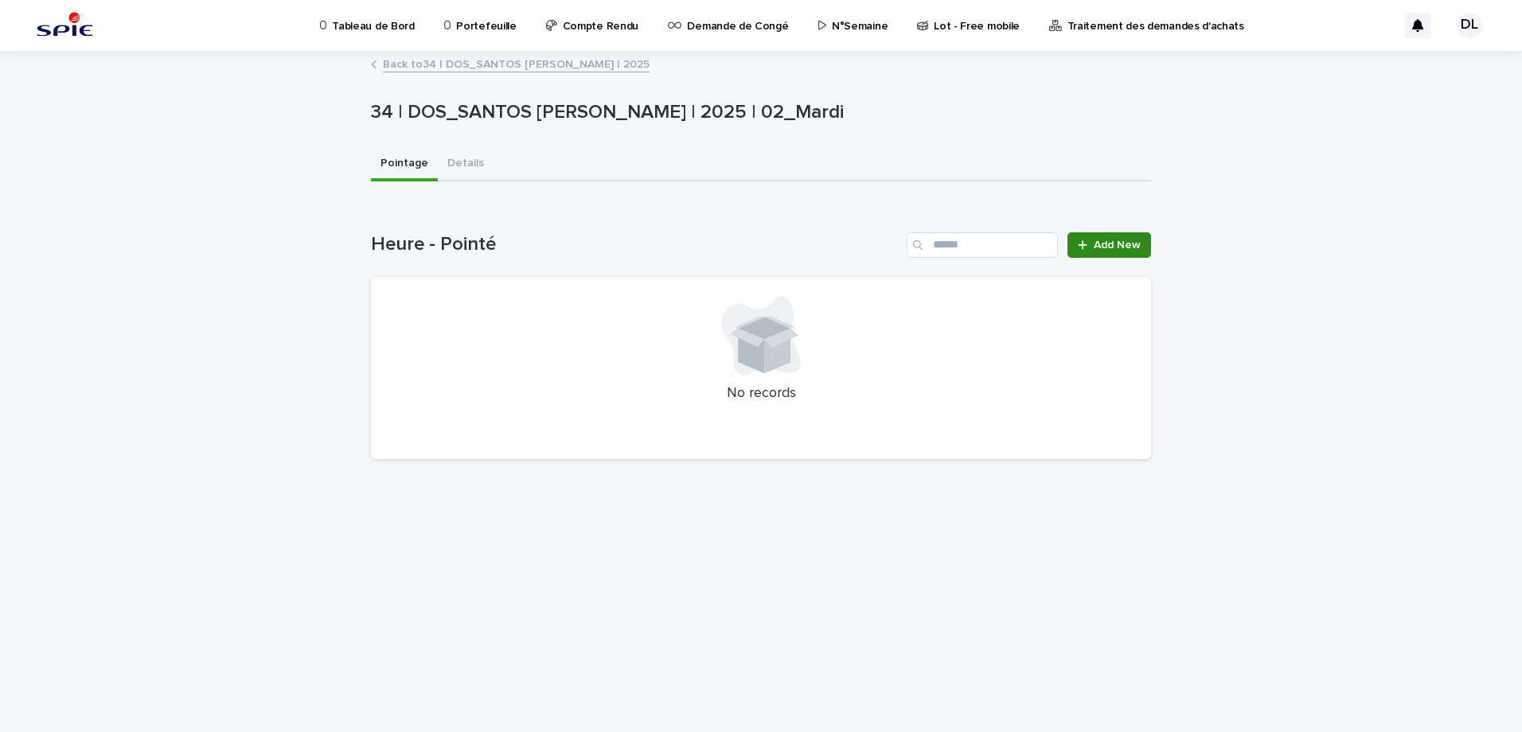
click at [1124, 248] on span "Add New" at bounding box center [1117, 245] width 47 height 11
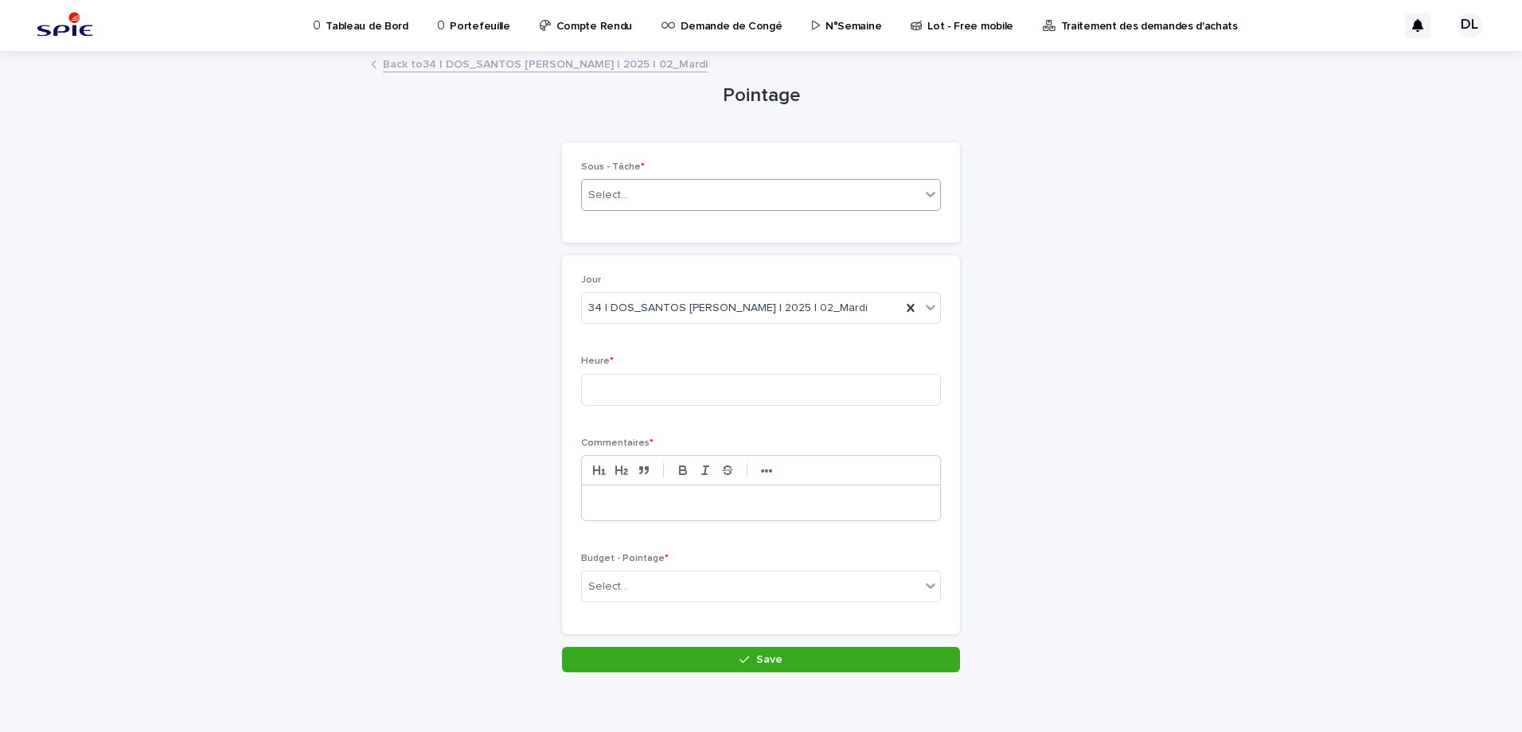
click at [923, 197] on icon at bounding box center [931, 194] width 16 height 16
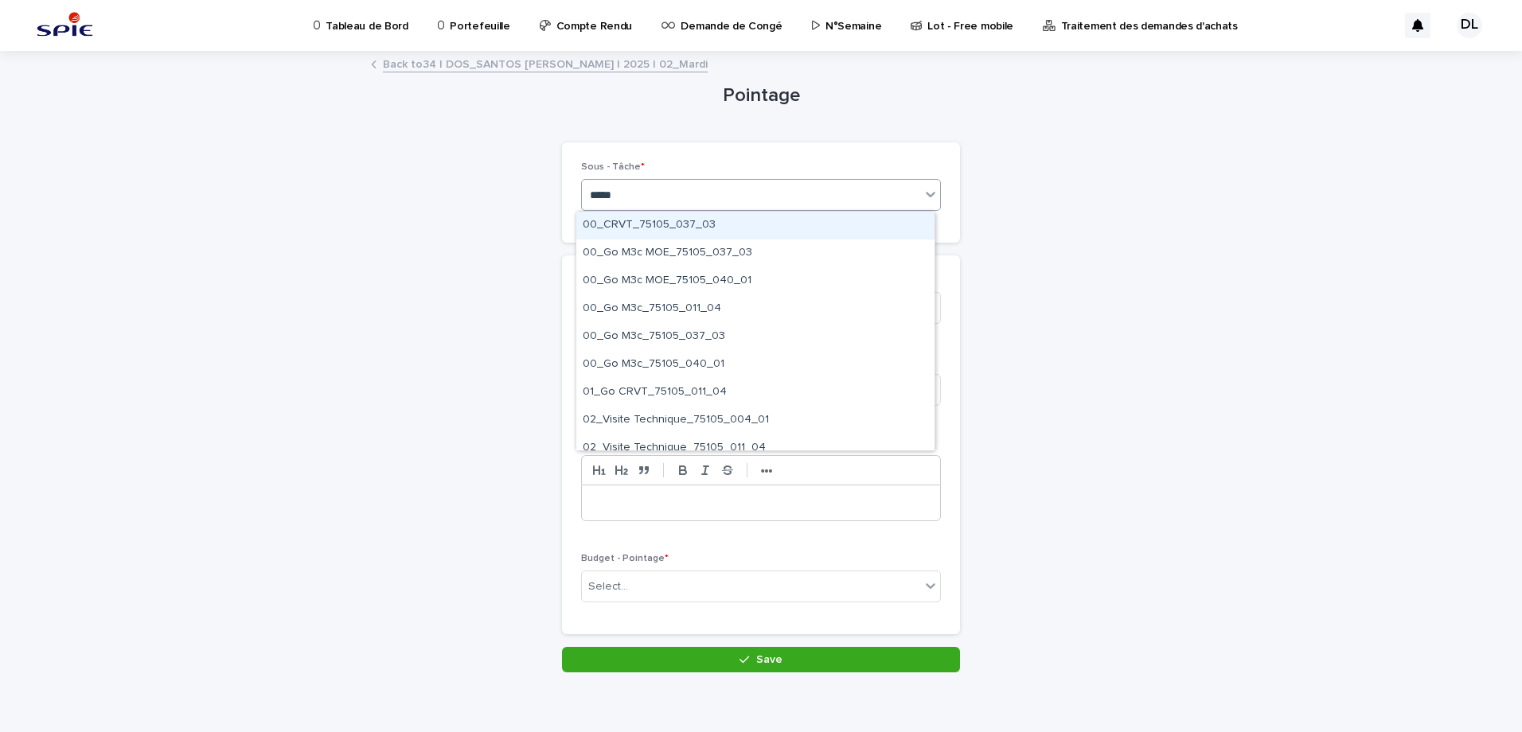
type input "******"
click at [737, 215] on div "00_CRVT_75105_037_03" at bounding box center [755, 226] width 358 height 28
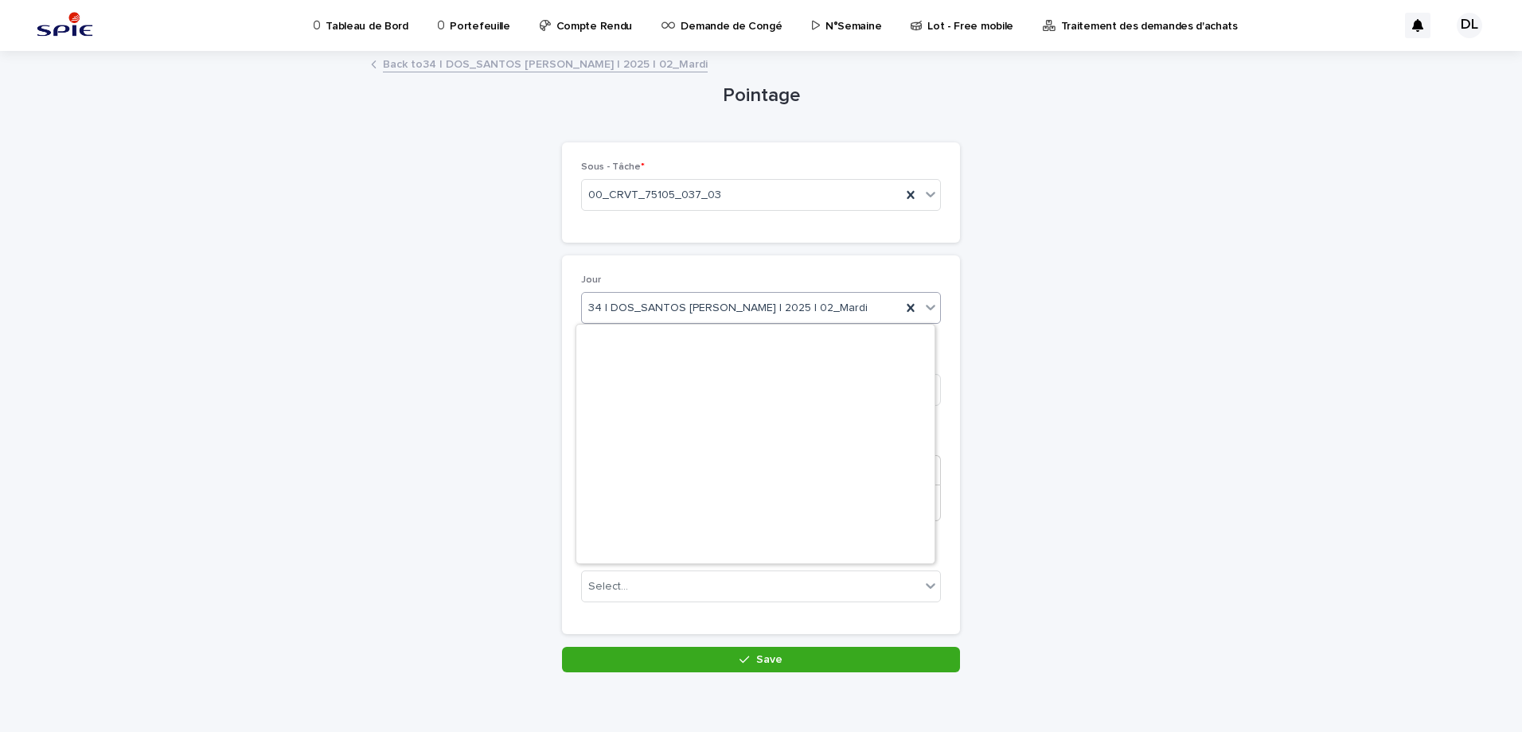
click at [923, 308] on icon at bounding box center [931, 307] width 16 height 16
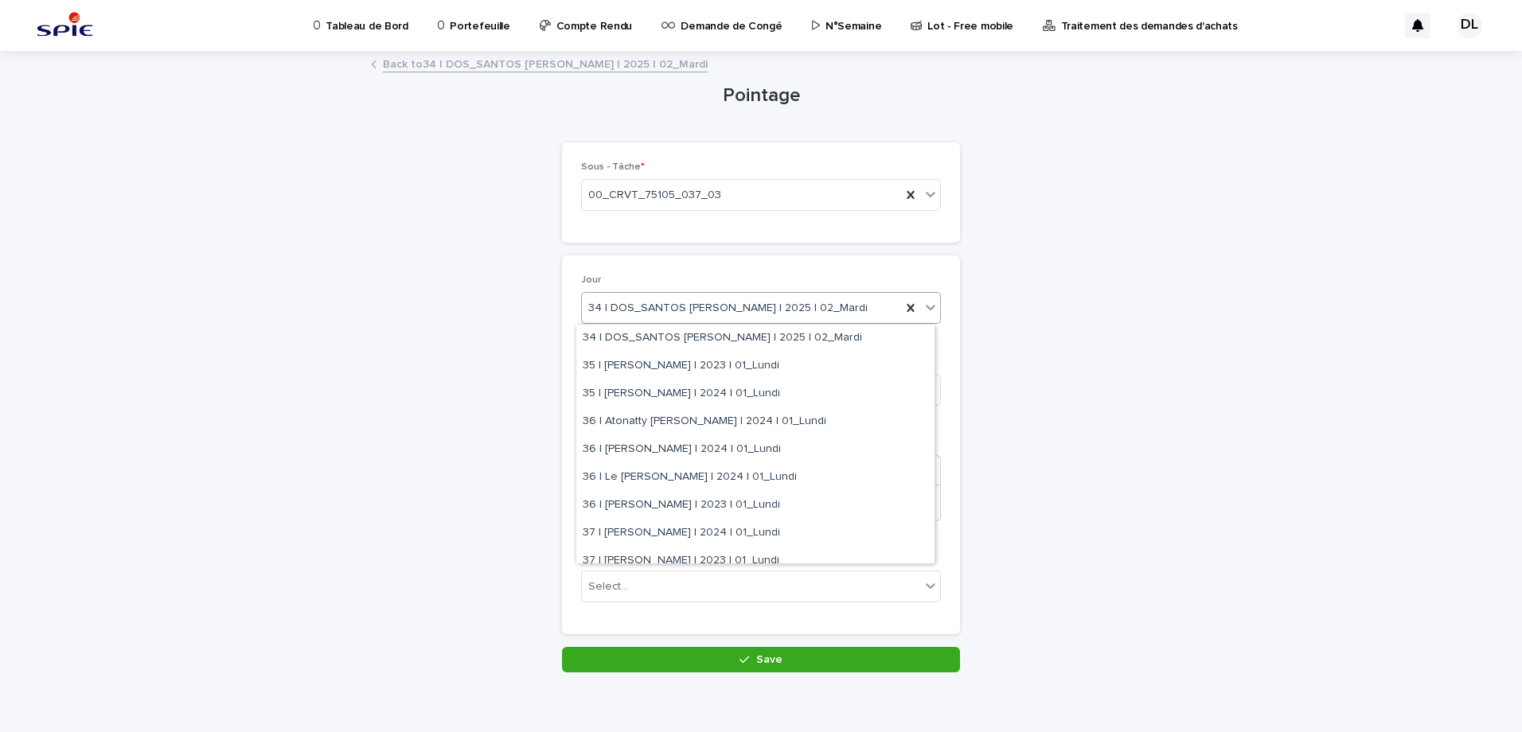
click at [923, 308] on icon at bounding box center [931, 307] width 16 height 16
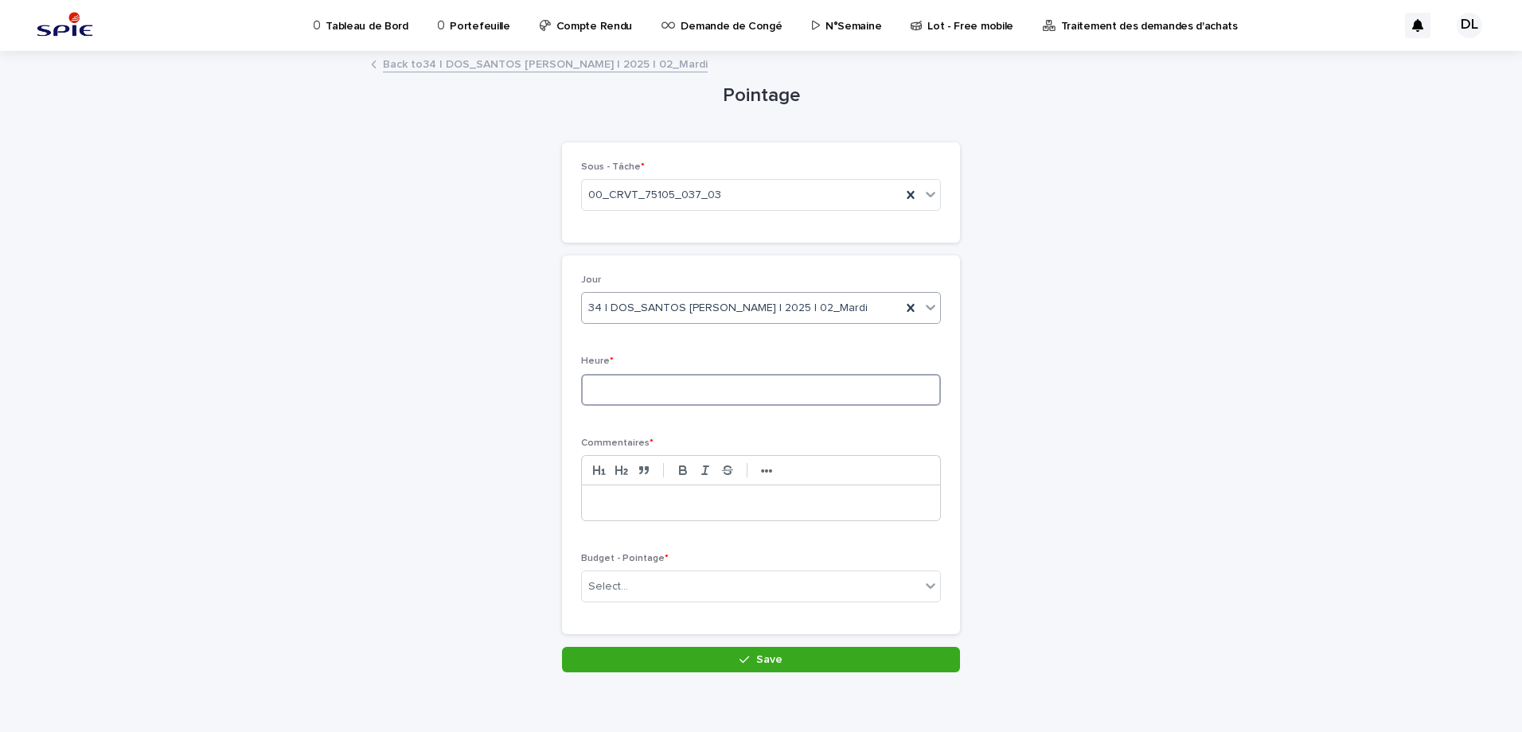
click at [734, 393] on input at bounding box center [761, 390] width 360 height 32
type input "***"
click at [653, 494] on div at bounding box center [761, 503] width 358 height 35
click at [903, 189] on icon at bounding box center [911, 195] width 16 height 16
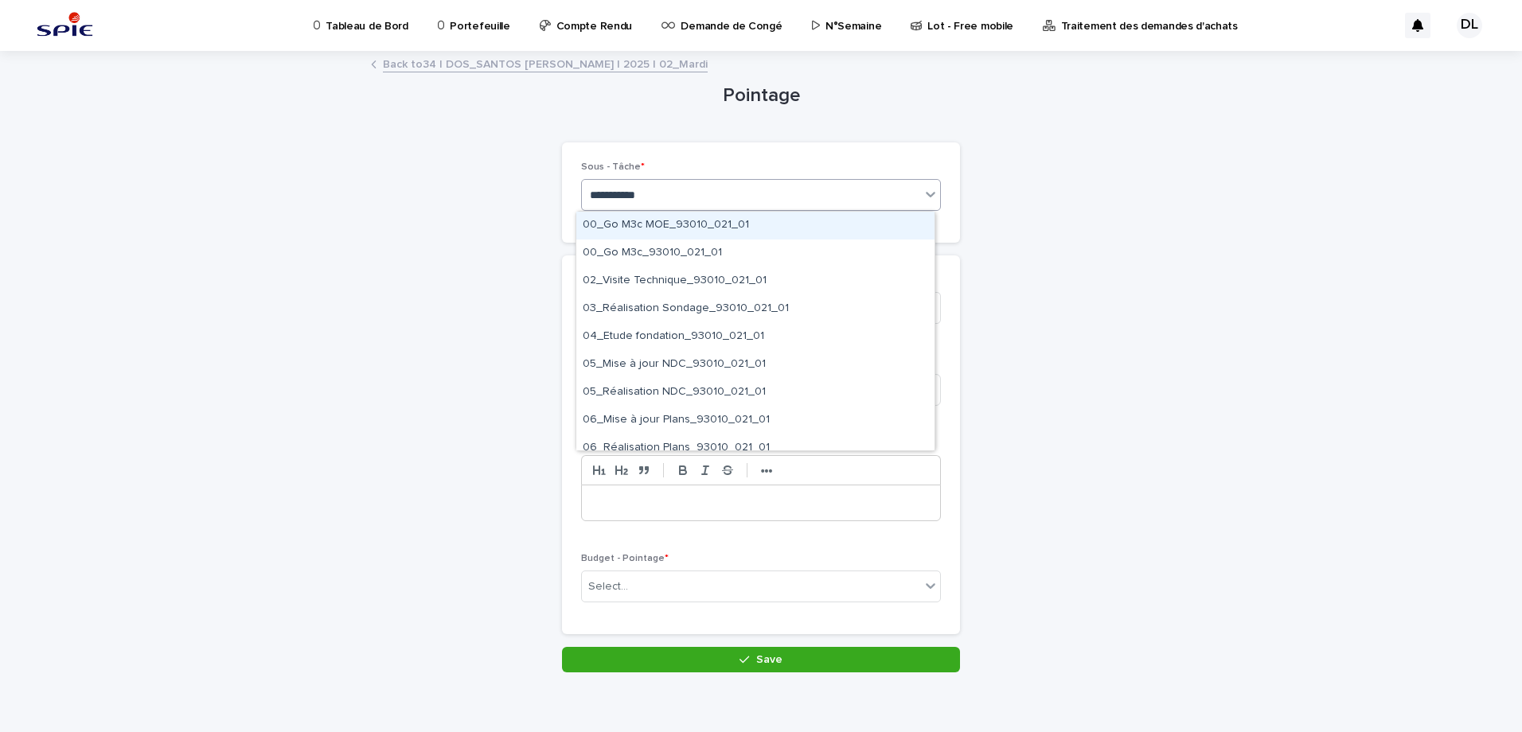
type input "**********"
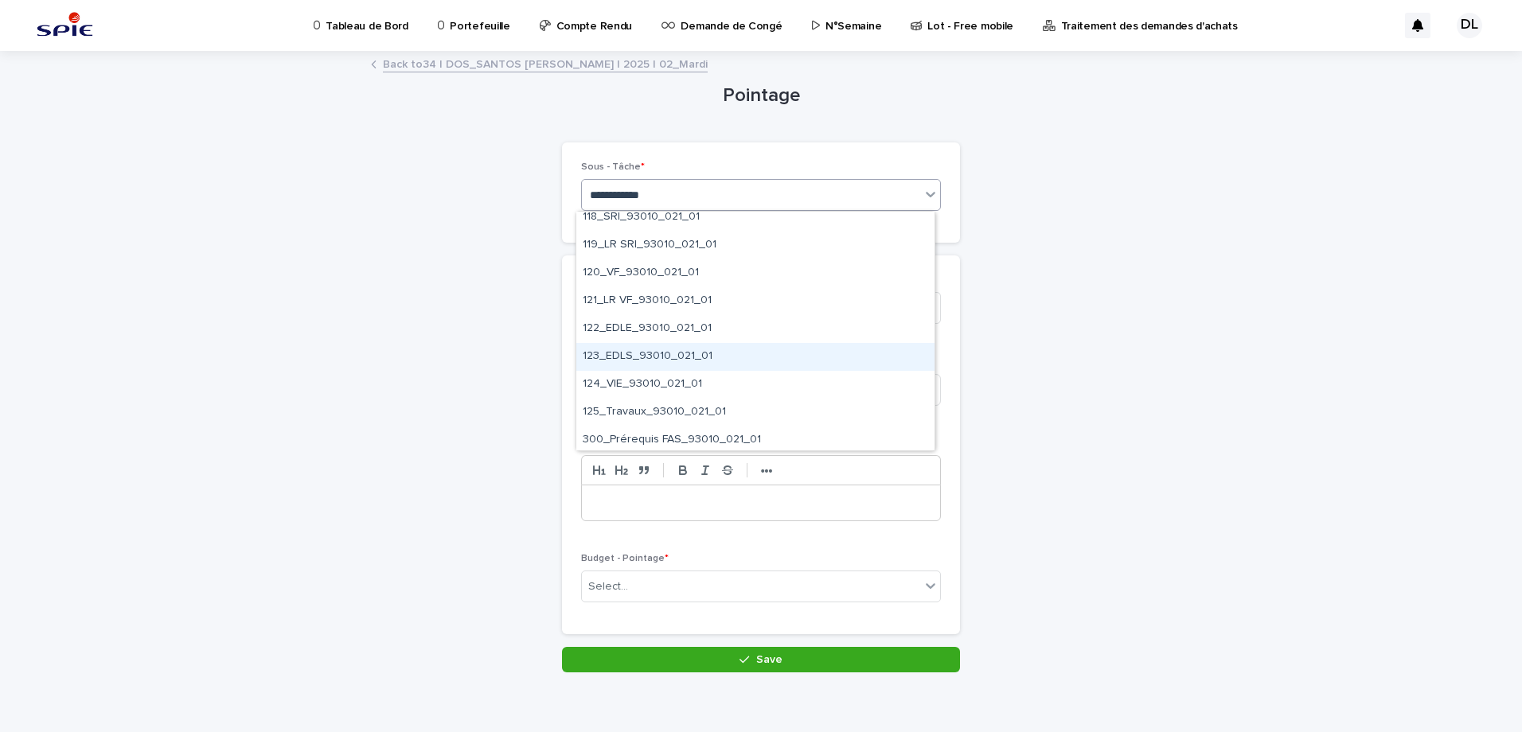
scroll to position [876, 0]
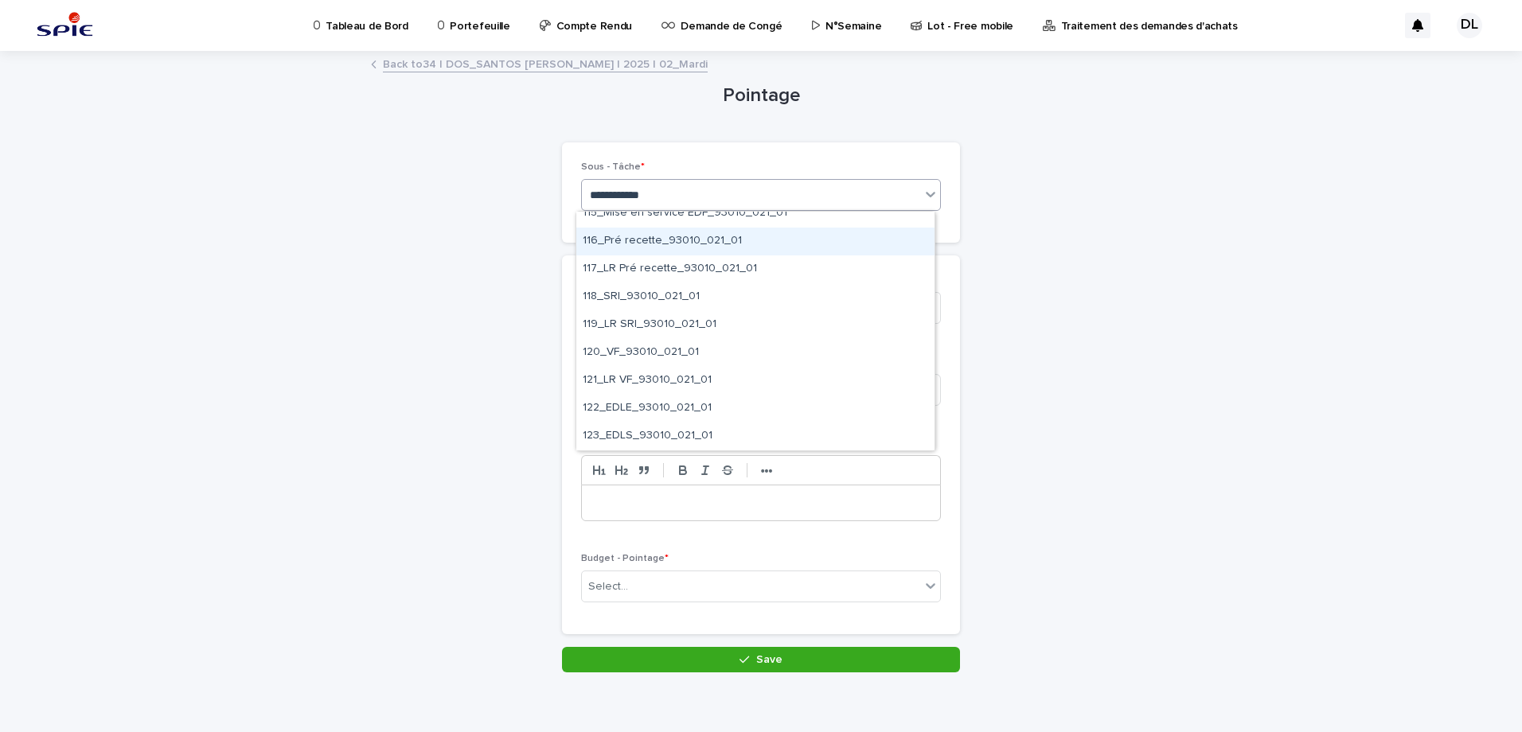
click at [716, 248] on div "116_Pré recette_93010_021_01" at bounding box center [755, 242] width 358 height 28
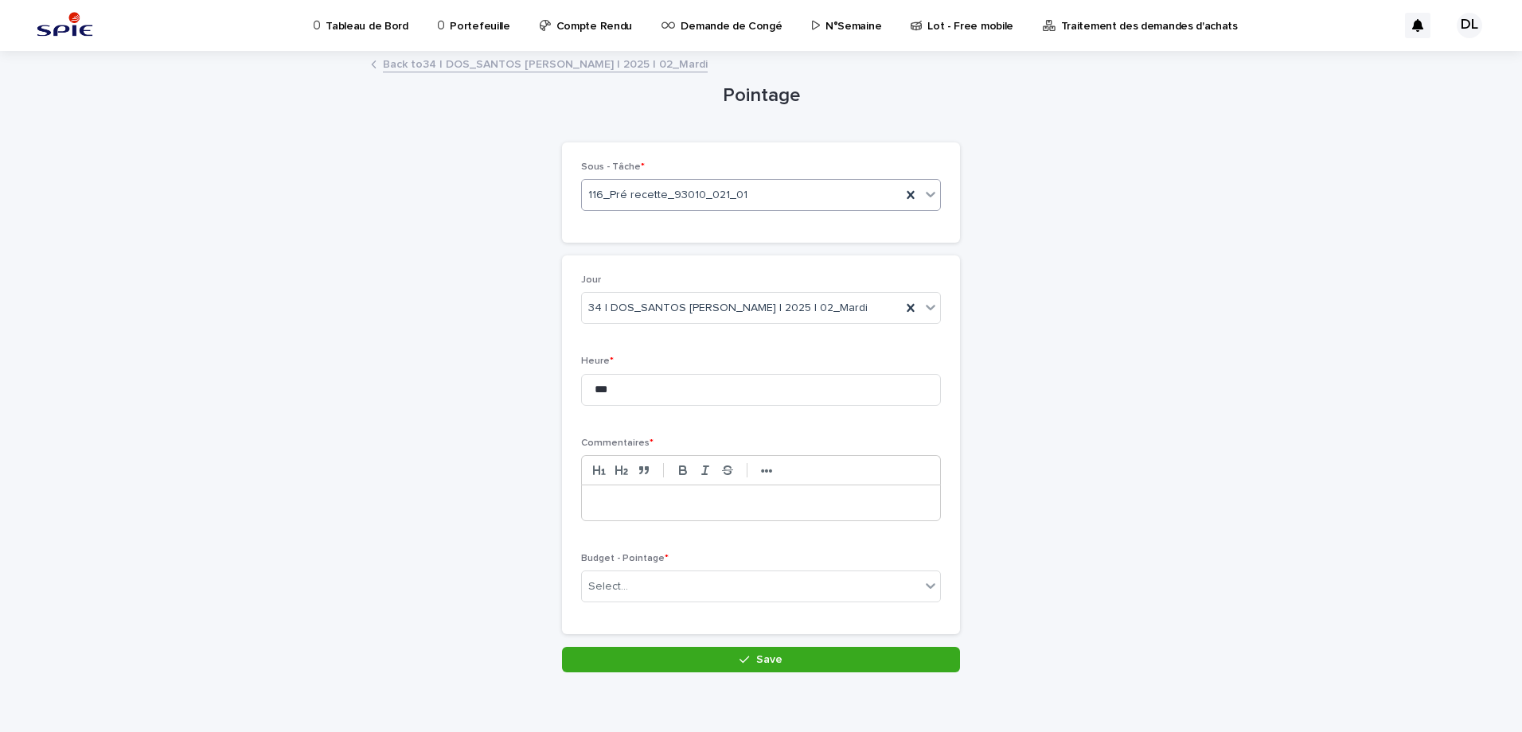
click at [688, 496] on p at bounding box center [761, 503] width 334 height 16
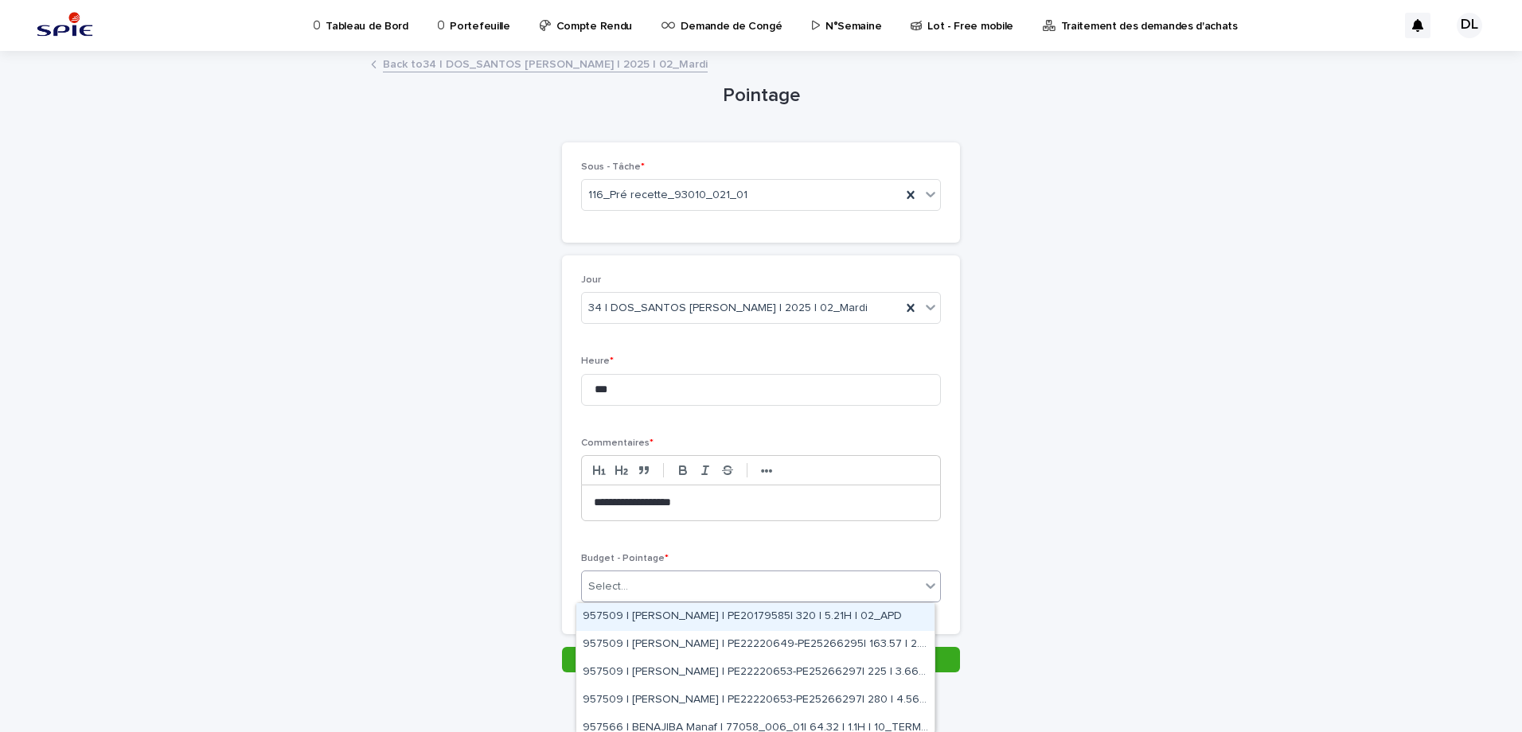
click at [878, 577] on div "Select..." at bounding box center [751, 587] width 338 height 26
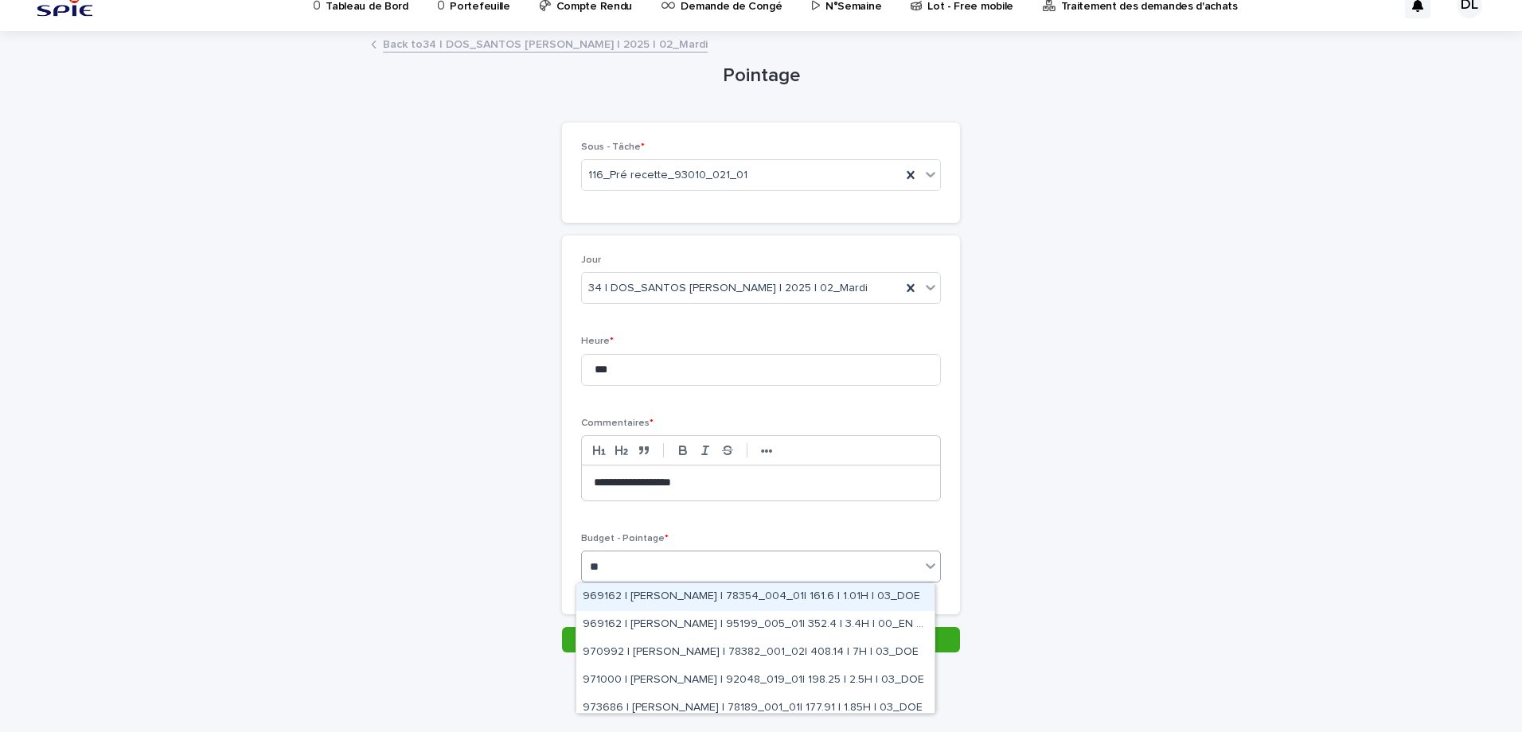
type input "***"
click at [712, 561] on div "lea" at bounding box center [751, 567] width 338 height 26
click at [712, 561] on div "Select..." at bounding box center [751, 567] width 338 height 26
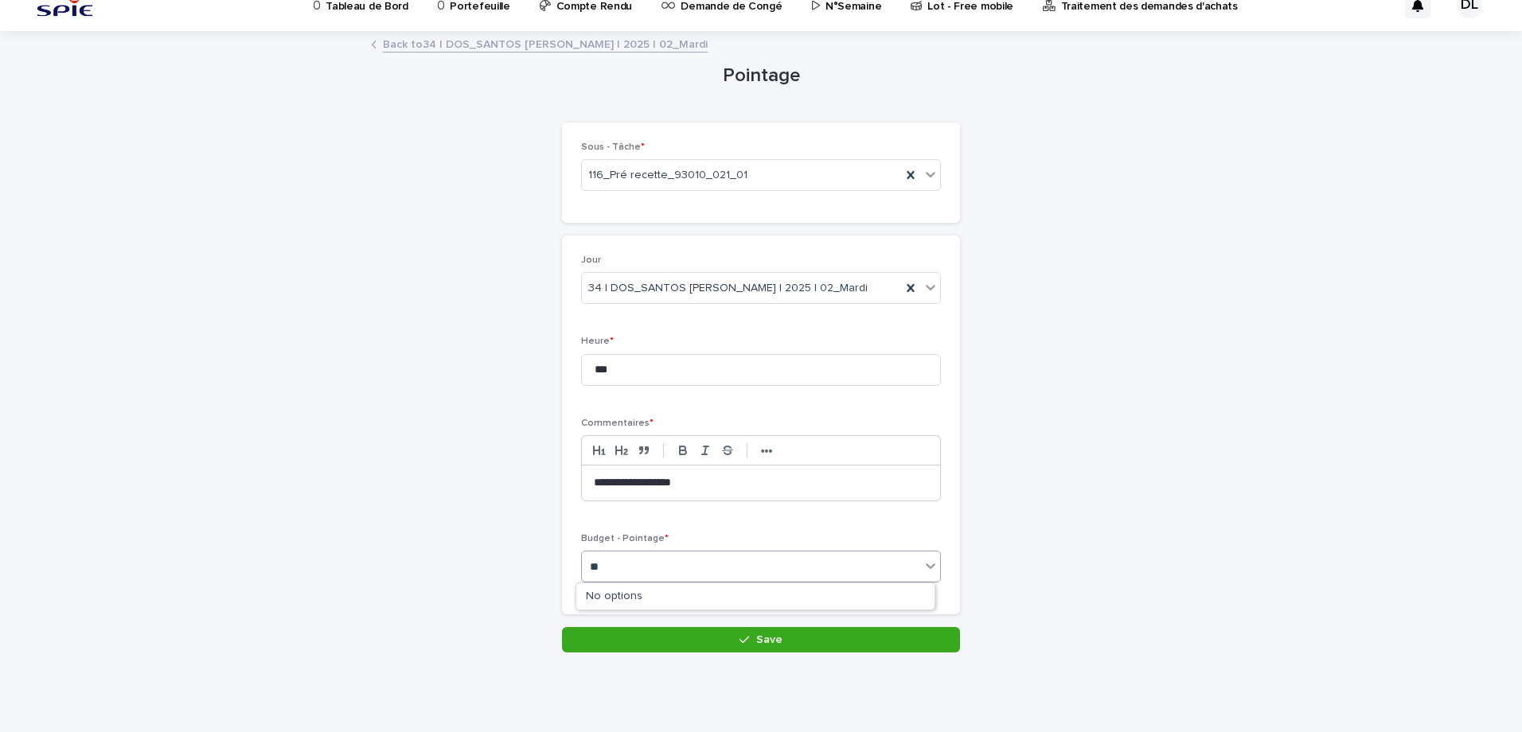
type input "*"
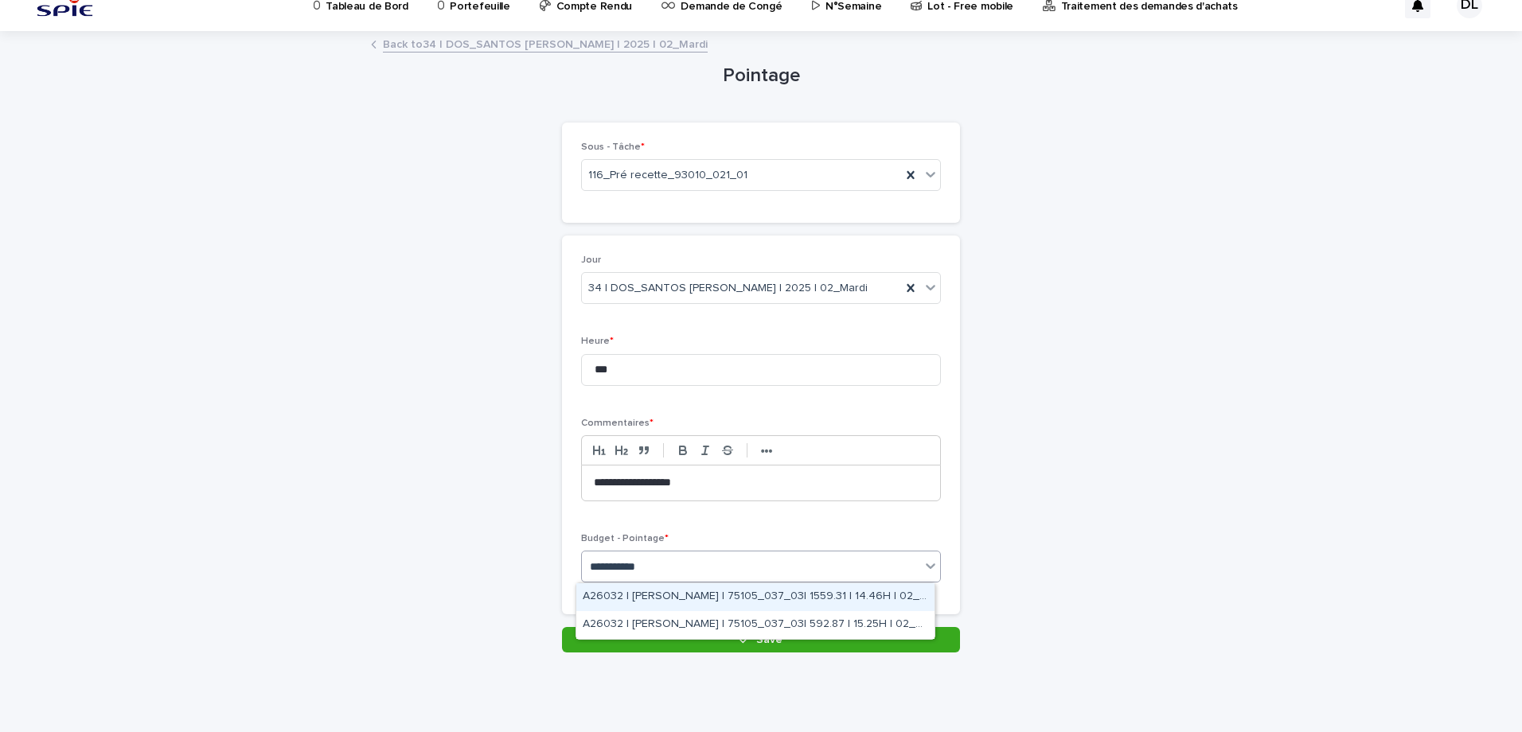
type input "**********"
drag, startPoint x: 749, startPoint y: 610, endPoint x: 747, endPoint y: 621, distance: 11.4
click at [747, 621] on div "A26032 | [PERSON_NAME] | 75105_037_03| 592.87 | 15.25H | 02_TRAVAUX" at bounding box center [755, 625] width 358 height 28
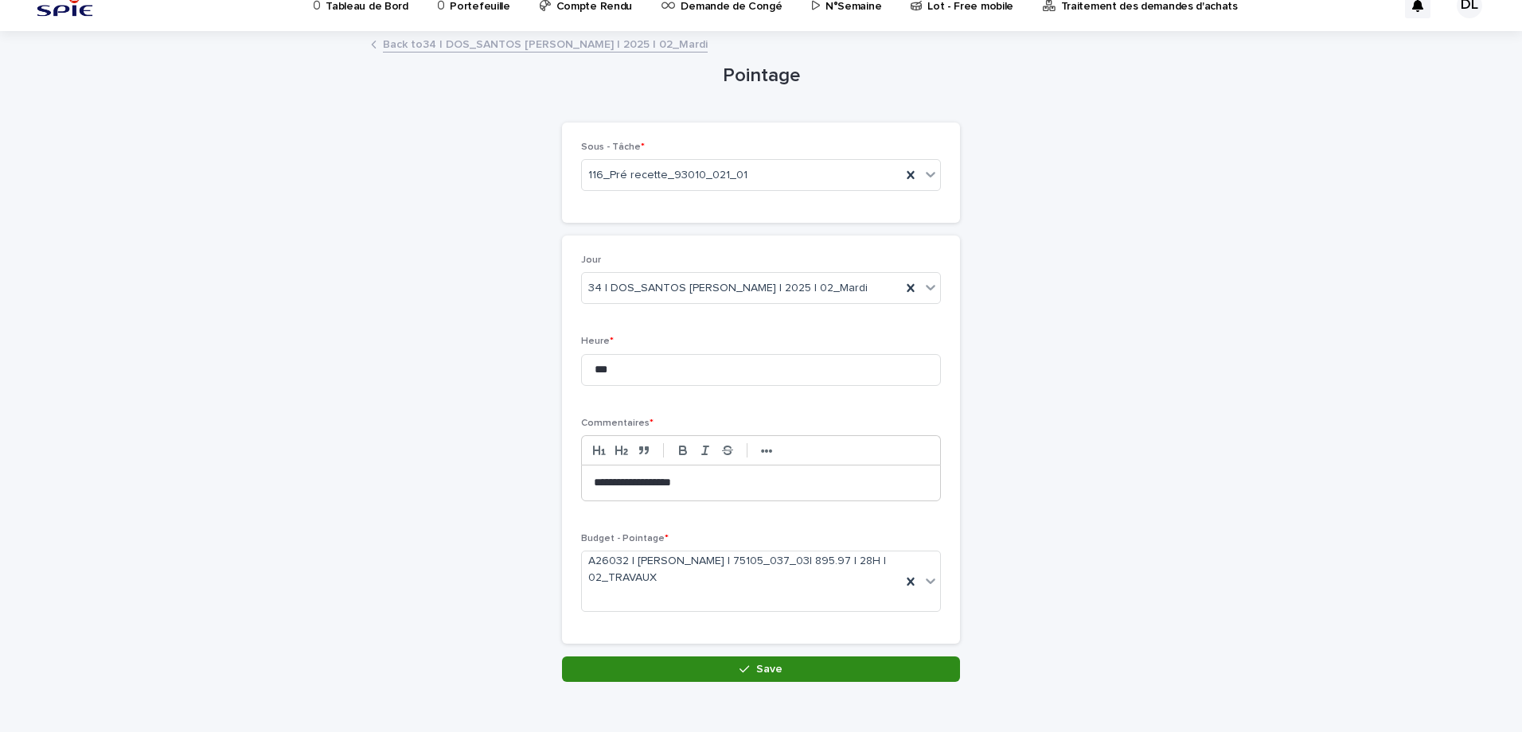
click at [756, 665] on span "Save" at bounding box center [769, 669] width 26 height 11
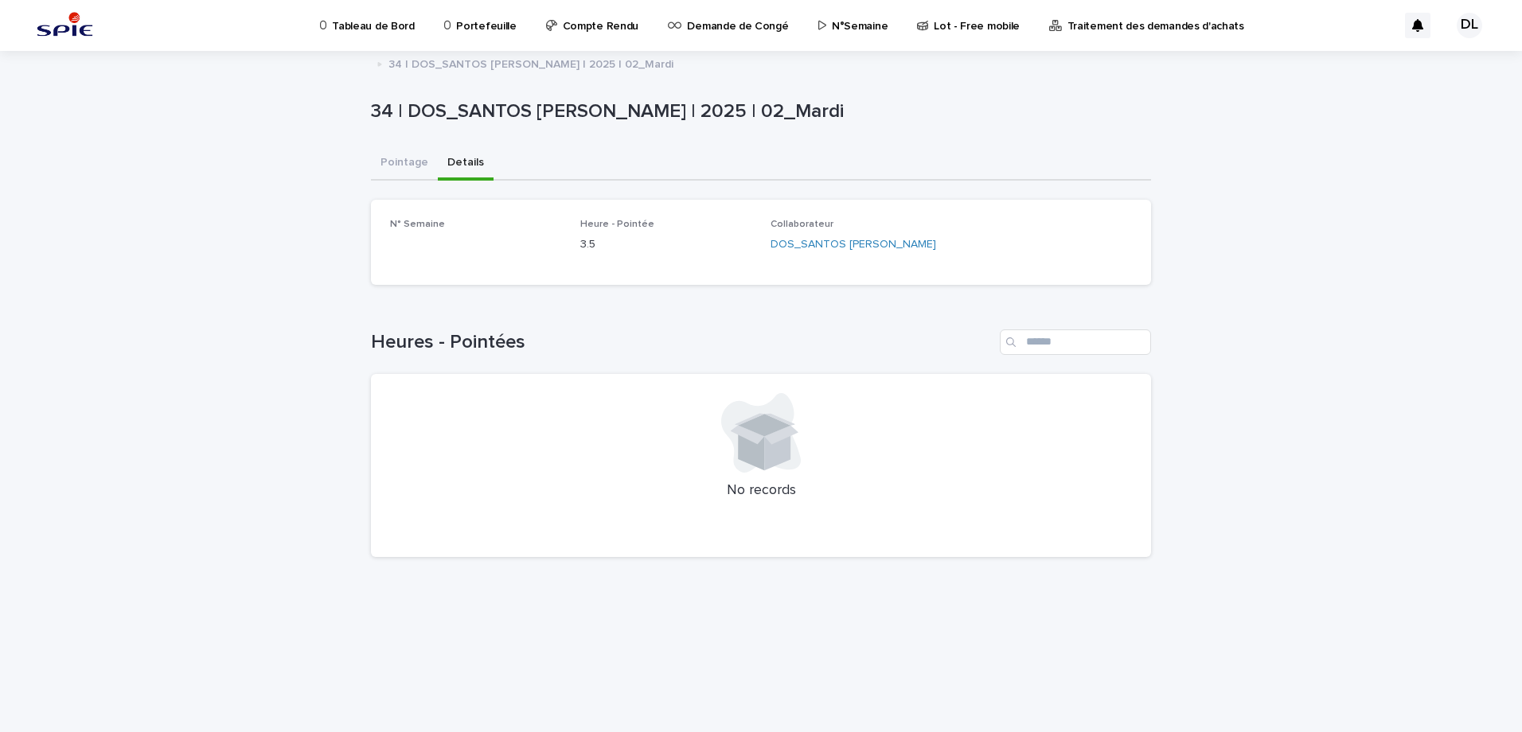
click at [453, 158] on button "Details" at bounding box center [466, 163] width 56 height 33
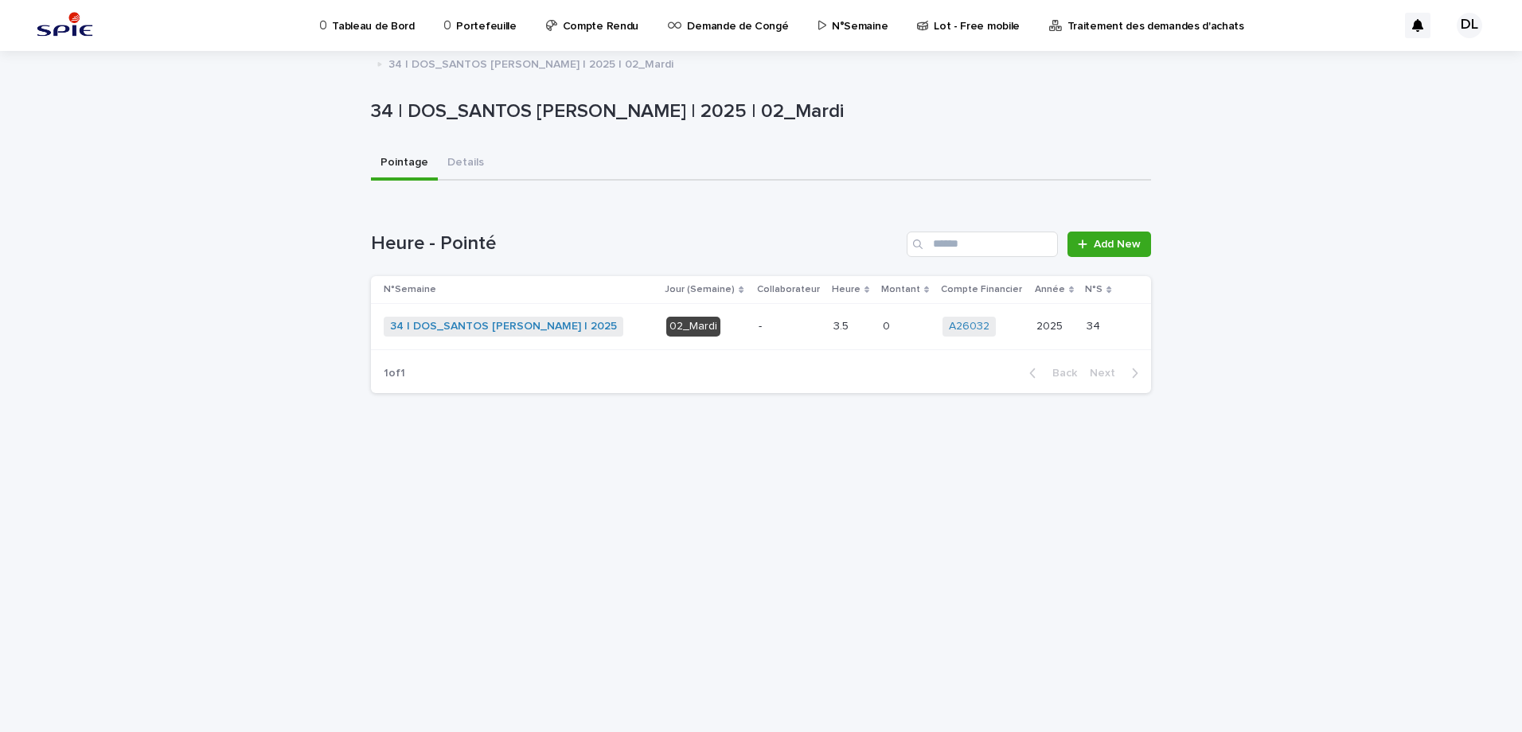
click at [427, 169] on button "Pointage" at bounding box center [404, 163] width 67 height 33
click at [832, 27] on p "N°Semaine" at bounding box center [860, 16] width 56 height 33
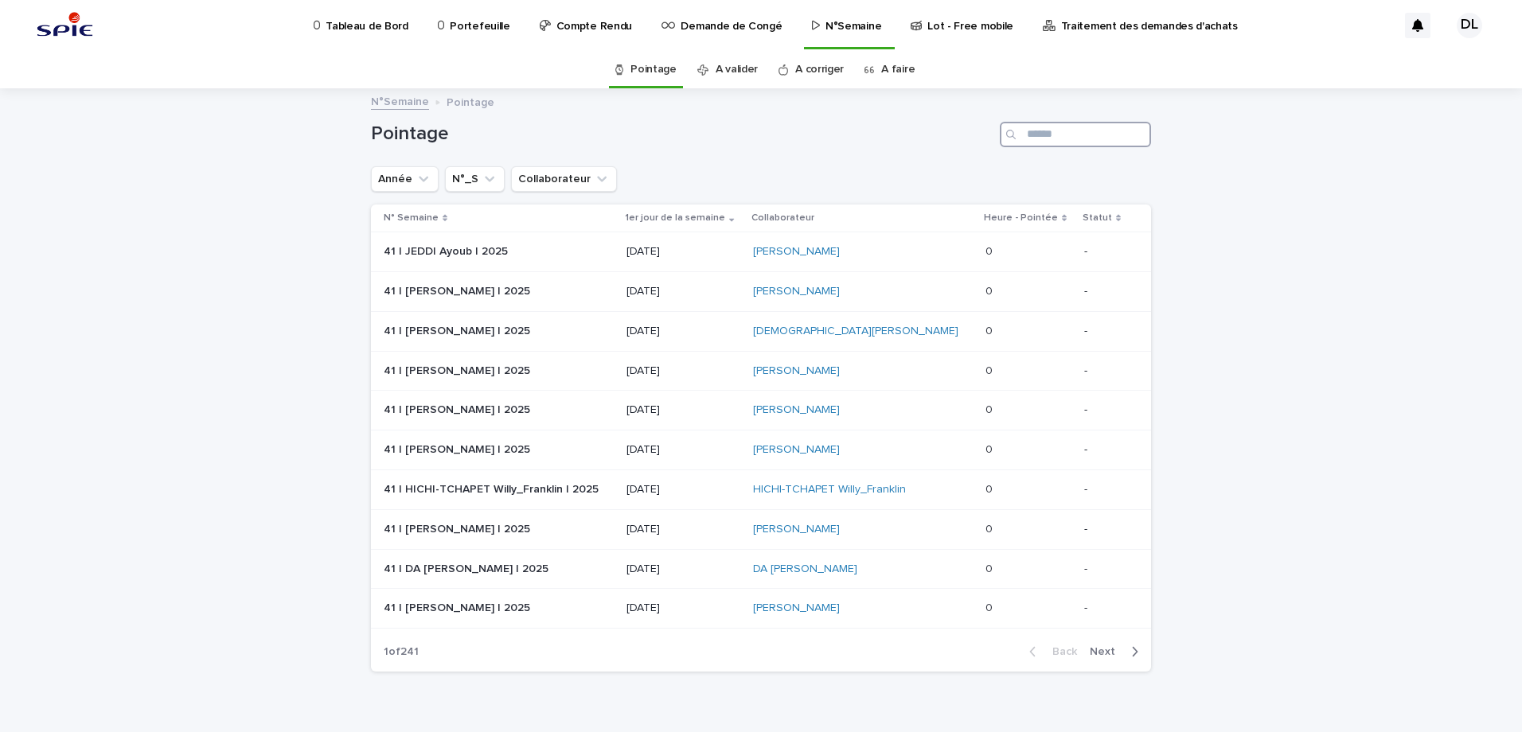
click at [1070, 134] on input "Search" at bounding box center [1075, 134] width 151 height 25
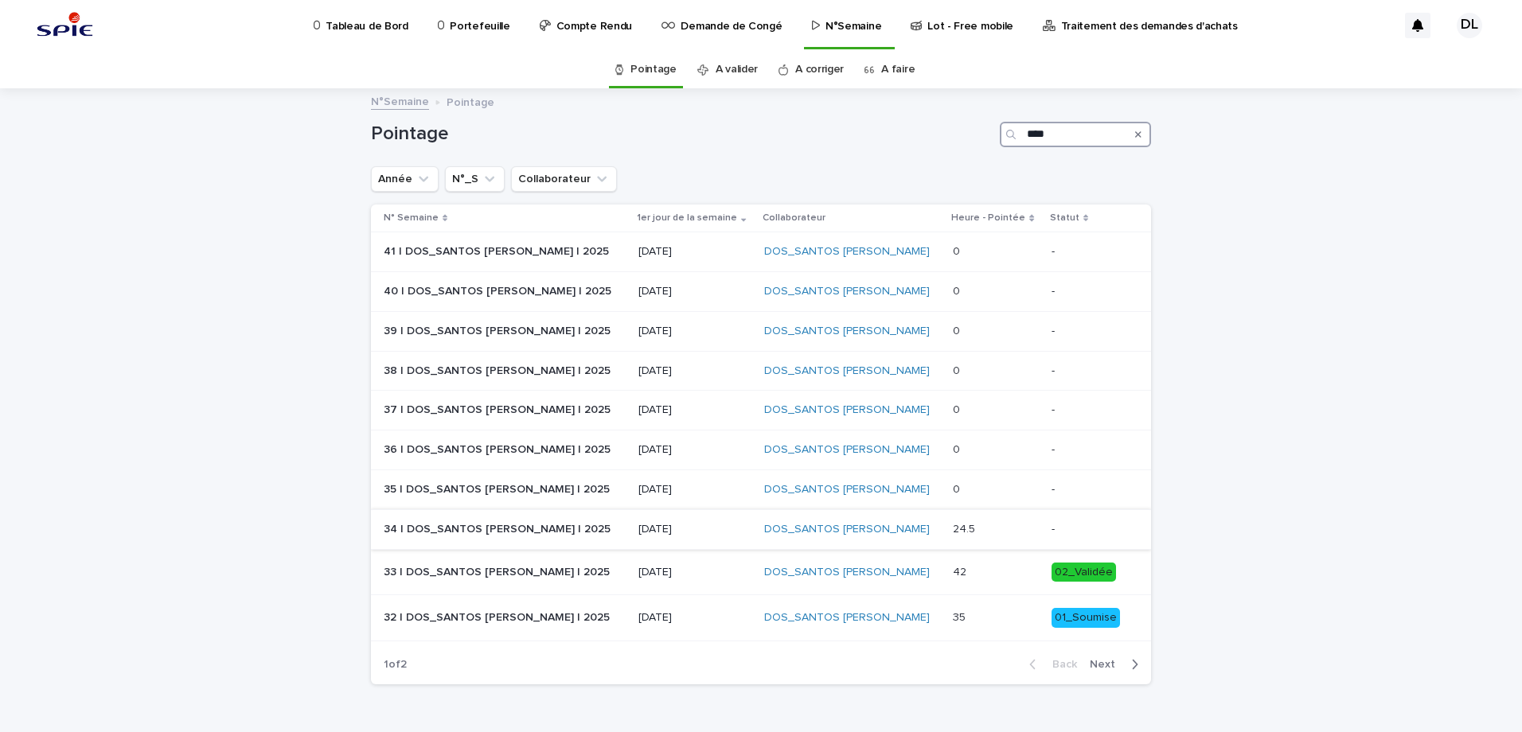
type input "****"
click at [1052, 541] on div "-" at bounding box center [1089, 530] width 74 height 26
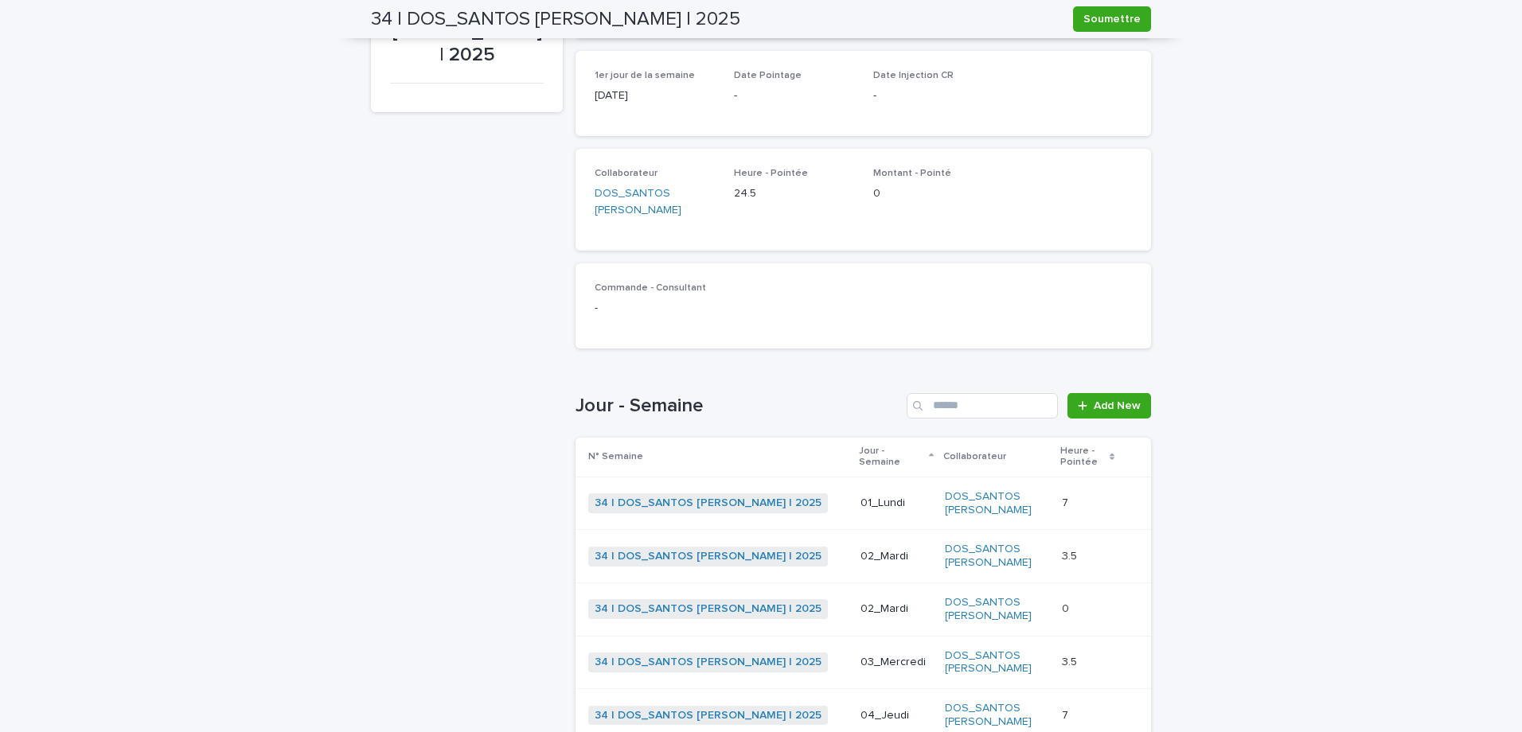
scroll to position [369, 0]
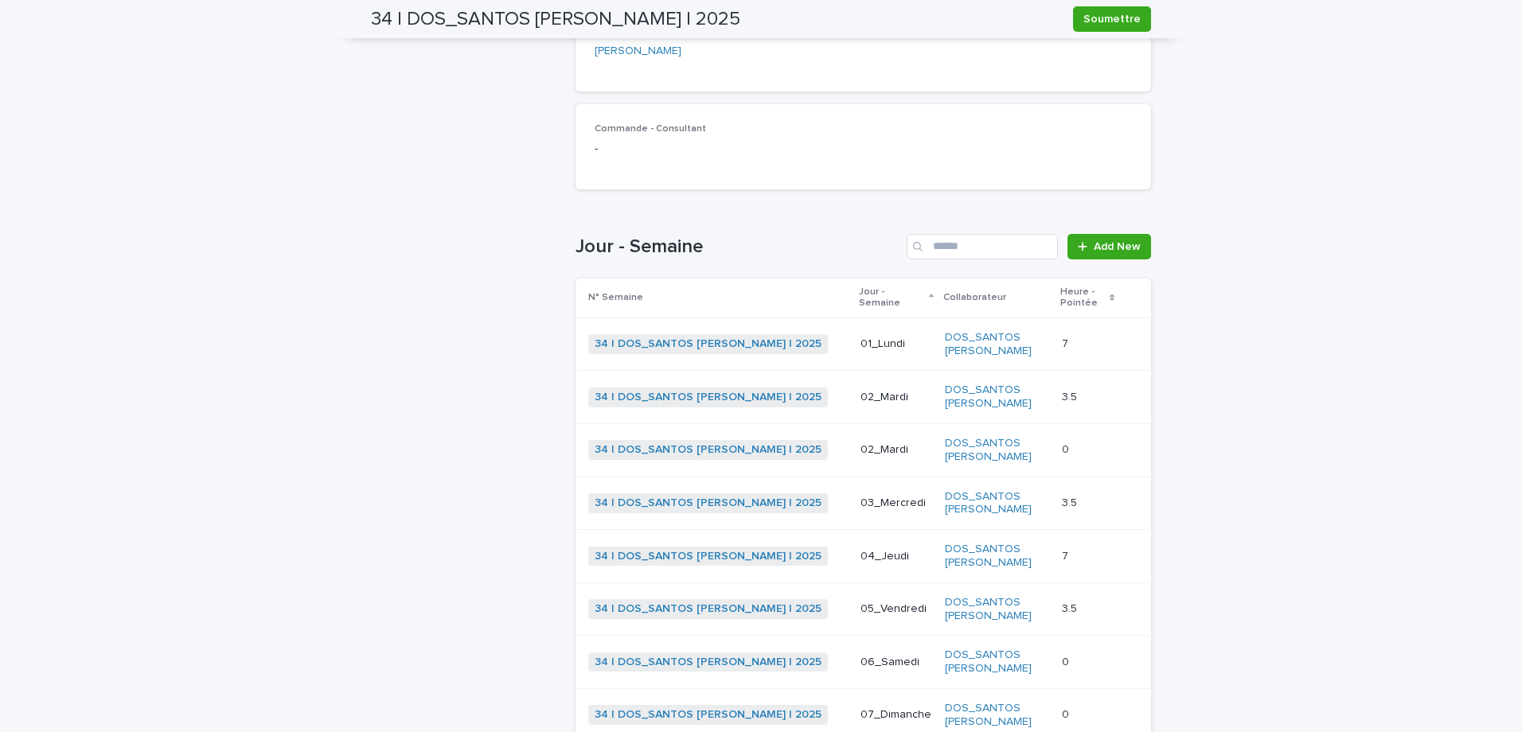
click at [1067, 391] on p at bounding box center [1087, 398] width 51 height 14
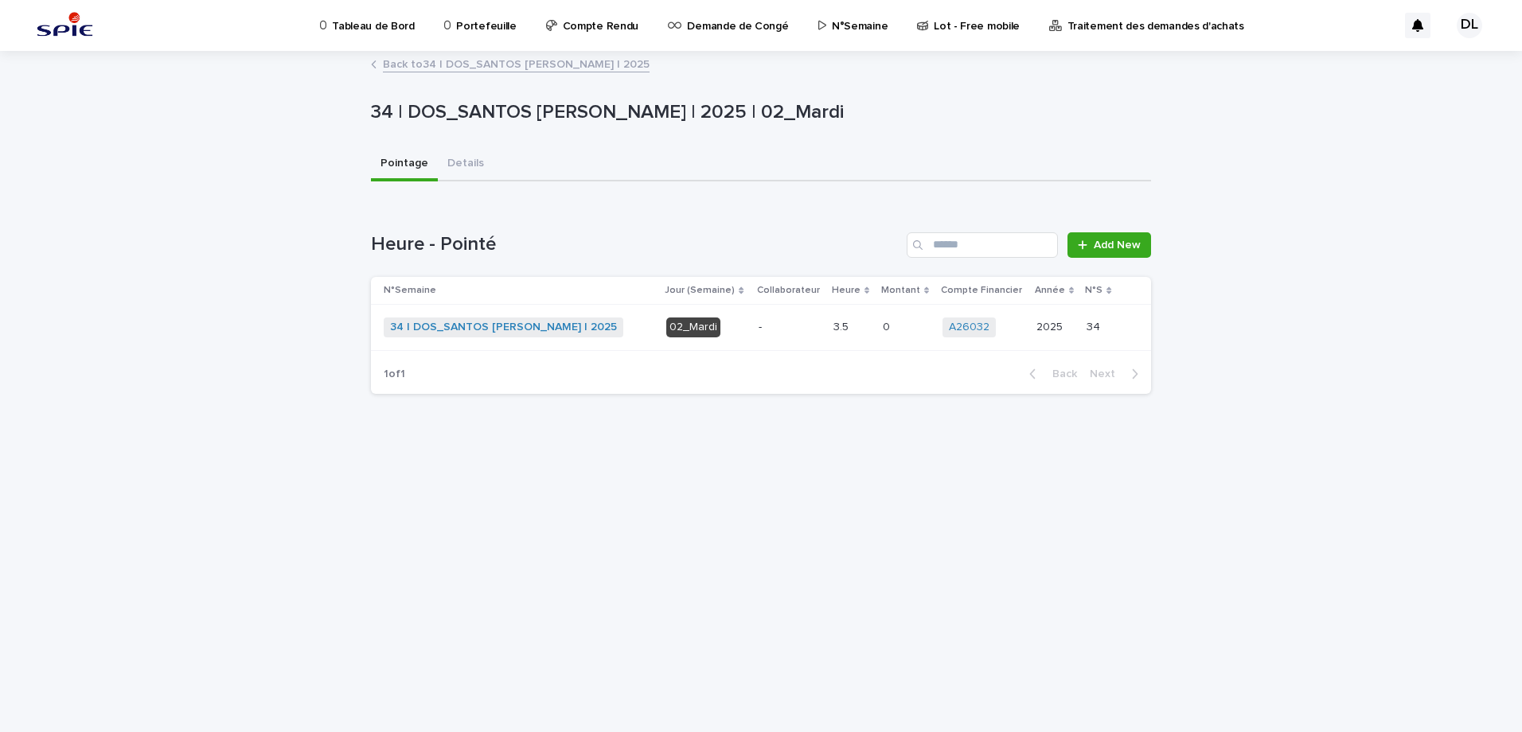
click at [615, 322] on div "34 | DOS_SANTOS [PERSON_NAME] | 2025 + 0" at bounding box center [519, 328] width 270 height 20
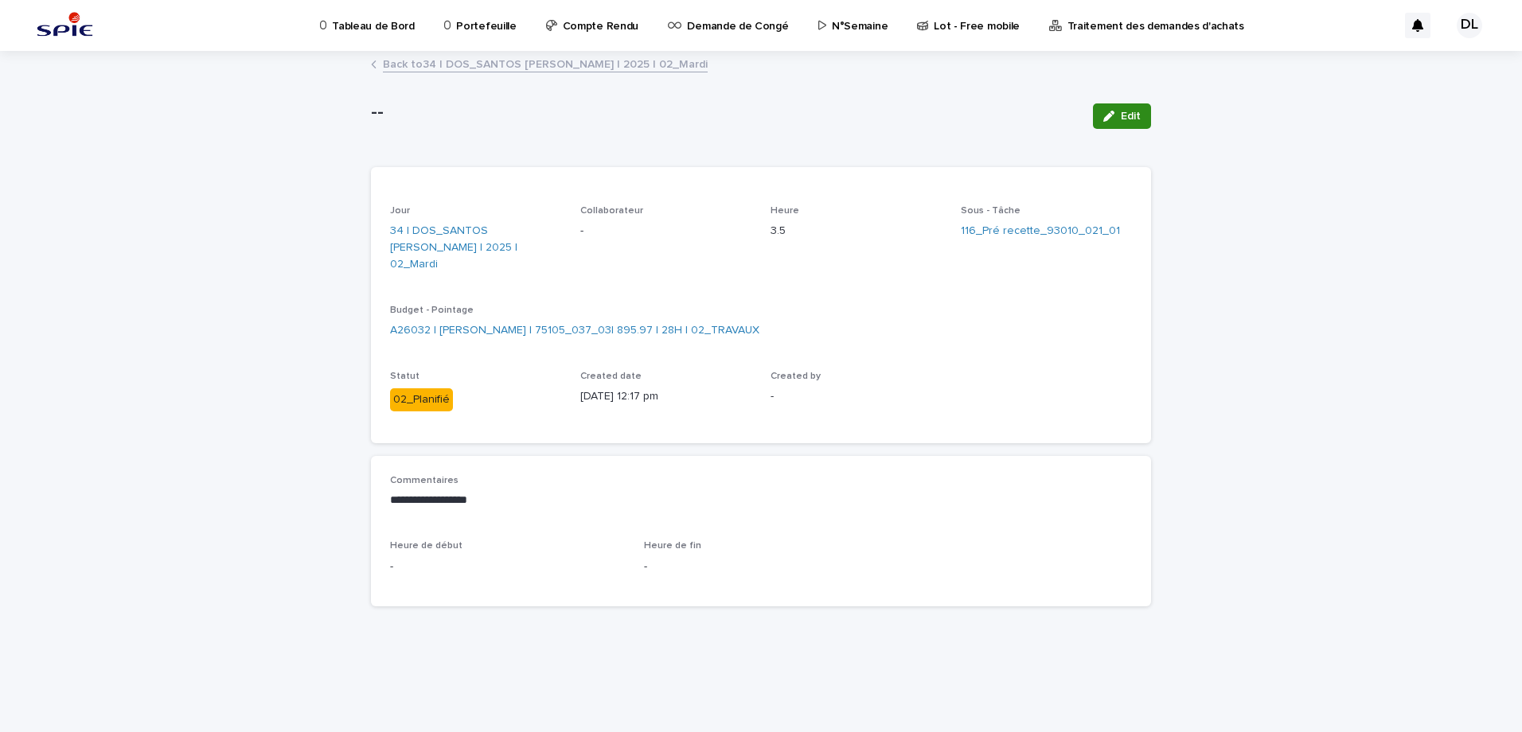
click at [1122, 121] on span "Edit" at bounding box center [1131, 116] width 20 height 11
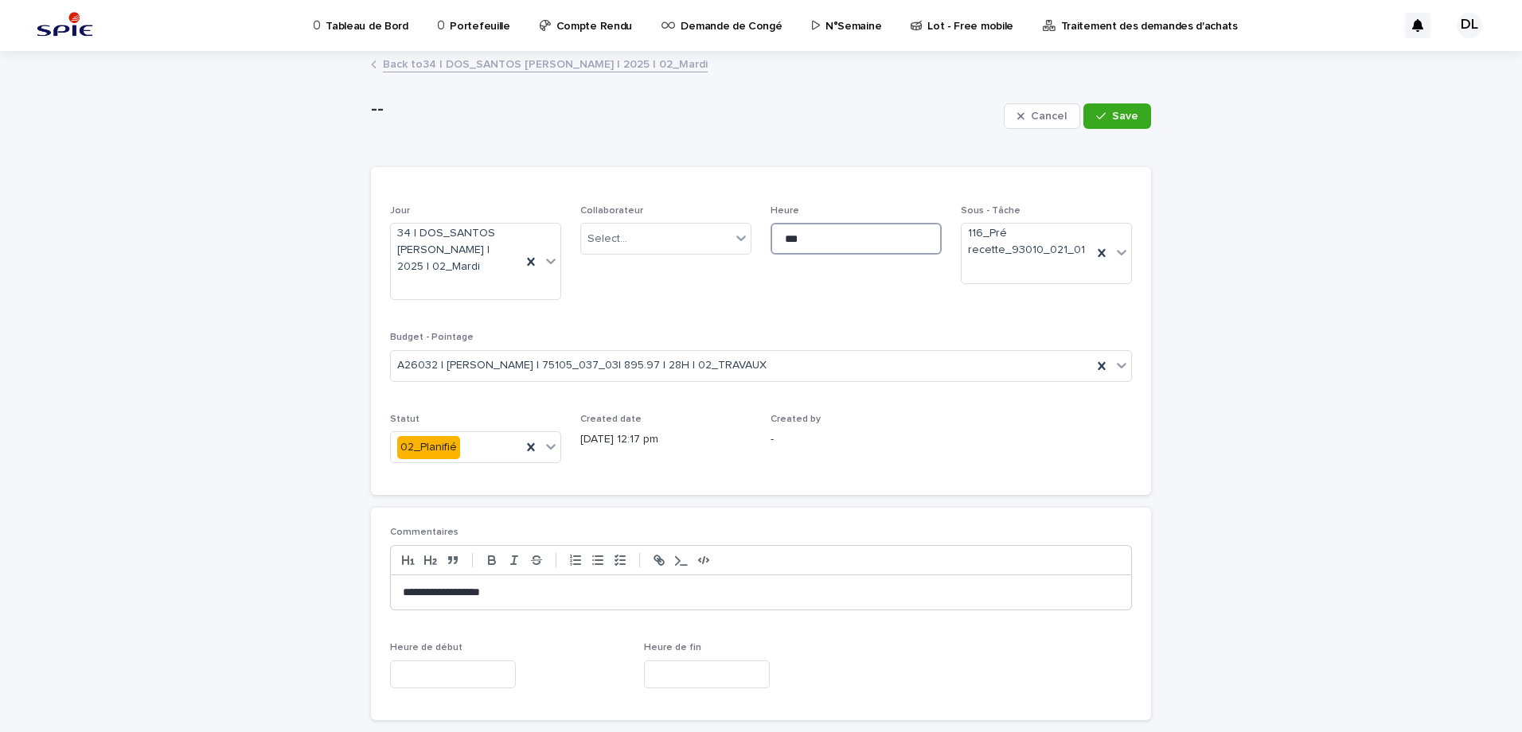
click at [839, 240] on input "***" at bounding box center [856, 239] width 171 height 32
type input "*"
type input "***"
click at [522, 67] on link "Back to 34 | DOS_SANTOS [PERSON_NAME] | 2025 | 02_Mardi" at bounding box center [545, 63] width 325 height 18
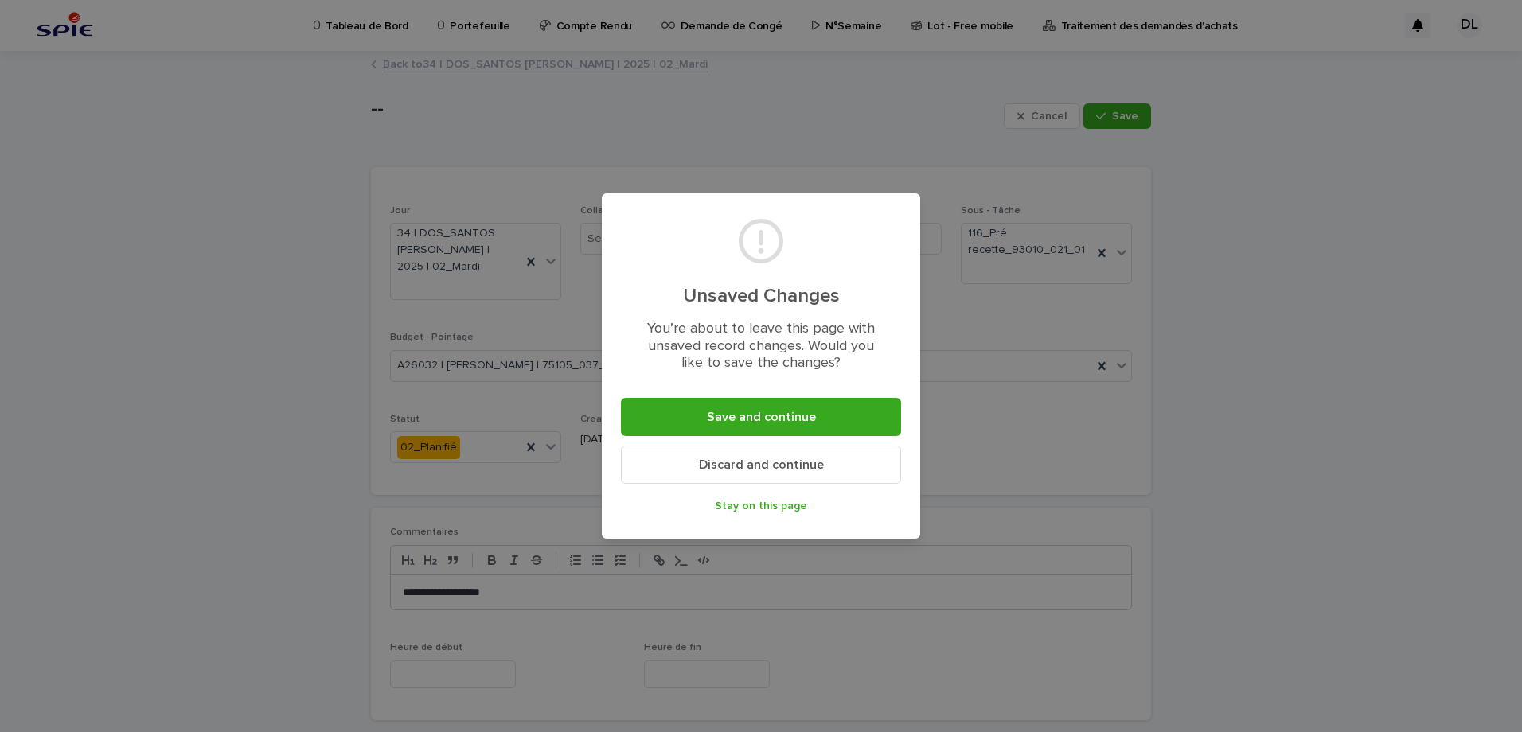
click at [825, 460] on button "Discard and continue" at bounding box center [761, 465] width 280 height 38
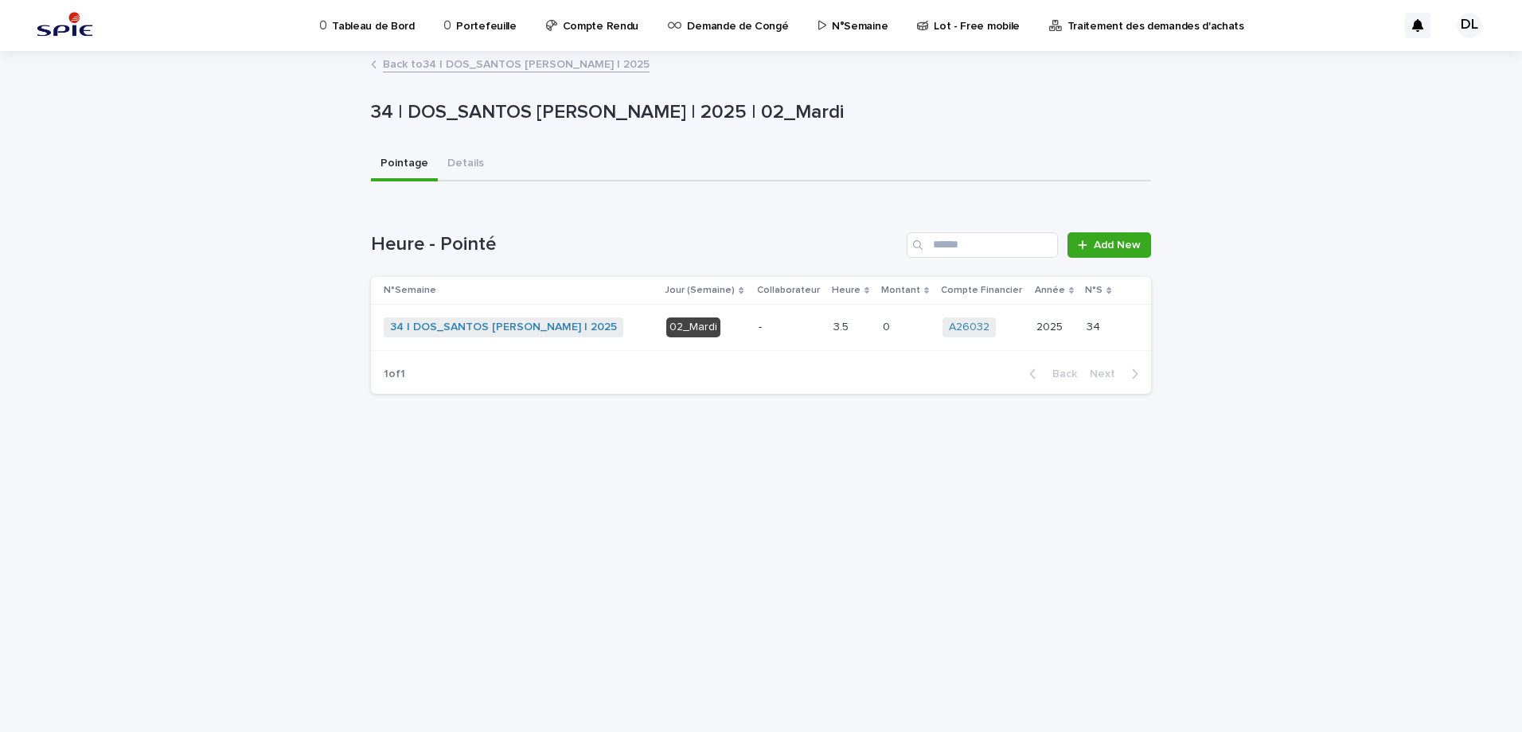
click at [400, 64] on link "Back to 34 | DOS_SANTOS [PERSON_NAME] | 2025" at bounding box center [516, 63] width 267 height 18
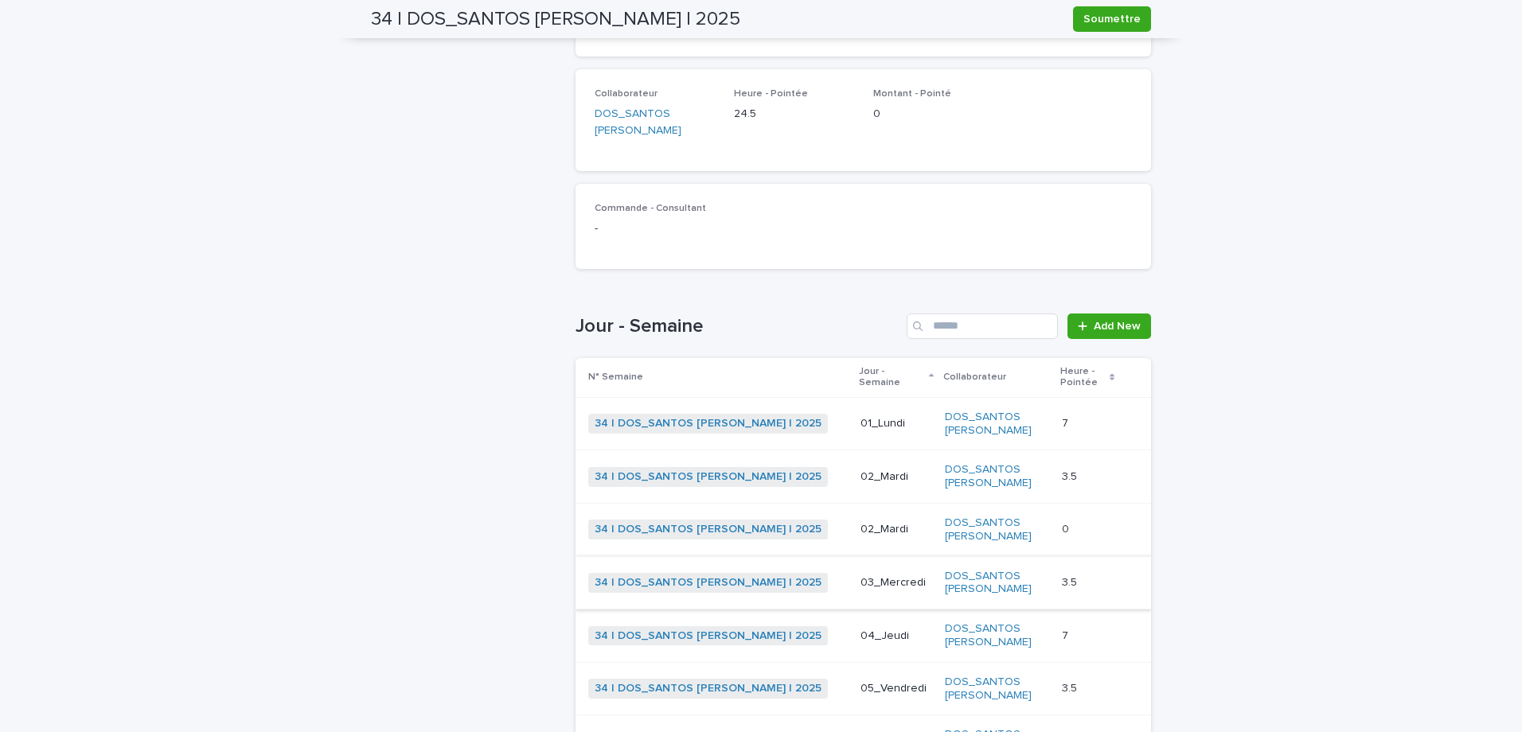
scroll to position [369, 0]
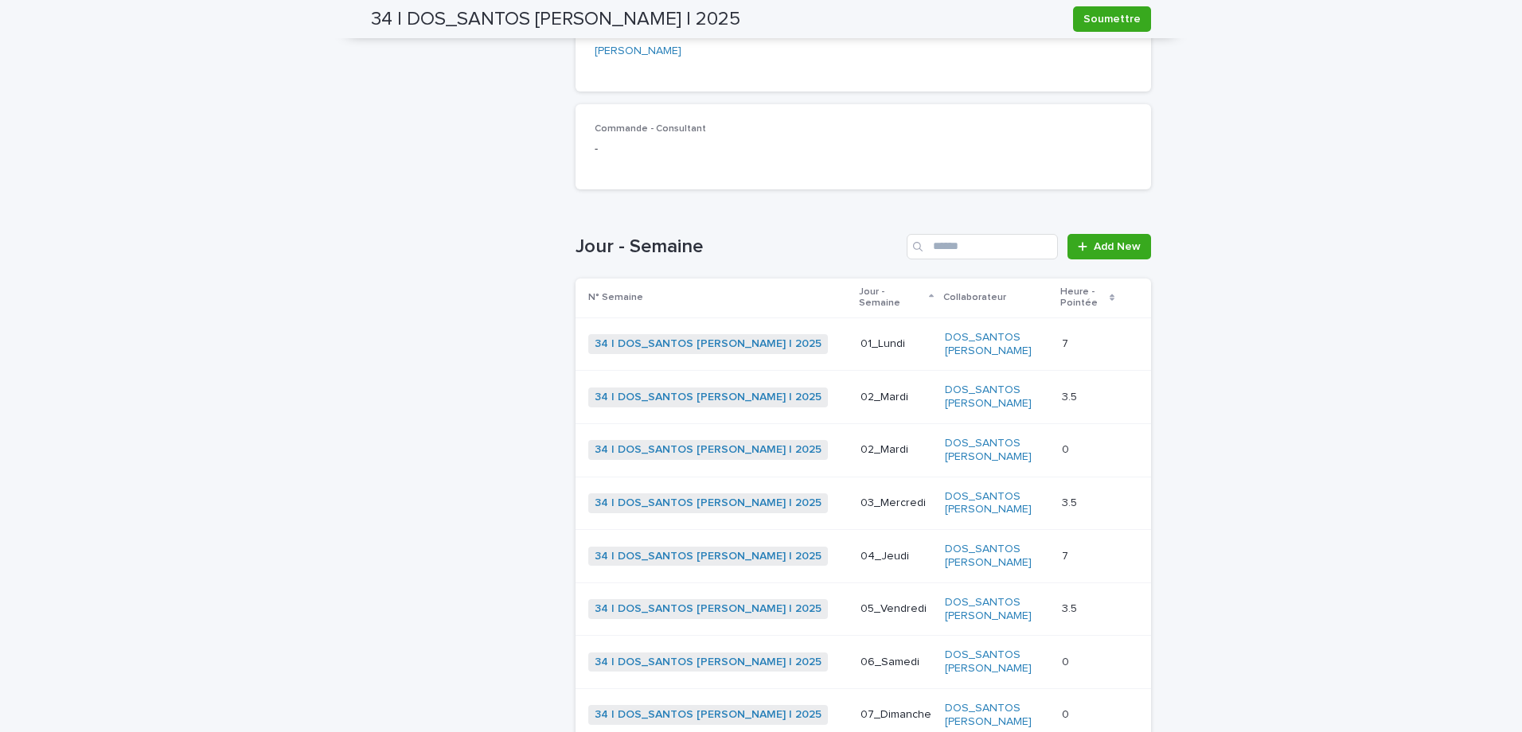
click at [1067, 443] on p at bounding box center [1087, 450] width 51 height 14
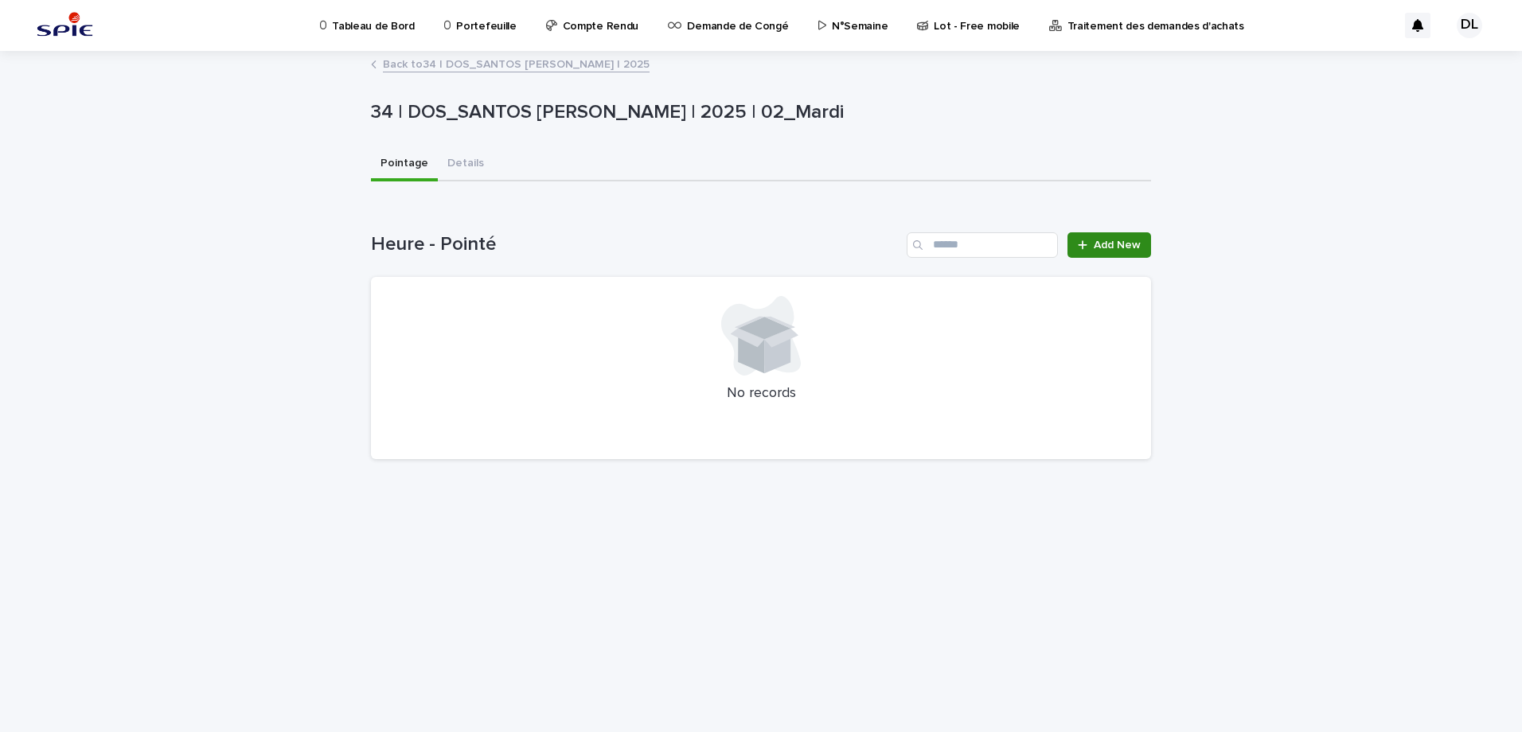
click at [1089, 248] on div at bounding box center [1086, 245] width 16 height 11
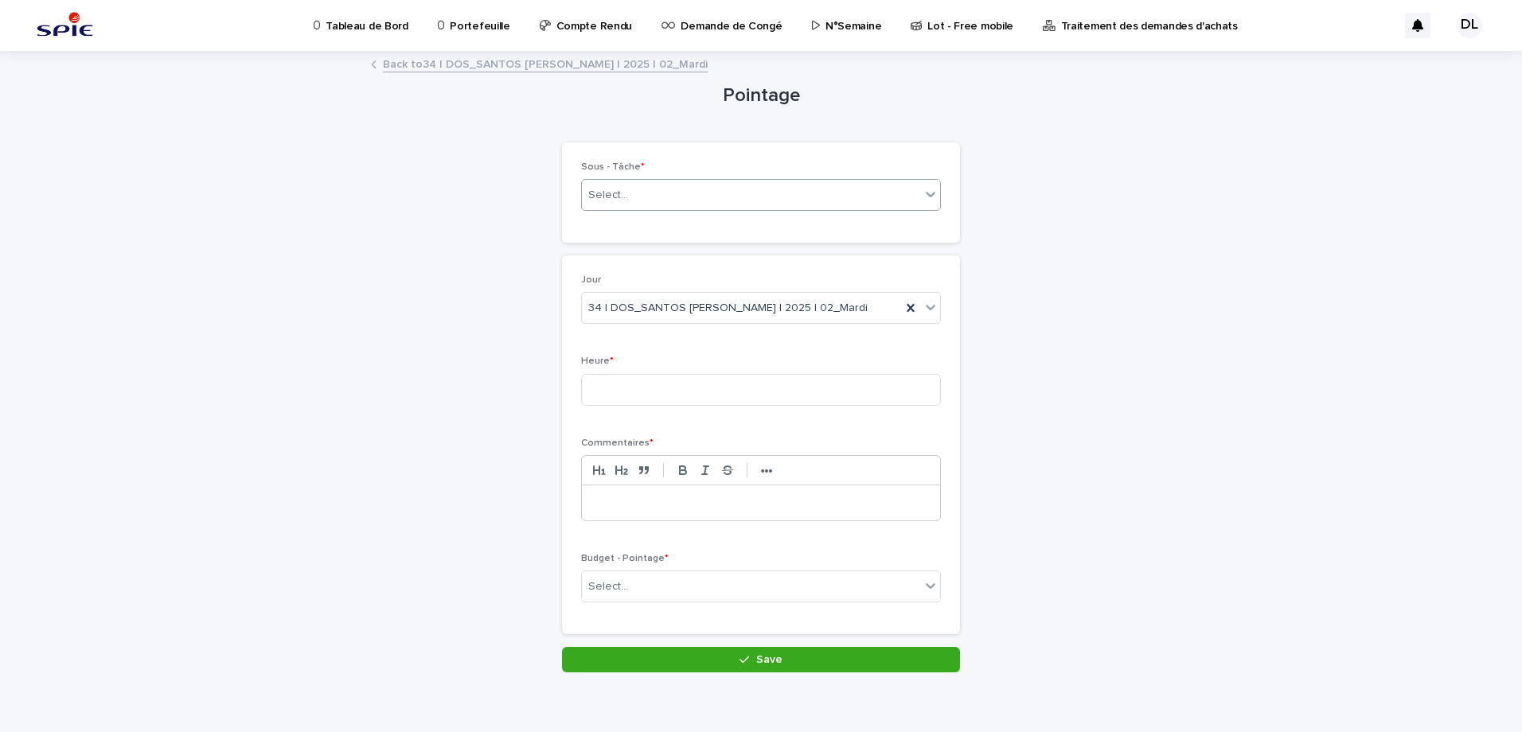
click at [926, 203] on div at bounding box center [930, 194] width 19 height 29
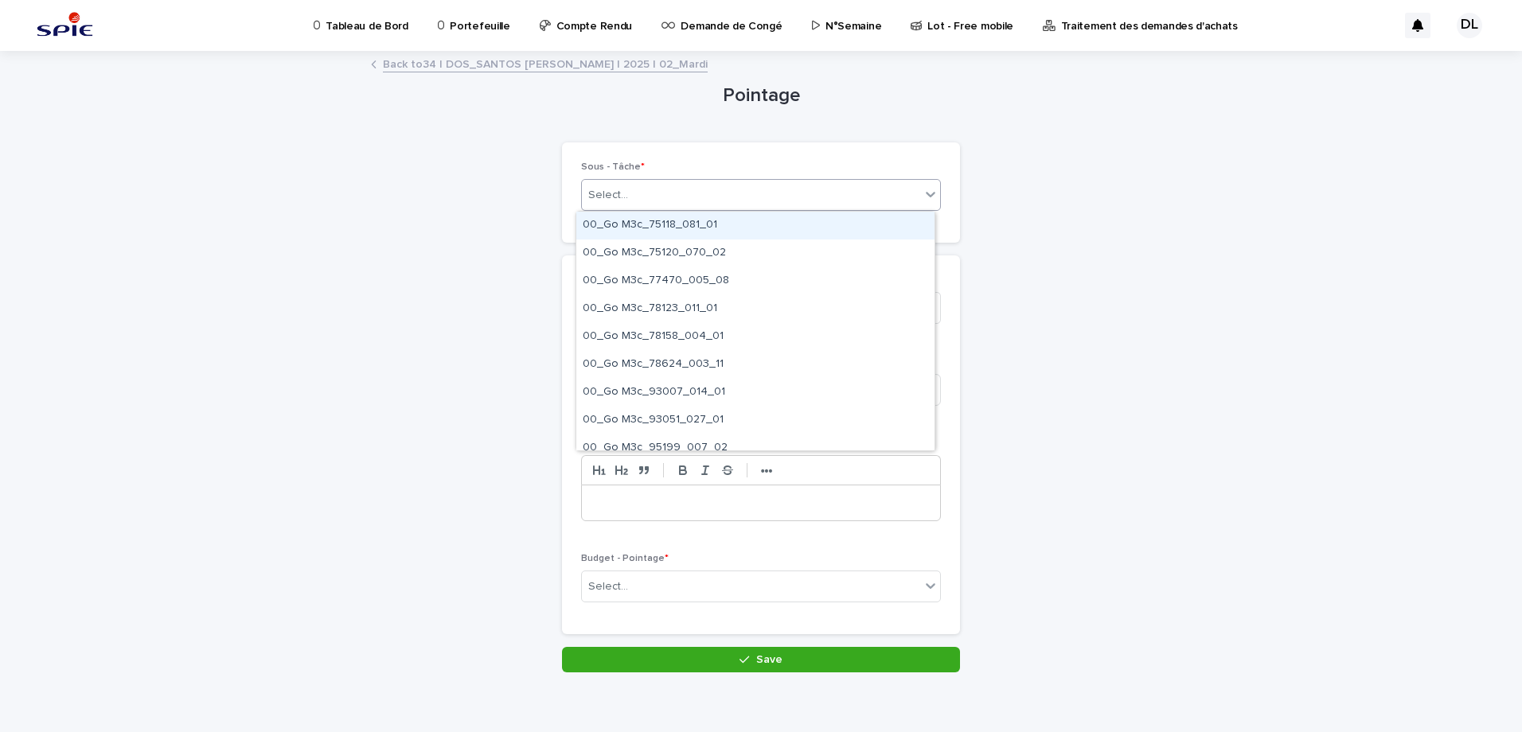
click at [861, 193] on div "Select..." at bounding box center [751, 195] width 338 height 26
type input "*****"
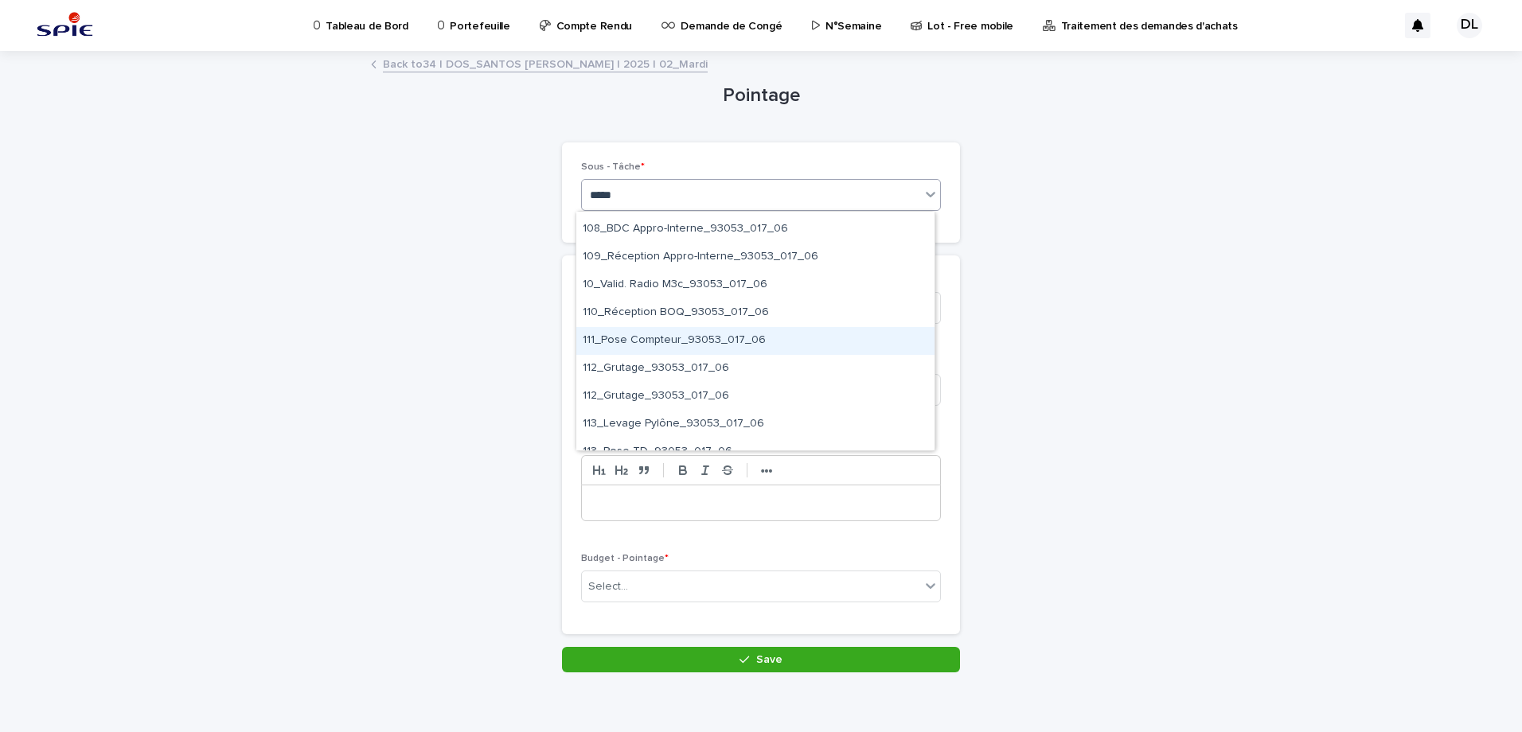
scroll to position [796, 0]
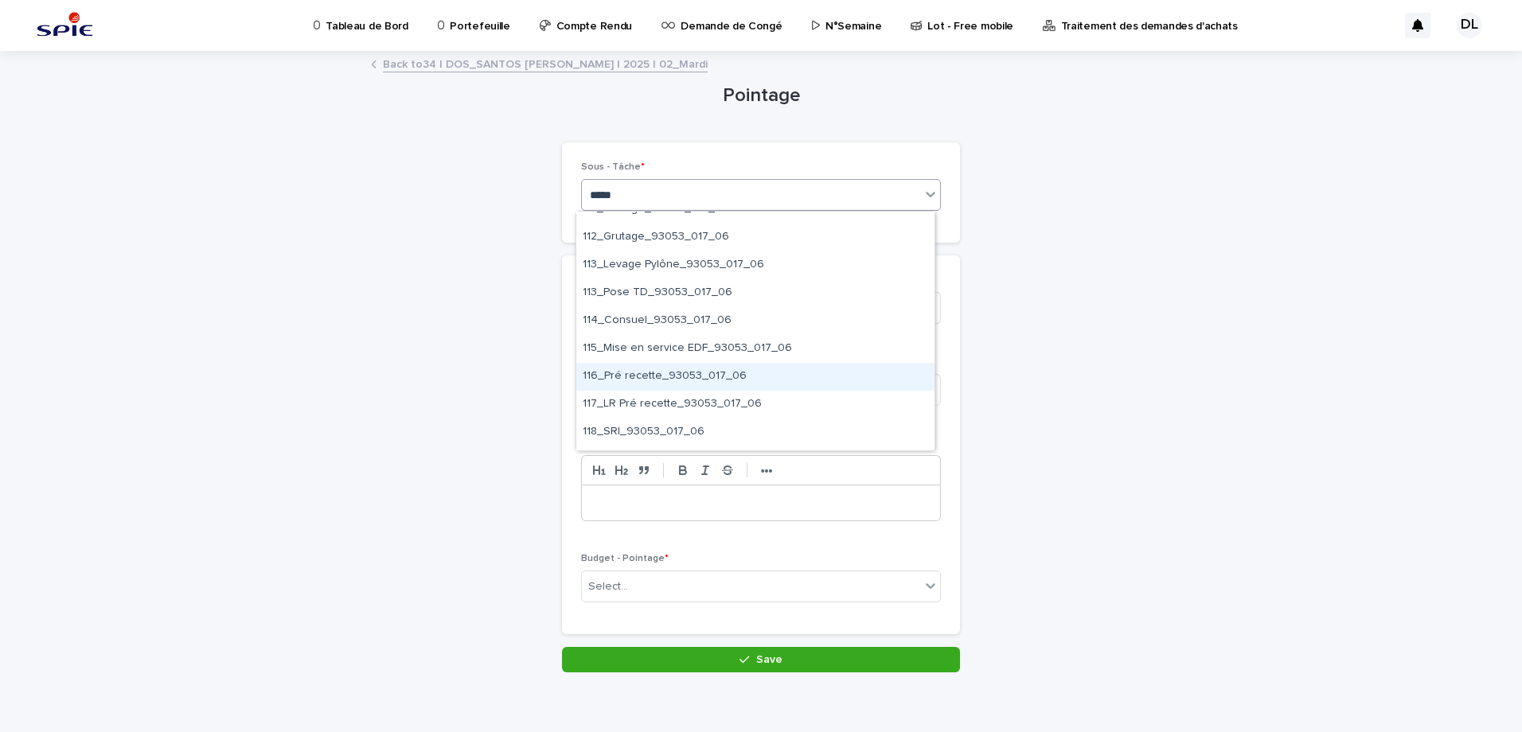
click at [747, 370] on div "116_Pré recette_93053_017_06" at bounding box center [755, 377] width 358 height 28
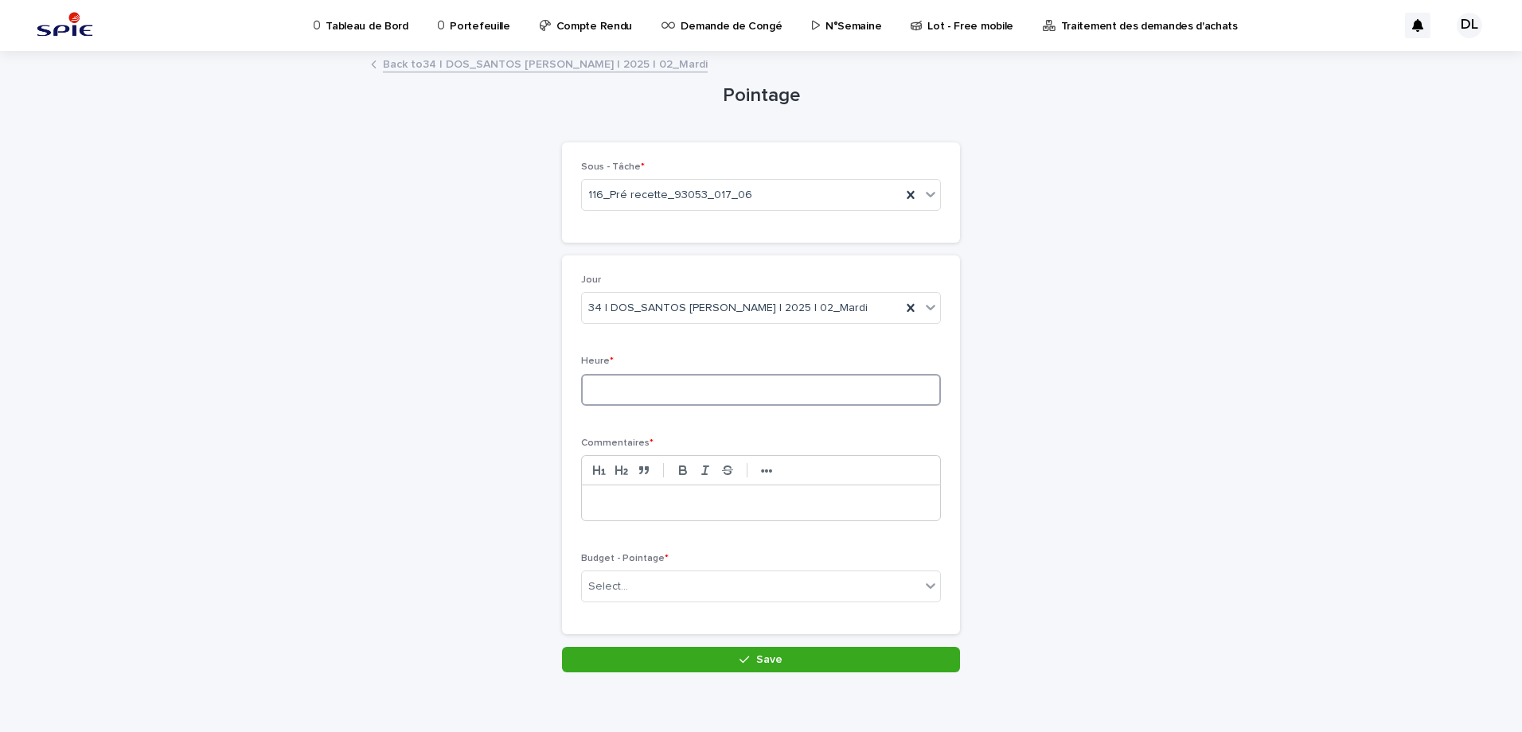
click at [733, 396] on input at bounding box center [761, 390] width 360 height 32
type input "***"
click at [701, 509] on p at bounding box center [761, 503] width 334 height 16
click at [910, 196] on icon at bounding box center [911, 195] width 16 height 16
click at [905, 197] on div "Select..." at bounding box center [751, 195] width 338 height 26
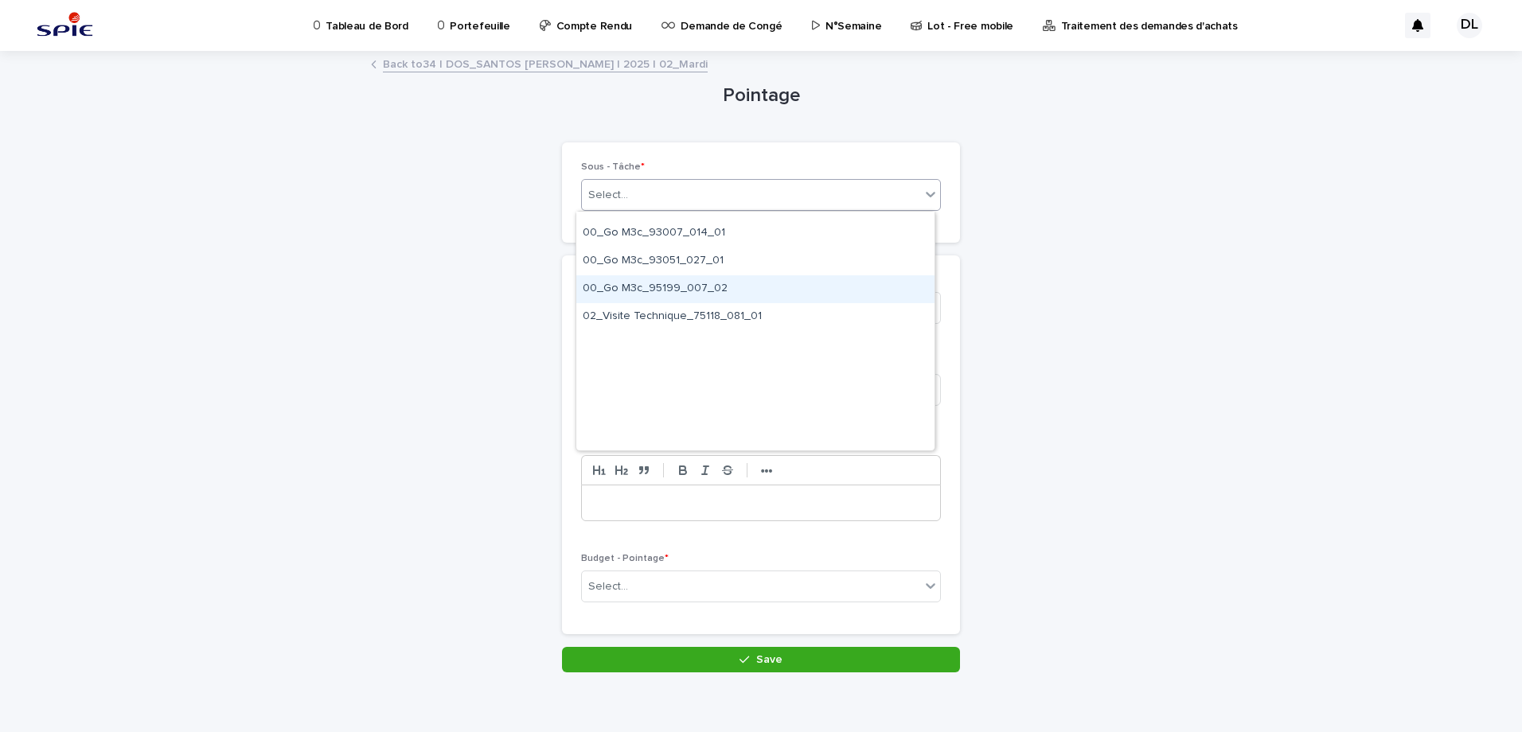
scroll to position [0, 0]
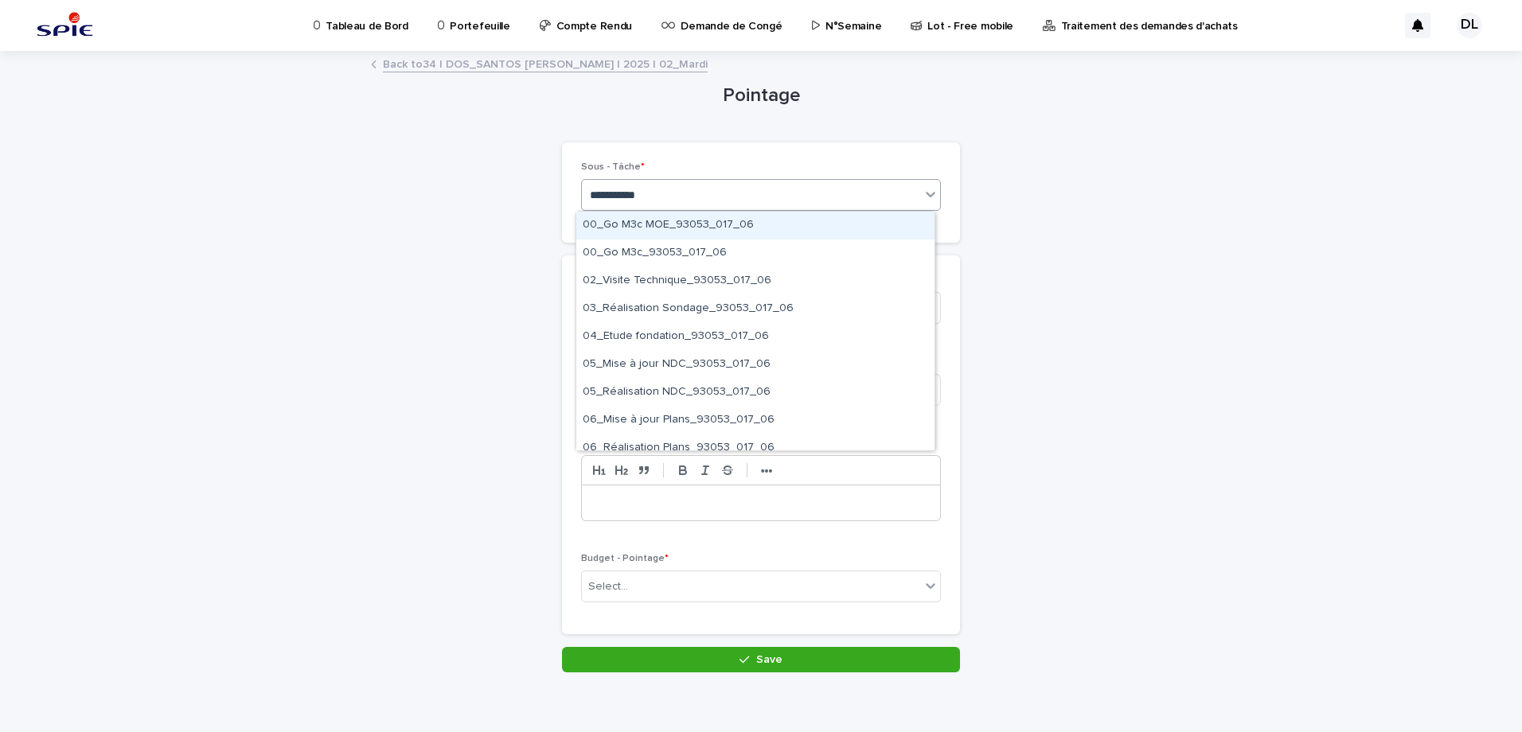
type input "**********"
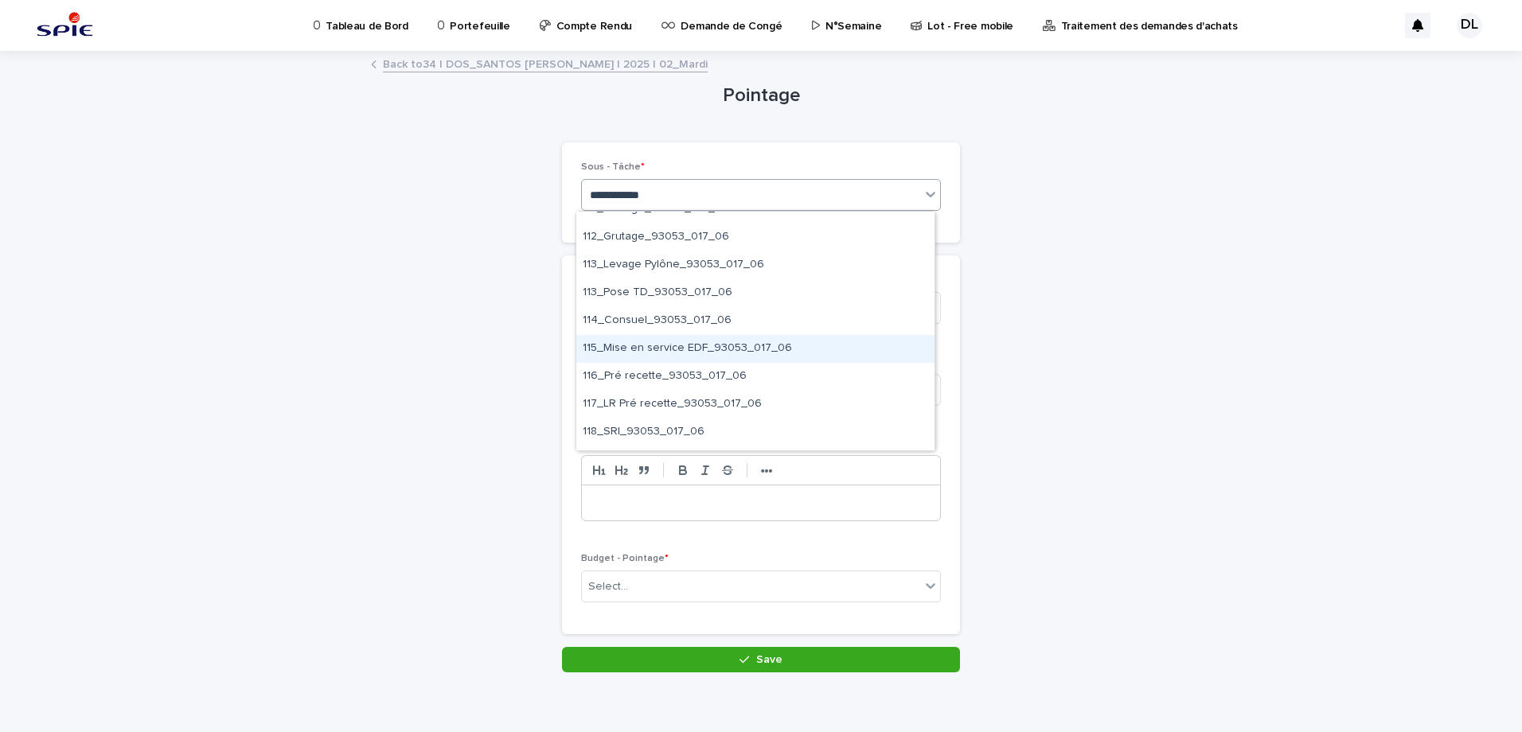
click at [721, 350] on div "115_Mise en service EDF_93053_017_06" at bounding box center [755, 349] width 358 height 28
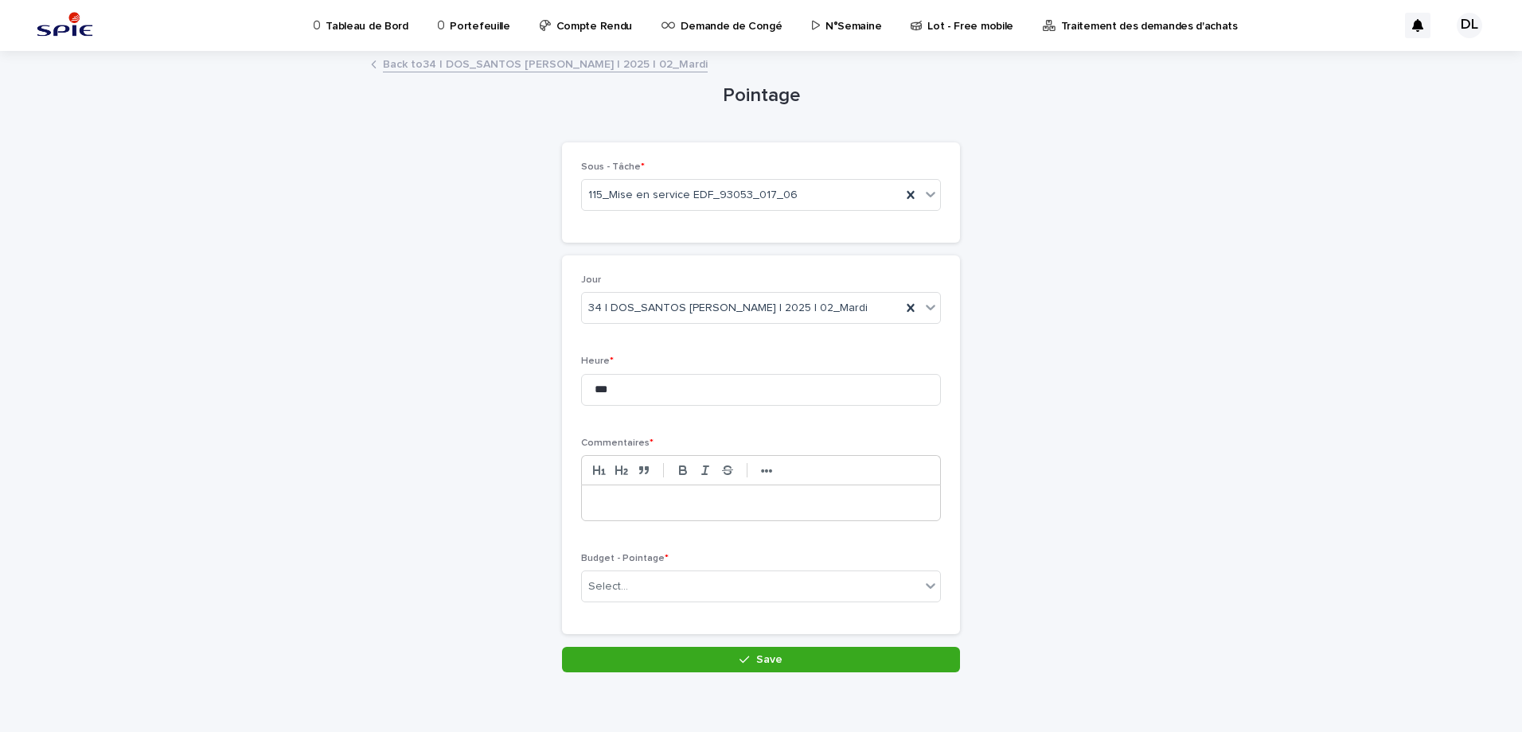
click at [724, 493] on div at bounding box center [761, 503] width 358 height 35
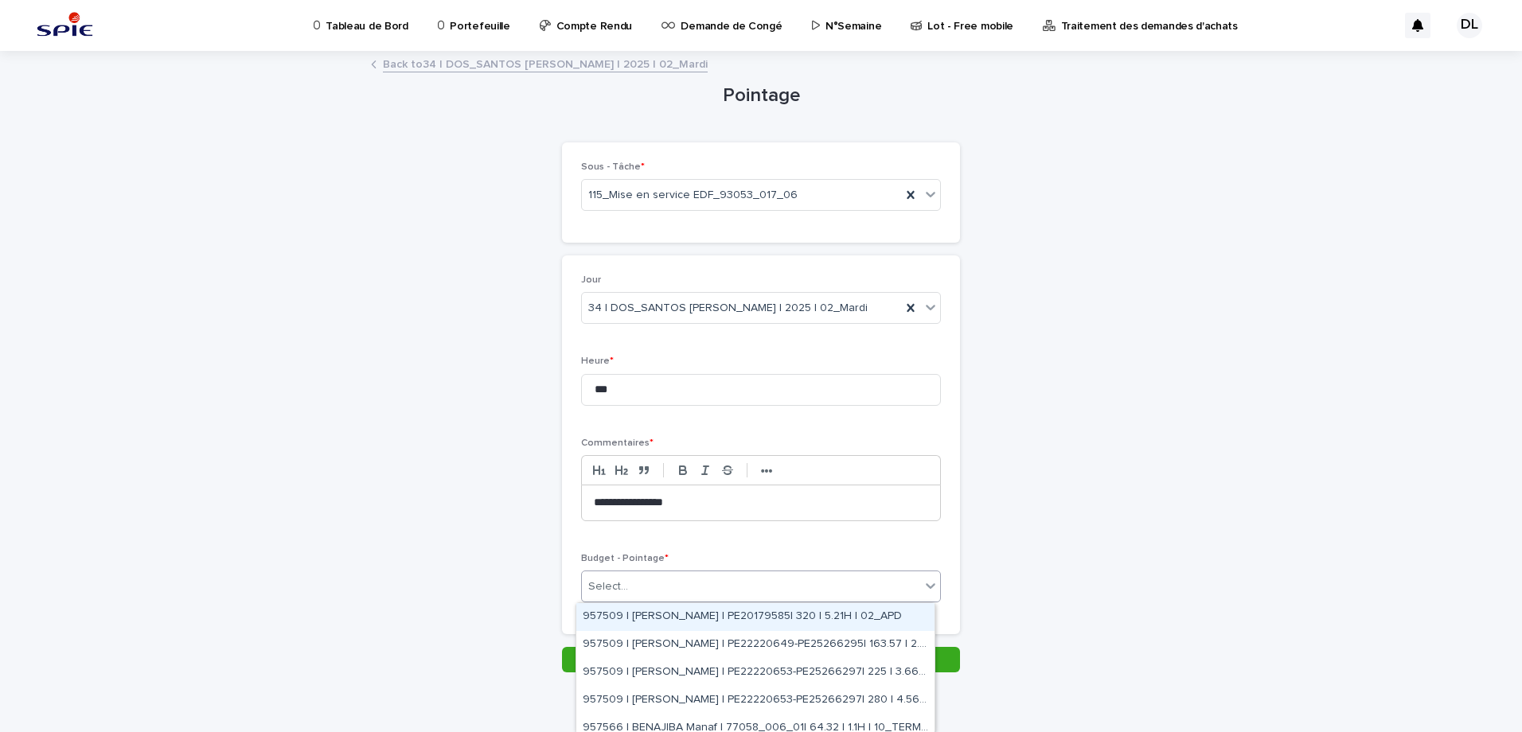
click at [697, 588] on div "Select..." at bounding box center [751, 587] width 338 height 26
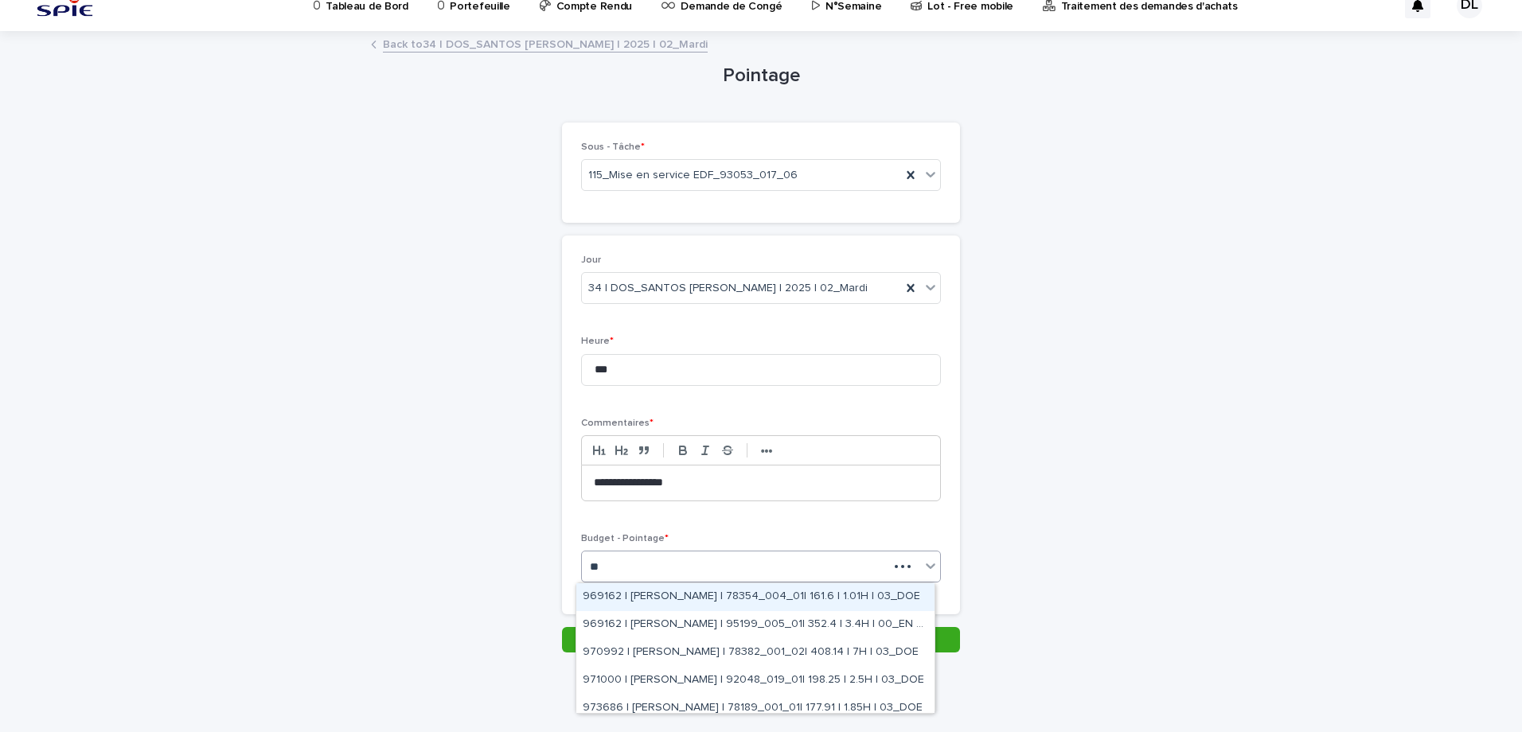
type input "***"
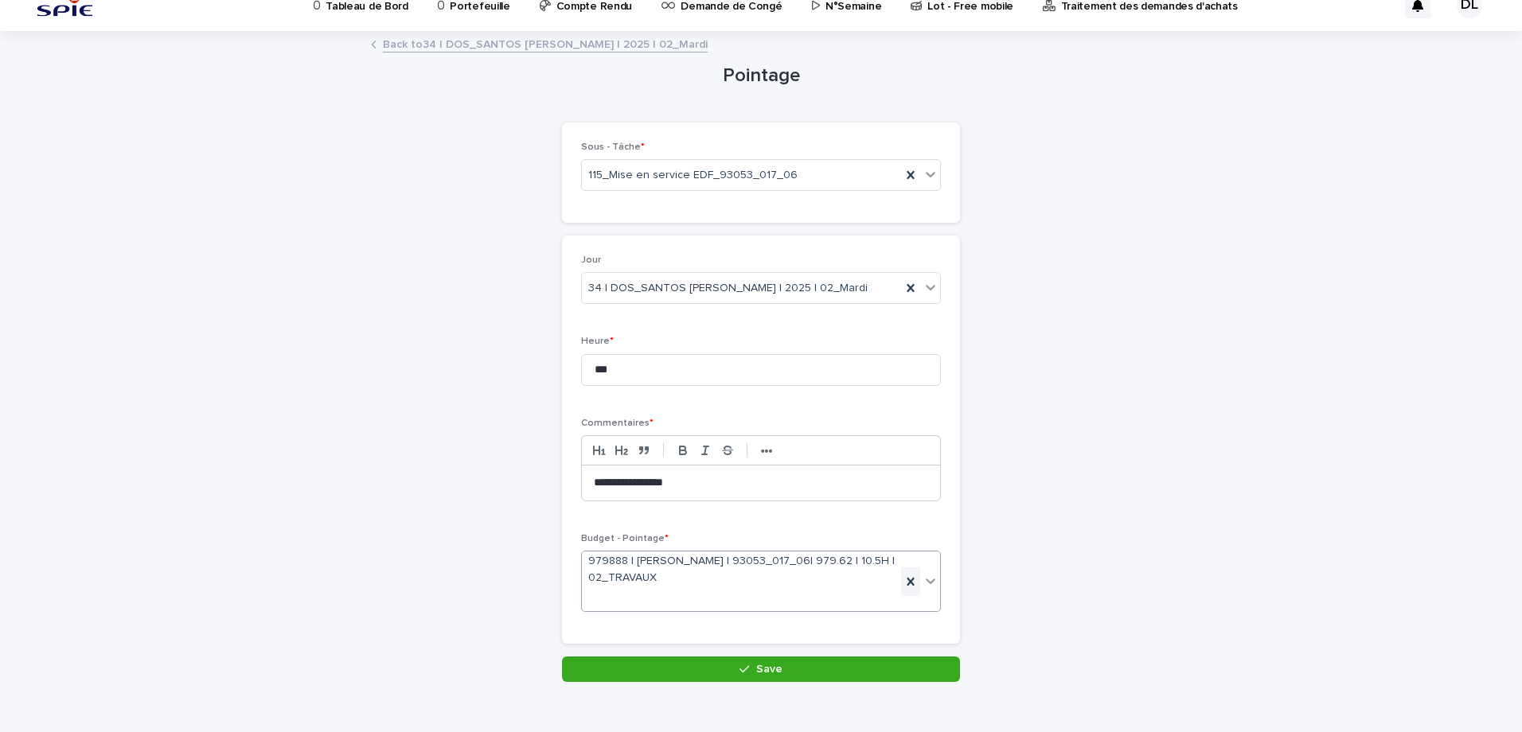
click at [911, 587] on icon at bounding box center [911, 582] width 16 height 16
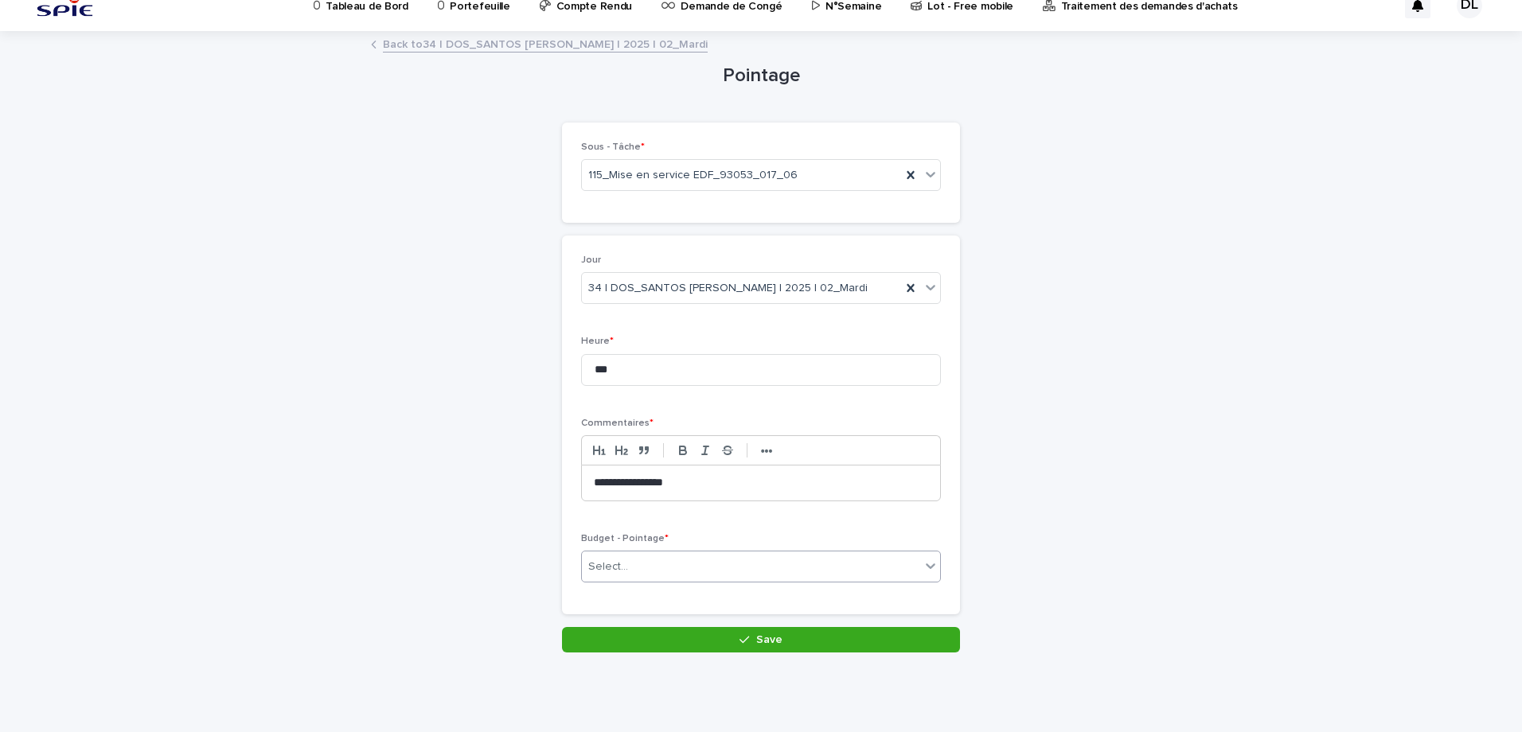
click at [756, 557] on div "Select..." at bounding box center [751, 567] width 338 height 26
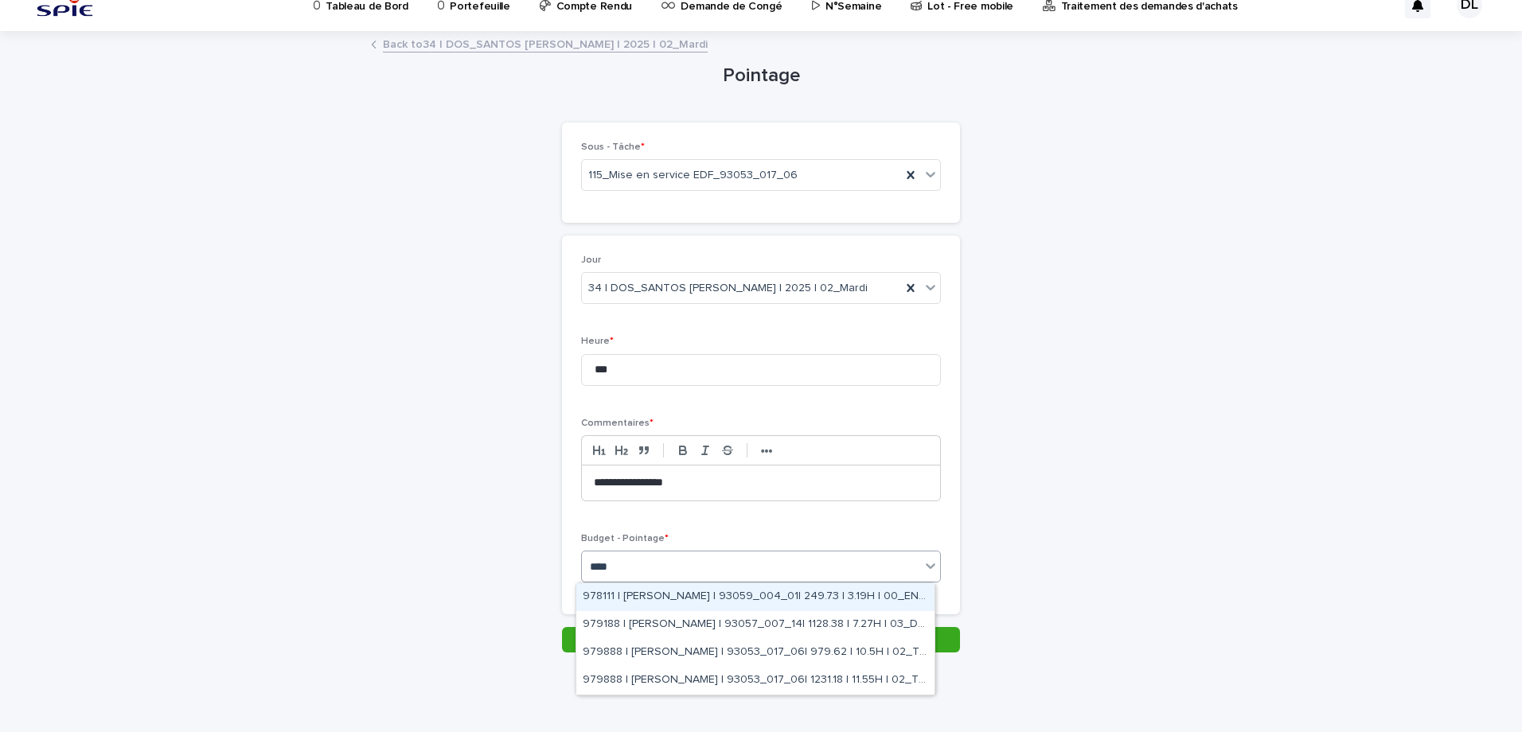
type input "*****"
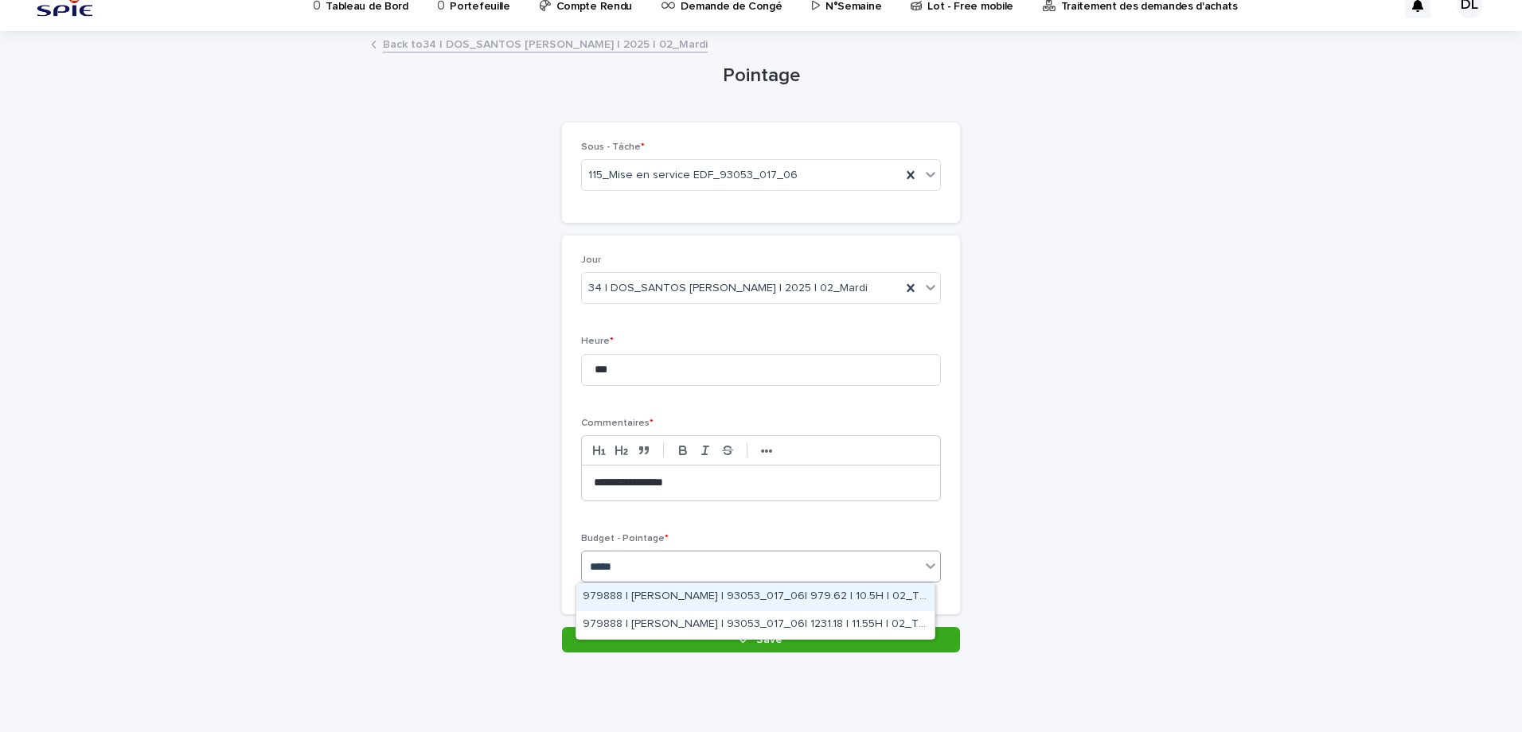
click at [781, 589] on div "979888 | [PERSON_NAME] | 93053_017_06| 979.62 | 10.5H | 02_TRAVAUX" at bounding box center [755, 597] width 358 height 28
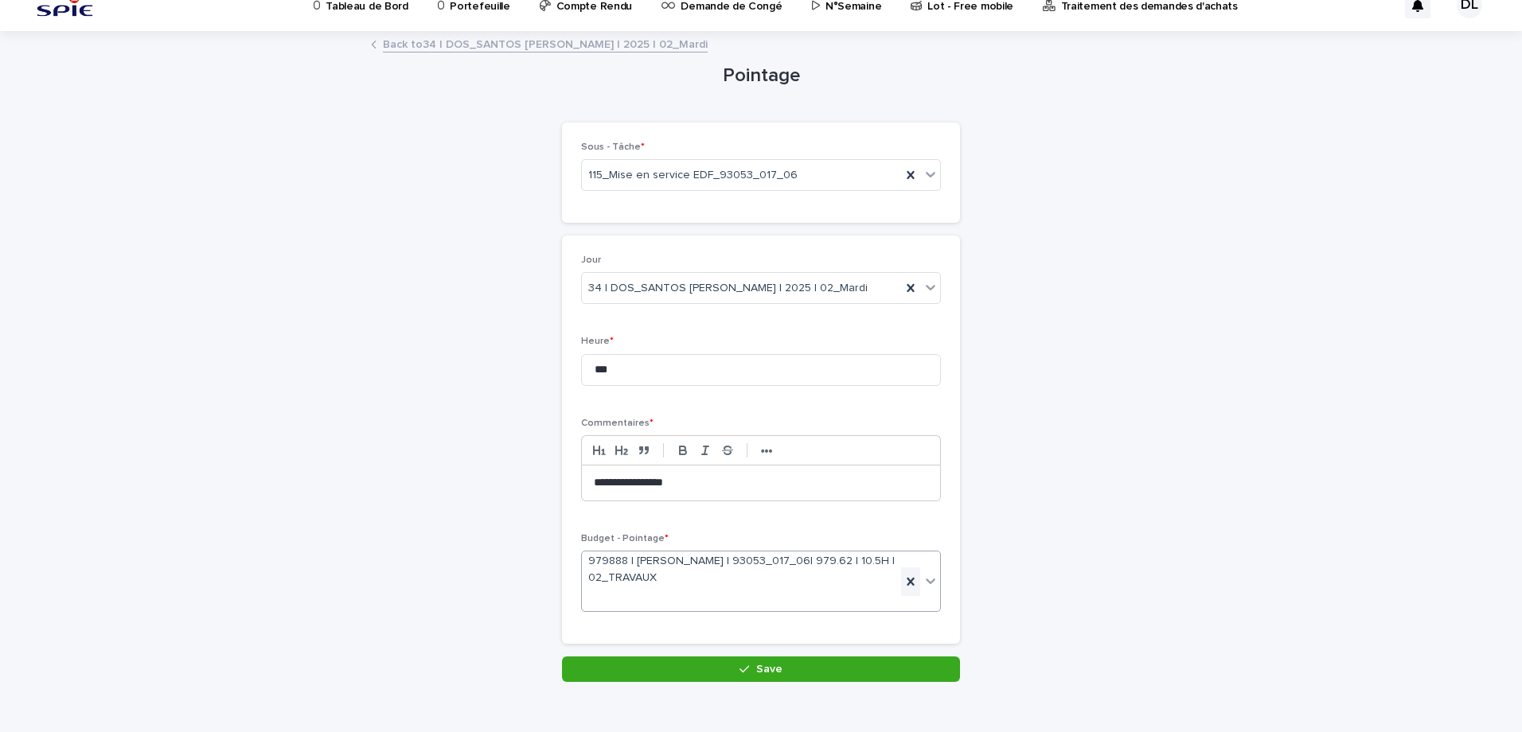
click at [907, 582] on icon at bounding box center [910, 581] width 7 height 8
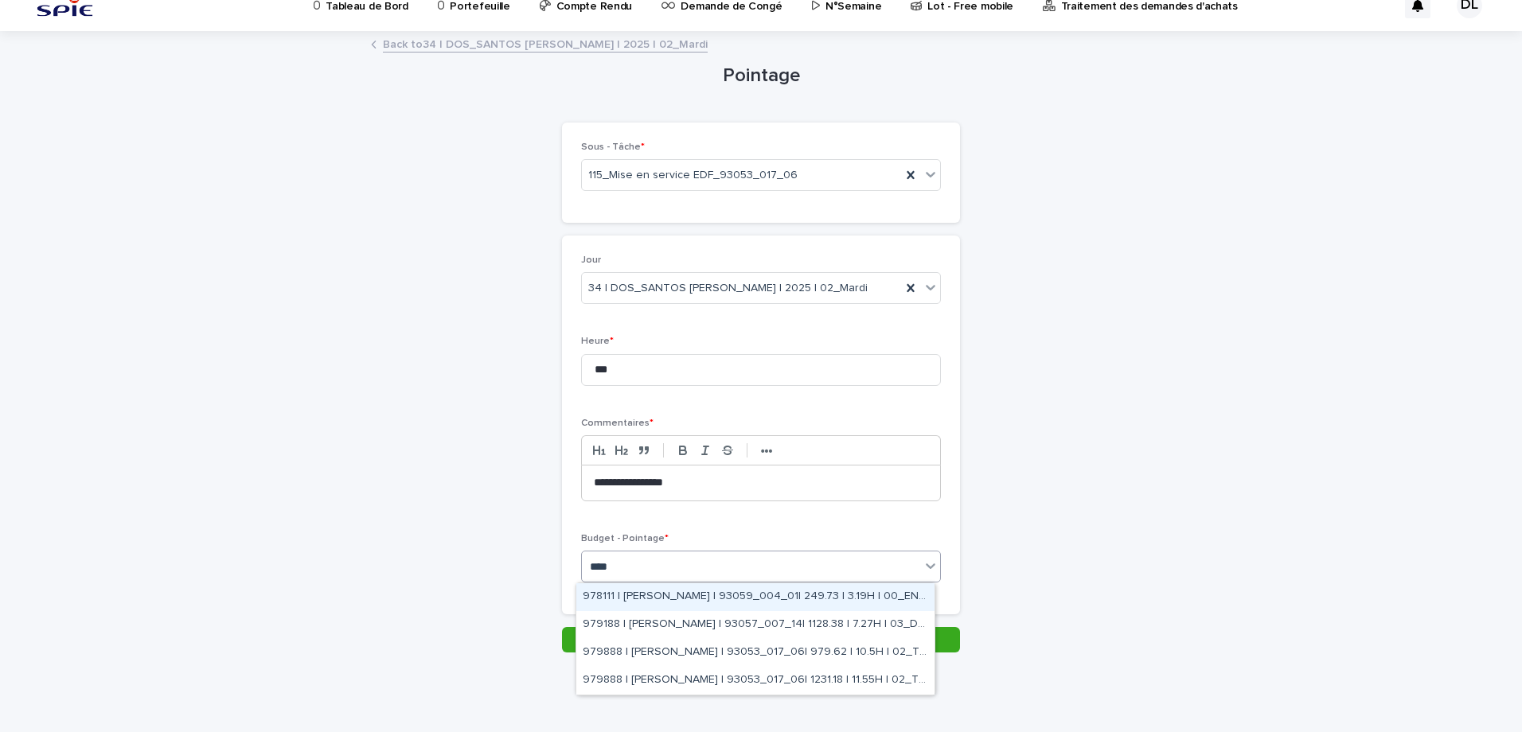
type input "*****"
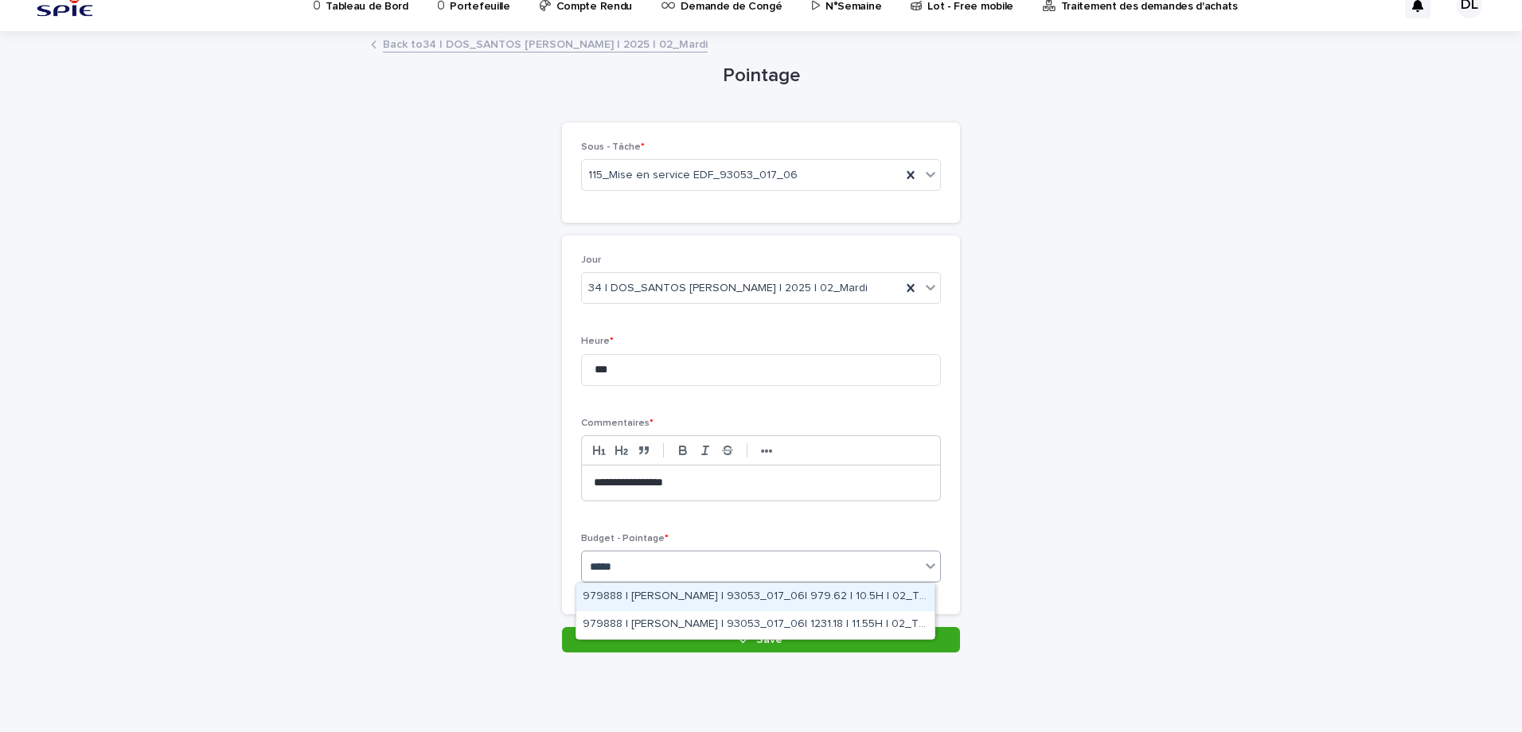
click at [734, 592] on div "979888 | [PERSON_NAME] | 93053_017_06| 979.62 | 10.5H | 02_TRAVAUX" at bounding box center [755, 597] width 358 height 28
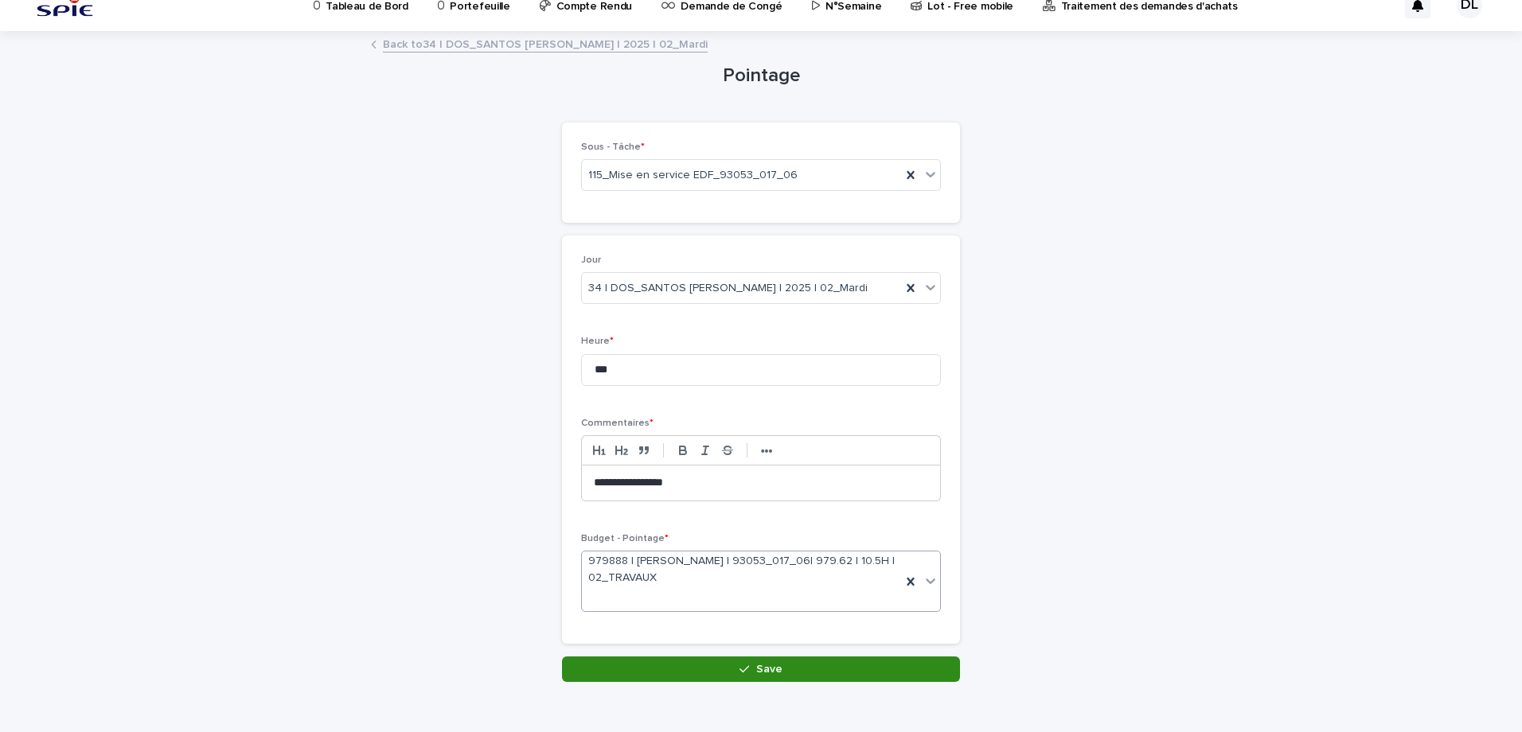
click at [786, 664] on button "Save" at bounding box center [761, 669] width 398 height 25
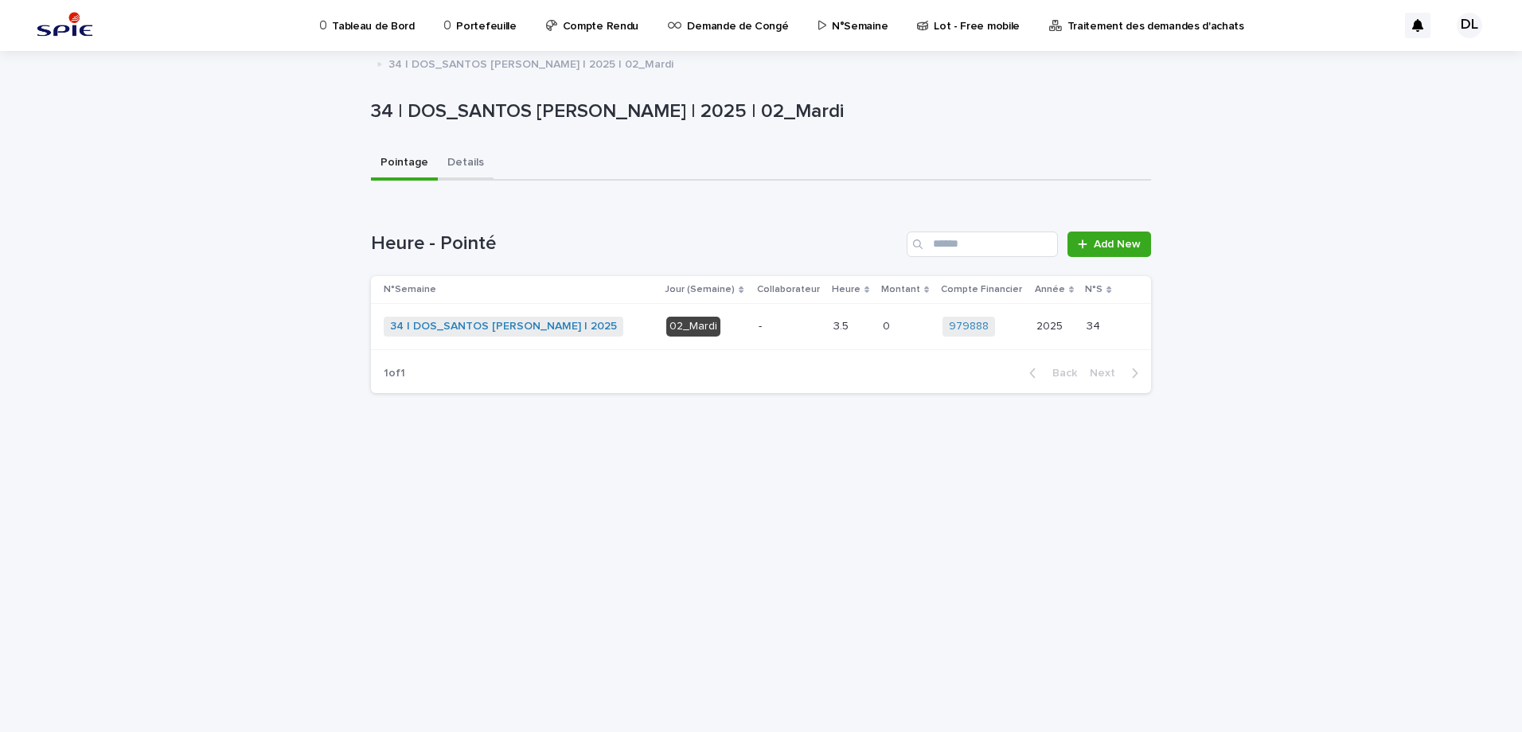
click at [457, 157] on button "Details" at bounding box center [466, 163] width 56 height 33
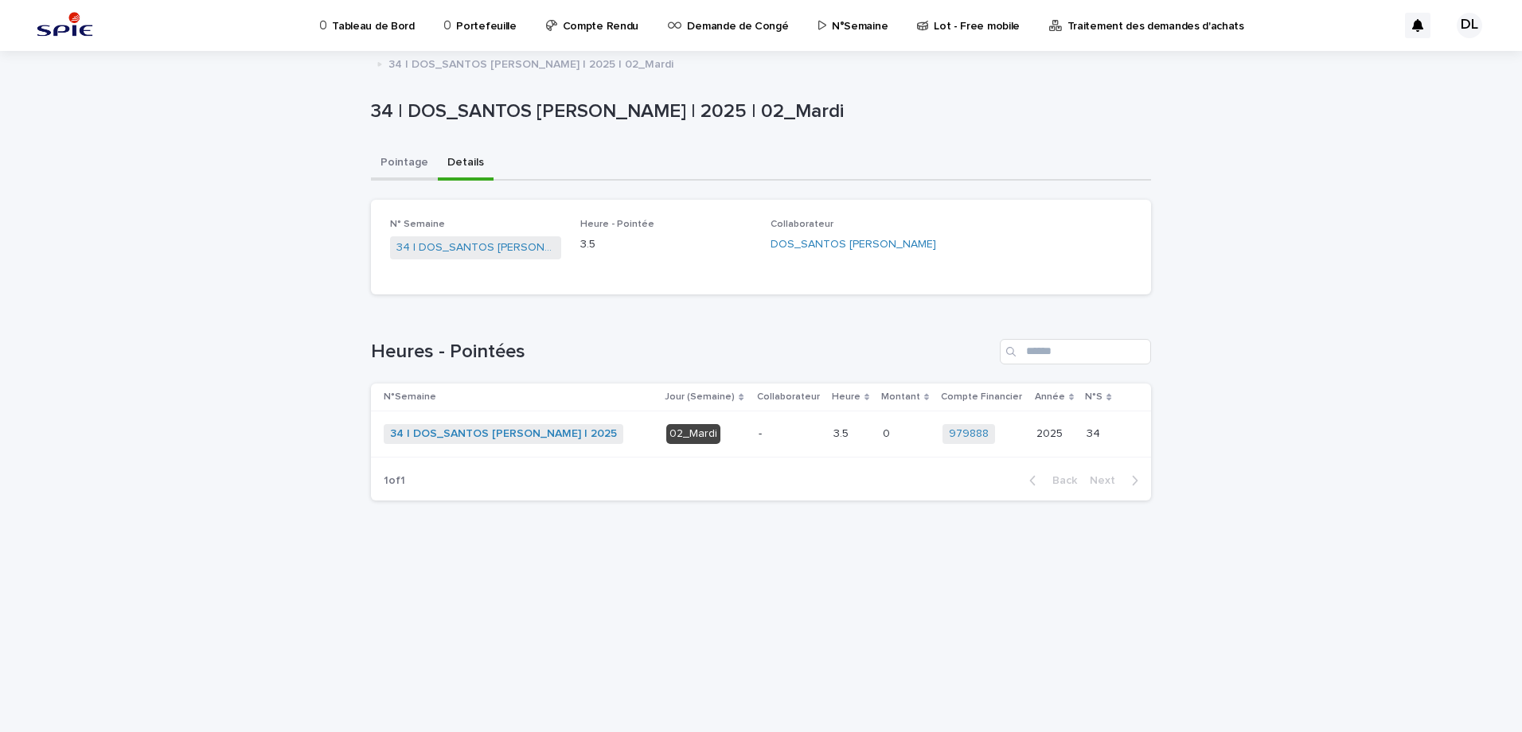
click at [408, 170] on button "Pointage" at bounding box center [404, 163] width 67 height 33
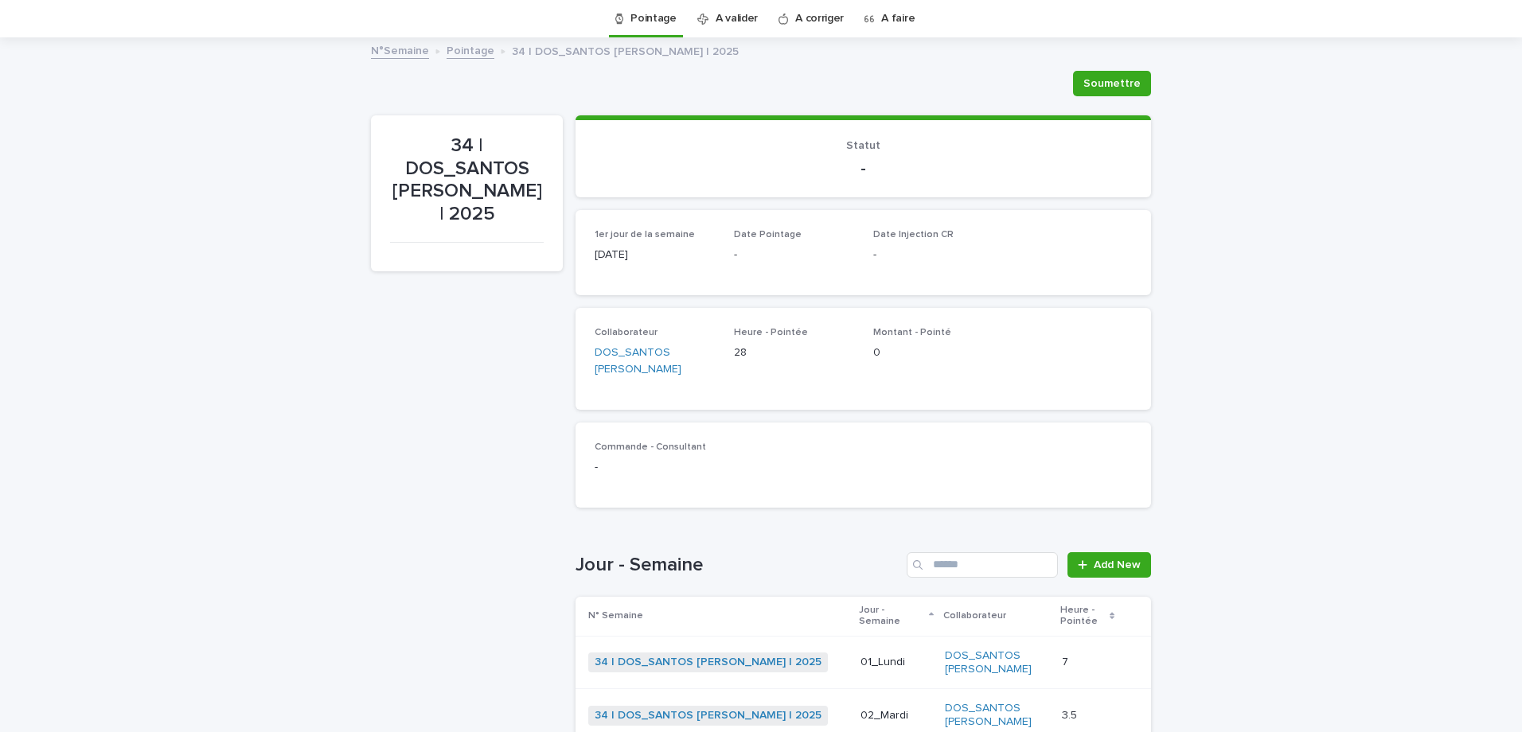
scroll to position [369, 0]
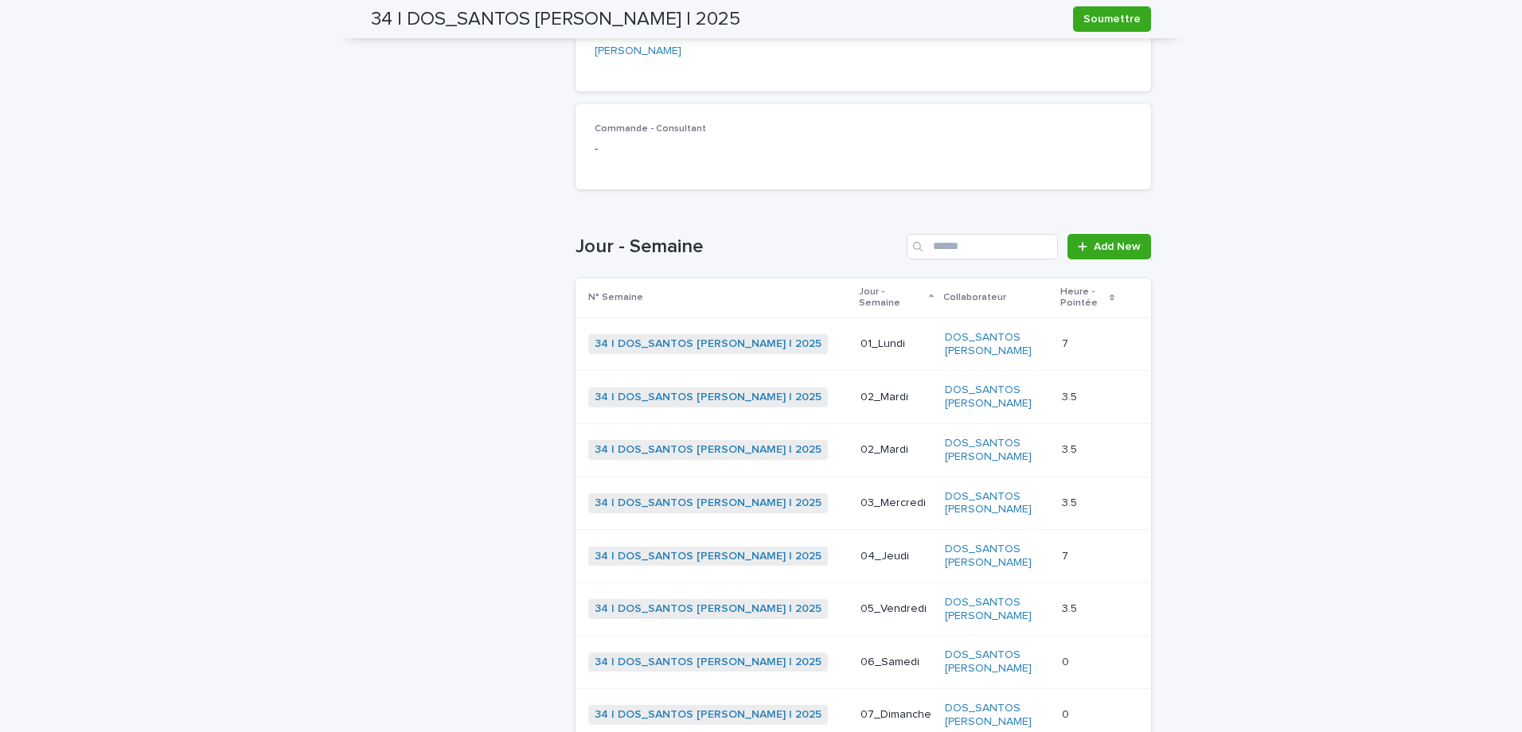
click at [1087, 497] on p at bounding box center [1087, 504] width 51 height 14
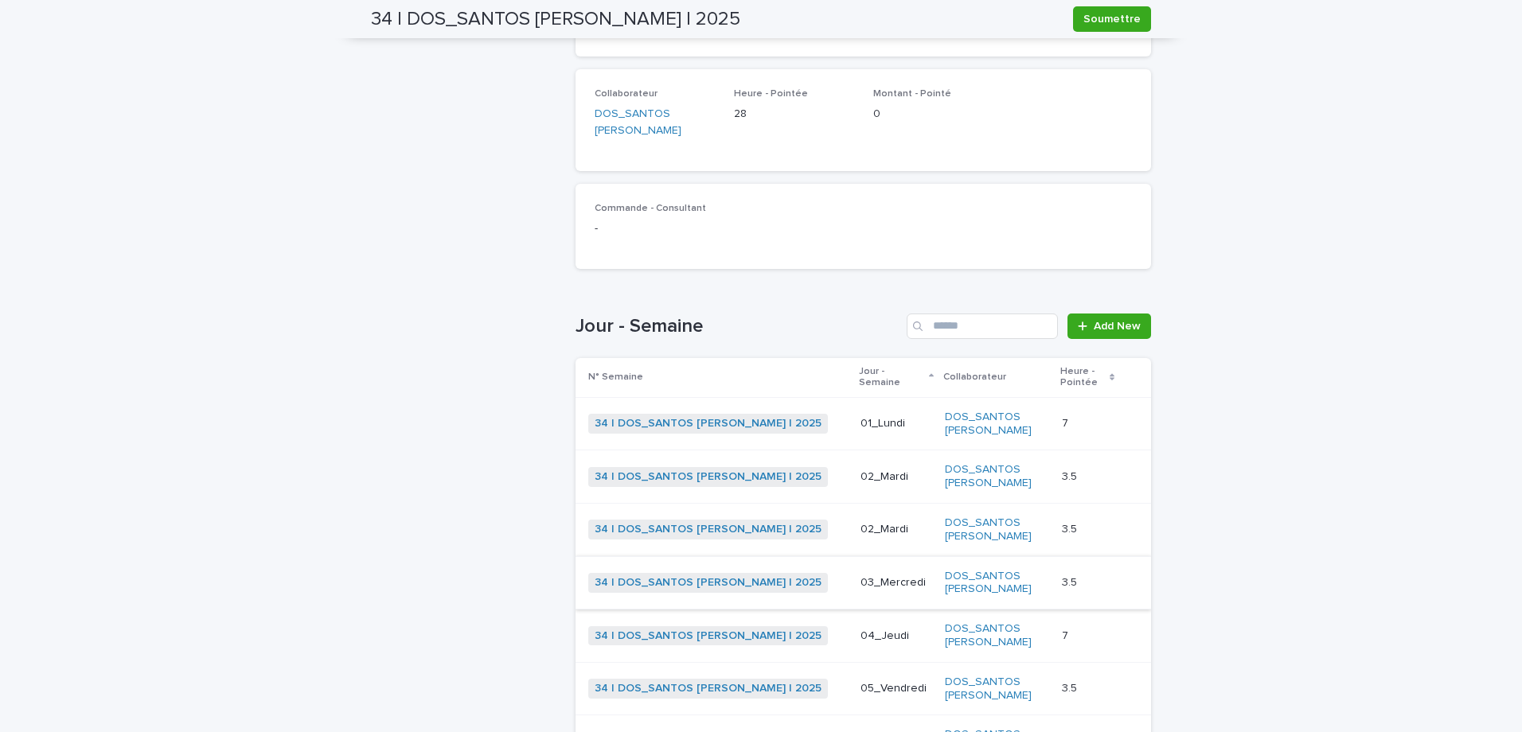
scroll to position [369, 0]
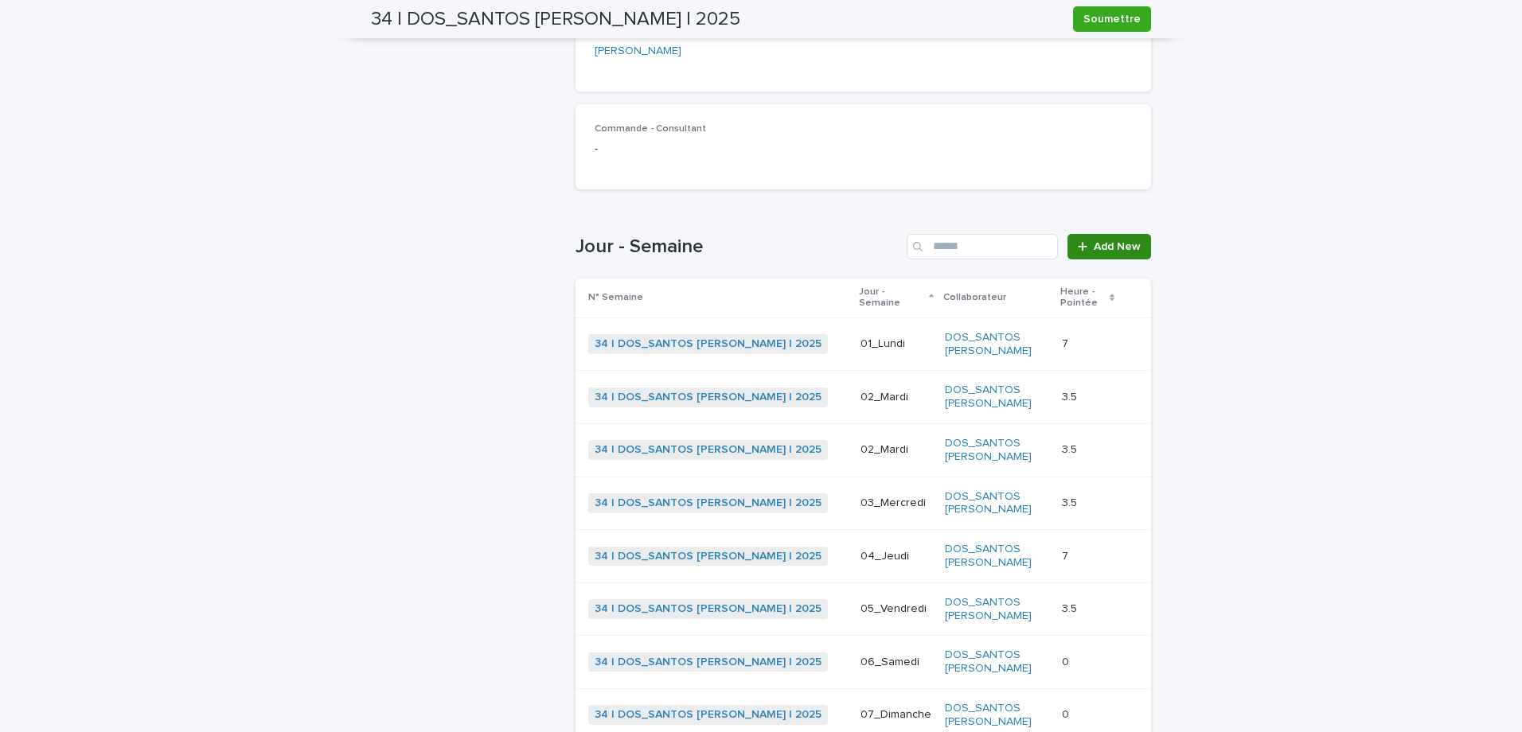
click at [1110, 241] on span "Add New" at bounding box center [1117, 246] width 47 height 11
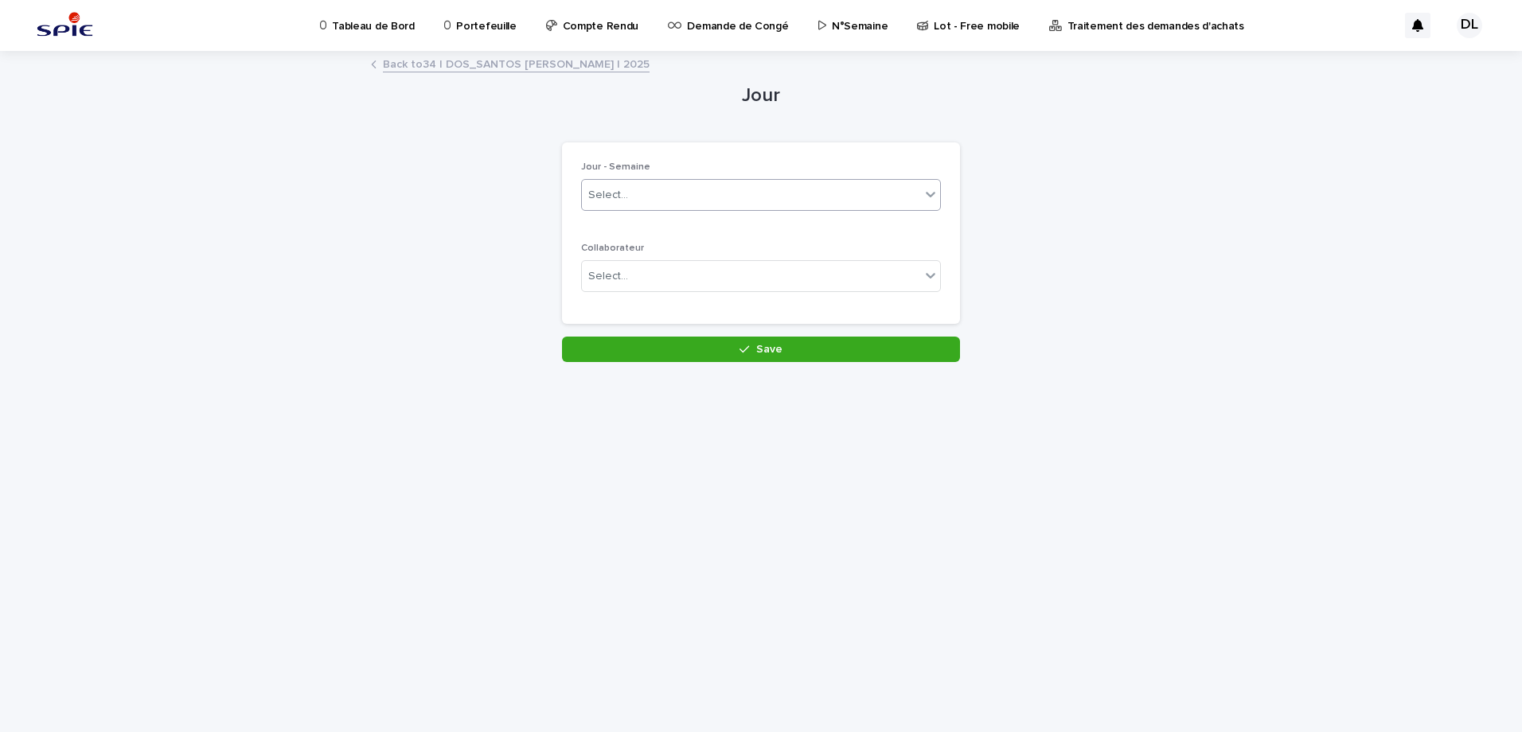
click at [923, 194] on icon at bounding box center [931, 194] width 16 height 16
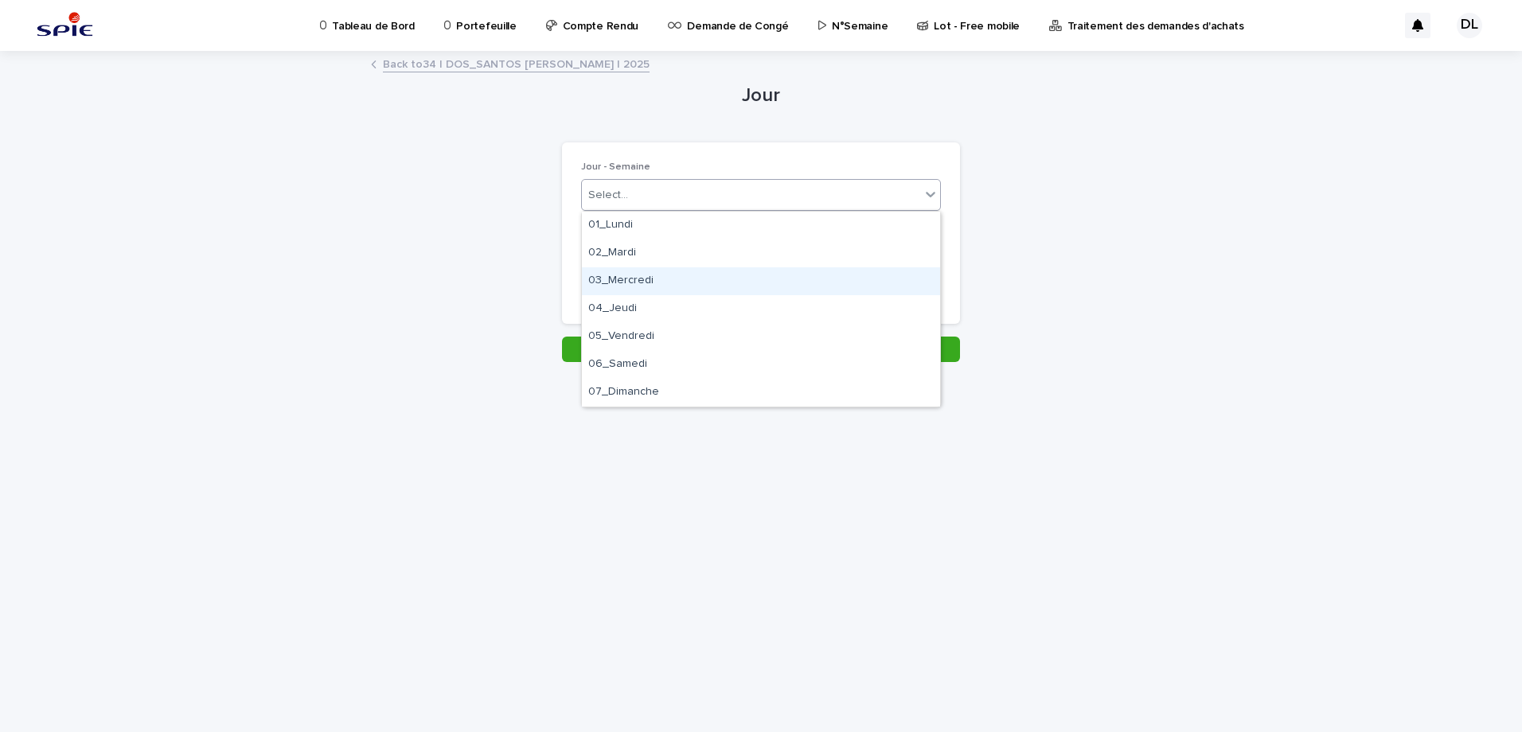
click at [682, 286] on div "03_Mercredi" at bounding box center [761, 281] width 358 height 28
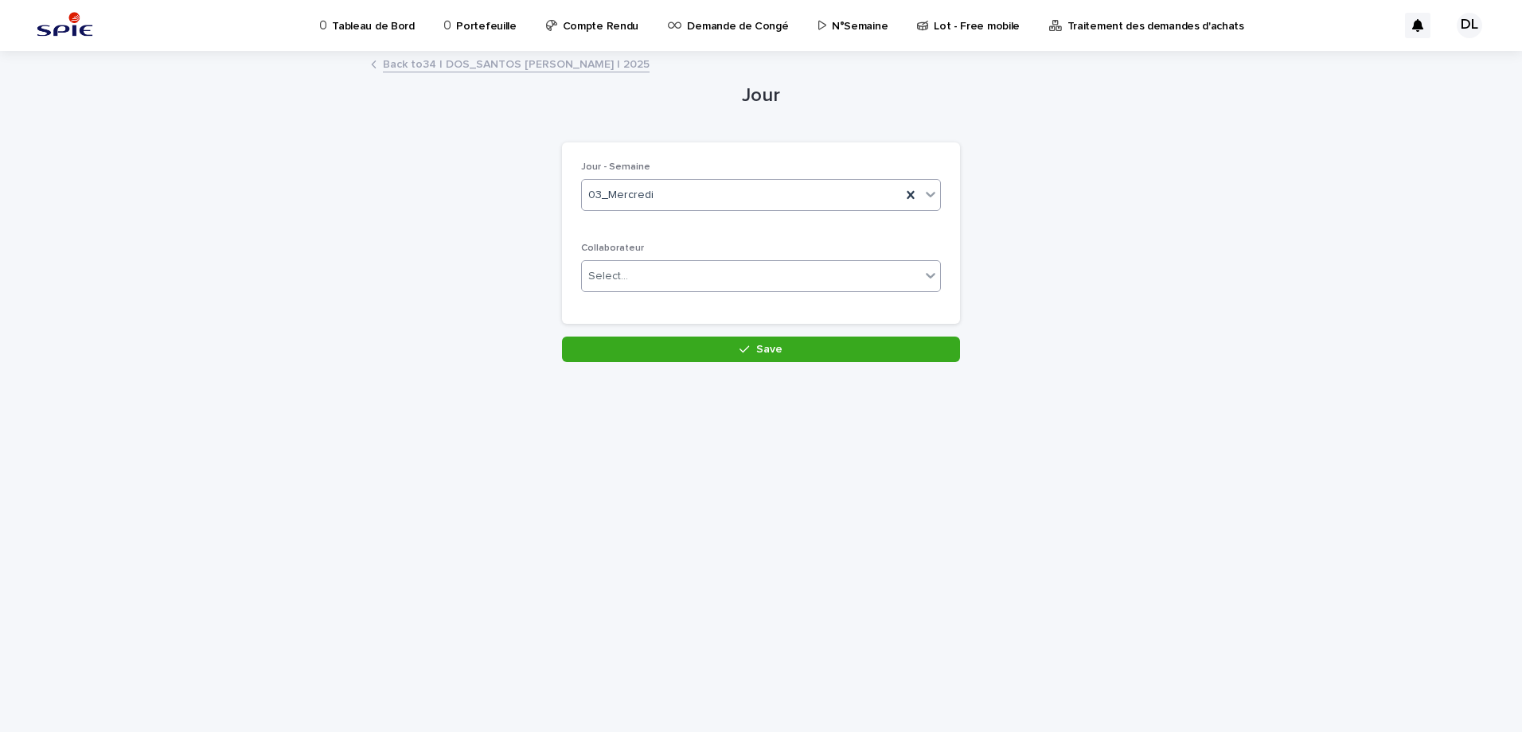
click at [790, 283] on div "Select..." at bounding box center [751, 276] width 338 height 26
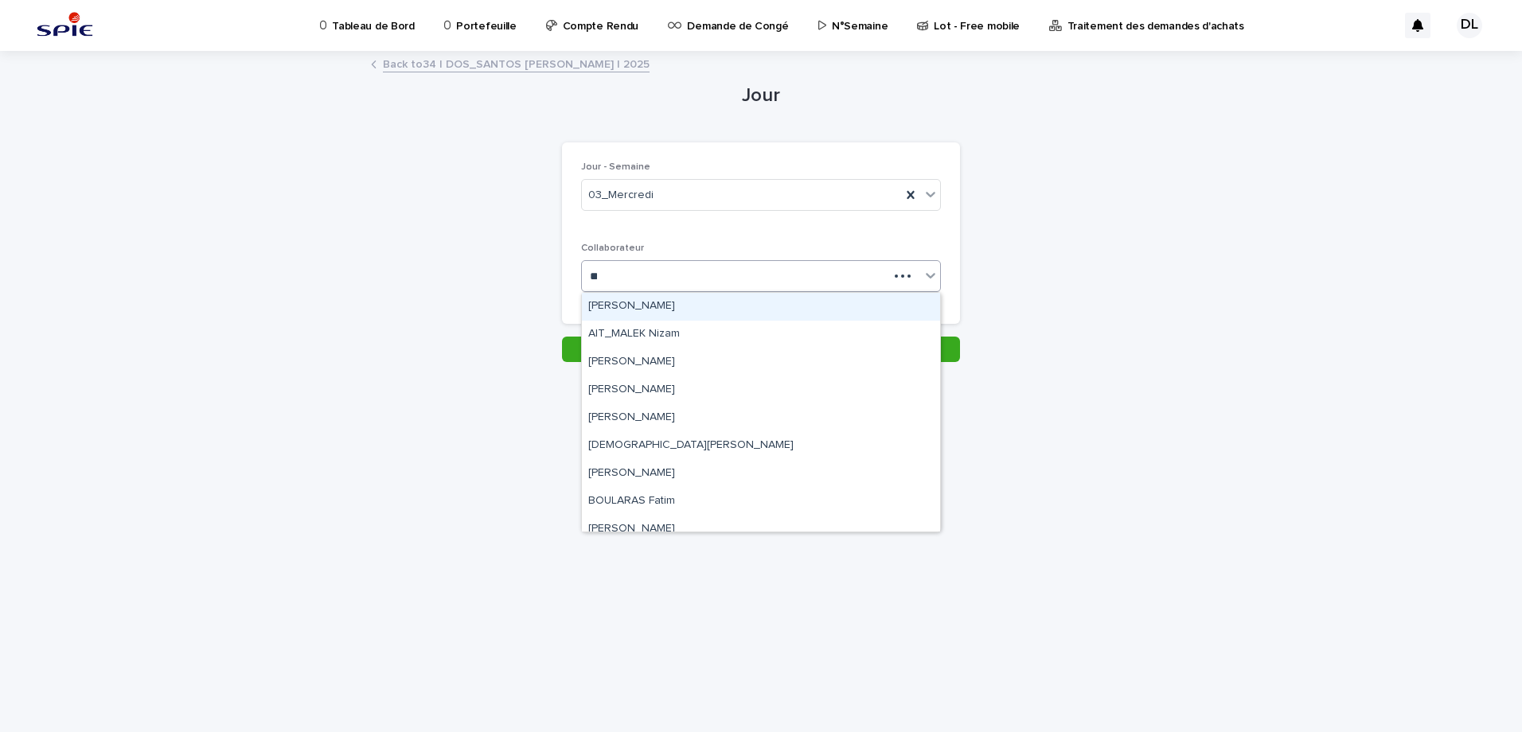
type input "***"
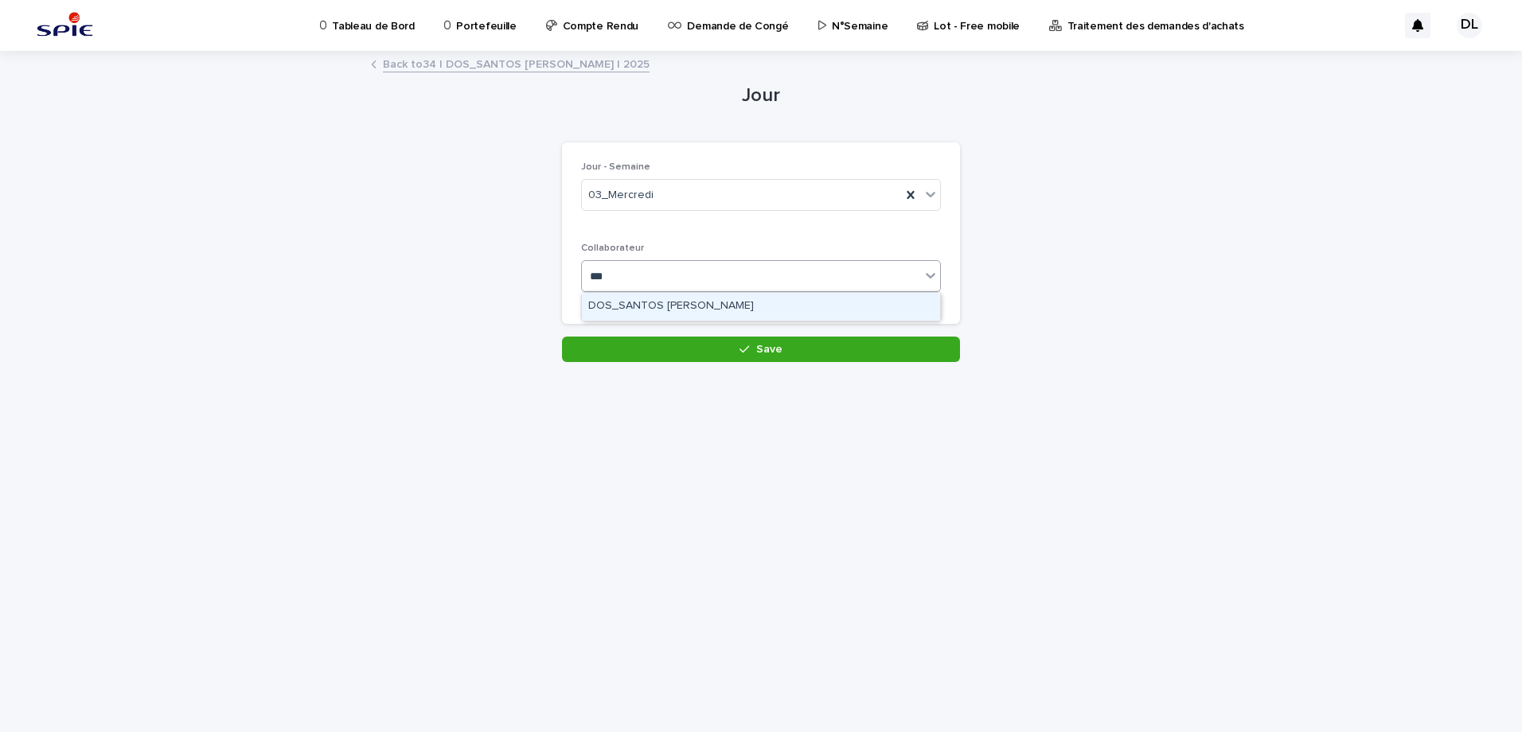
click at [760, 297] on div "DOS_SANTOS [PERSON_NAME]" at bounding box center [761, 307] width 358 height 28
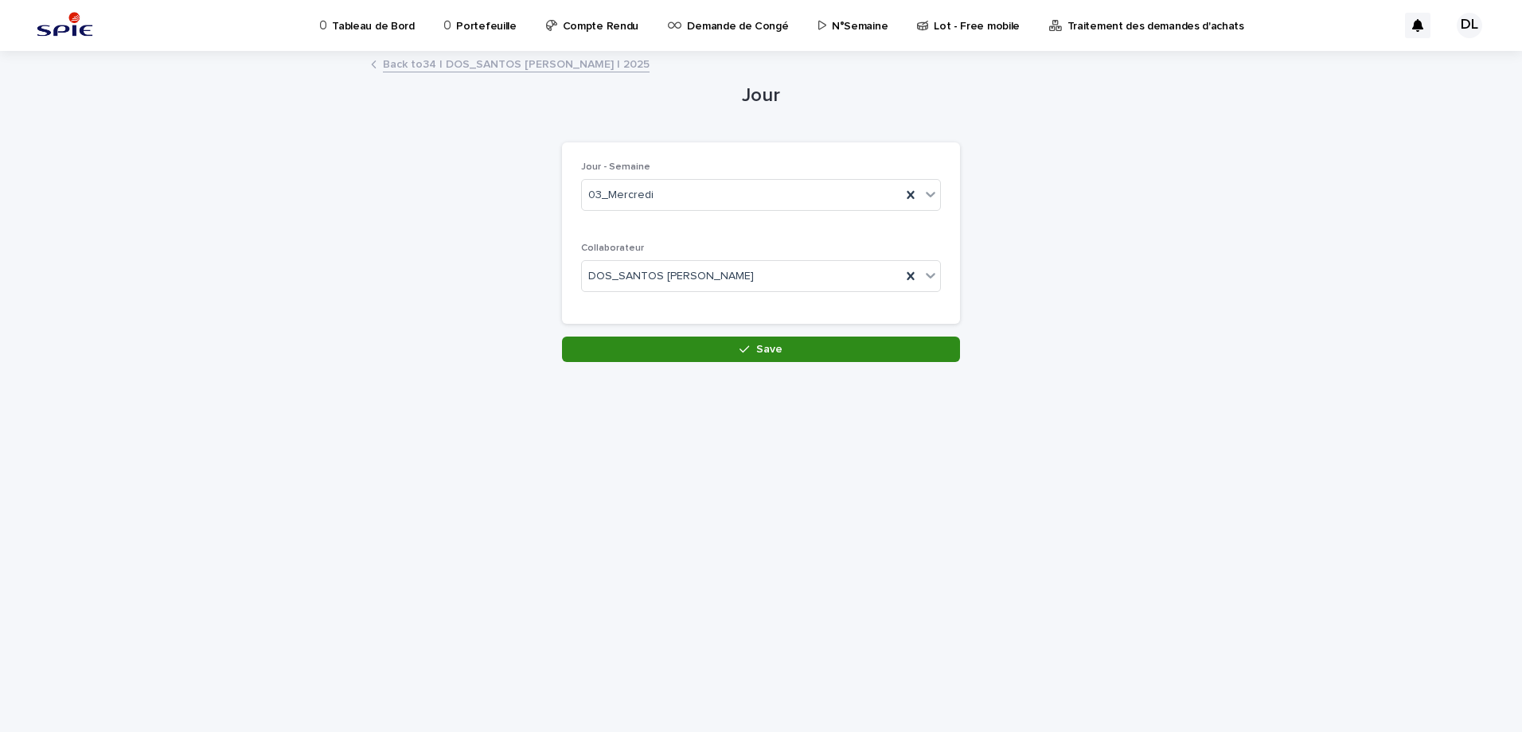
click at [769, 343] on button "Save" at bounding box center [761, 349] width 398 height 25
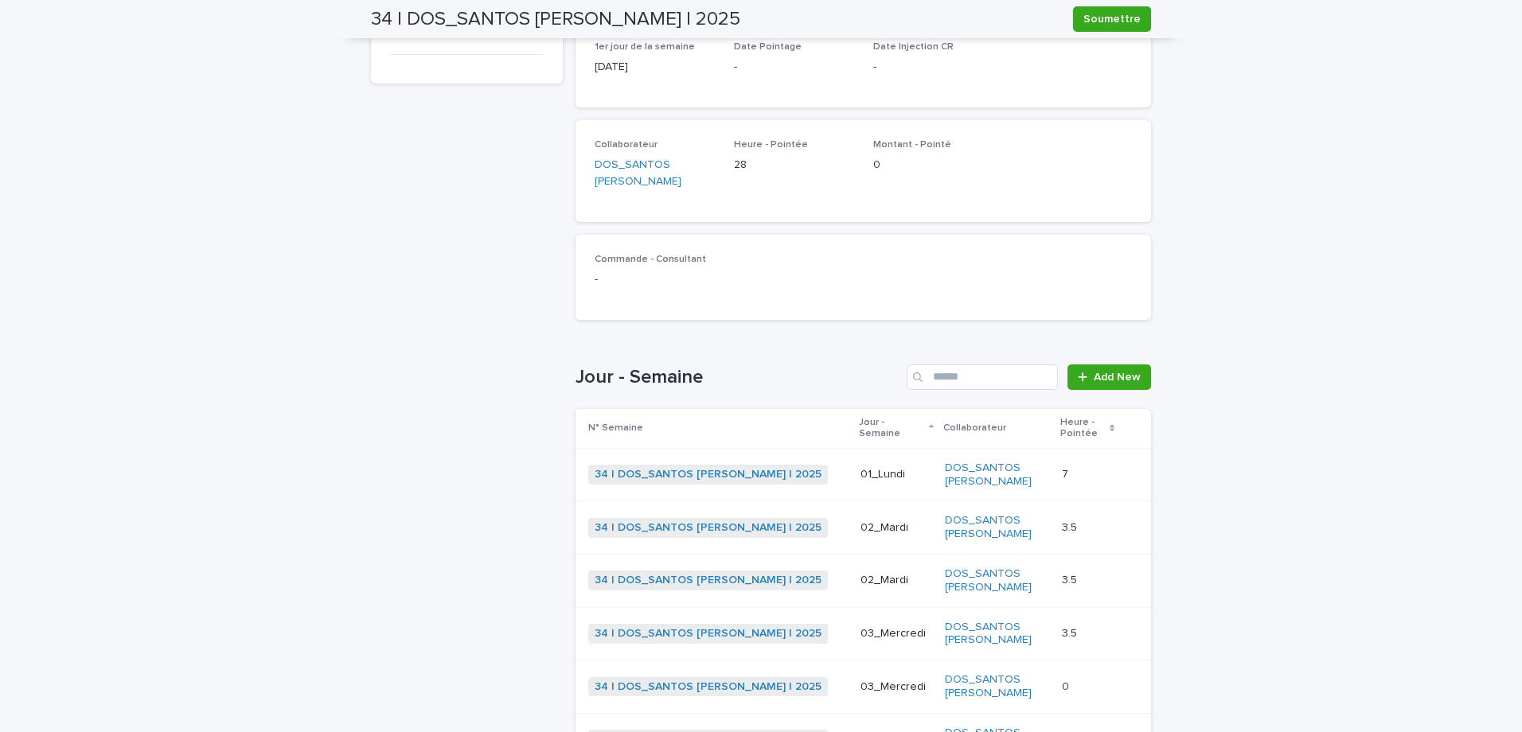
scroll to position [318, 0]
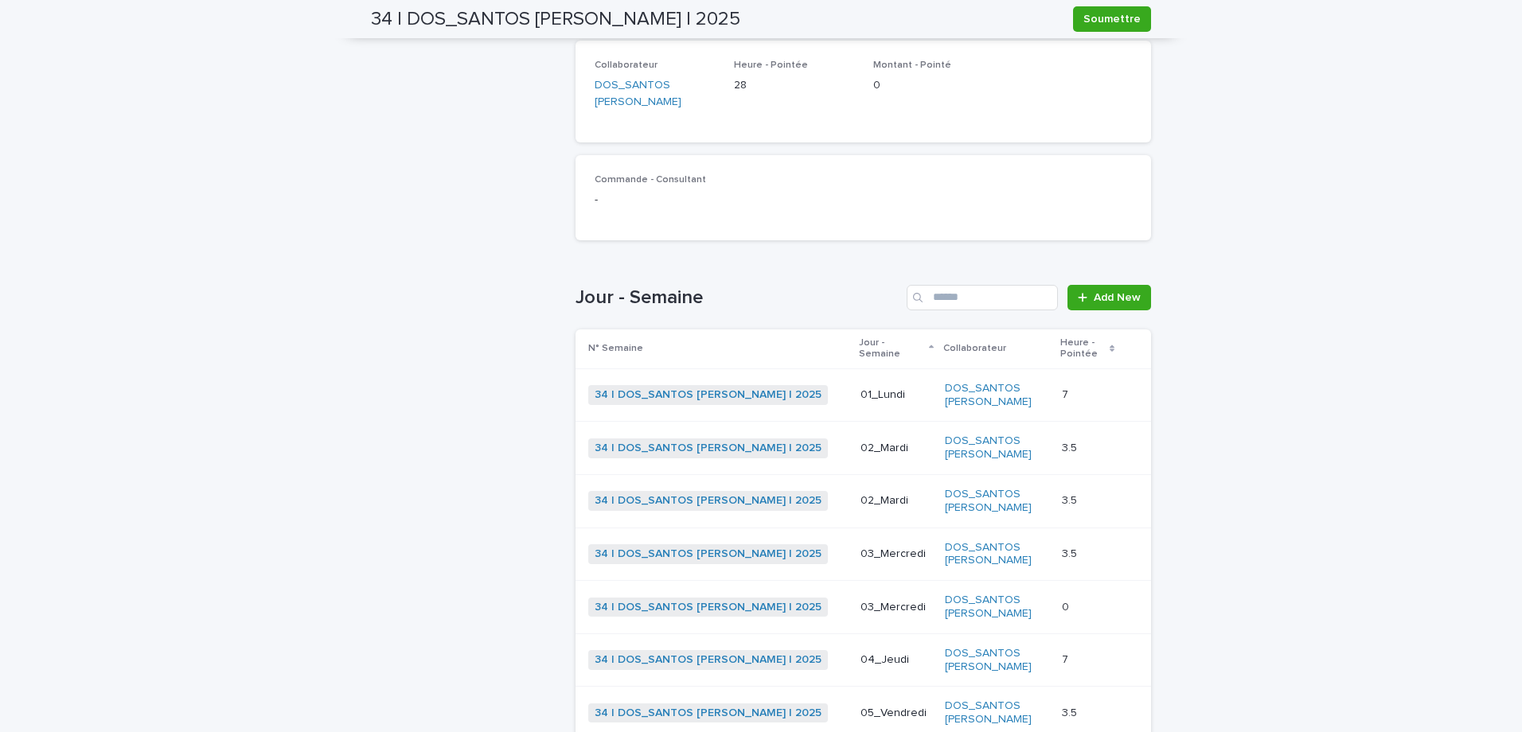
click at [1063, 601] on p at bounding box center [1087, 608] width 51 height 14
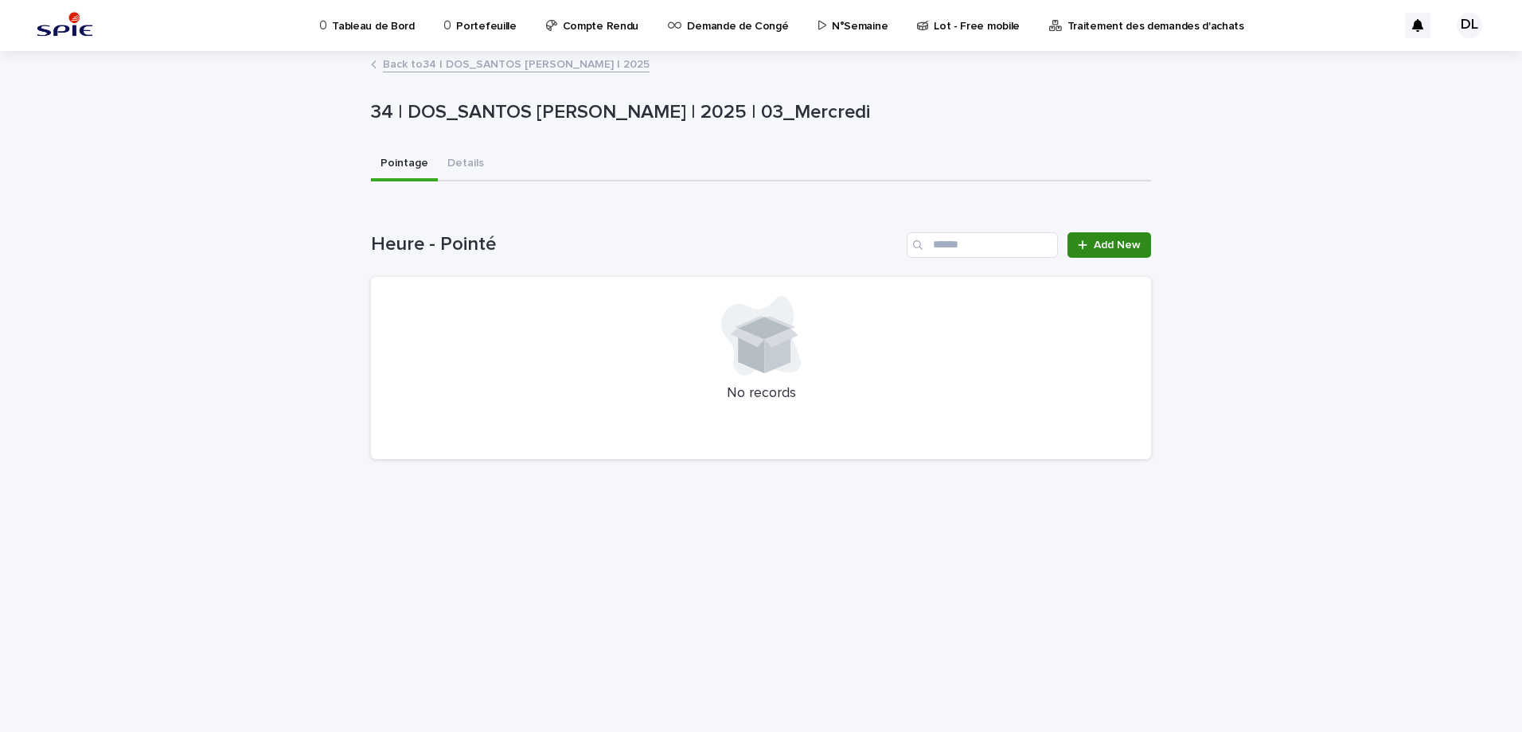
click at [1101, 238] on link "Add New" at bounding box center [1109, 244] width 84 height 25
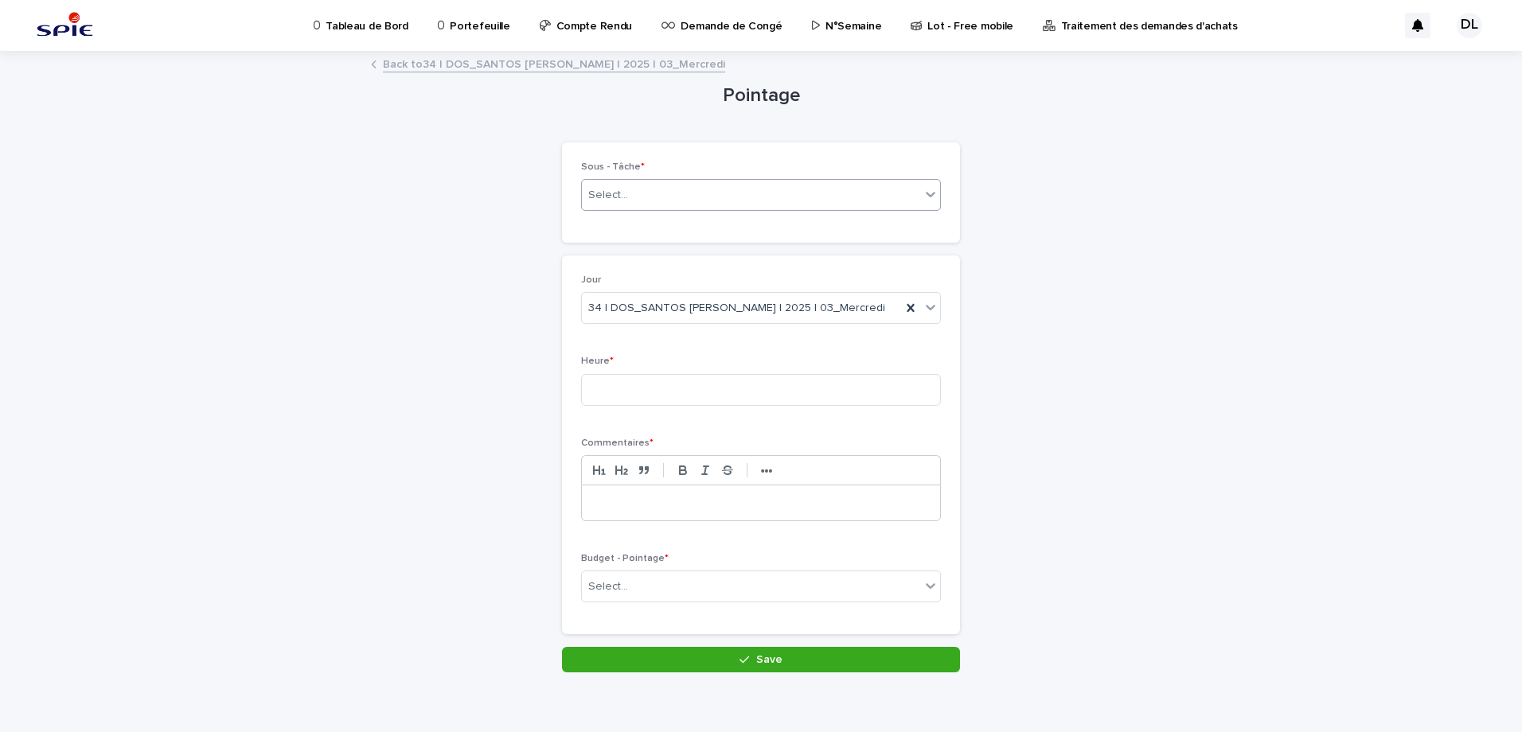
click at [771, 196] on div "Select..." at bounding box center [751, 195] width 338 height 26
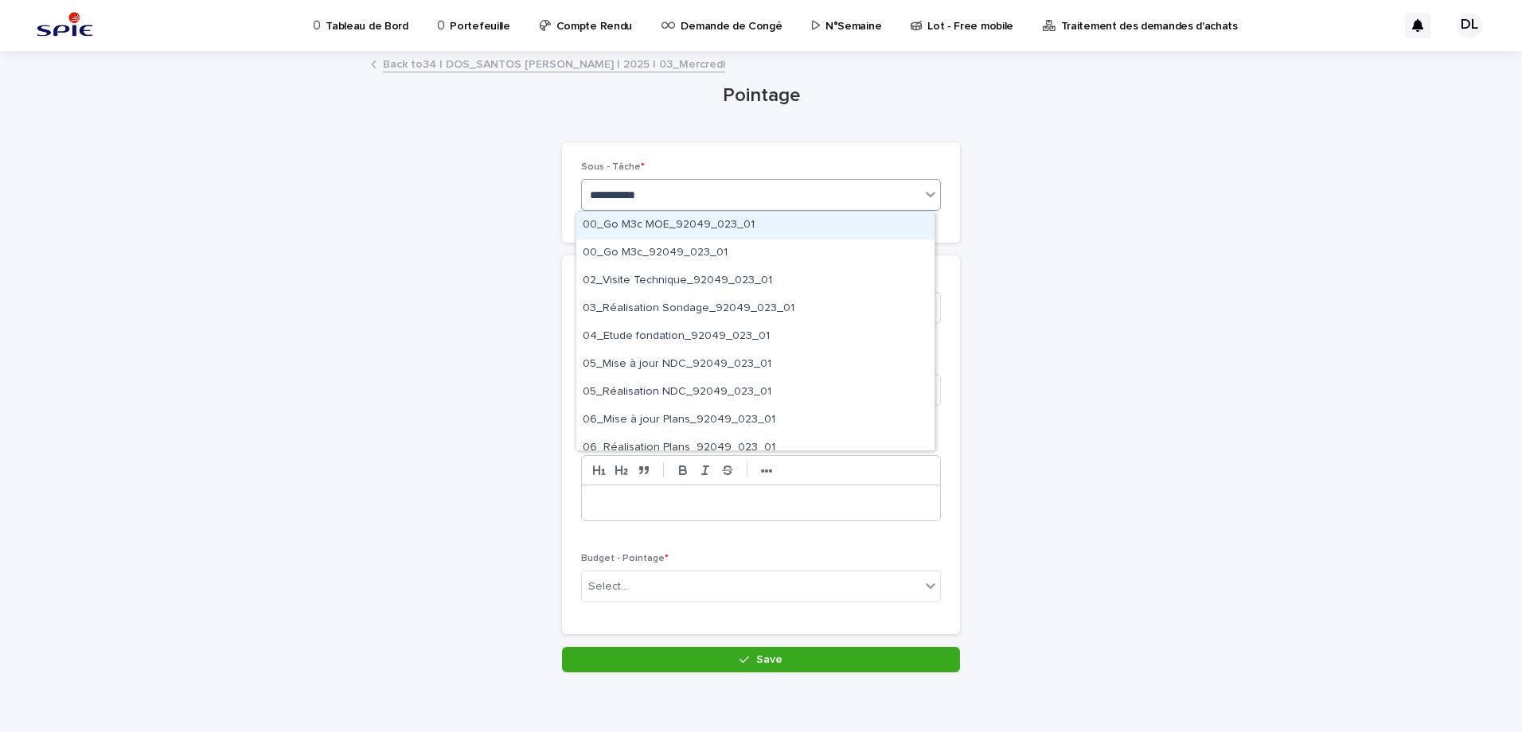
type input "**********"
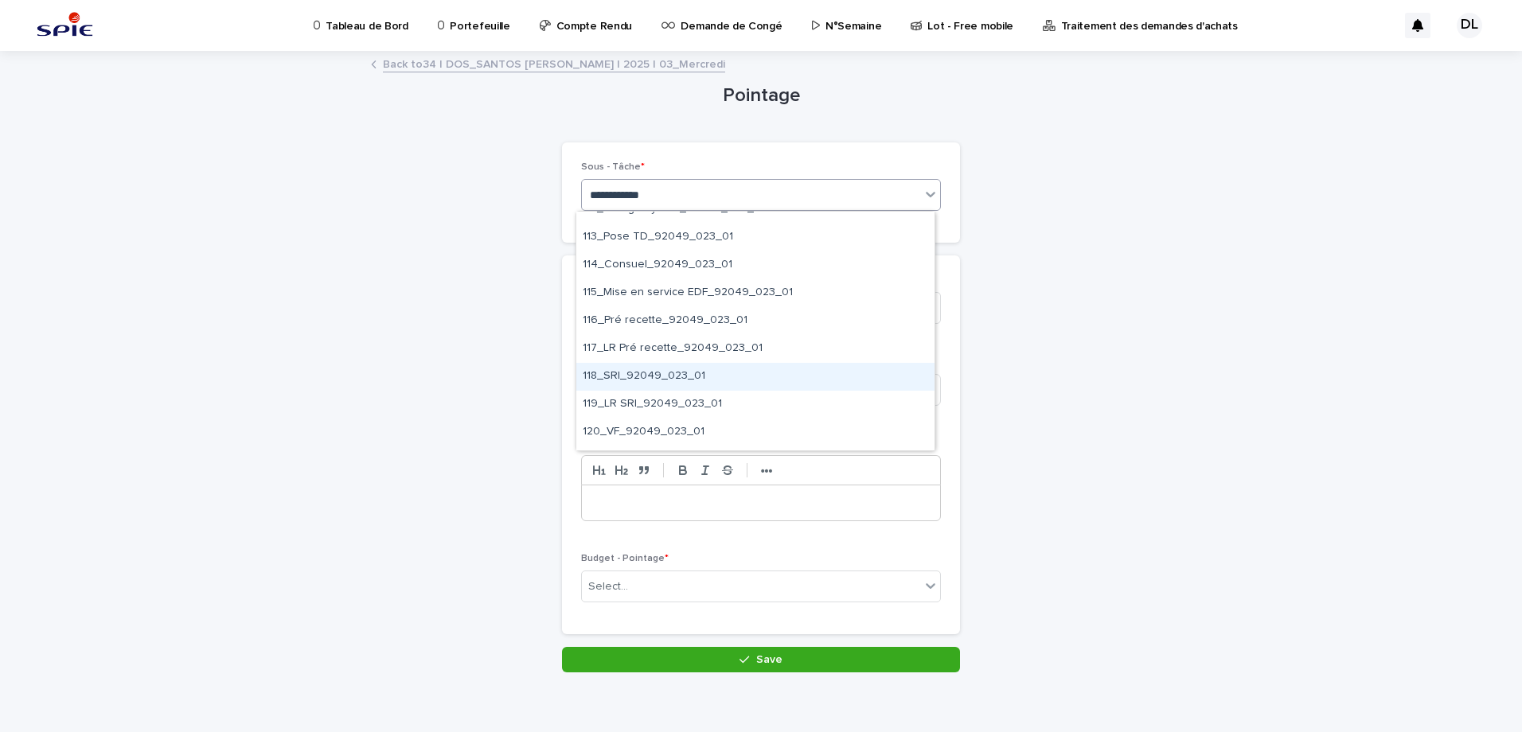
scroll to position [876, 0]
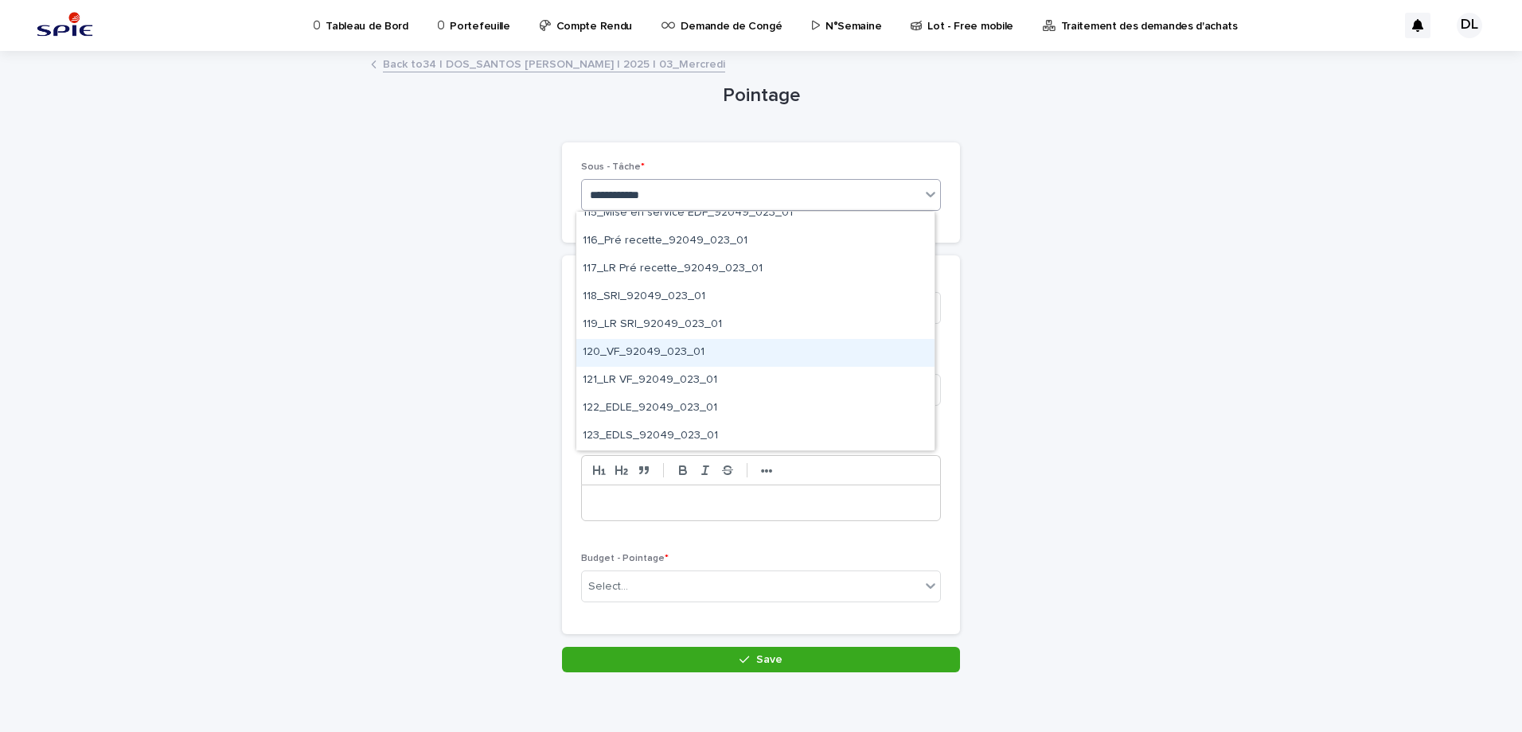
click at [726, 340] on div "120_VF_92049_023_01" at bounding box center [755, 353] width 358 height 28
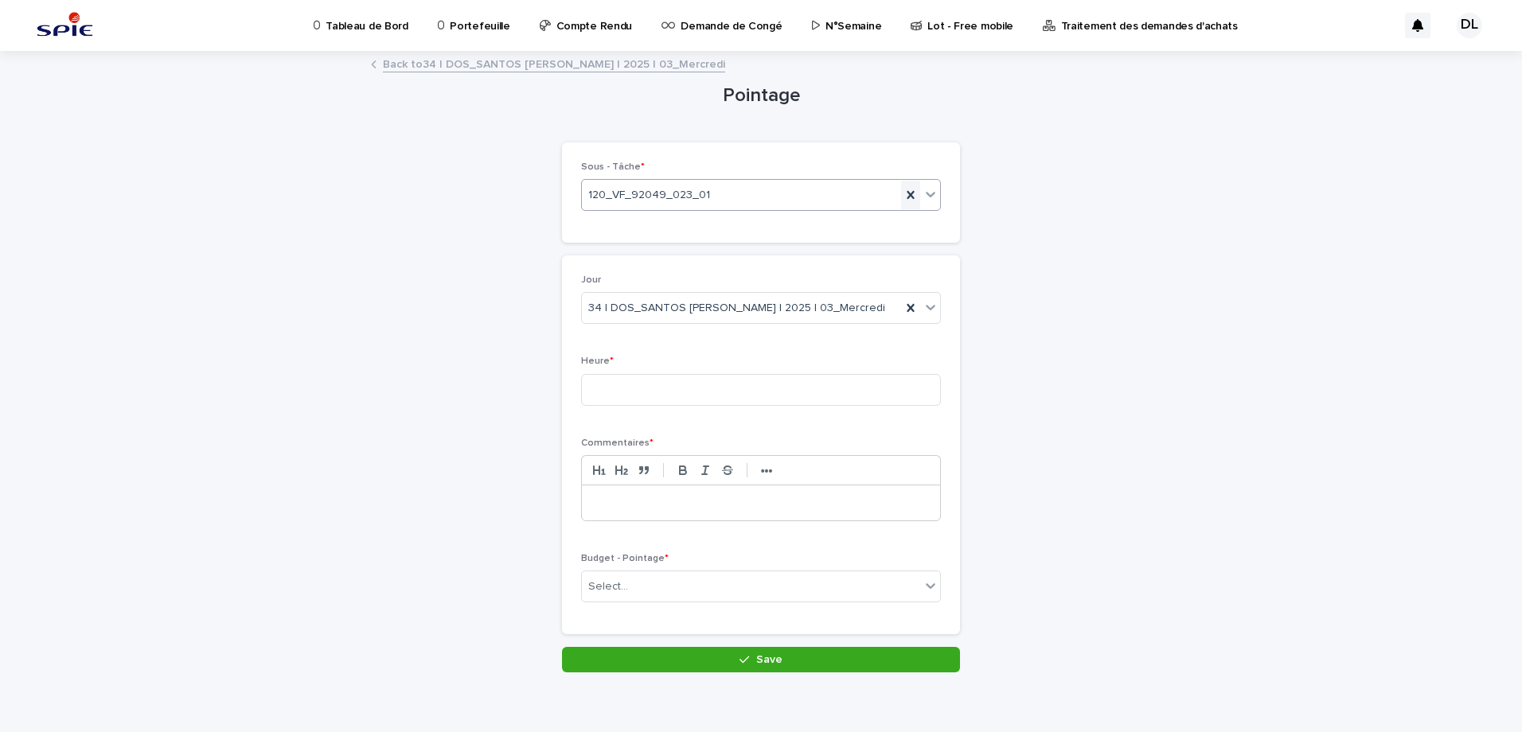
click at [907, 196] on icon at bounding box center [911, 195] width 16 height 16
click at [923, 191] on icon at bounding box center [931, 194] width 16 height 16
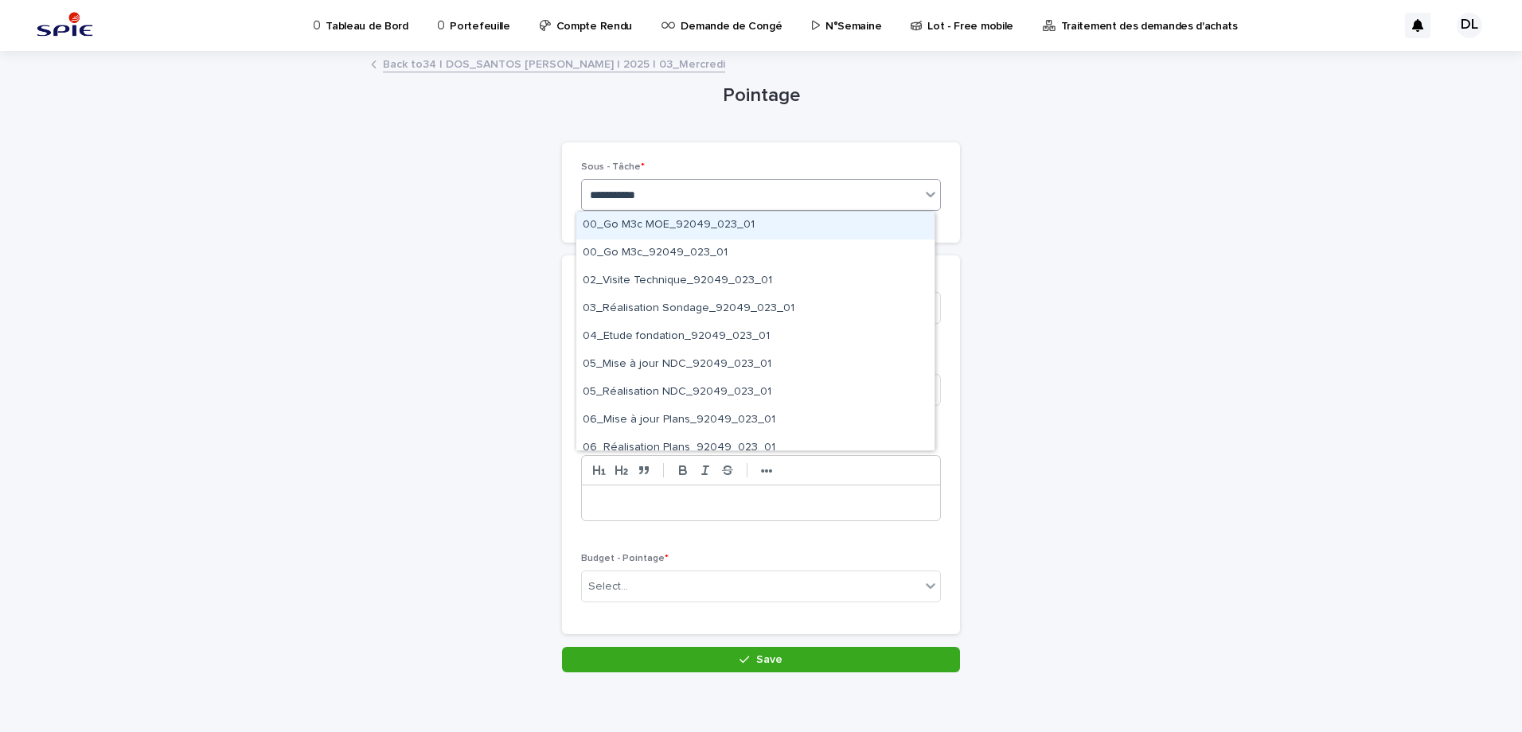
type input "**********"
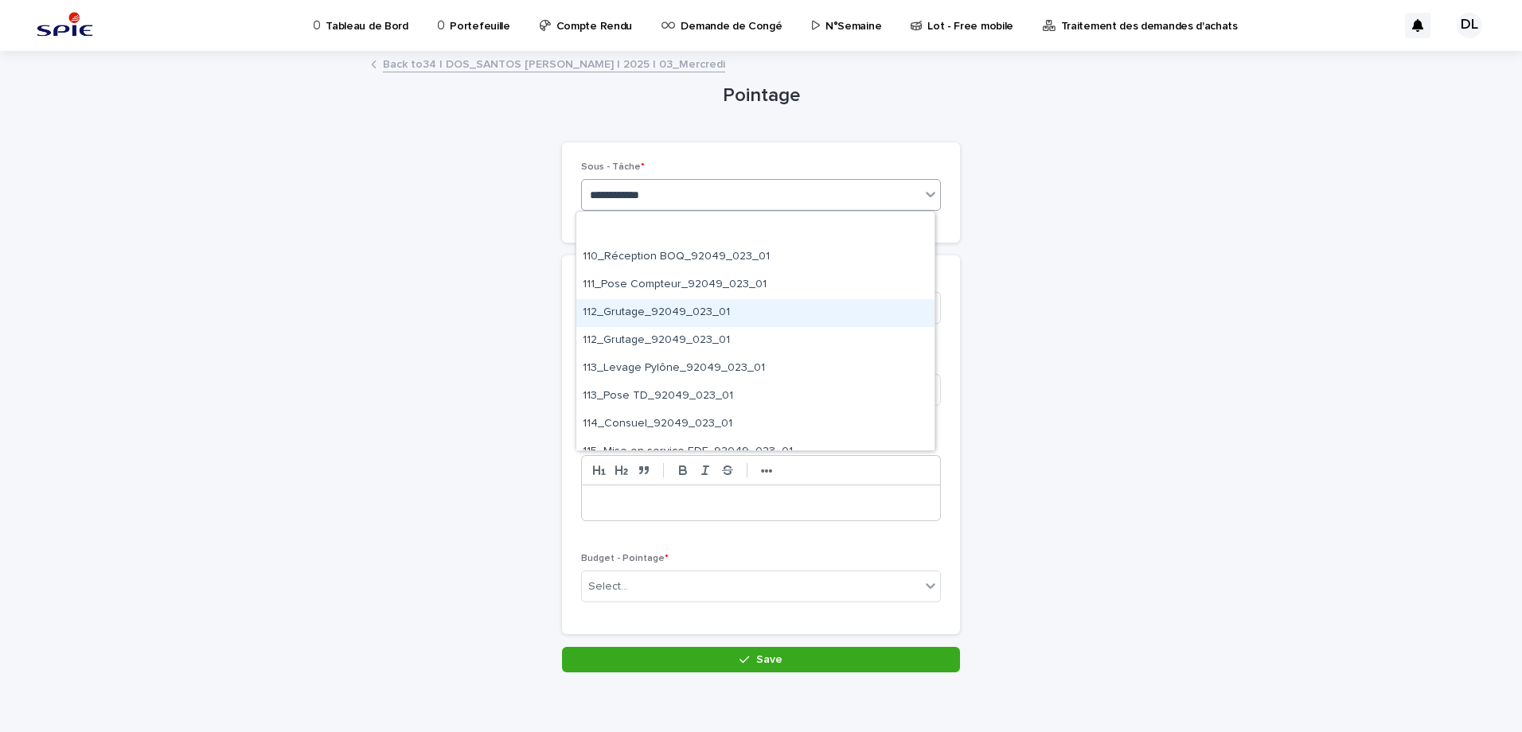
scroll to position [796, 0]
click at [761, 320] on div "116_Pré recette_92049_023_01" at bounding box center [755, 321] width 358 height 28
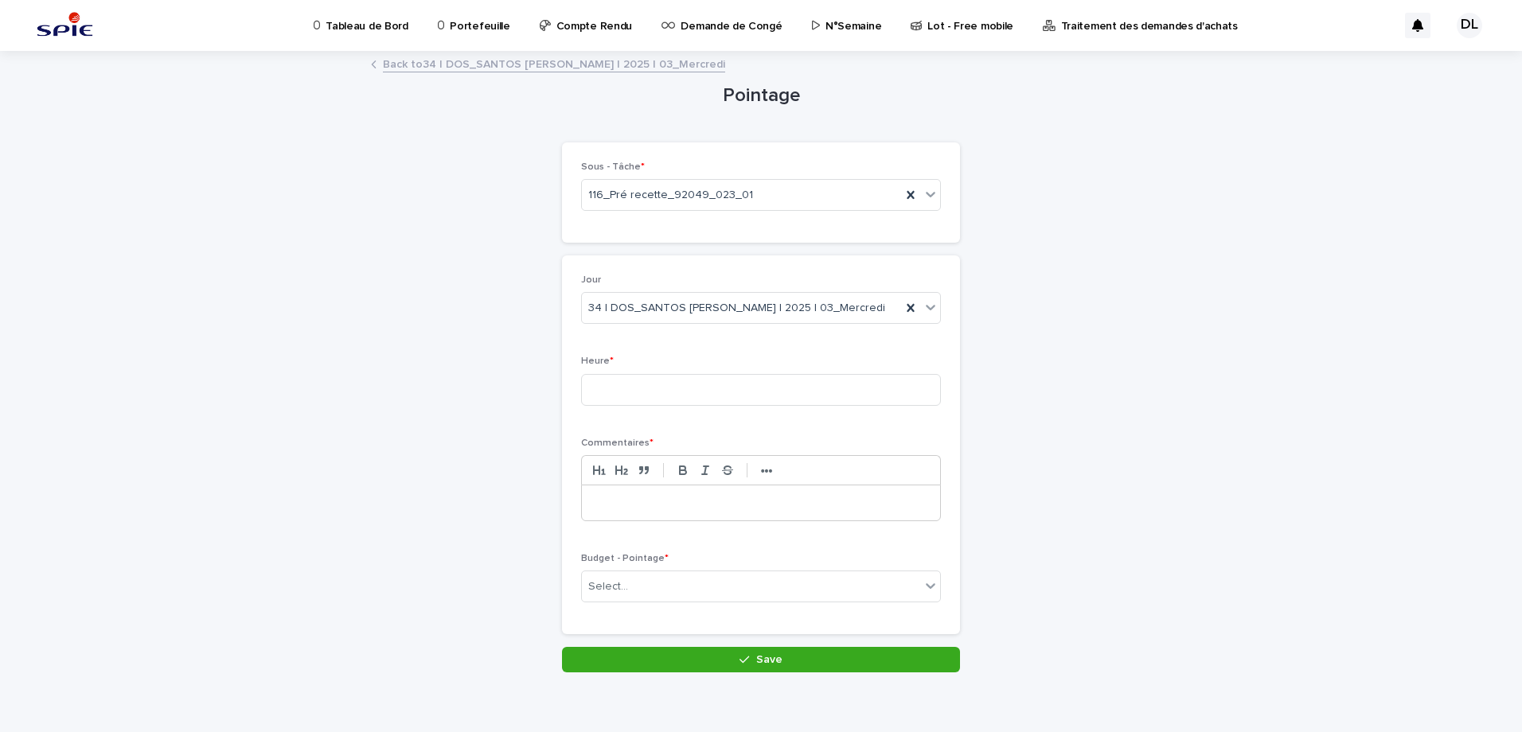
click at [701, 494] on div at bounding box center [761, 503] width 358 height 35
click at [669, 376] on input at bounding box center [761, 390] width 360 height 32
type input "***"
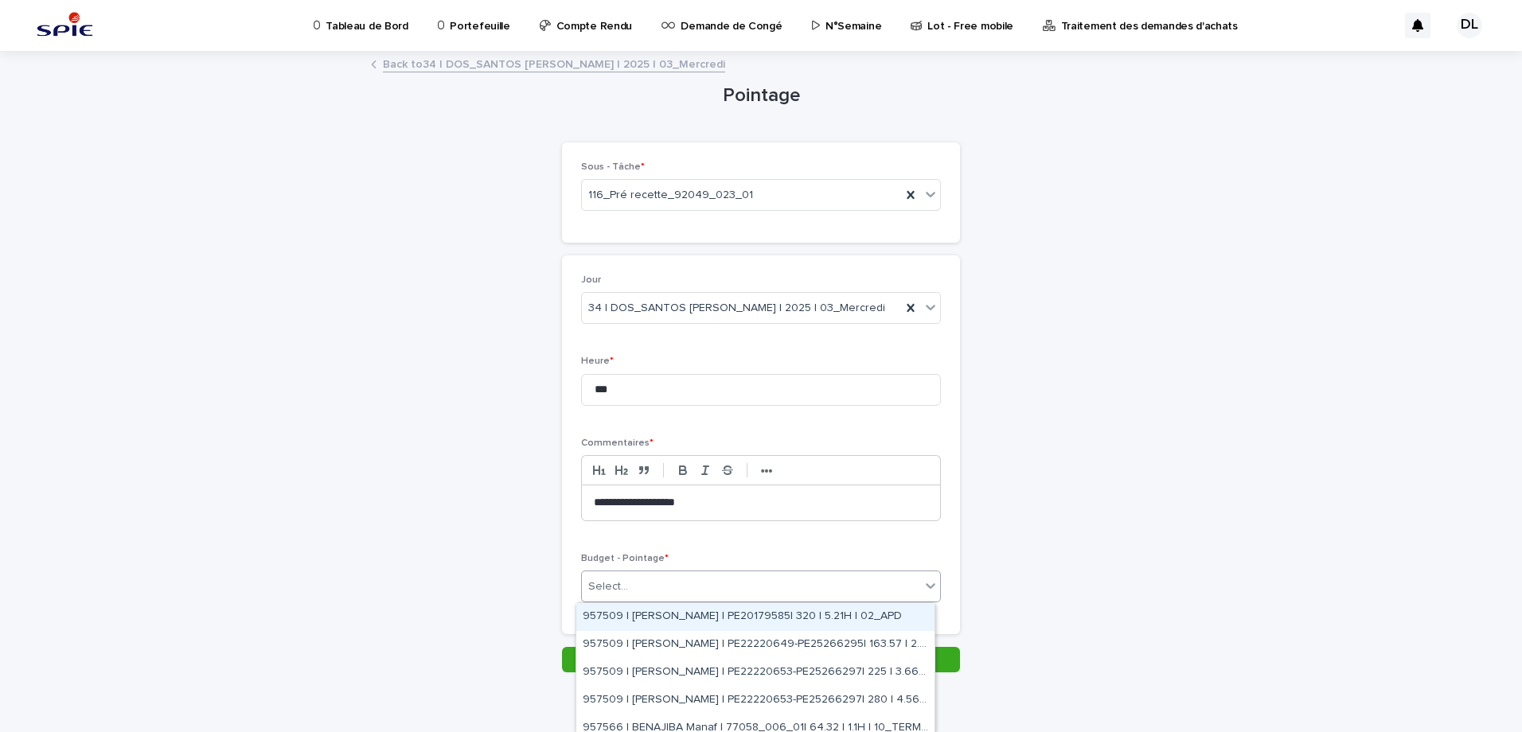
click at [856, 580] on div "Select..." at bounding box center [751, 587] width 338 height 26
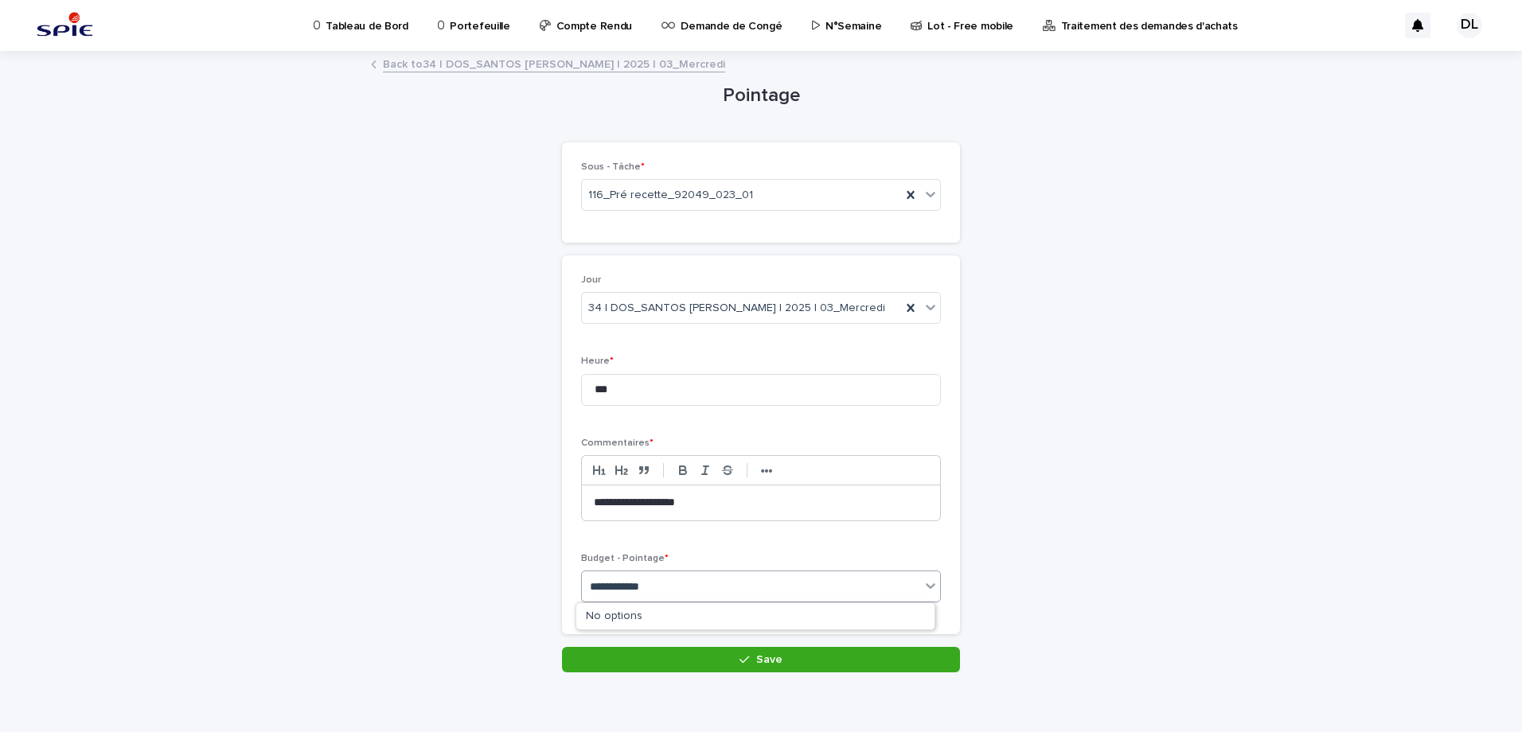
scroll to position [20, 0]
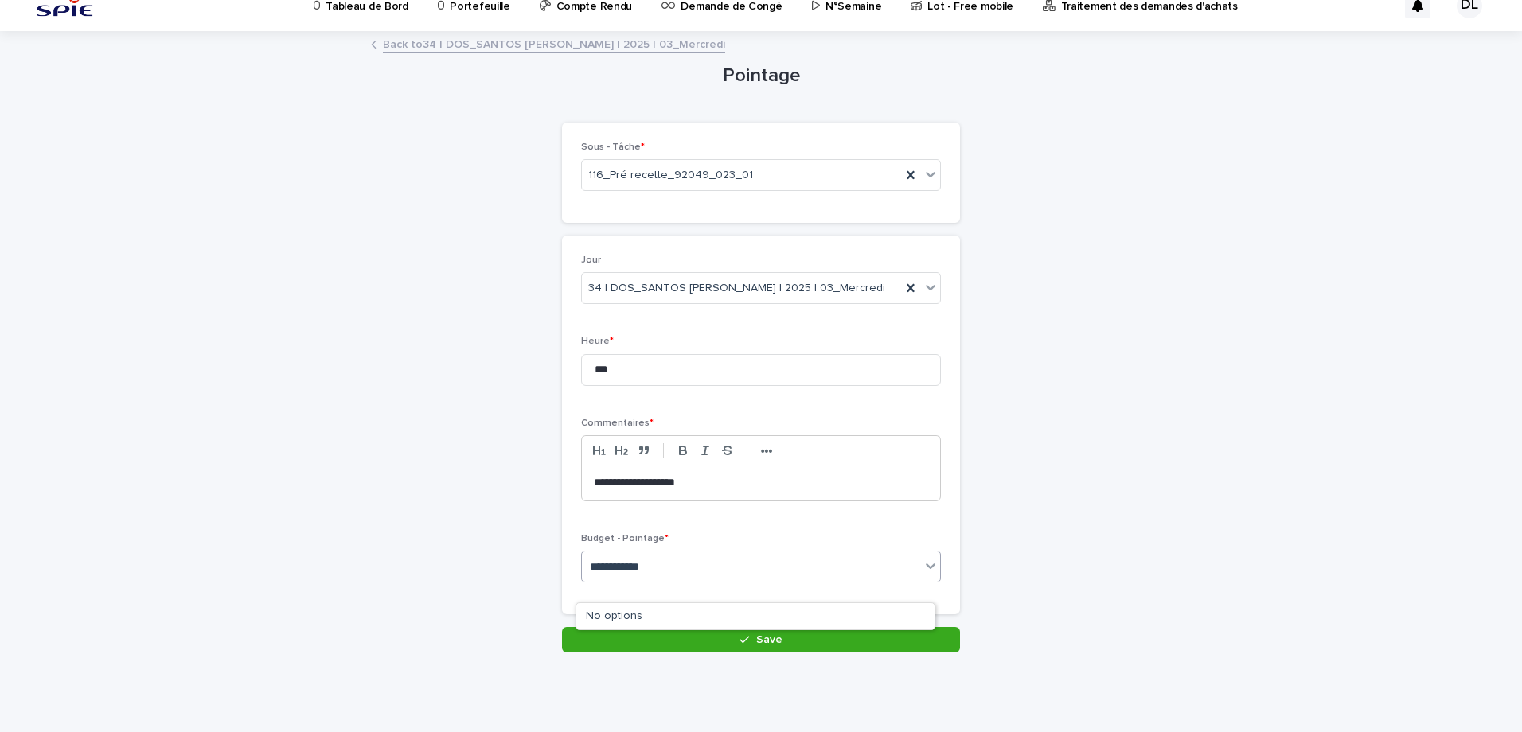
type input "**********"
click at [693, 566] on div "Select..." at bounding box center [751, 567] width 338 height 26
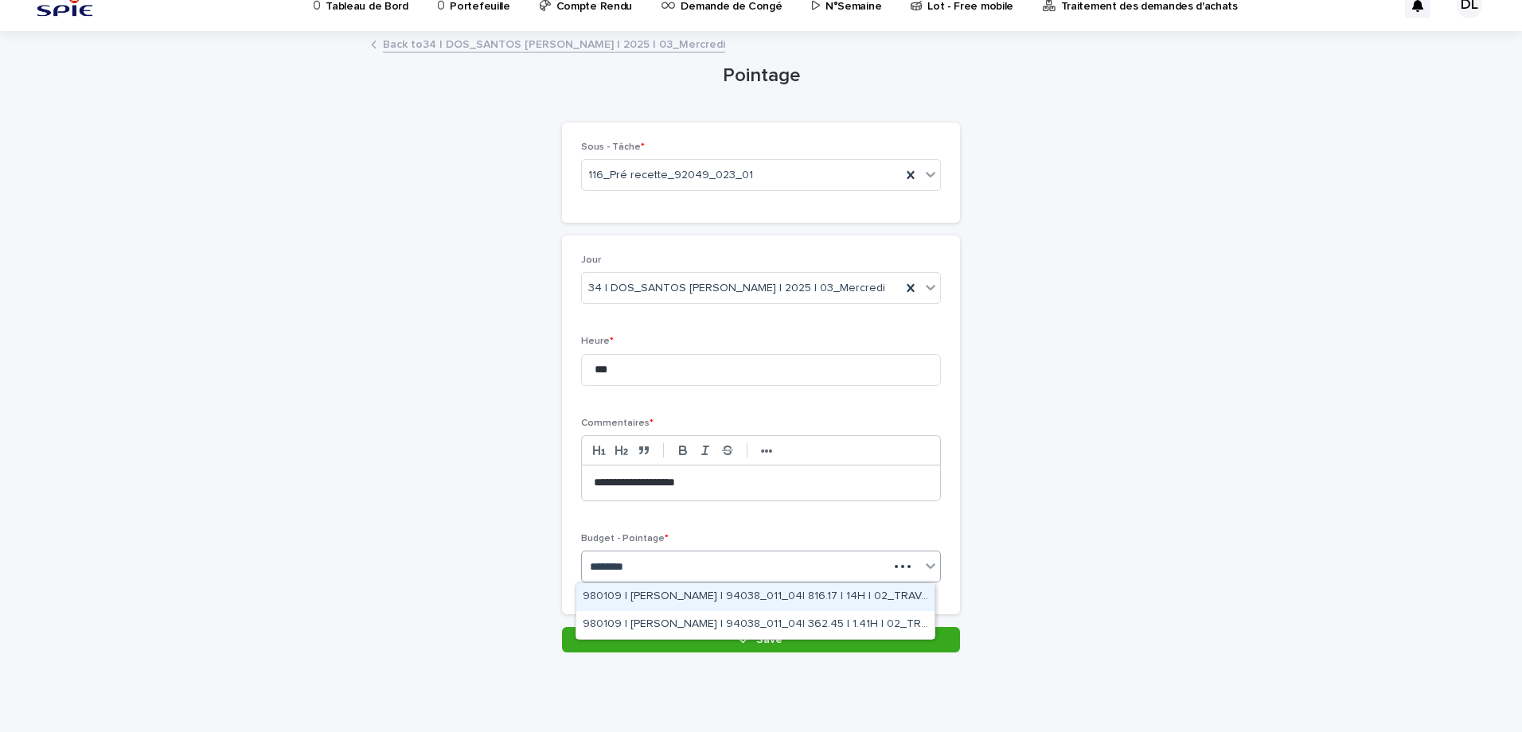
type input "*********"
click at [788, 589] on div "980109 | [PERSON_NAME] | 94038_011_04| 816.17 | 14H | 02_TRAVAUX" at bounding box center [755, 597] width 358 height 28
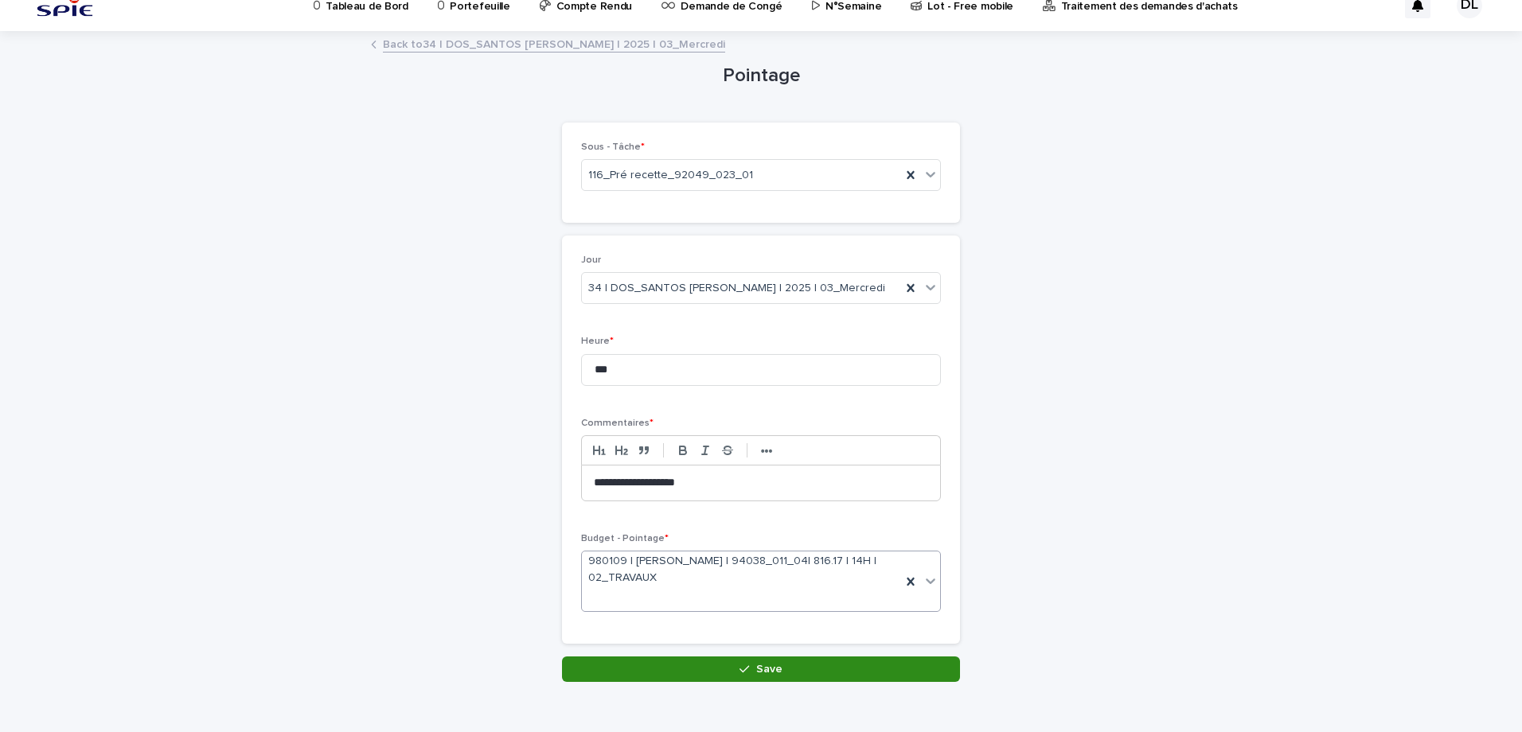
click at [738, 659] on button "Save" at bounding box center [761, 669] width 398 height 25
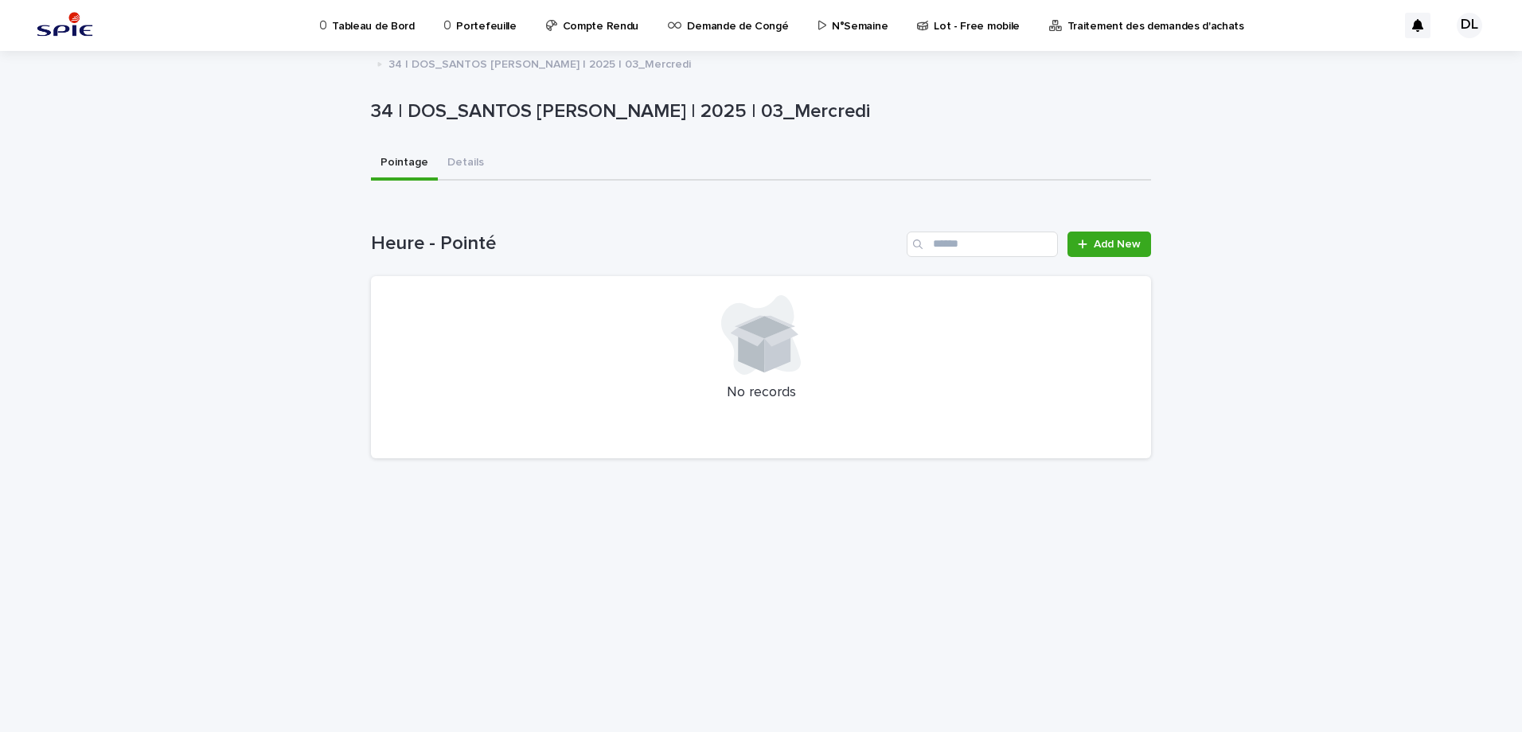
click at [420, 65] on p "34 | DOS_SANTOS [PERSON_NAME] | 2025 | 03_Mercredi" at bounding box center [539, 63] width 302 height 18
click at [398, 64] on p "34 | DOS_SANTOS [PERSON_NAME] | 2025 | 03_Mercredi" at bounding box center [539, 63] width 302 height 18
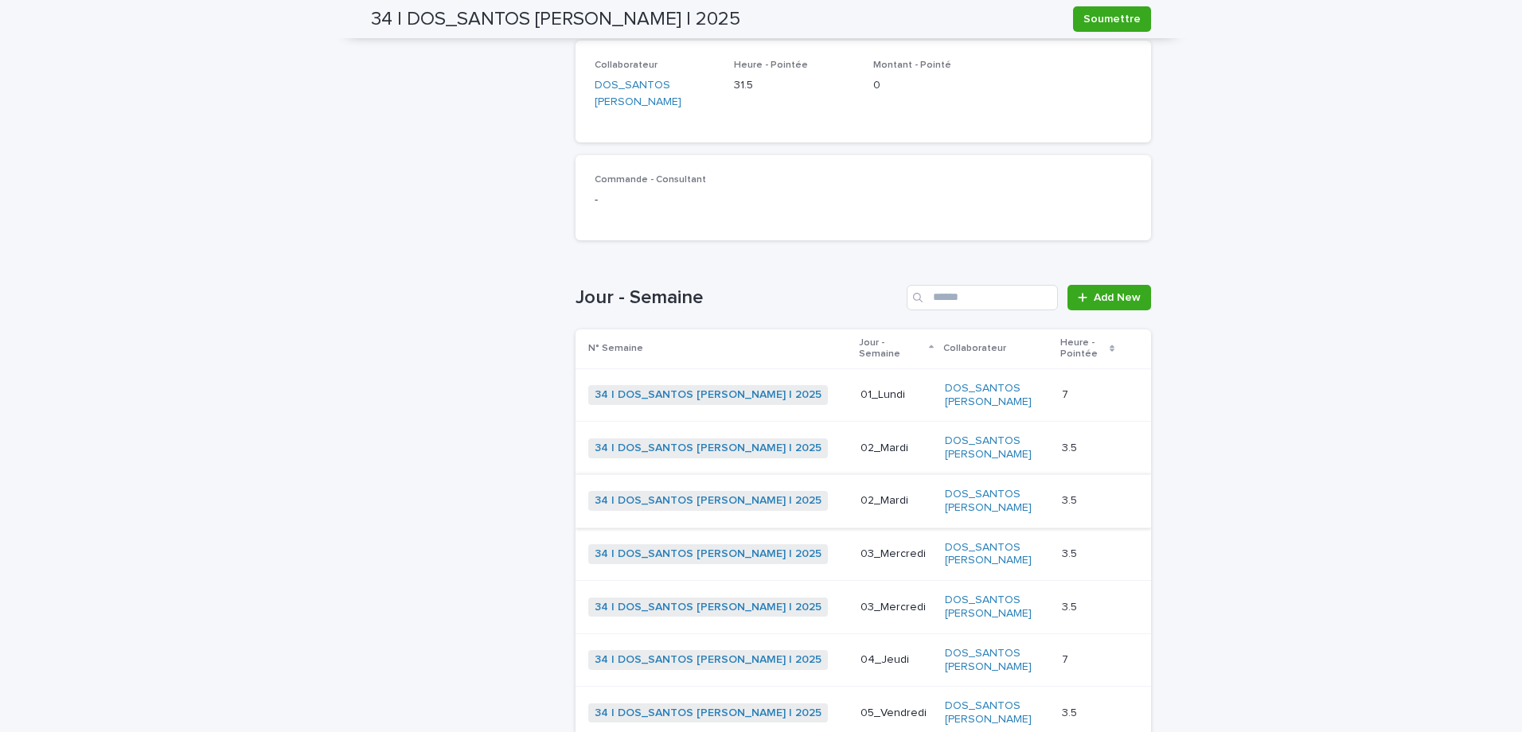
scroll to position [398, 0]
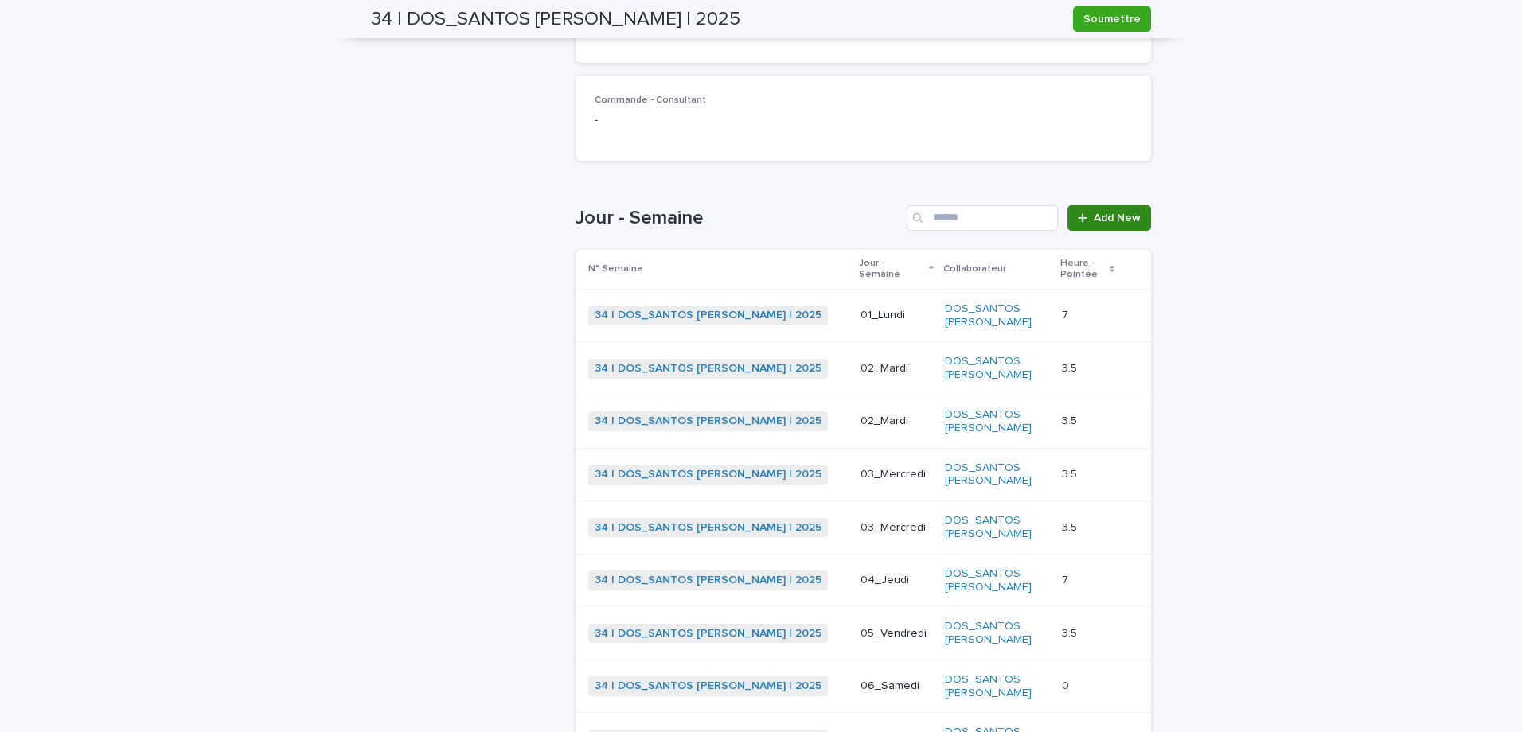
click at [1131, 213] on span "Add New" at bounding box center [1117, 218] width 47 height 11
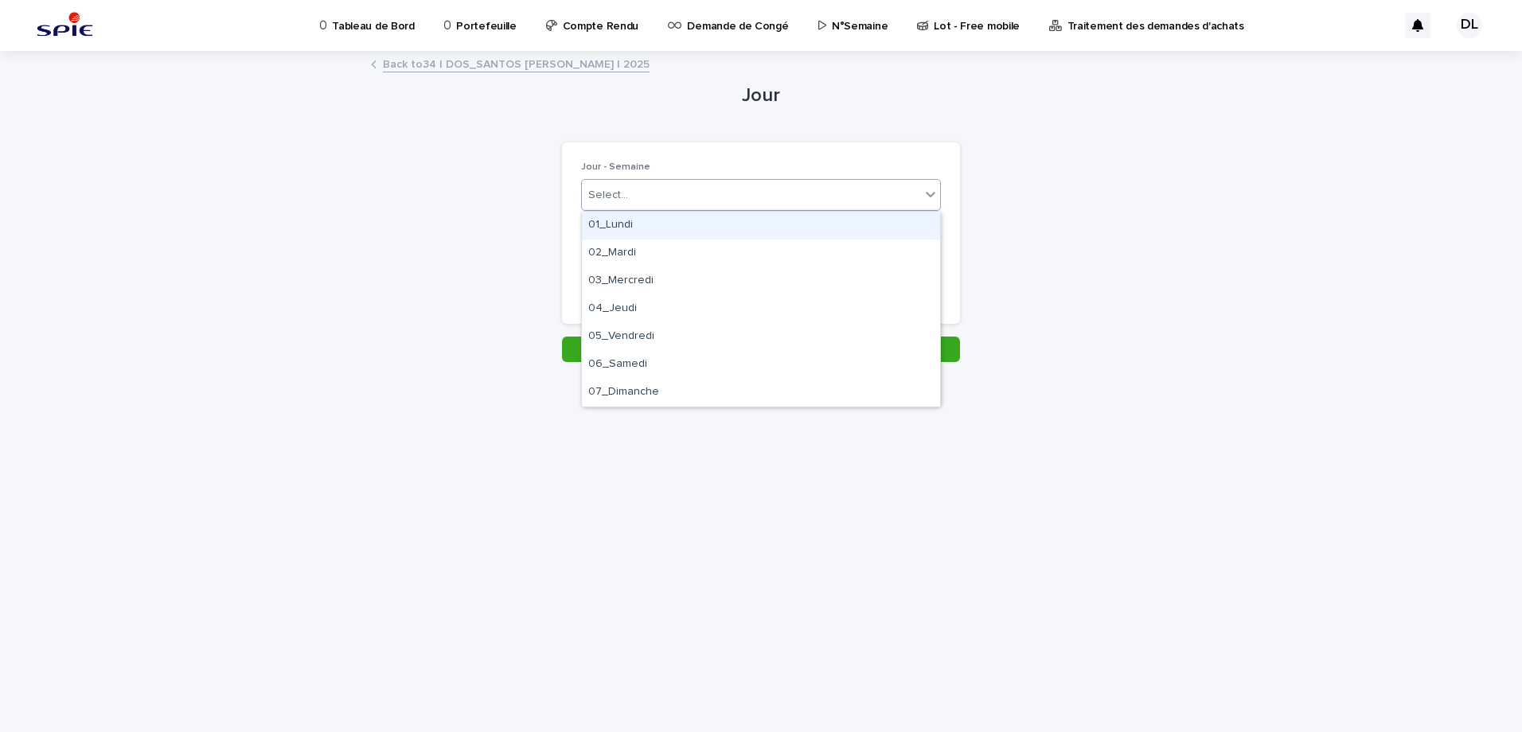
click at [835, 187] on div "Select..." at bounding box center [751, 195] width 338 height 26
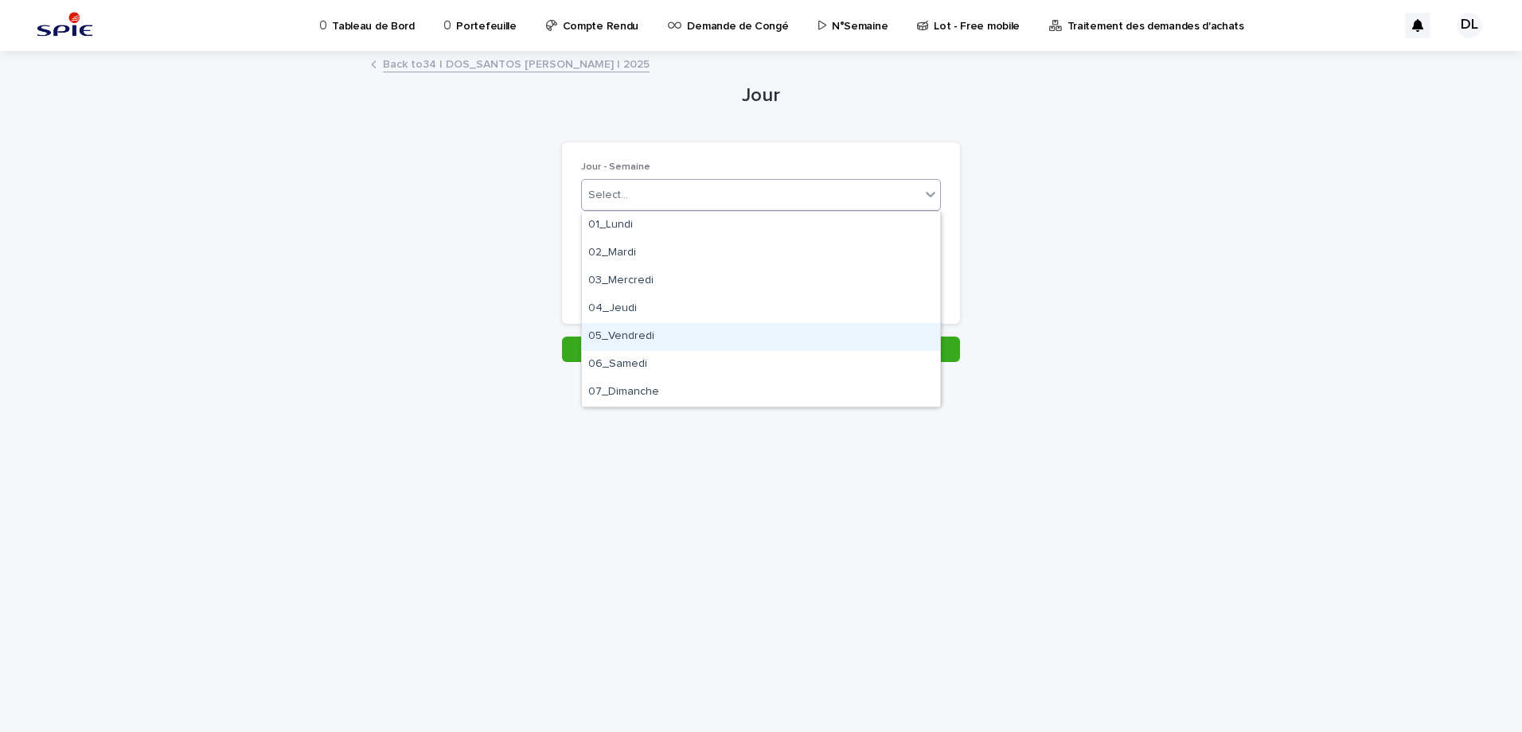
click at [678, 341] on div "05_Vendredi" at bounding box center [761, 337] width 358 height 28
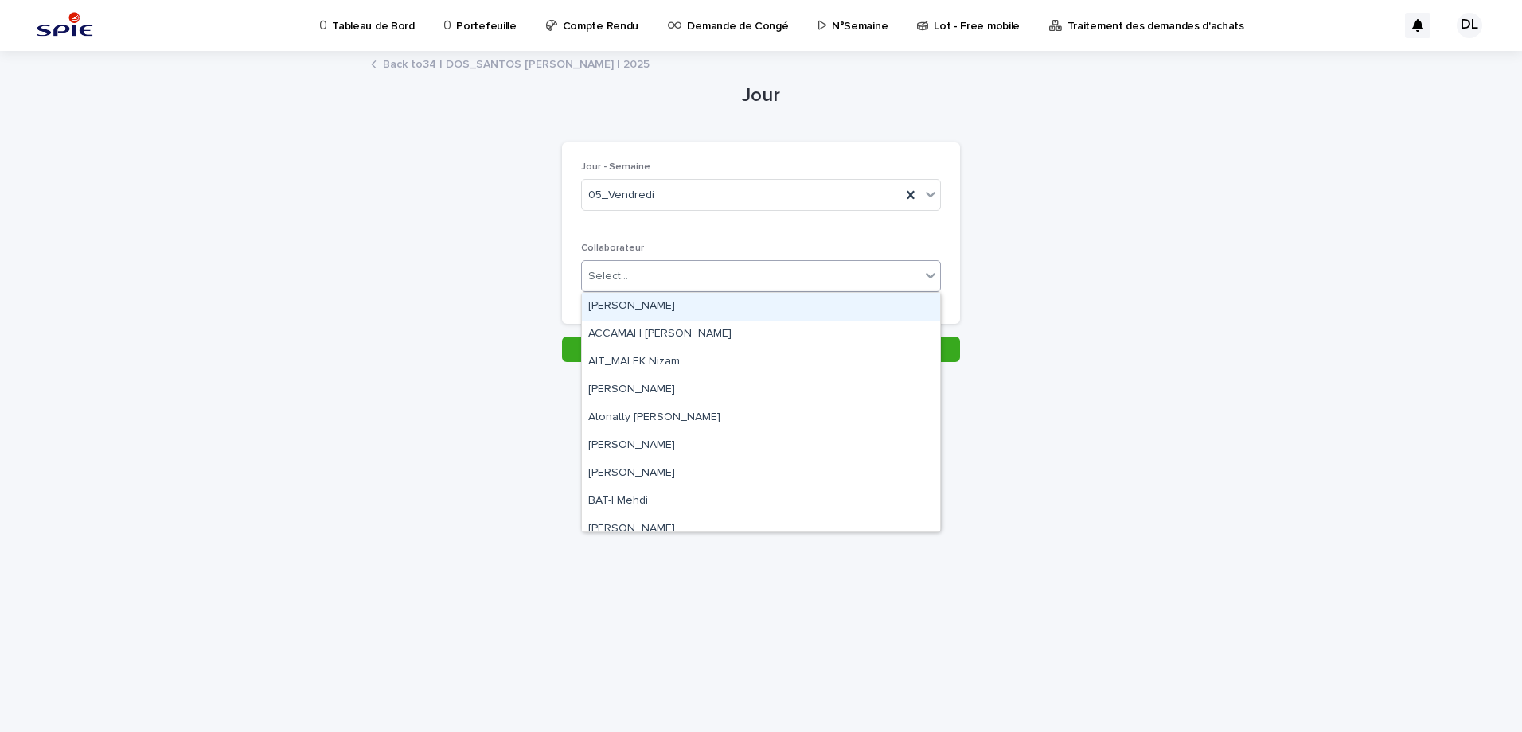
click at [697, 279] on div "Select..." at bounding box center [751, 276] width 338 height 26
type input "***"
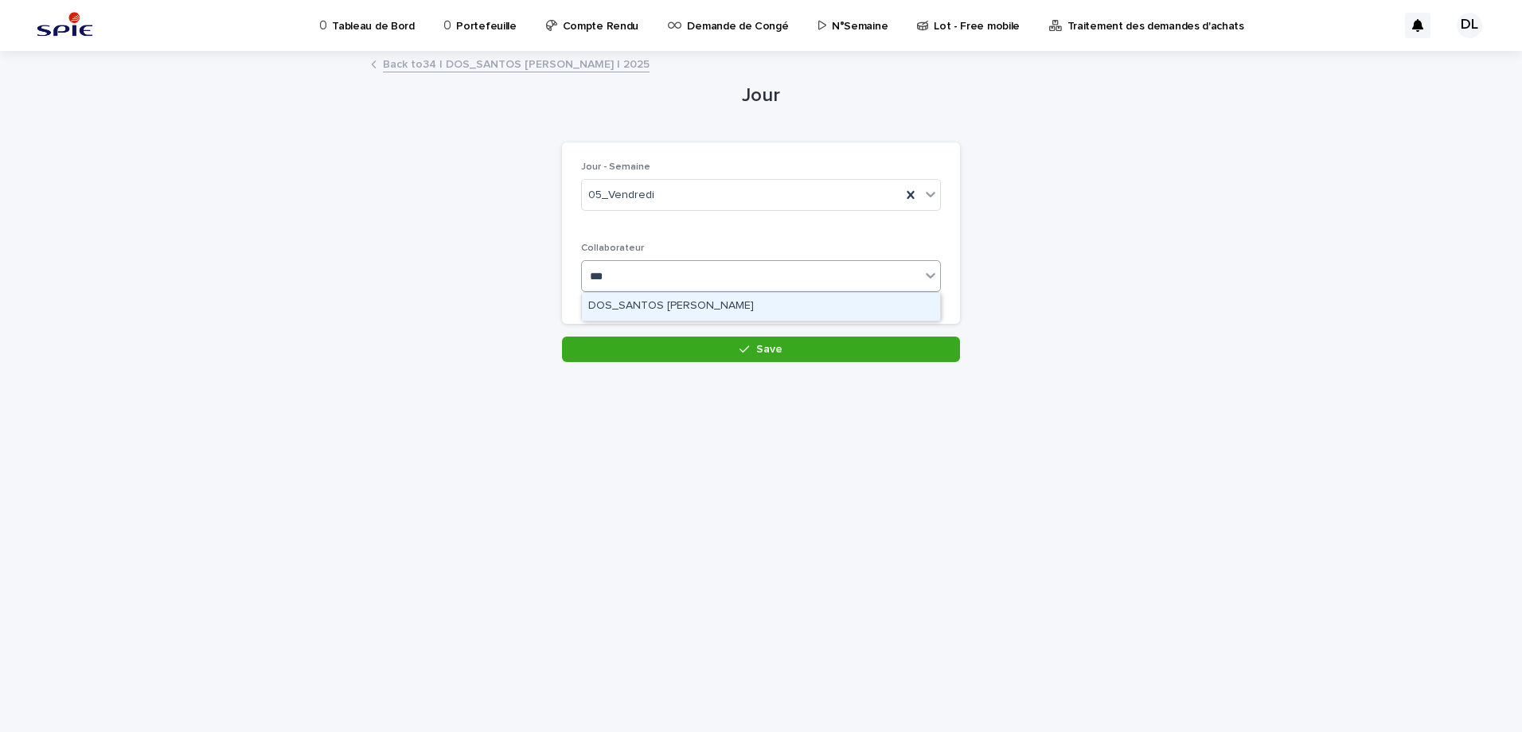
click at [708, 306] on div "DOS_SANTOS [PERSON_NAME]" at bounding box center [761, 307] width 358 height 28
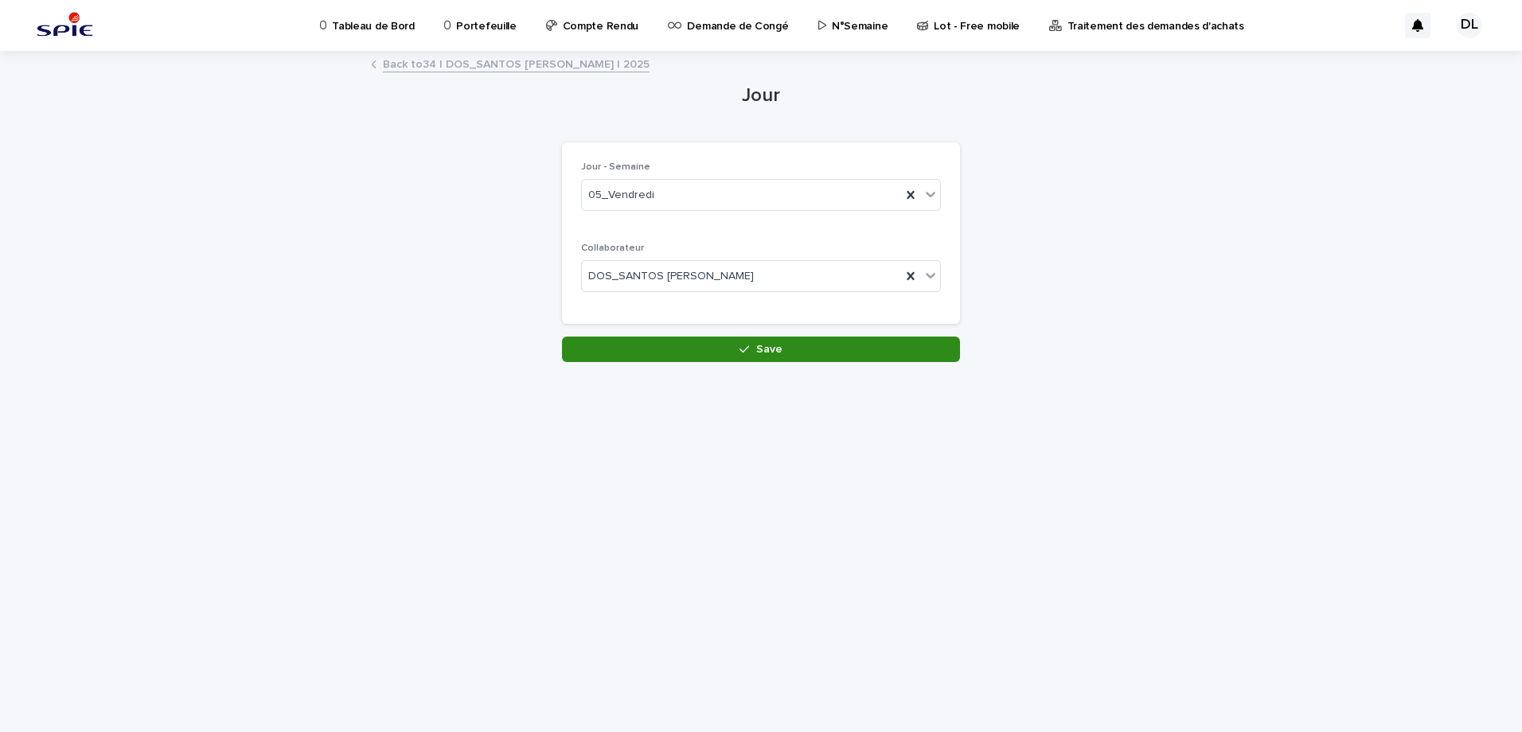
click at [753, 340] on button "Save" at bounding box center [761, 349] width 398 height 25
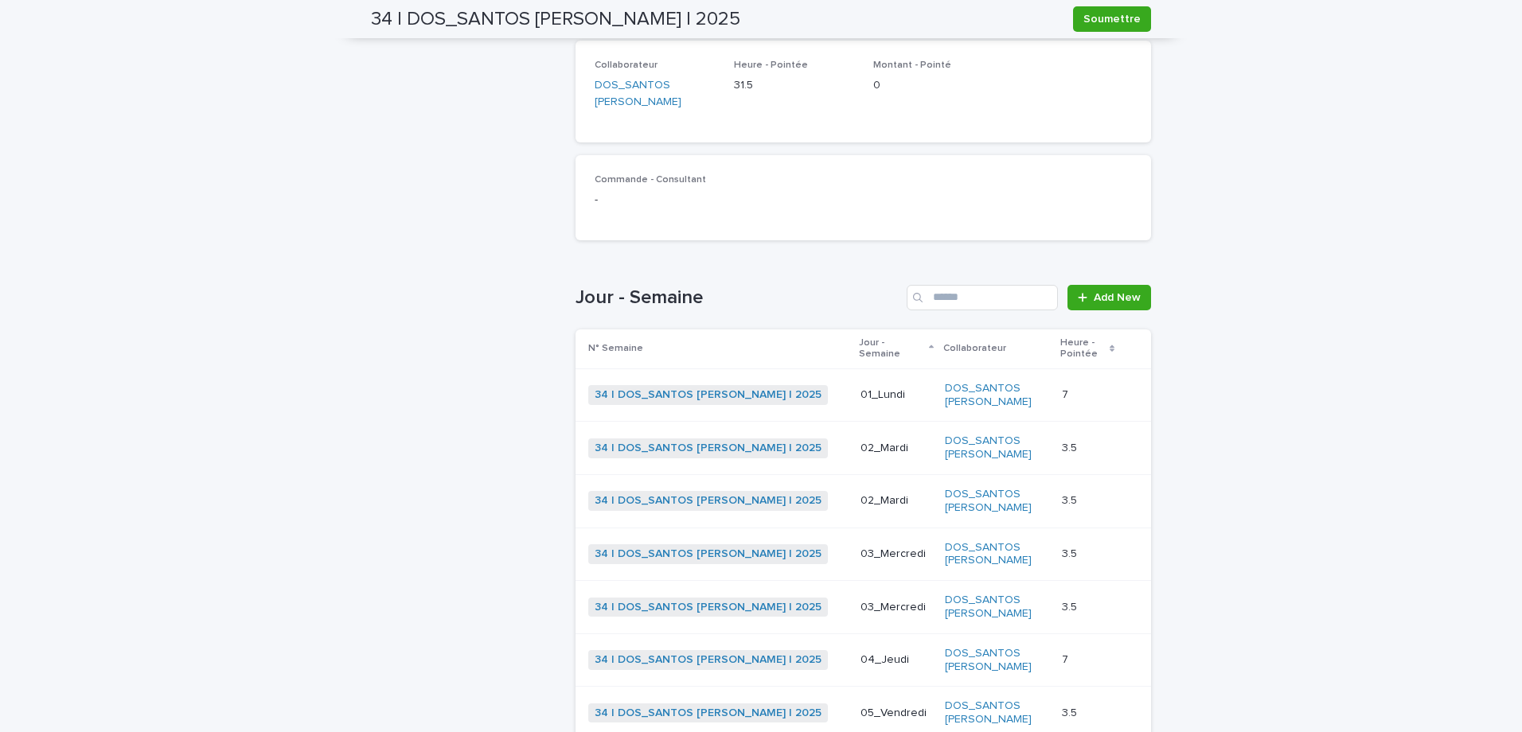
scroll to position [523, 0]
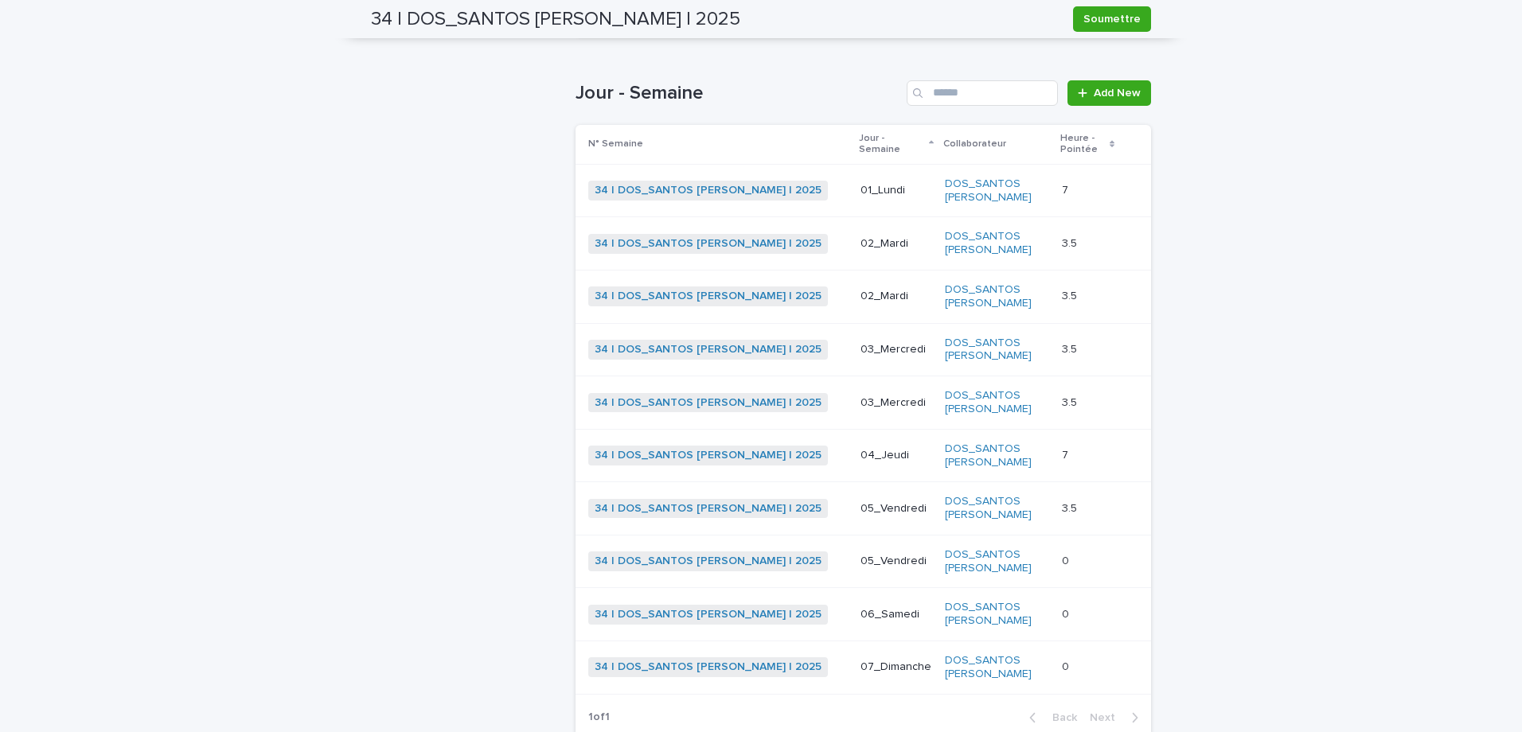
click at [1077, 555] on p at bounding box center [1087, 562] width 51 height 14
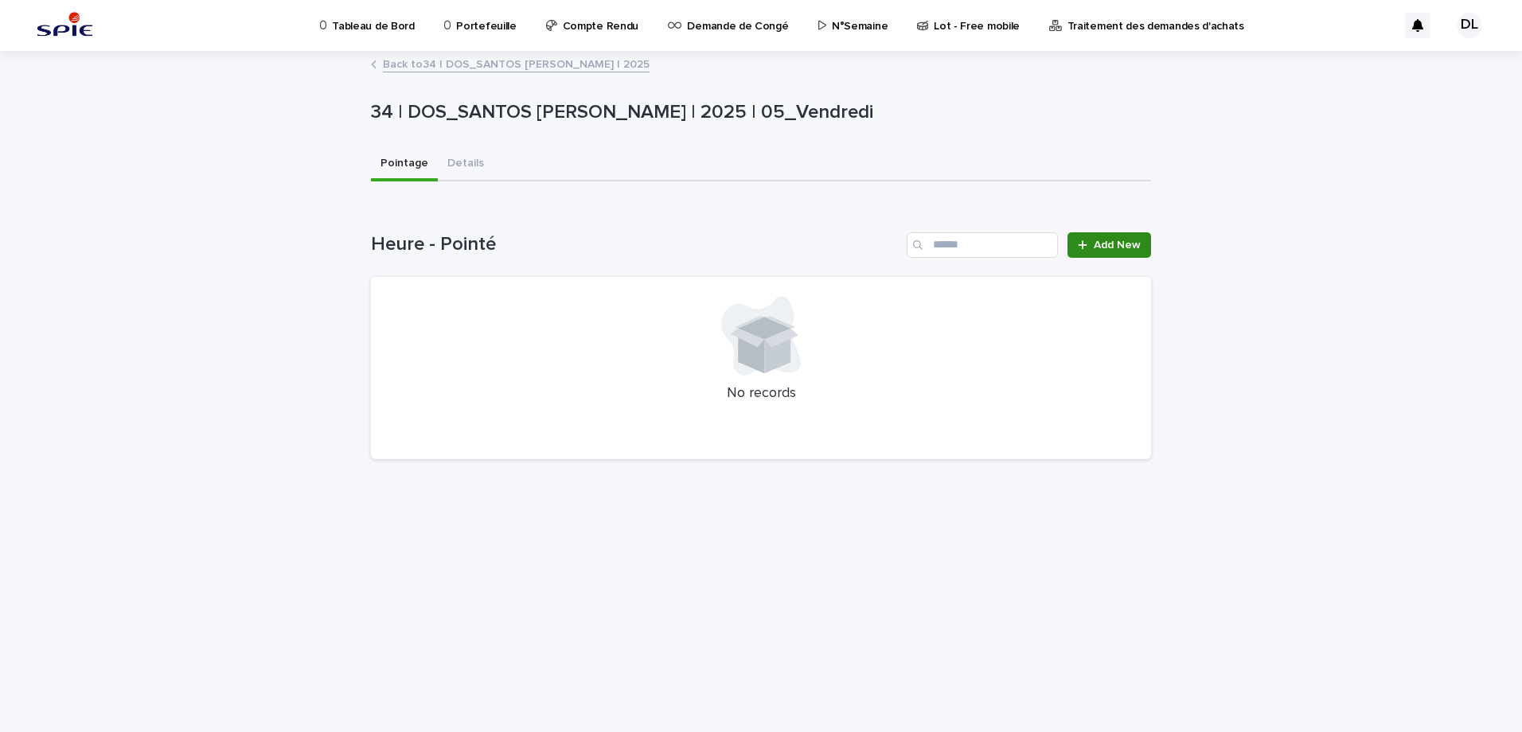
click at [1095, 250] on span "Add New" at bounding box center [1117, 245] width 47 height 11
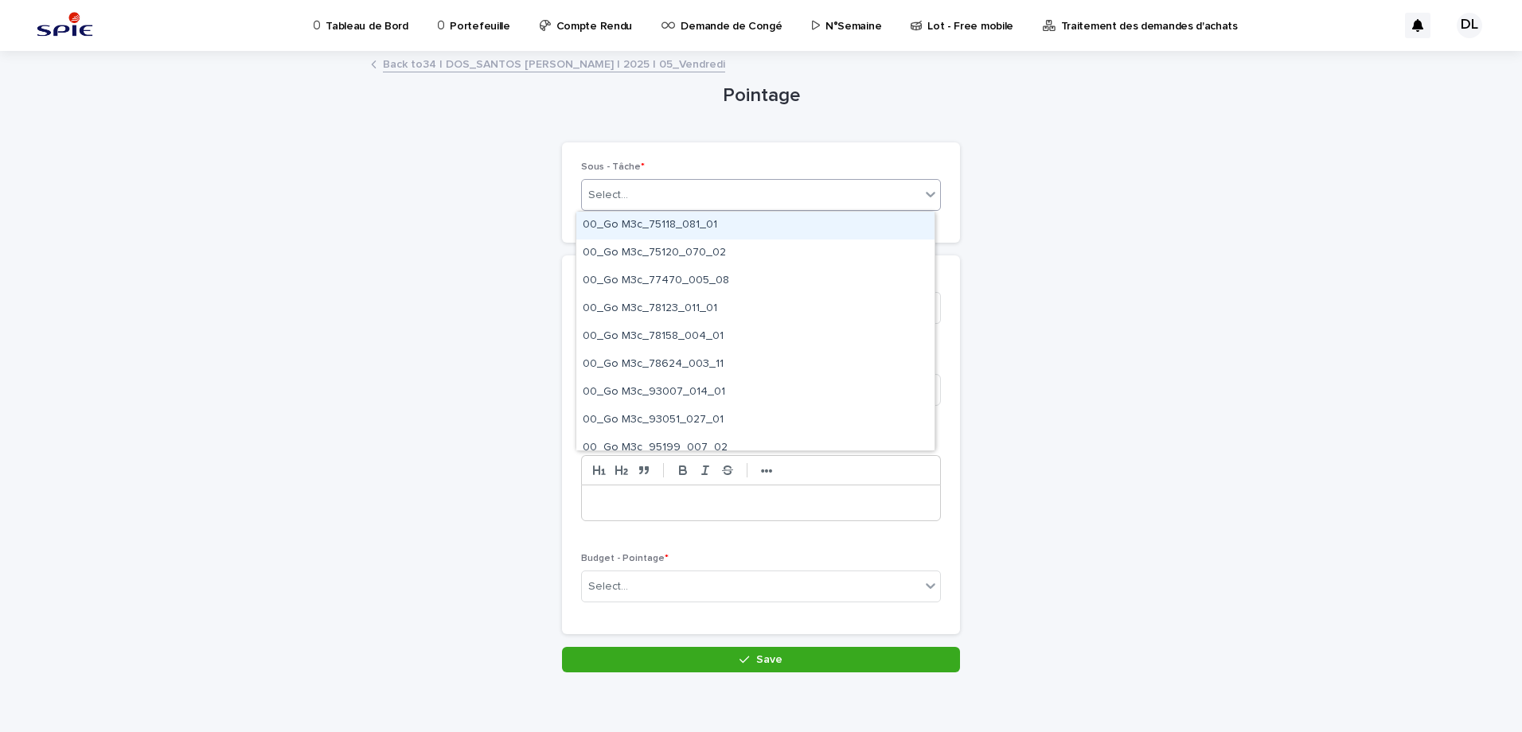
click at [905, 197] on div "Select..." at bounding box center [751, 195] width 338 height 26
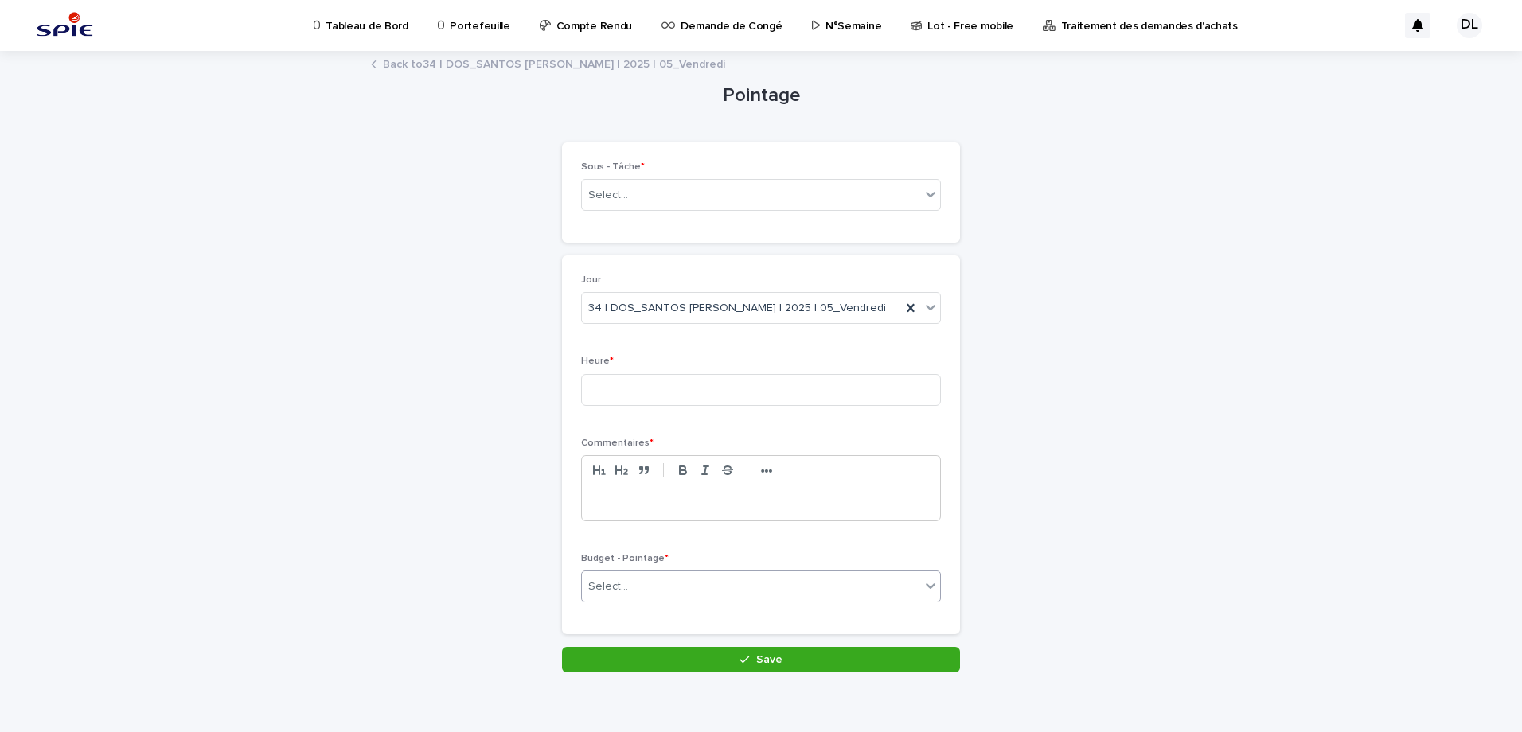
click at [740, 583] on div "Select..." at bounding box center [751, 587] width 338 height 26
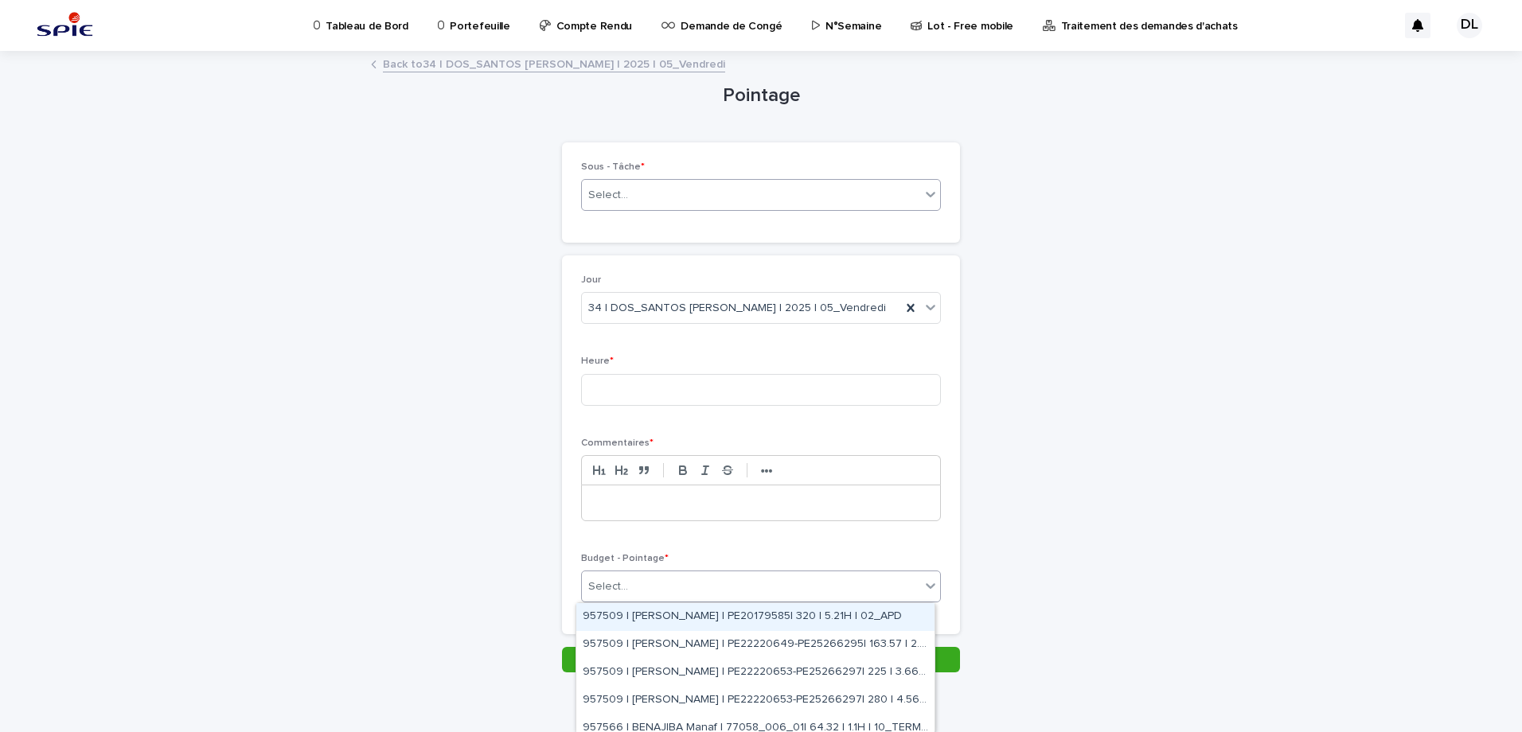
click at [749, 186] on div "Select..." at bounding box center [751, 195] width 338 height 26
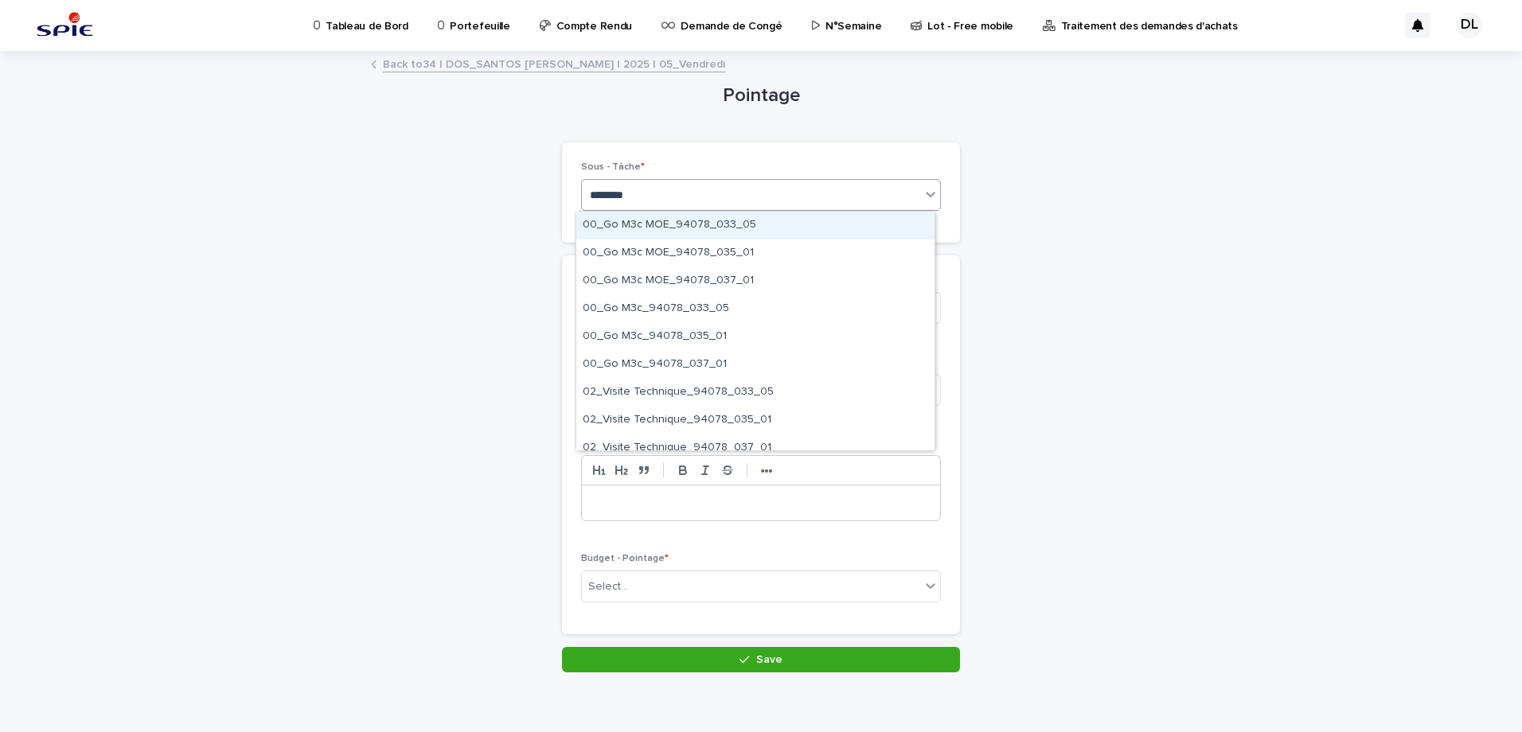
type input "*********"
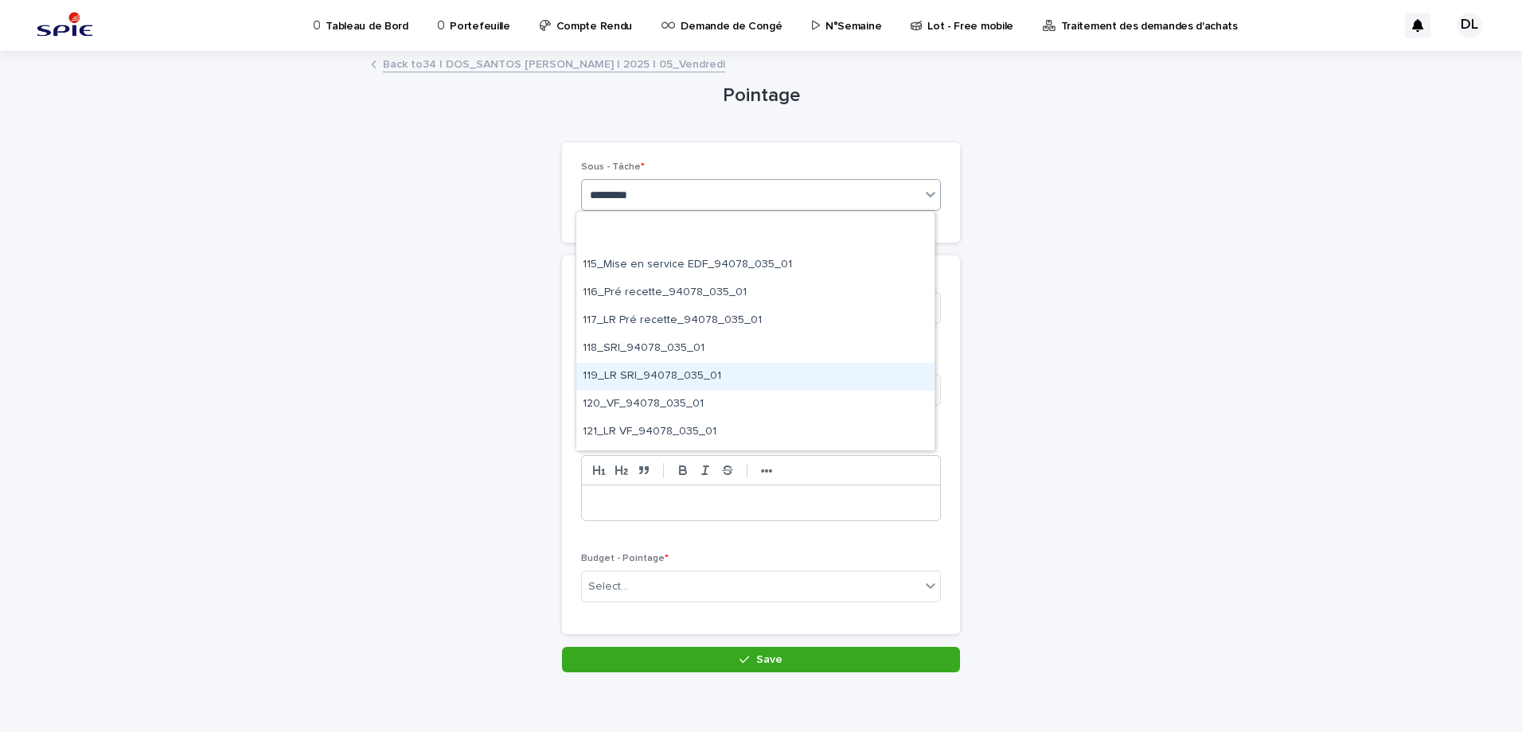
scroll to position [876, 0]
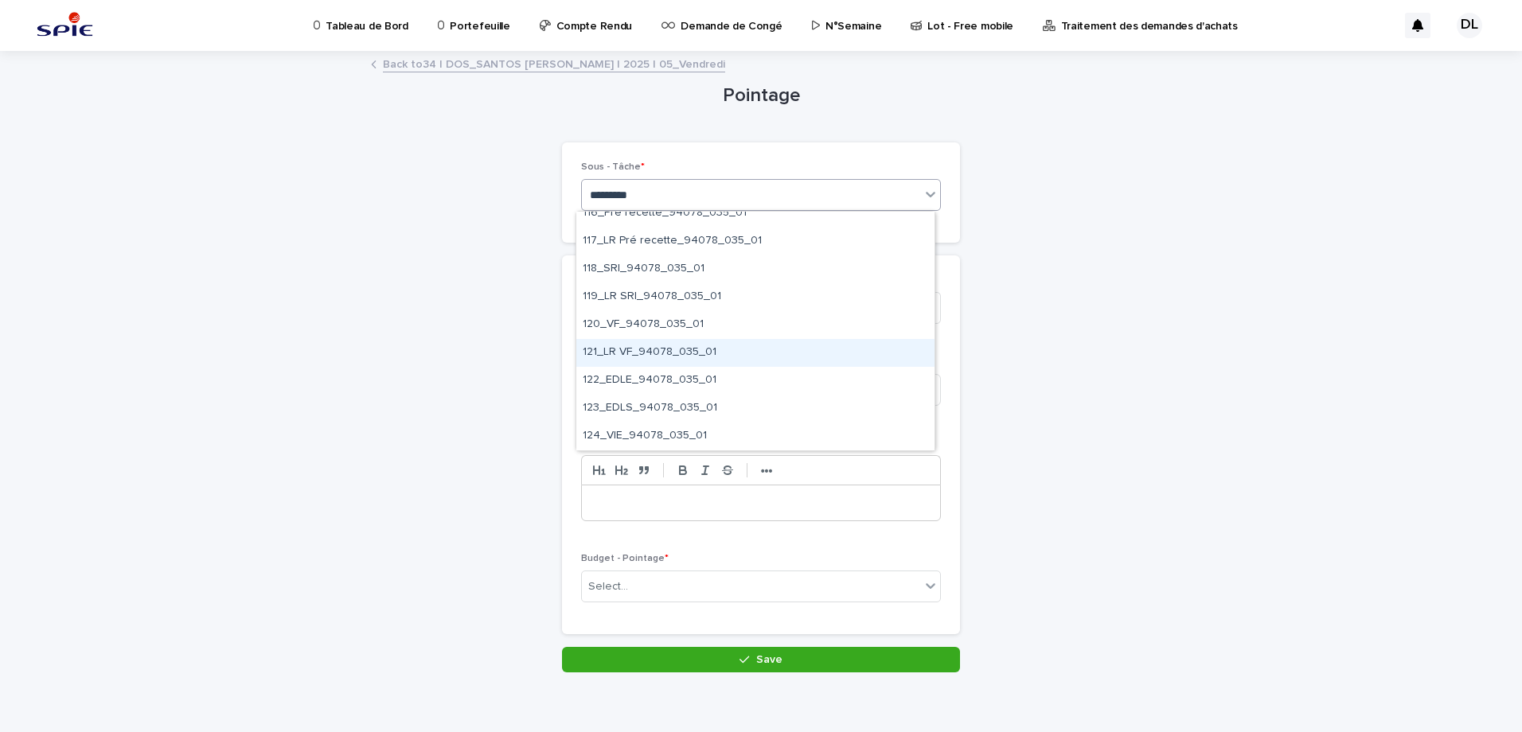
click at [697, 357] on div "121_LR VF_94078_035_01" at bounding box center [755, 353] width 358 height 28
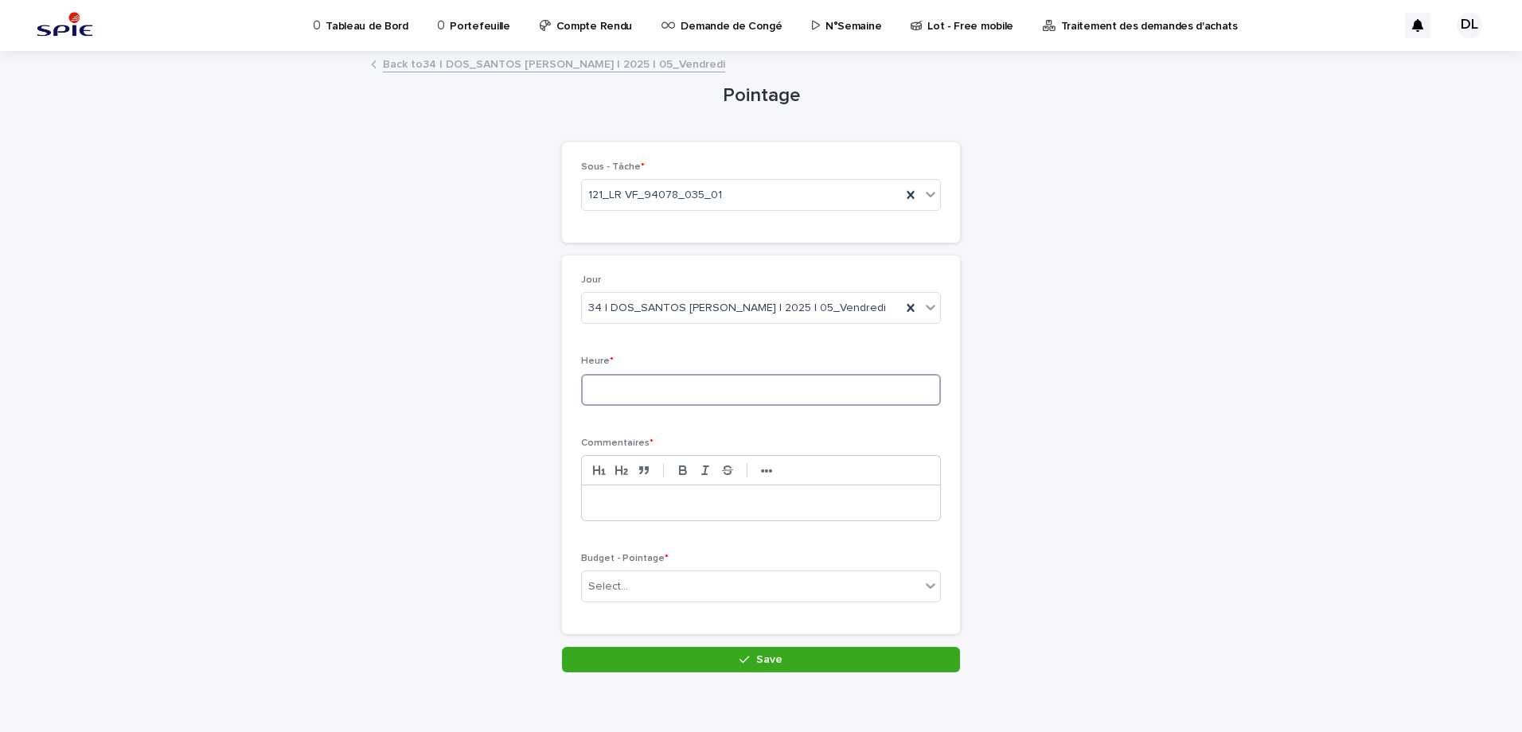
click at [743, 392] on input at bounding box center [761, 390] width 360 height 32
type input "***"
click at [708, 504] on p at bounding box center [761, 503] width 334 height 16
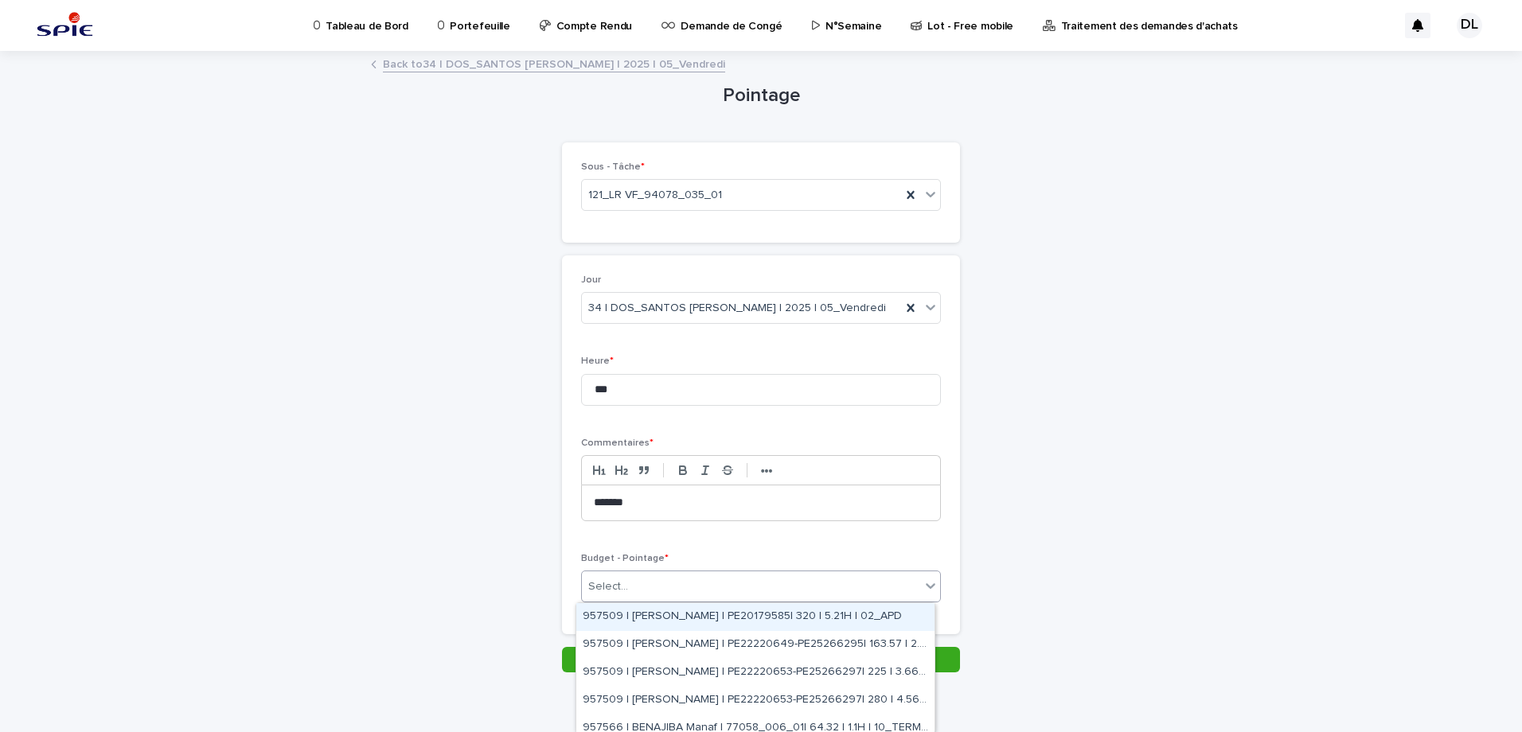
click at [671, 581] on div "Select..." at bounding box center [751, 587] width 338 height 26
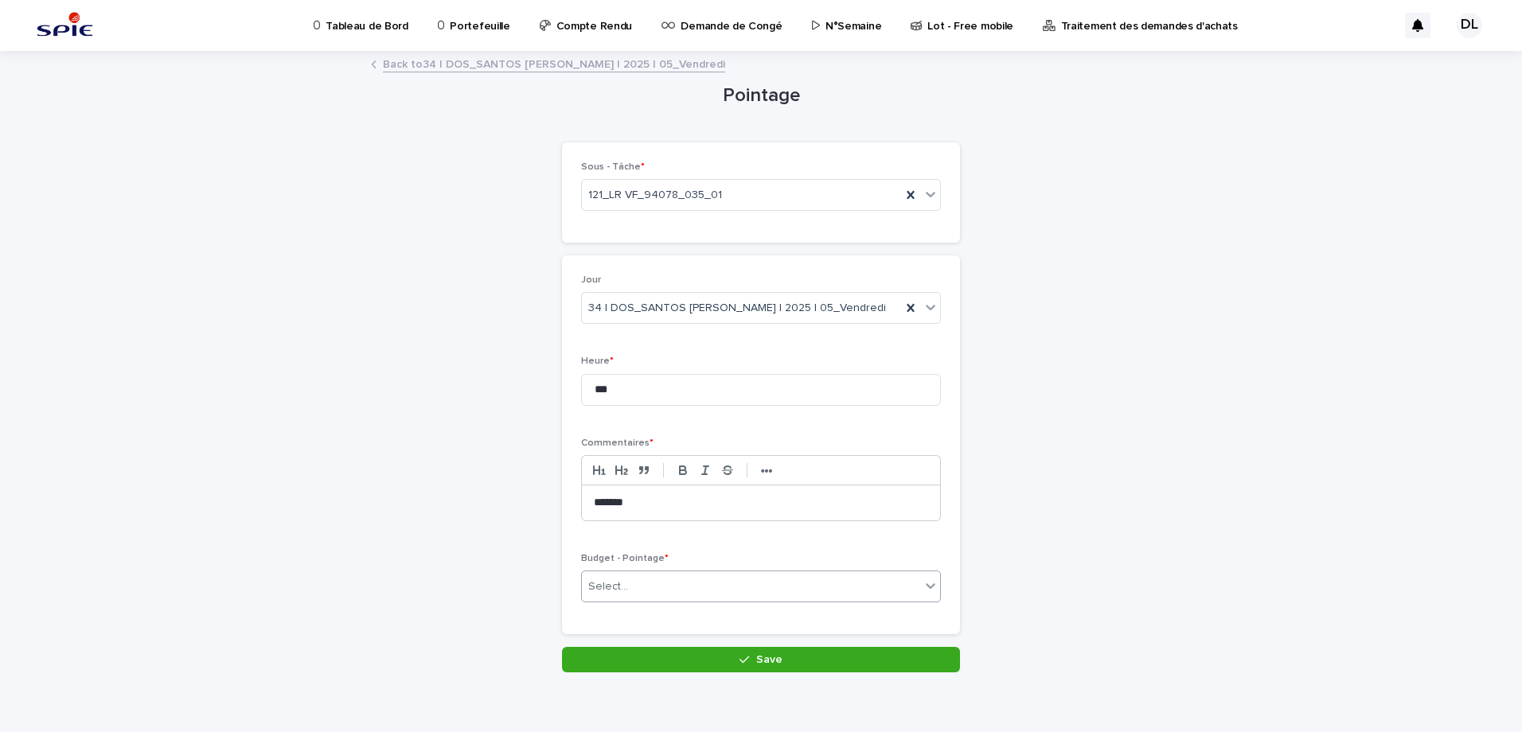
click at [677, 588] on div "Select..." at bounding box center [751, 587] width 338 height 26
type input "*"
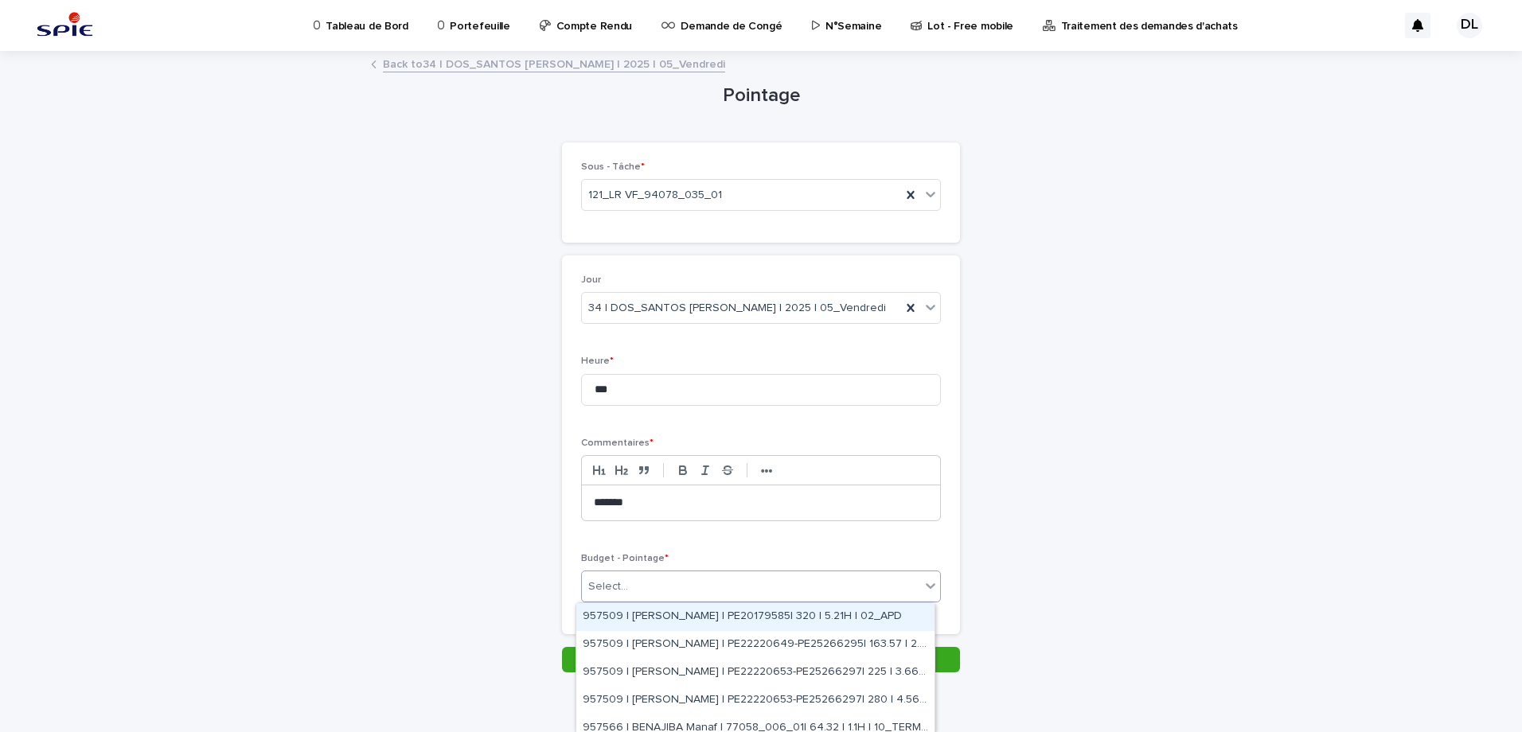
type input "*"
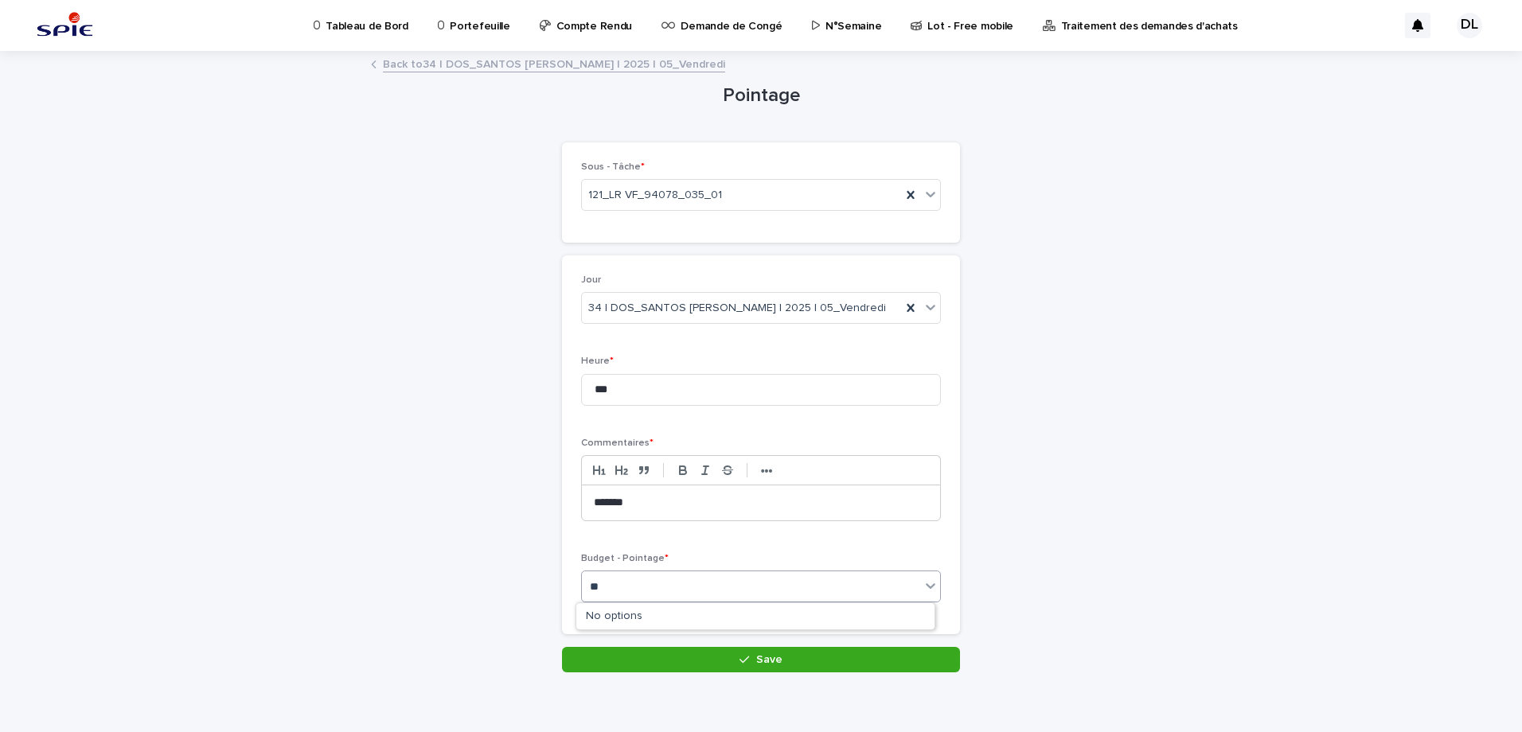
type input "*"
click at [1009, 505] on div "Pointage Loading... Saving… Loading... Saving… Loading... Saving… Loading... Sa…" at bounding box center [761, 363] width 780 height 621
click at [737, 588] on div "Select..." at bounding box center [751, 587] width 338 height 26
type input "*********"
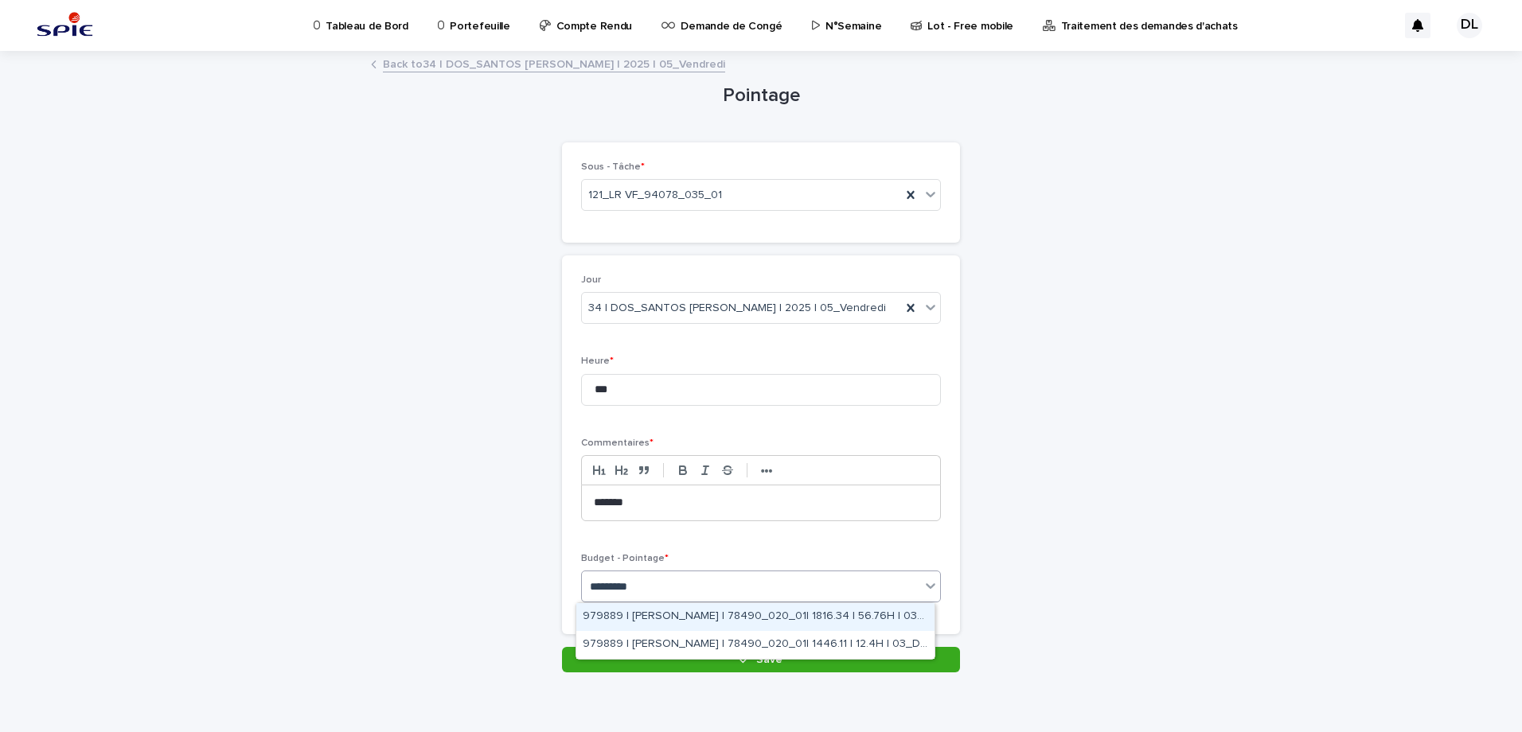
click at [736, 619] on div "979889 | [PERSON_NAME] | 78490_020_01| 1816.34 | 56.76H | 03_DOE" at bounding box center [755, 617] width 358 height 28
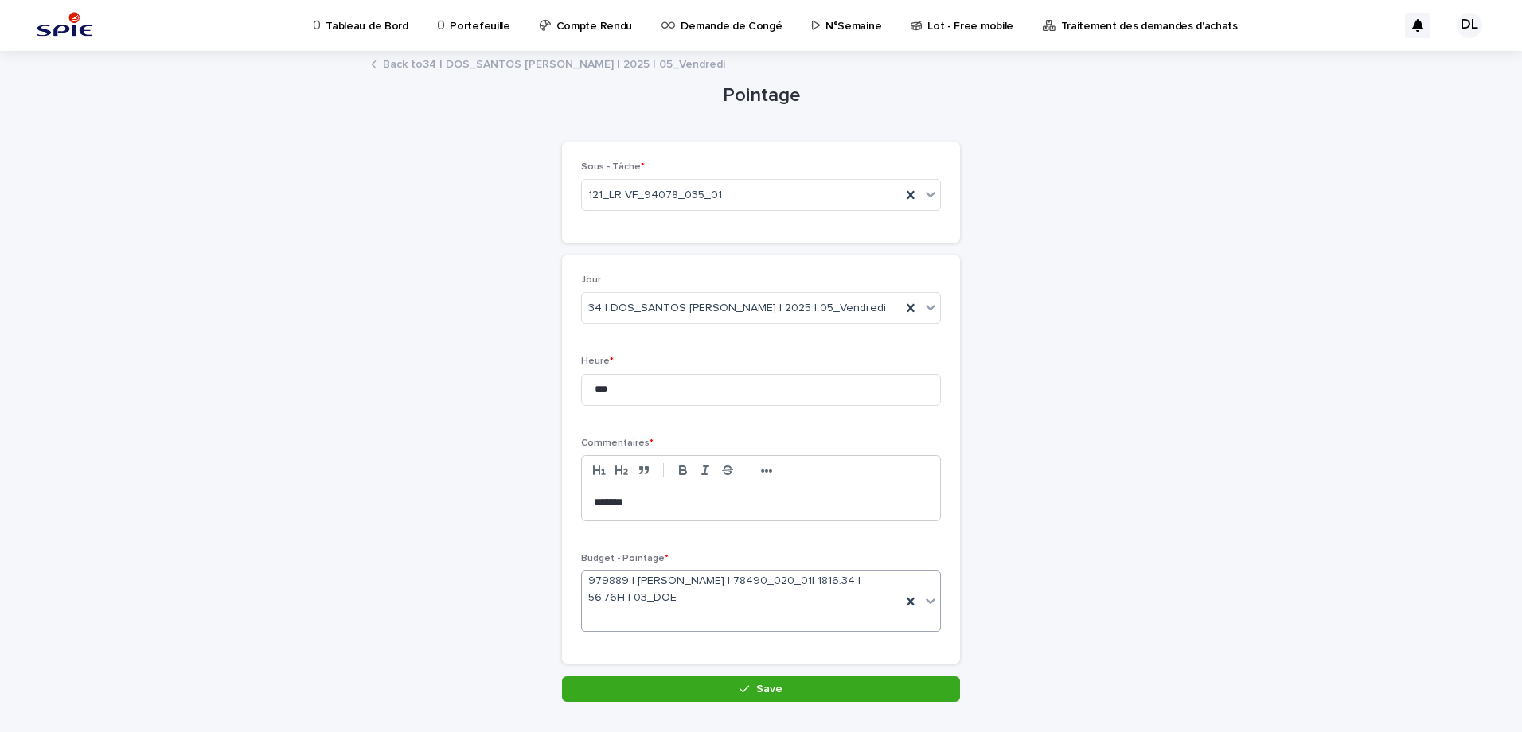
scroll to position [49, 0]
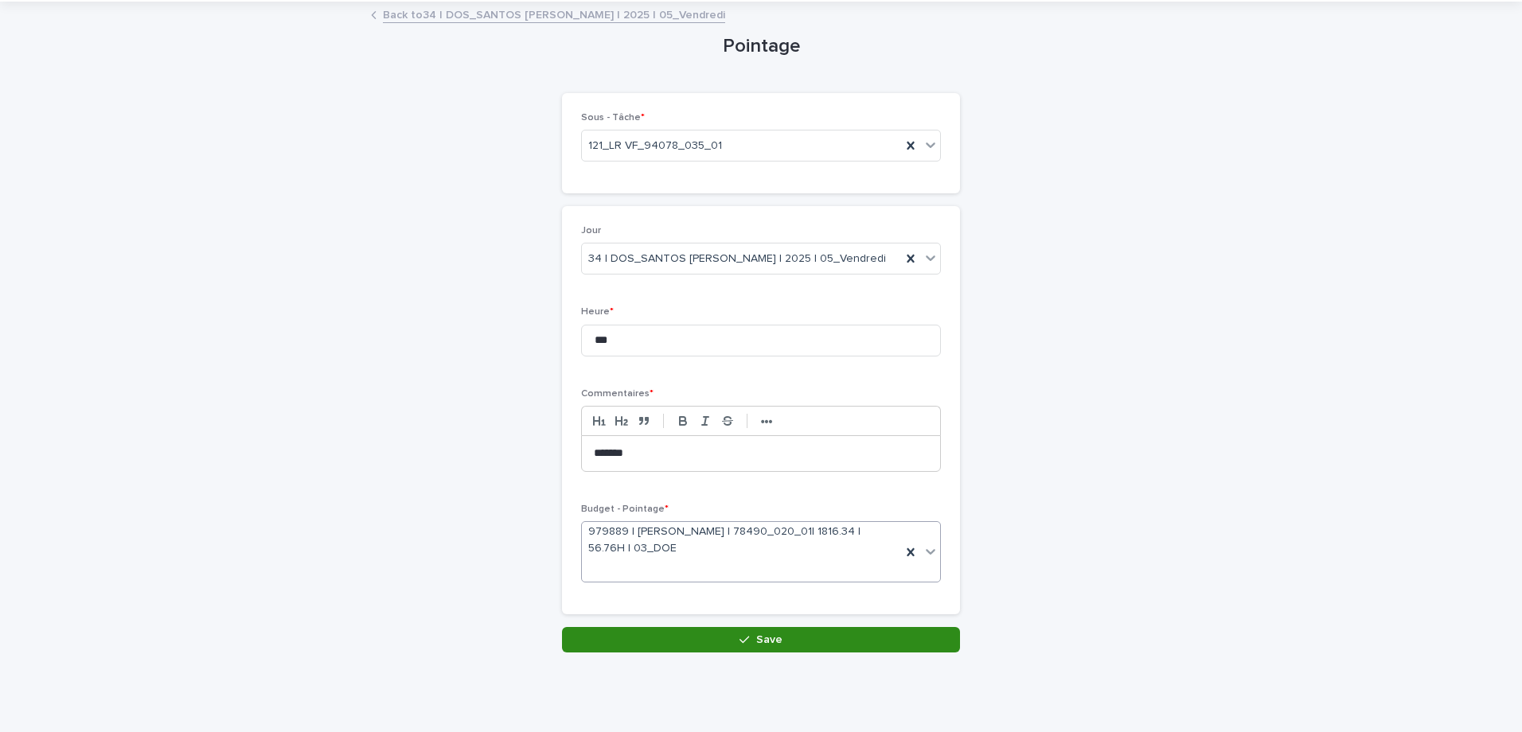
click at [794, 637] on button "Save" at bounding box center [761, 639] width 398 height 25
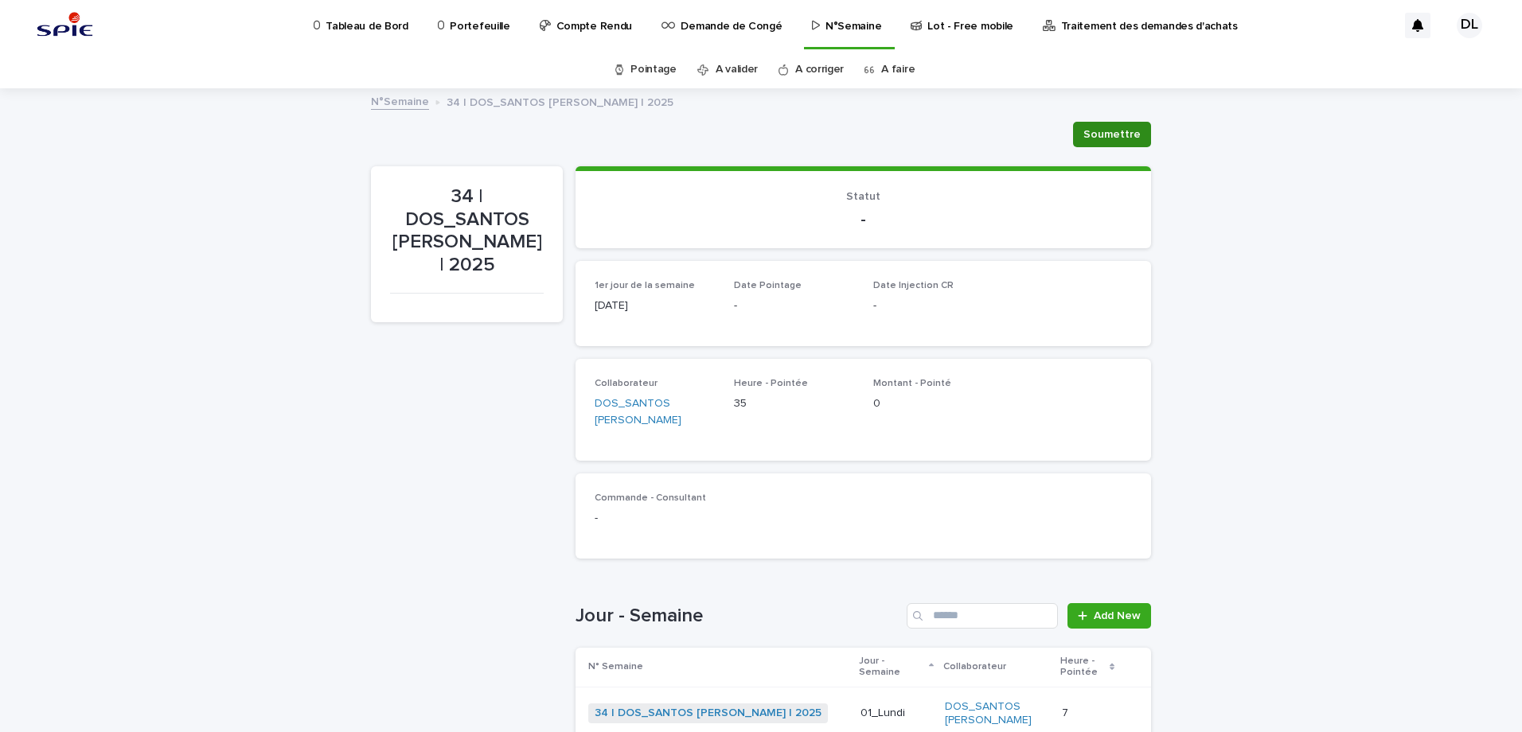
click at [1103, 134] on span "Soumettre" at bounding box center [1111, 135] width 57 height 16
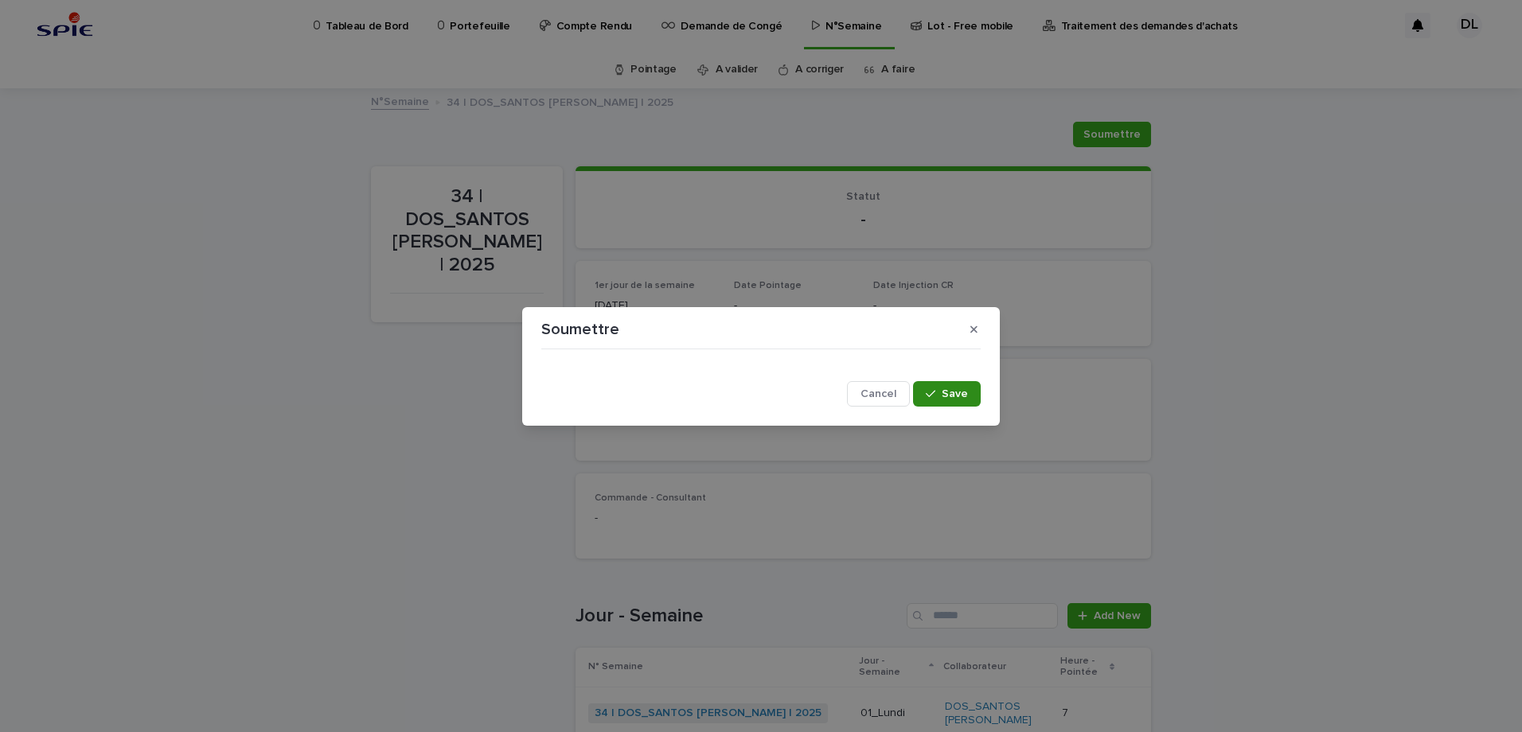
click at [937, 384] on button "Save" at bounding box center [947, 393] width 68 height 25
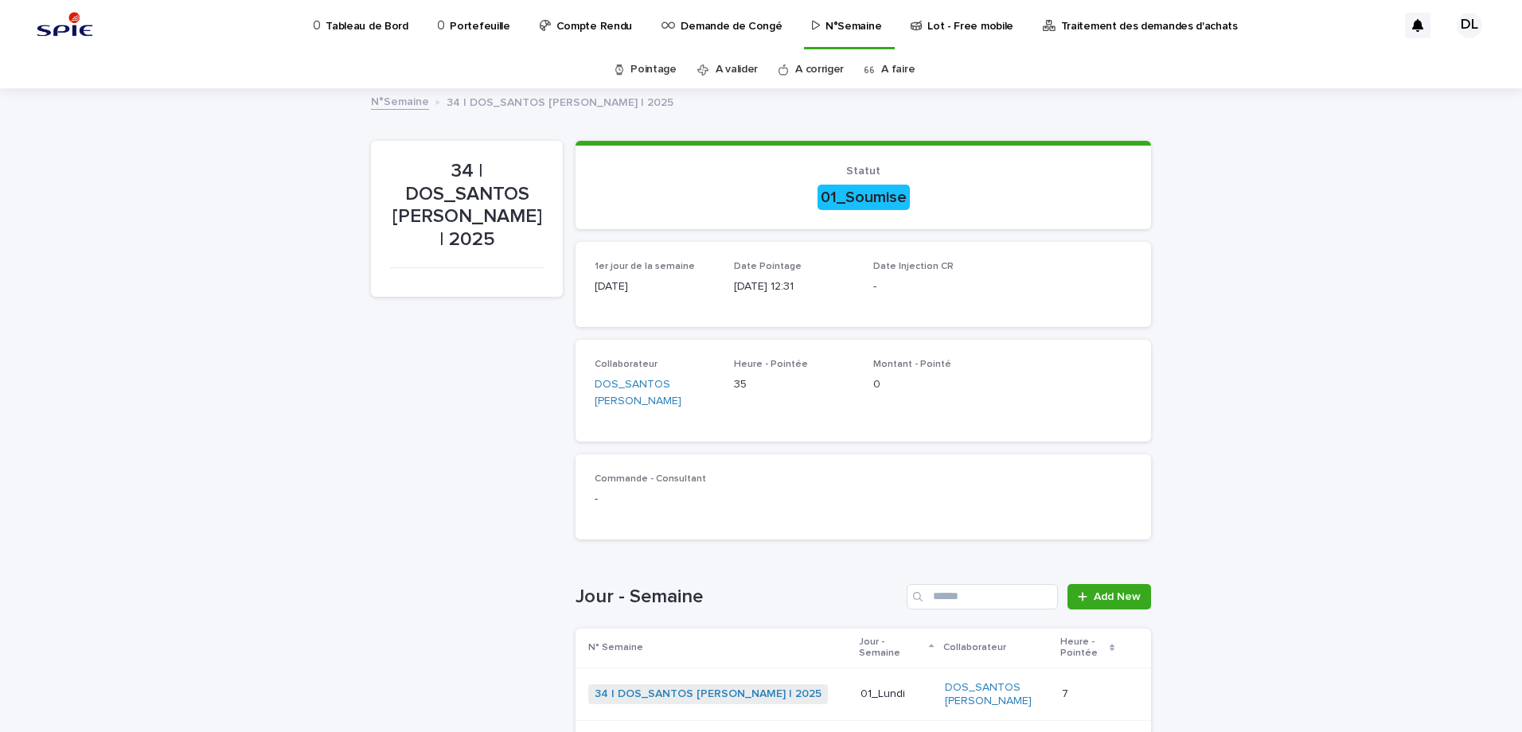
click at [649, 72] on link "Pointage" at bounding box center [653, 69] width 46 height 37
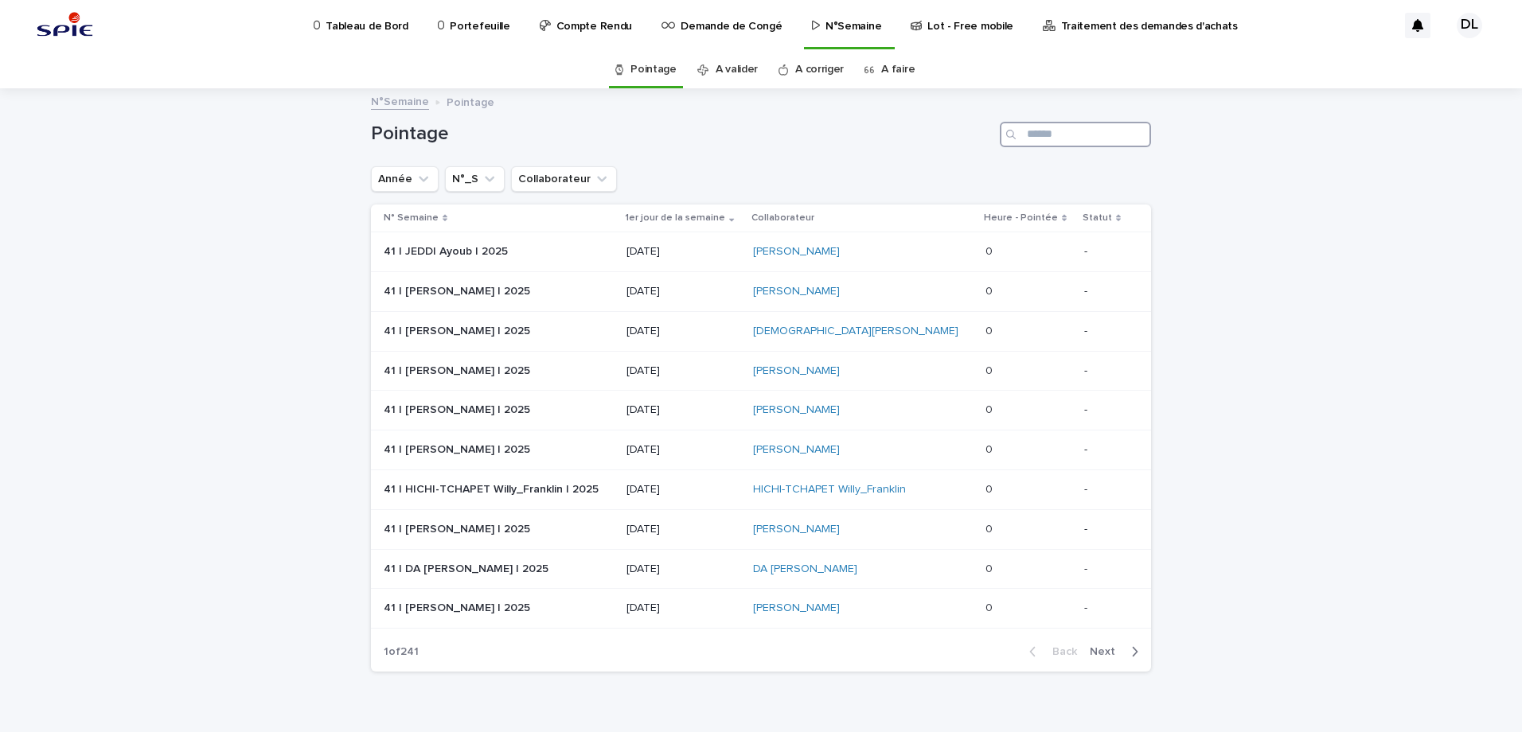
click at [1103, 140] on input "Search" at bounding box center [1075, 134] width 151 height 25
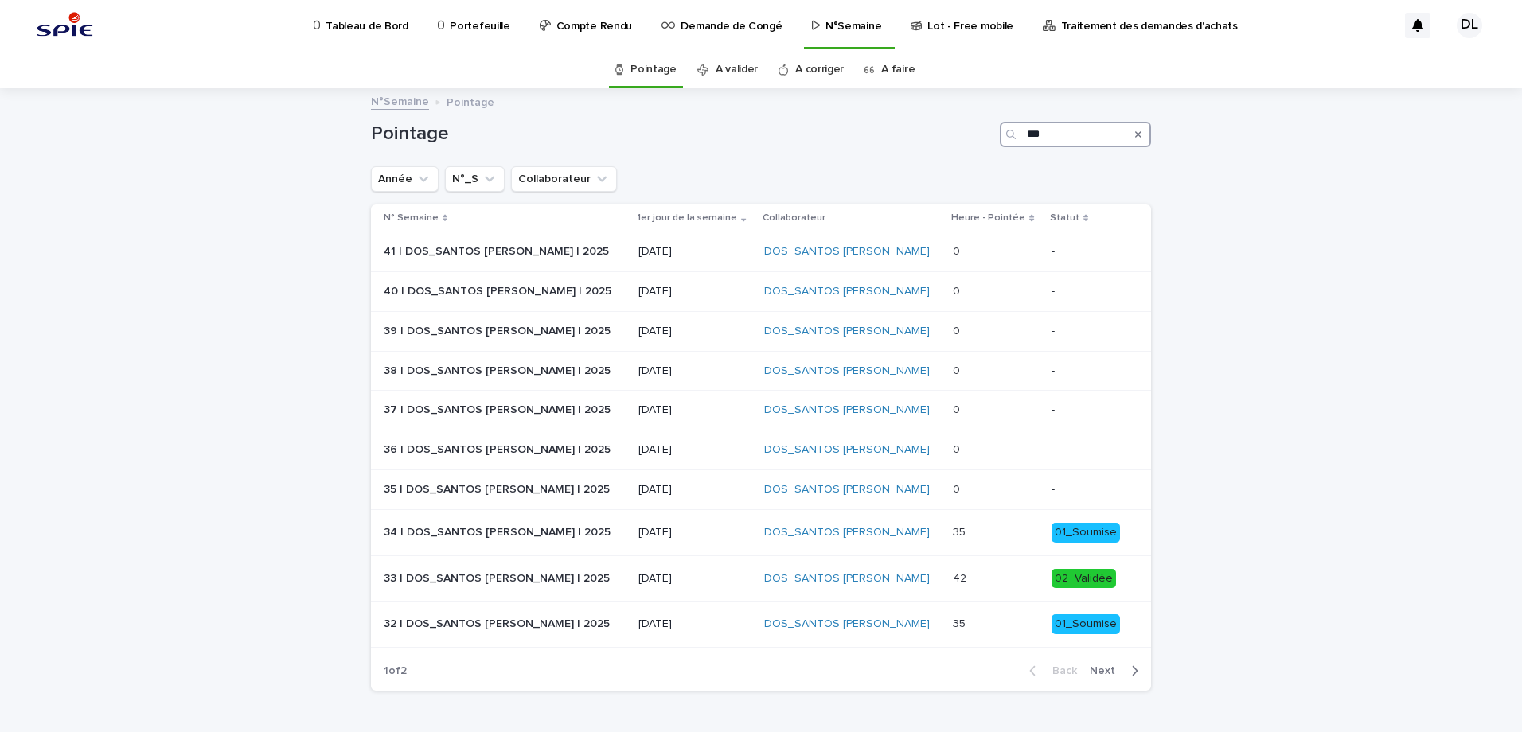
type input "***"
click at [997, 531] on p at bounding box center [995, 533] width 85 height 14
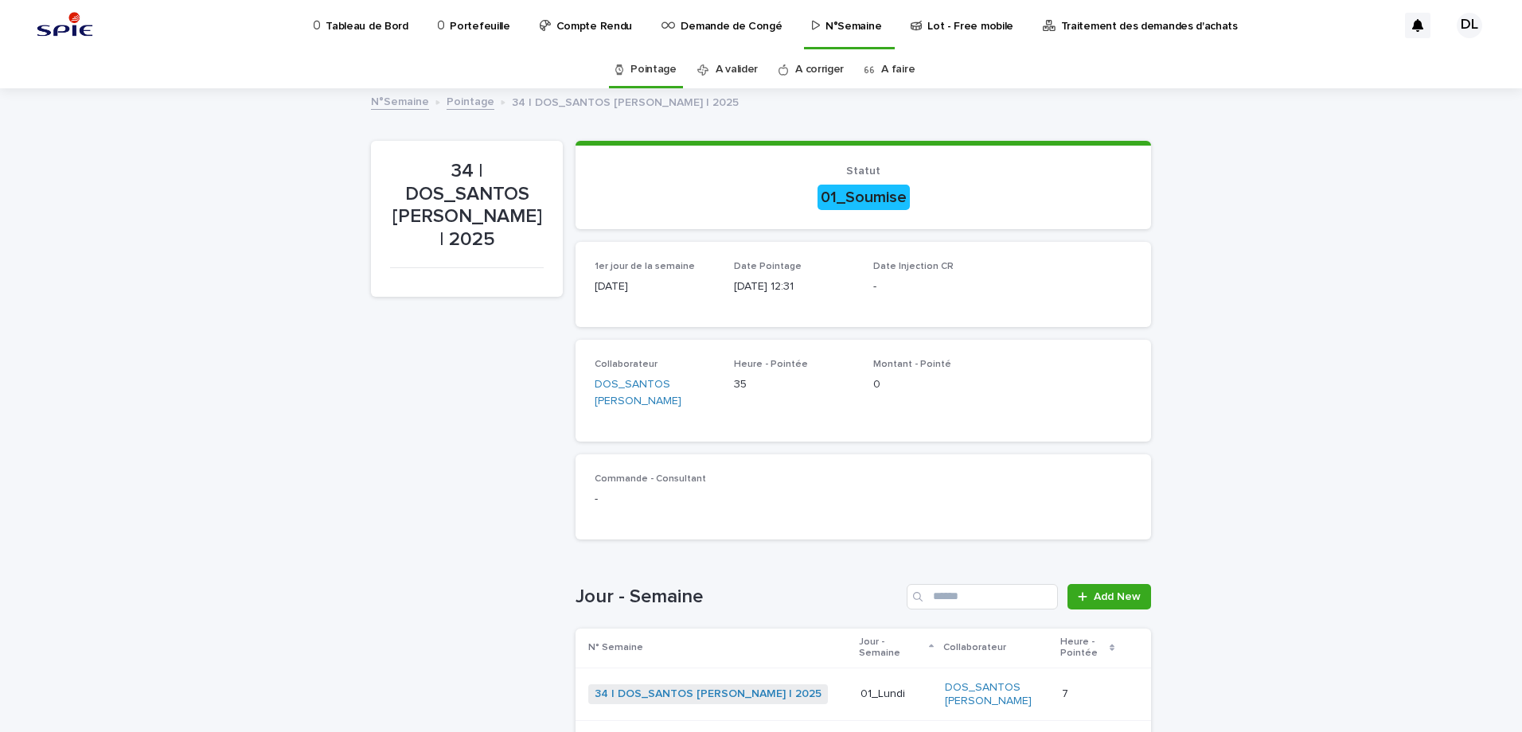
scroll to position [51, 0]
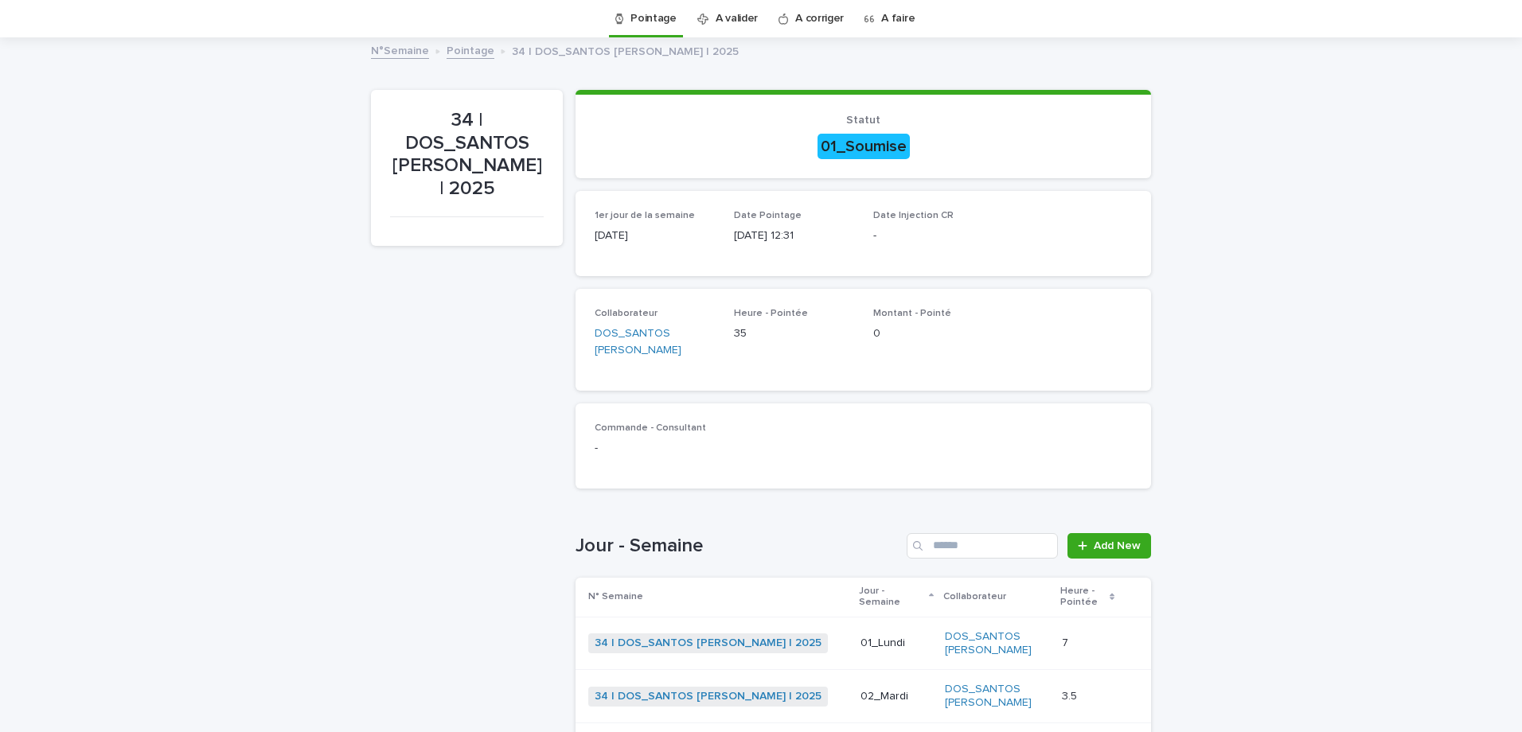
click at [743, 21] on link "A valider" at bounding box center [737, 18] width 42 height 37
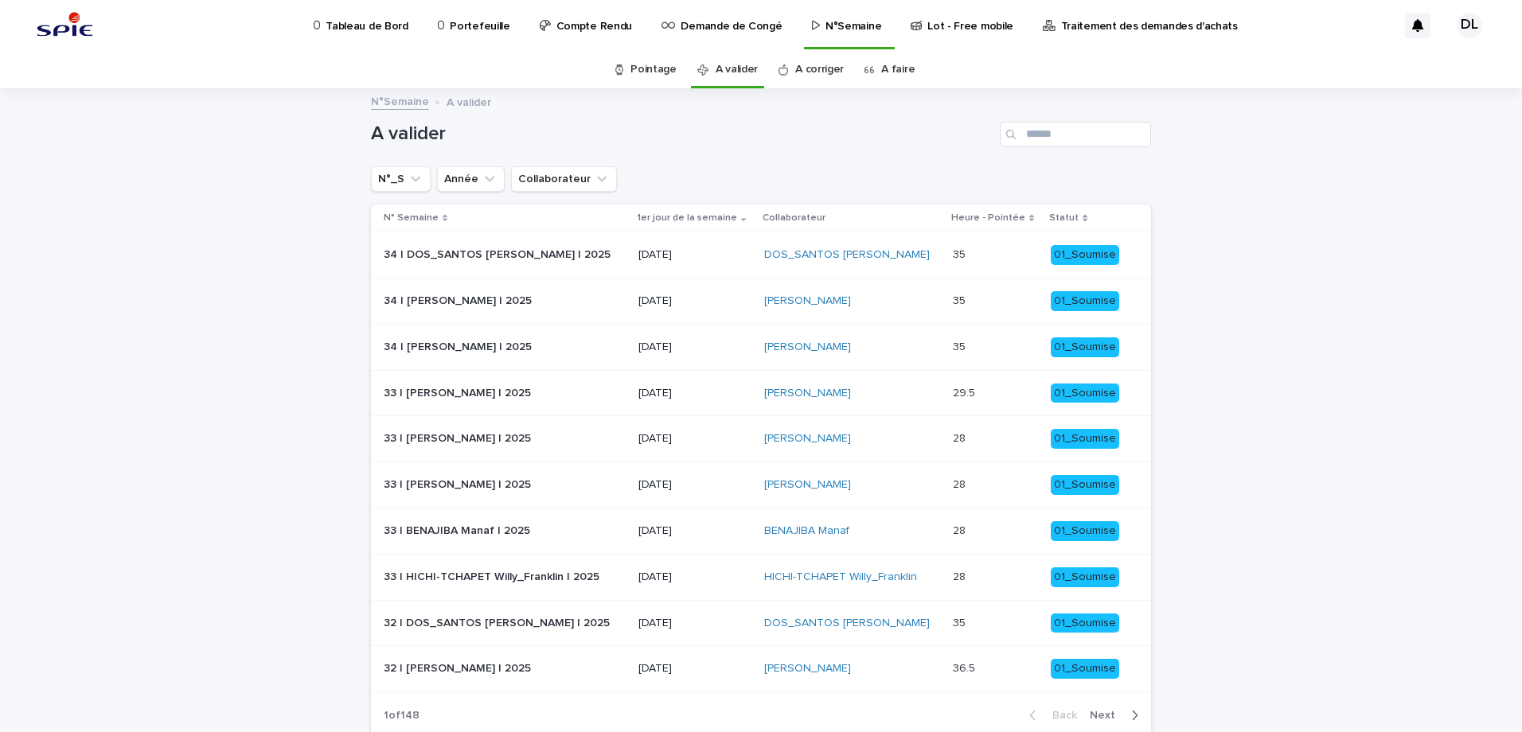
click at [1006, 252] on p at bounding box center [995, 255] width 85 height 14
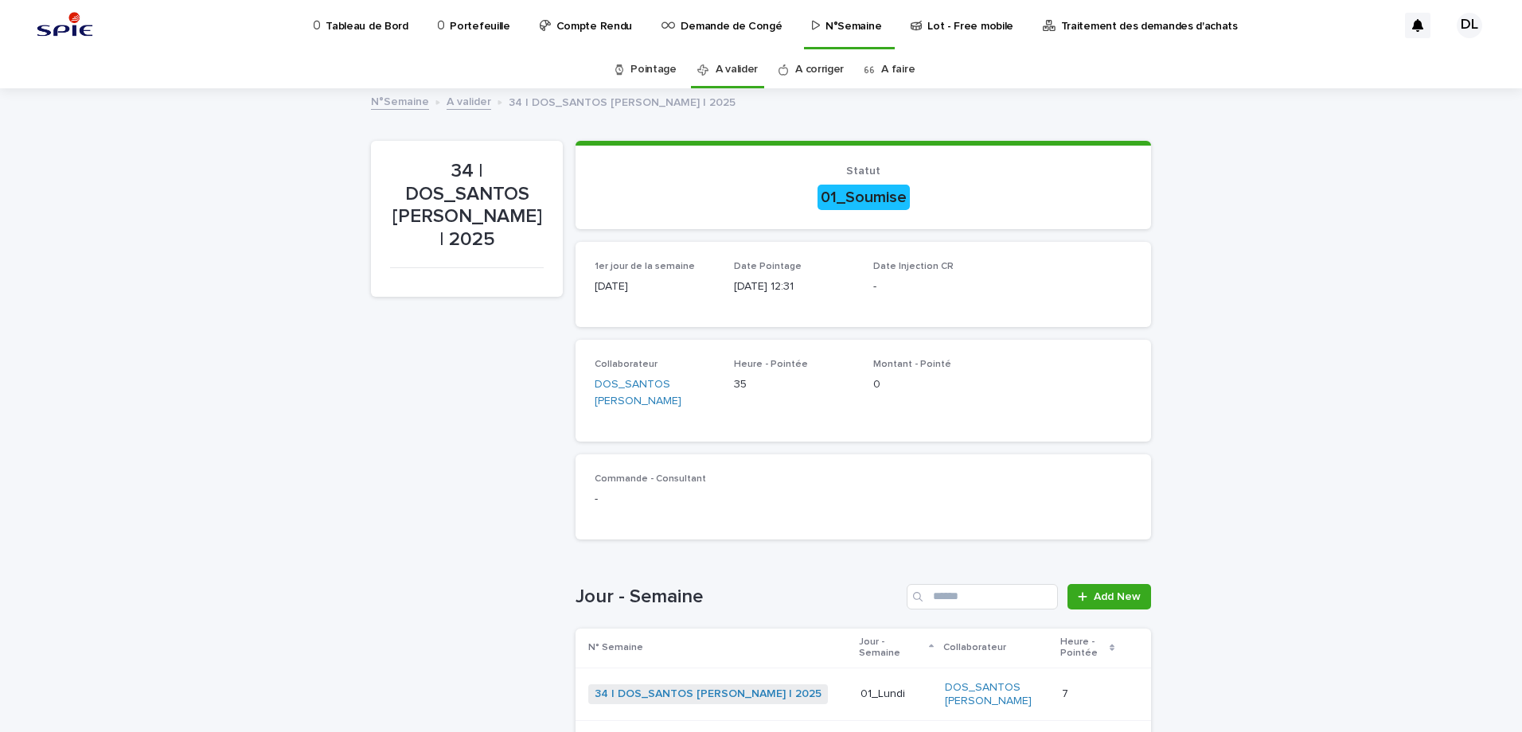
click at [803, 72] on link "A corriger" at bounding box center [819, 69] width 49 height 37
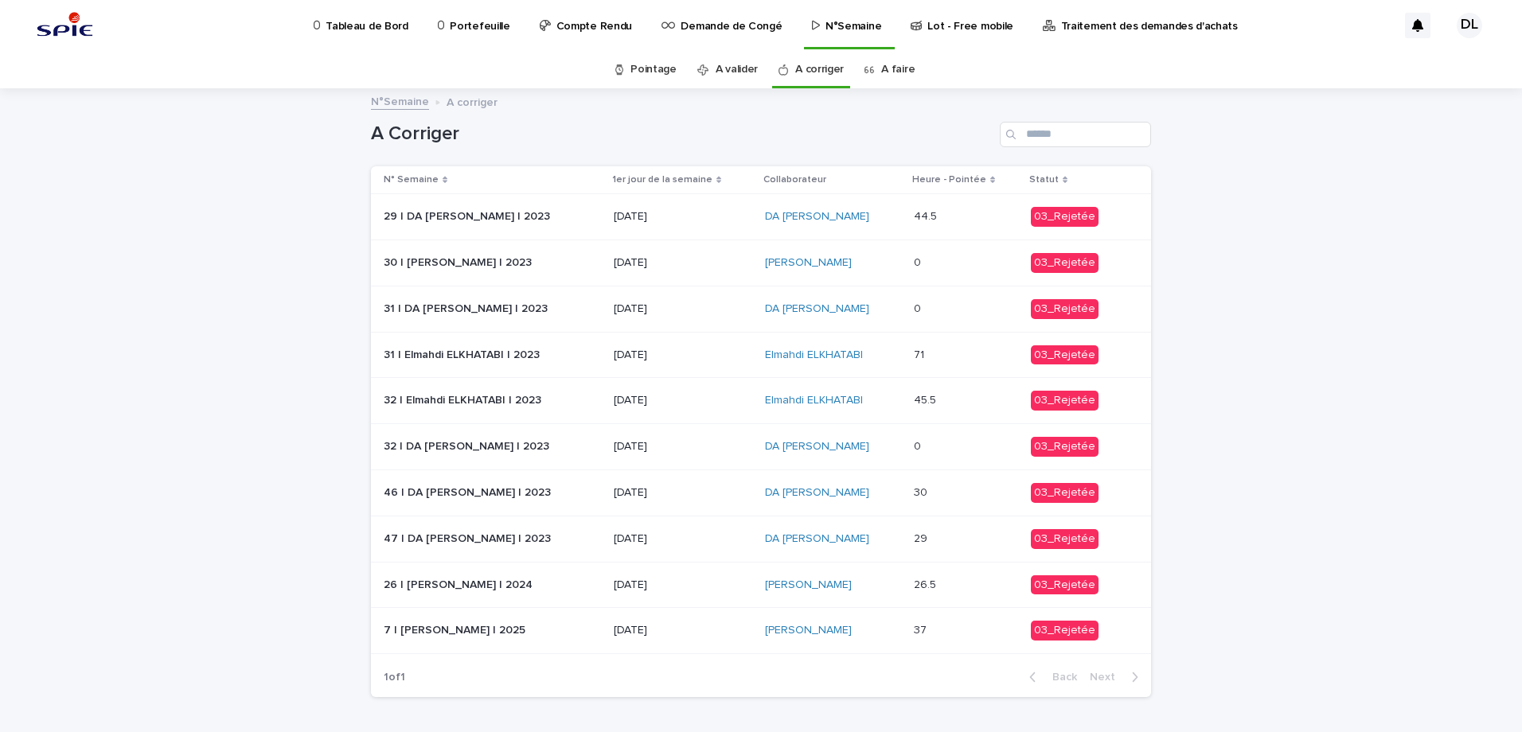
click at [858, 68] on div "A faire" at bounding box center [889, 69] width 63 height 37
click at [884, 73] on link "A faire" at bounding box center [897, 69] width 33 height 37
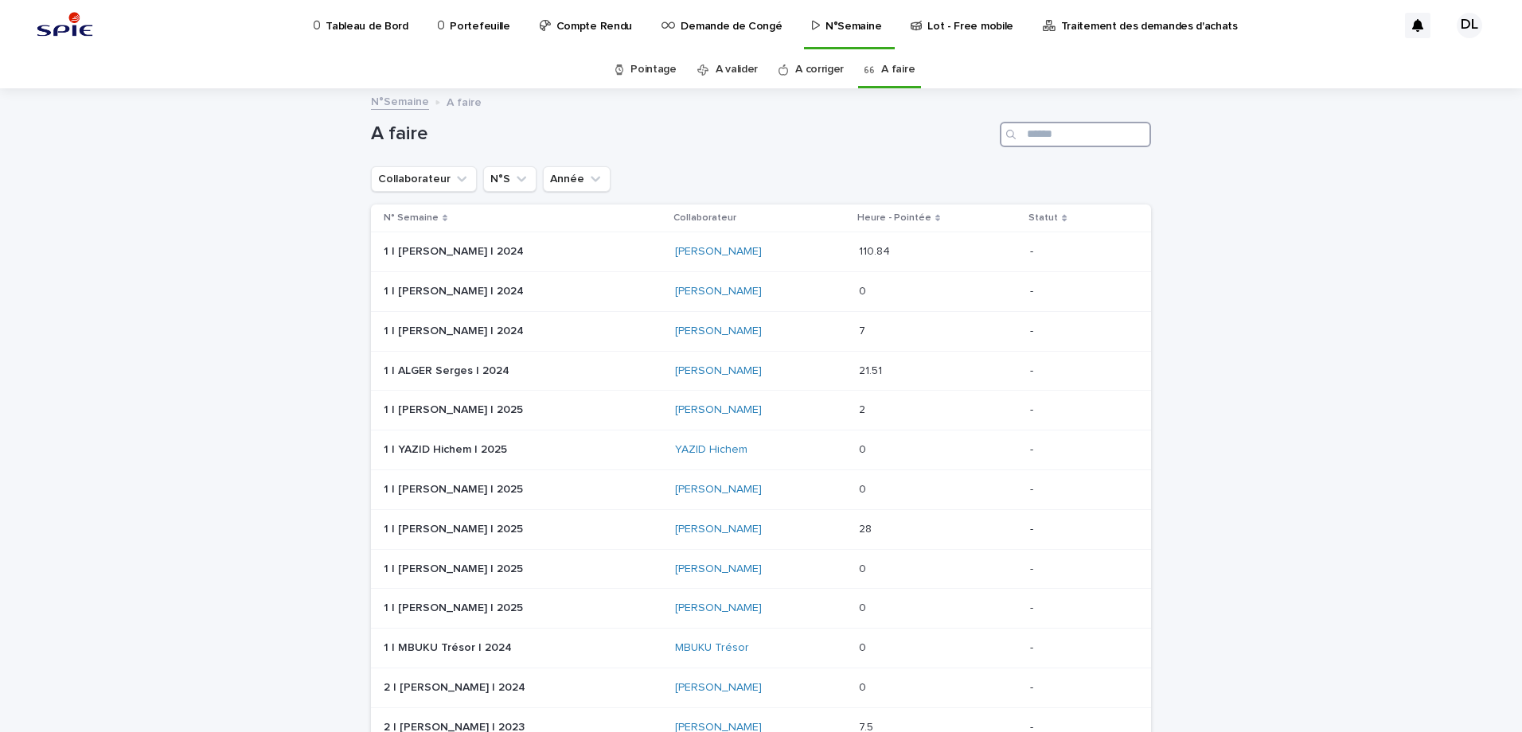
click at [1063, 131] on input "Search" at bounding box center [1075, 134] width 151 height 25
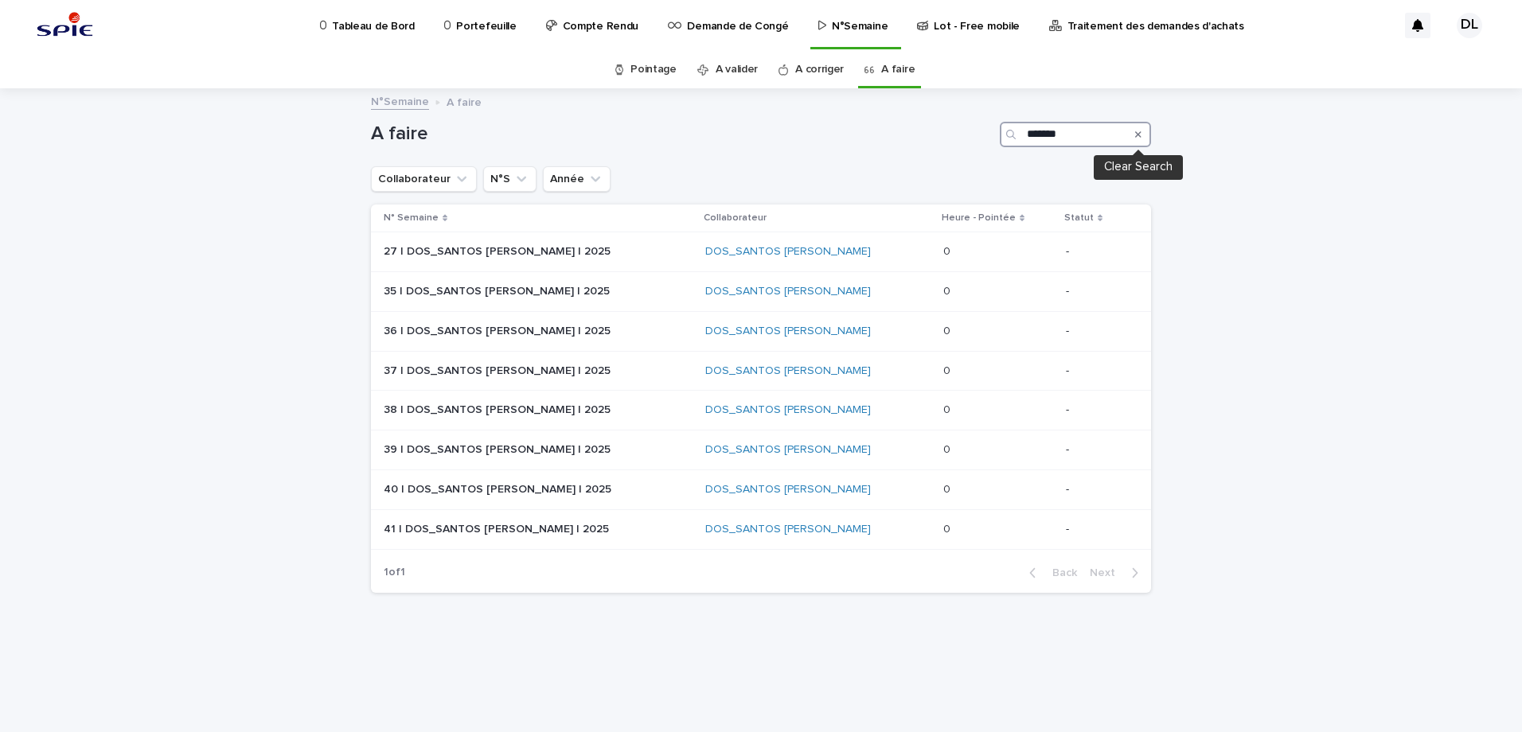
type input "*******"
click at [1141, 134] on icon "Search" at bounding box center [1138, 135] width 6 height 10
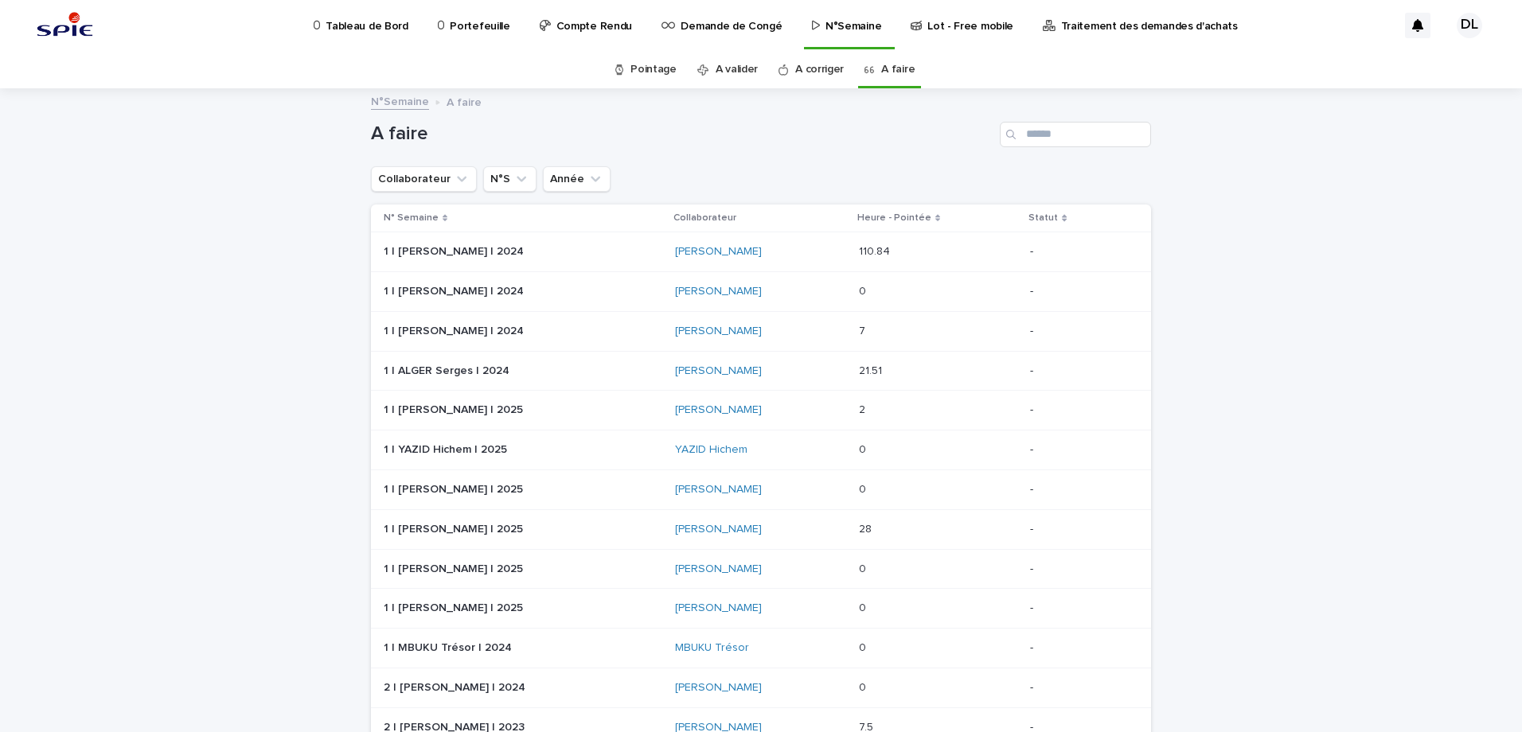
click at [802, 68] on link "A corriger" at bounding box center [819, 69] width 49 height 37
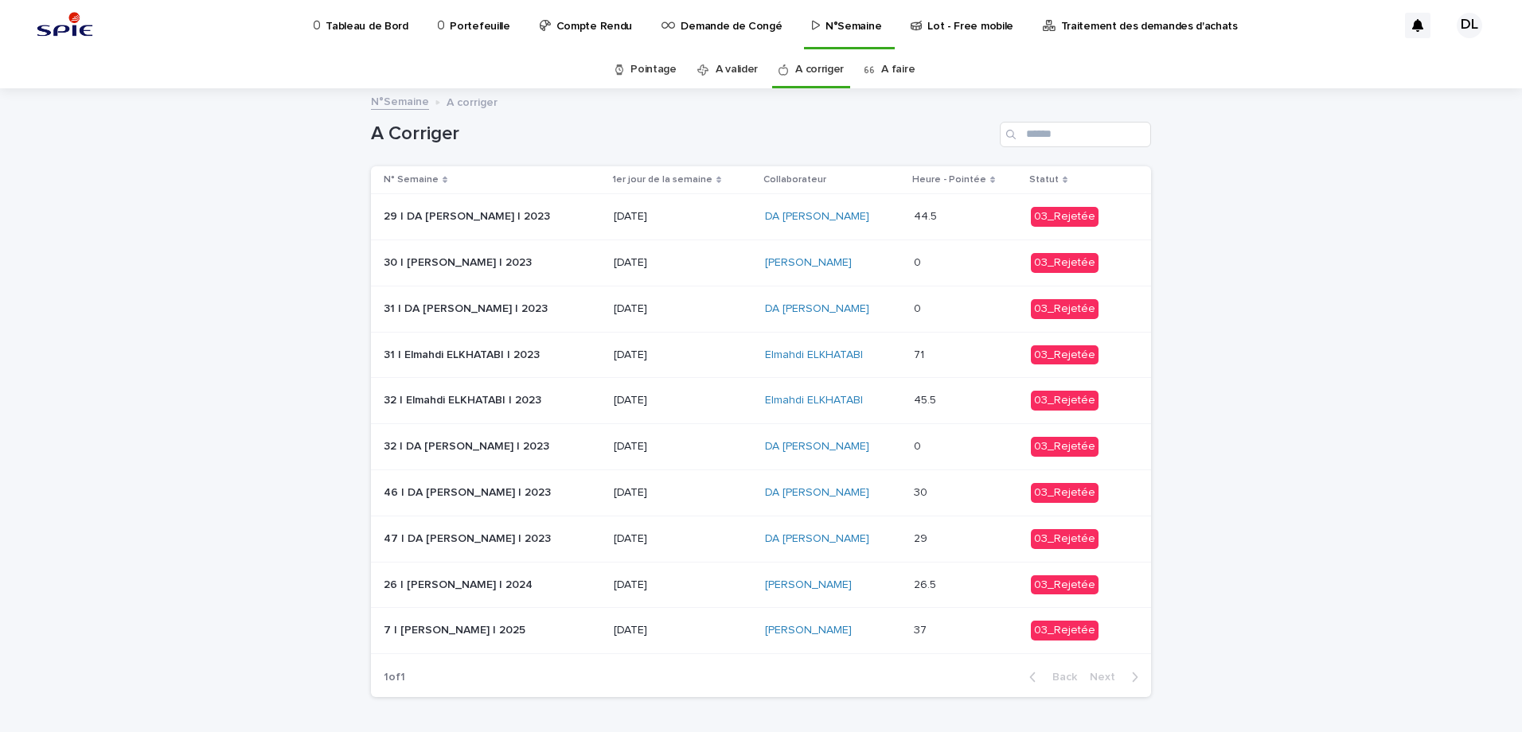
click at [739, 75] on link "A valider" at bounding box center [737, 69] width 42 height 37
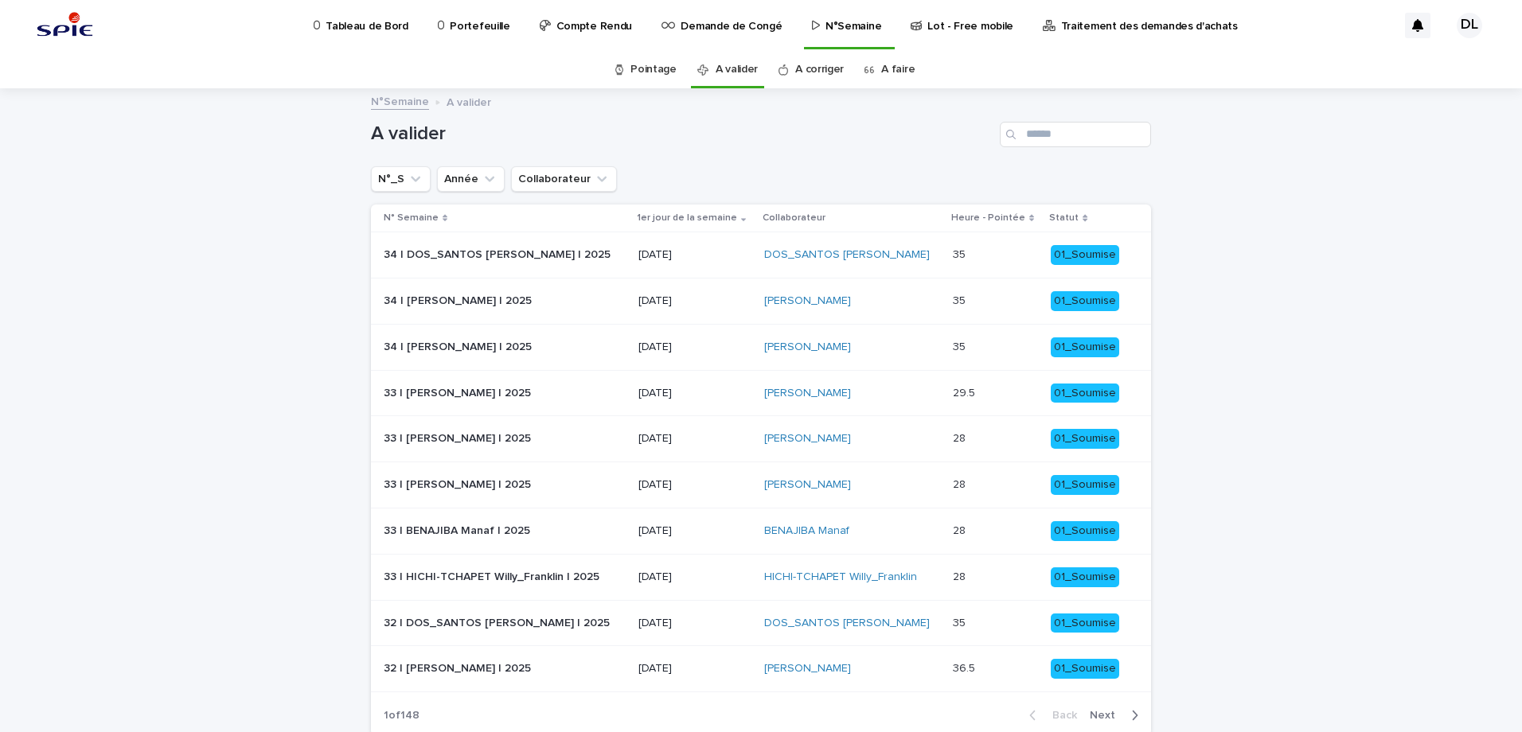
click at [650, 75] on link "Pointage" at bounding box center [653, 69] width 46 height 37
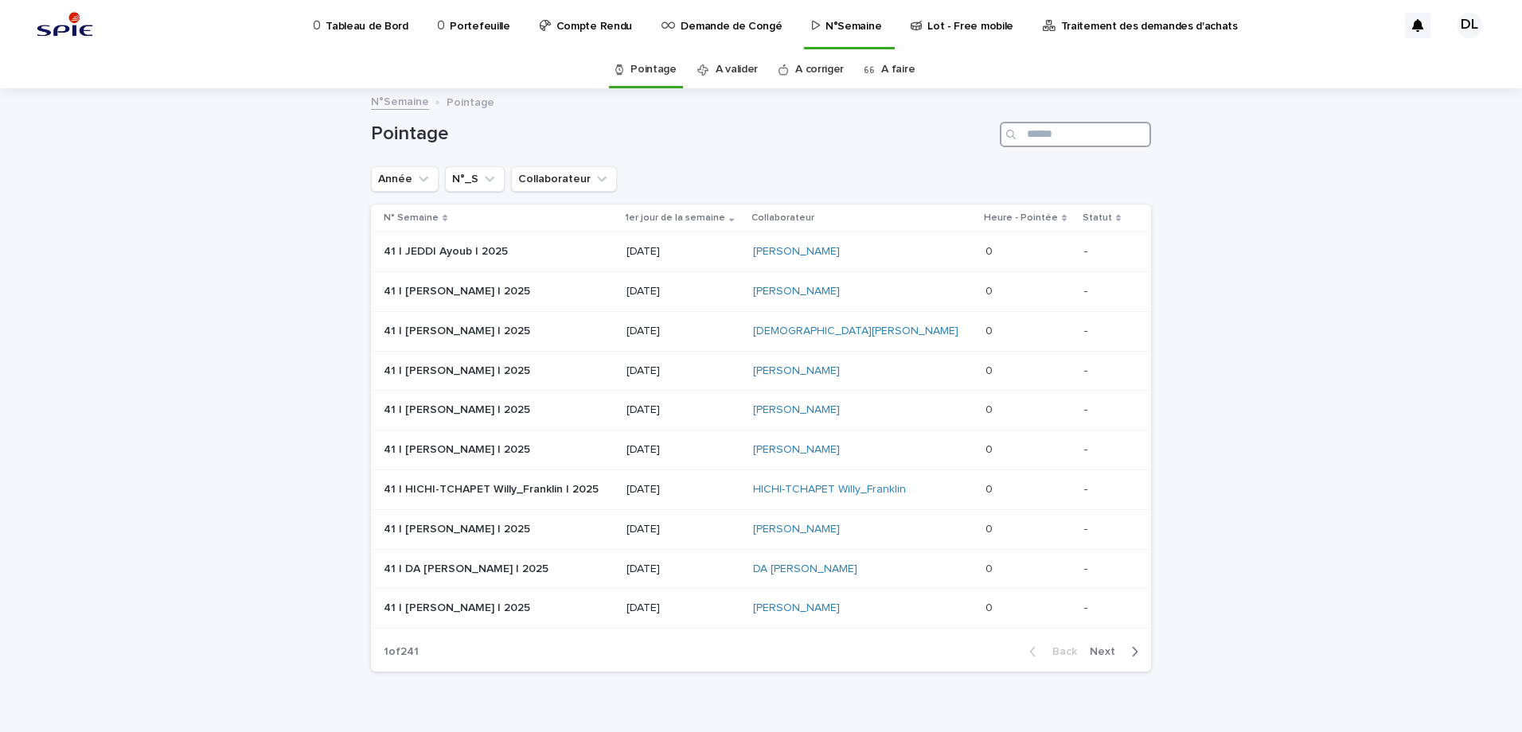
click at [1051, 135] on input "Search" at bounding box center [1075, 134] width 151 height 25
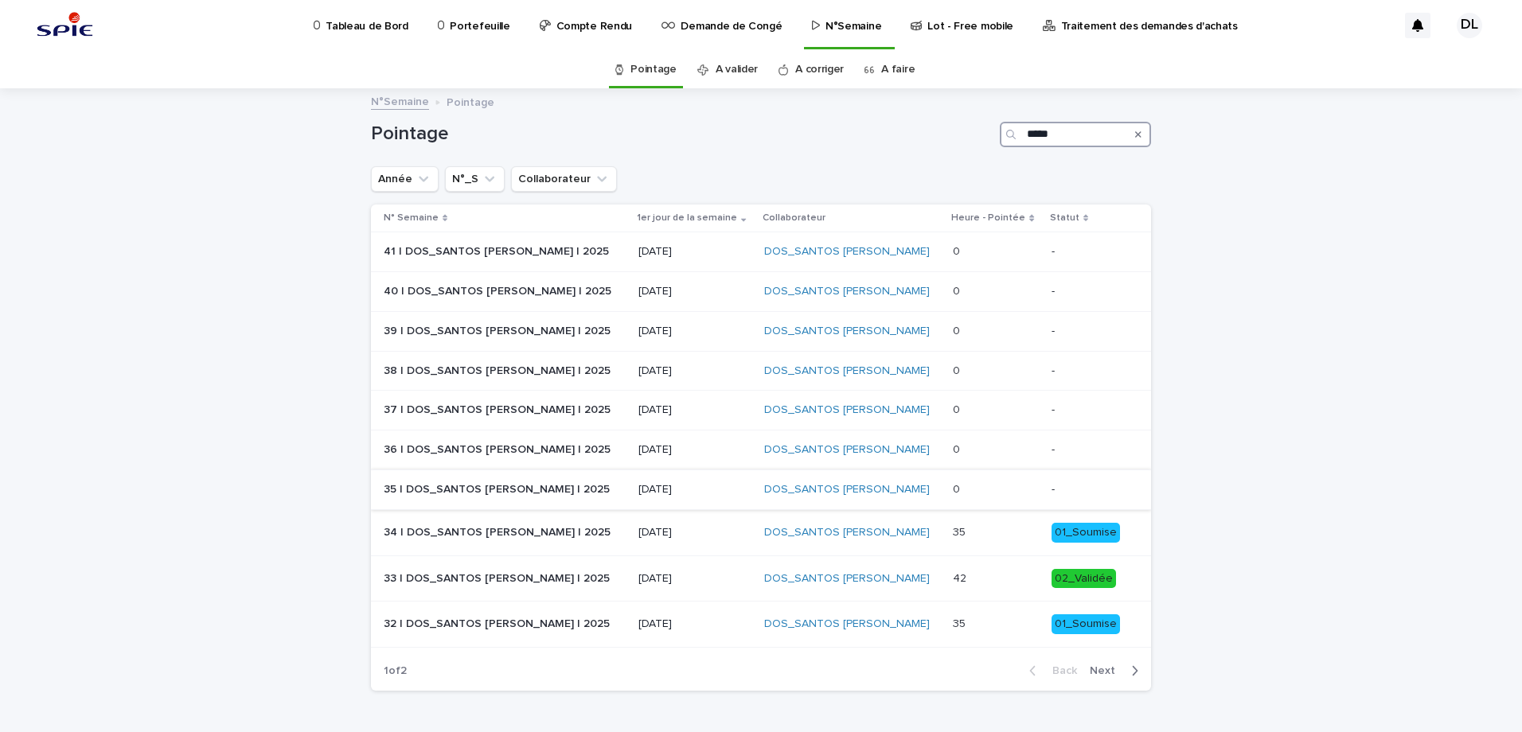
type input "*****"
click at [989, 493] on p at bounding box center [995, 490] width 85 height 14
